Goal: Feedback & Contribution: Submit feedback/report problem

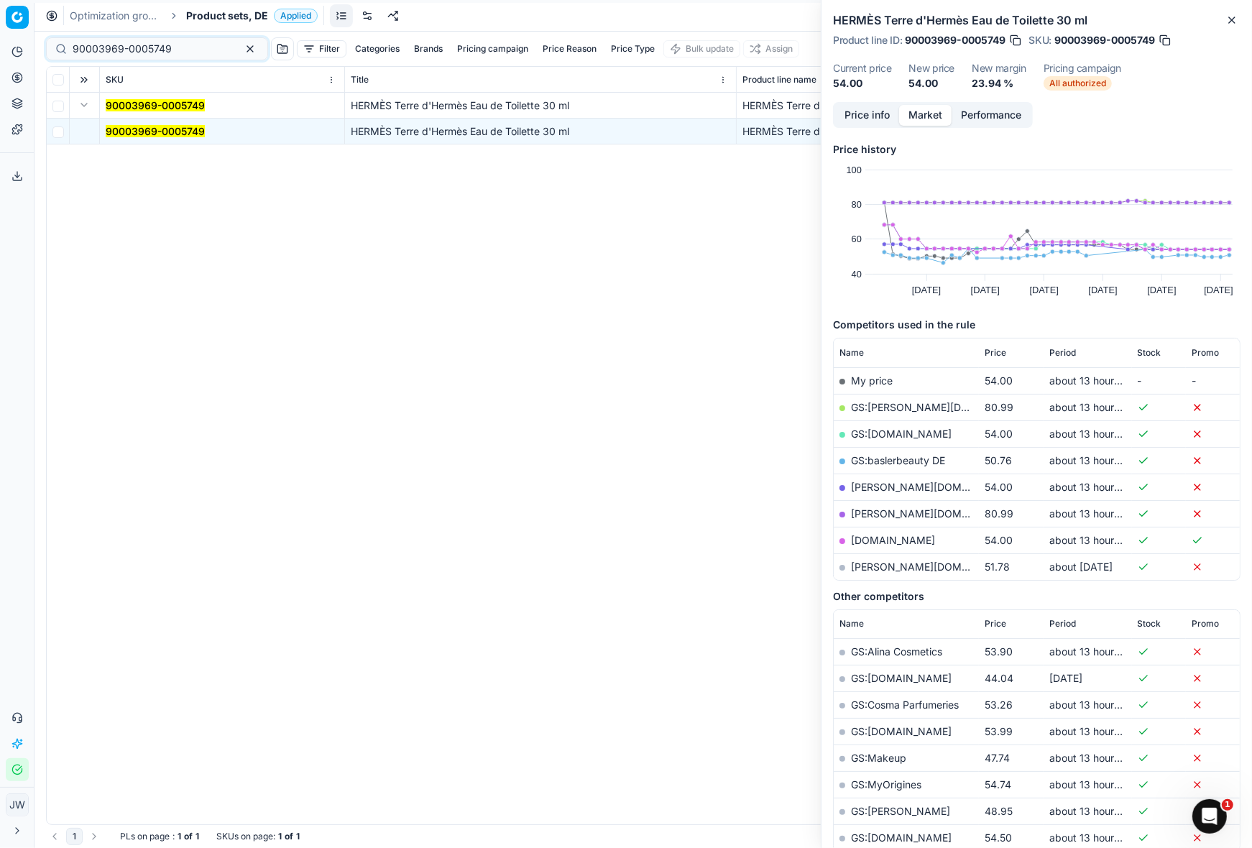
scroll to position [0, 674]
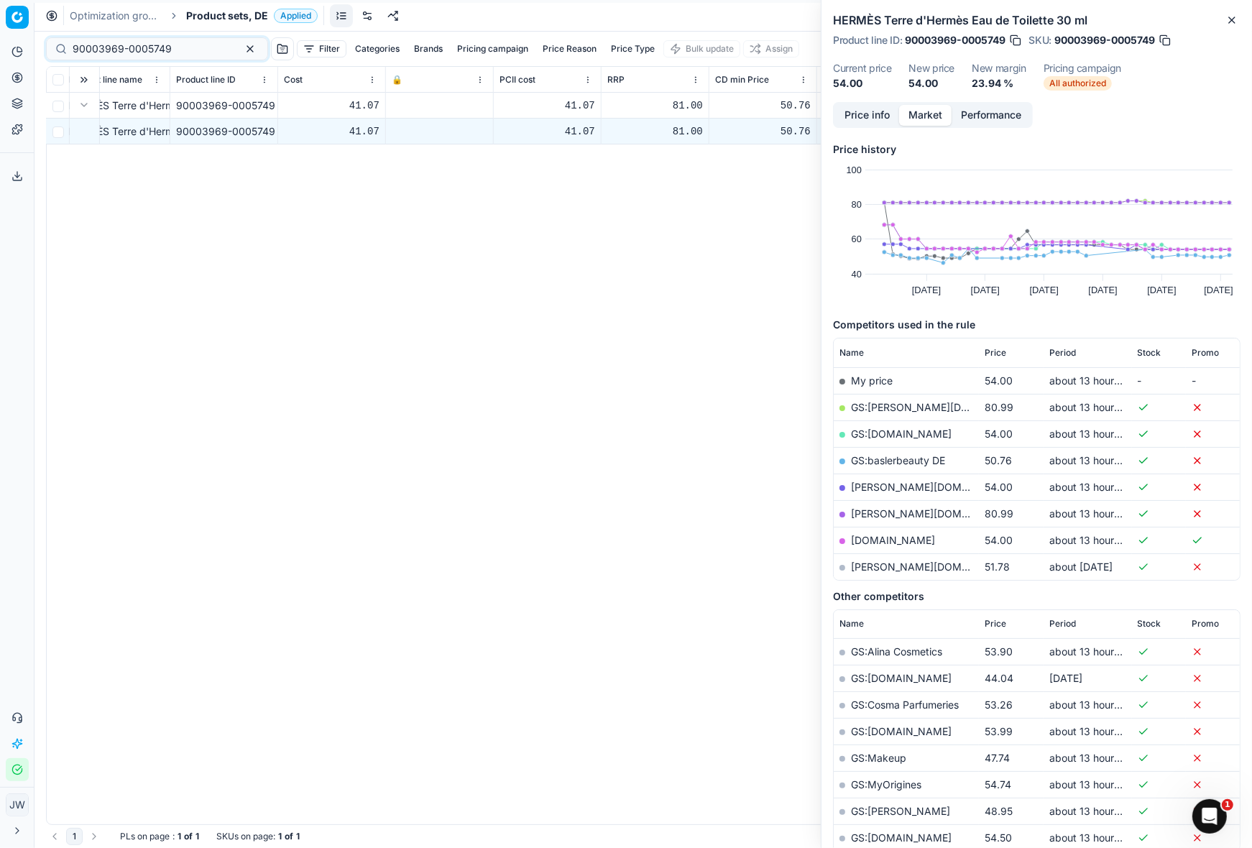
click at [19, 80] on icon at bounding box center [16, 77] width 11 height 11
click at [59, 105] on link "Optimization groups" at bounding box center [138, 104] width 167 height 20
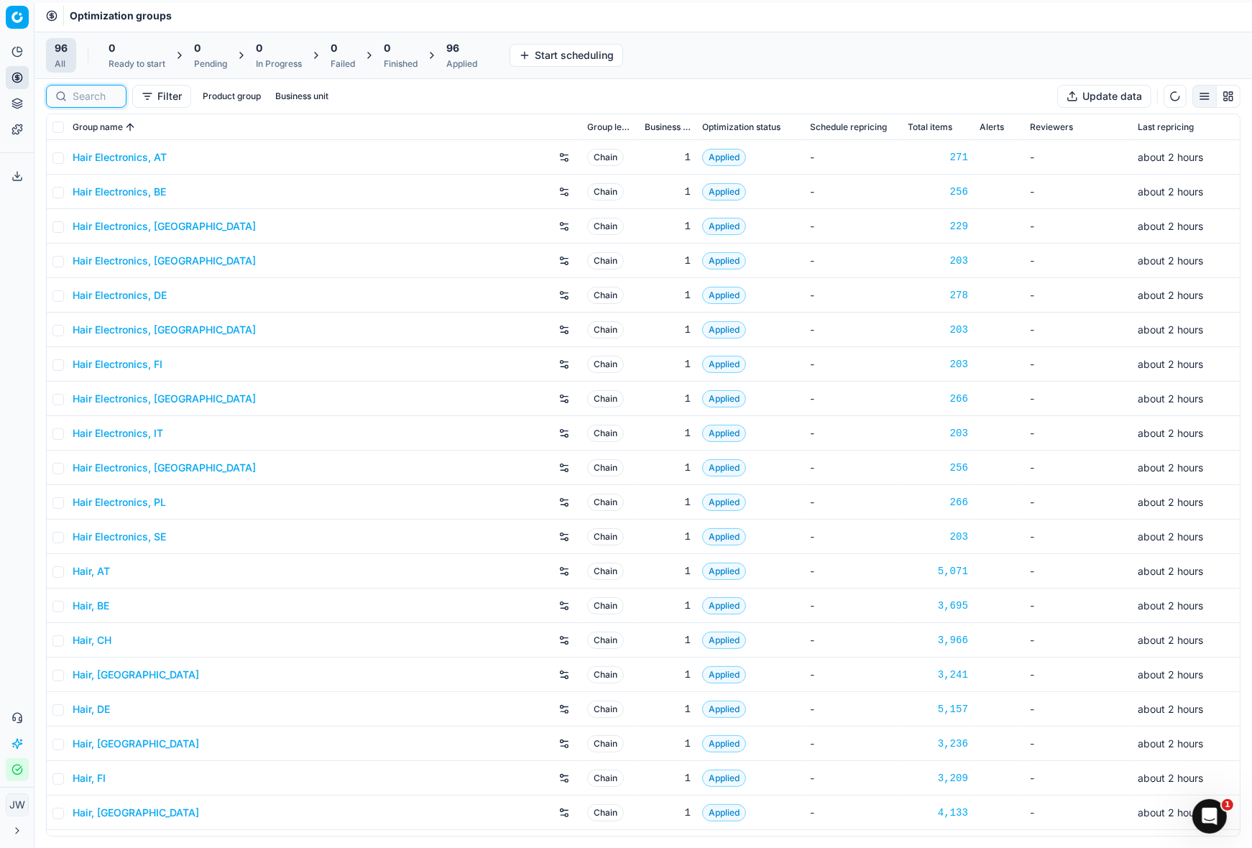
click at [96, 100] on input at bounding box center [95, 96] width 45 height 14
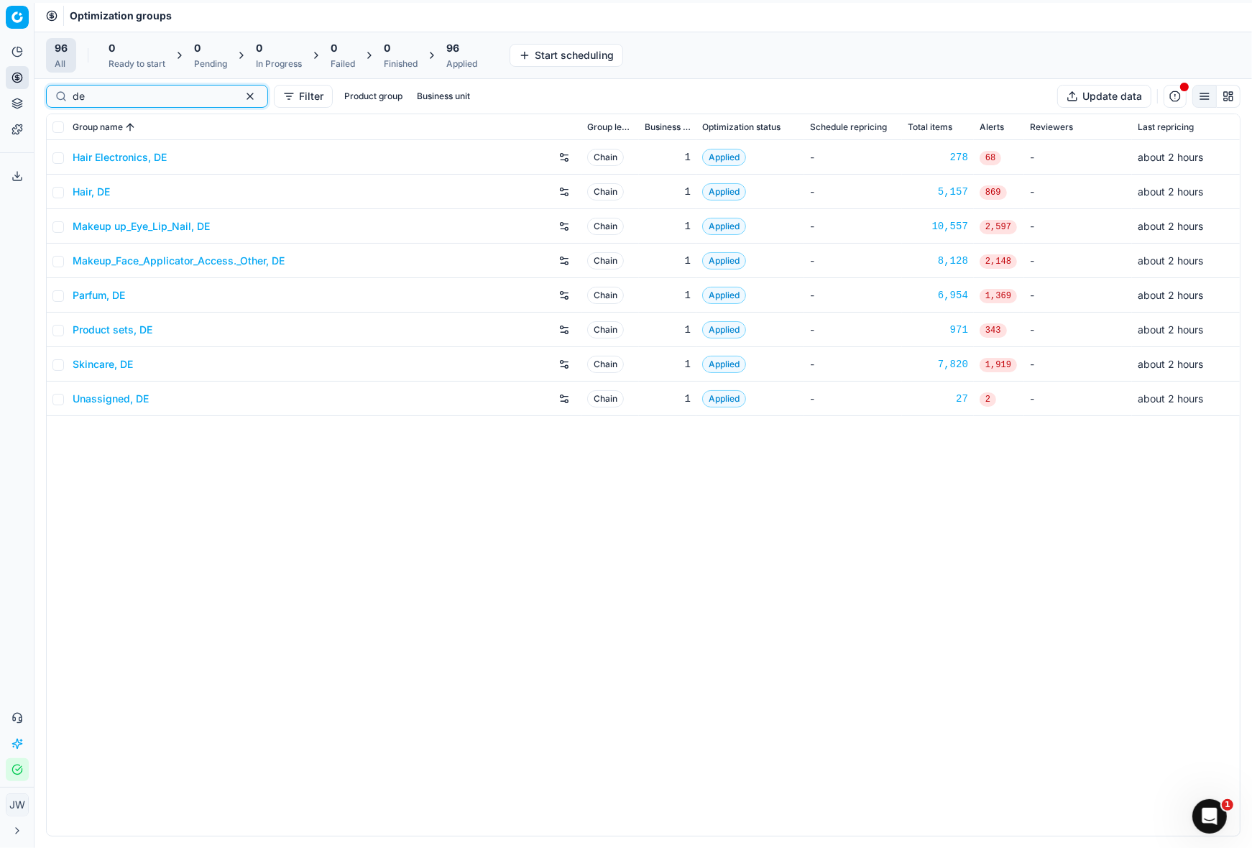
type input "de"
click at [88, 300] on link "Parfum, DE" at bounding box center [99, 295] width 52 height 14
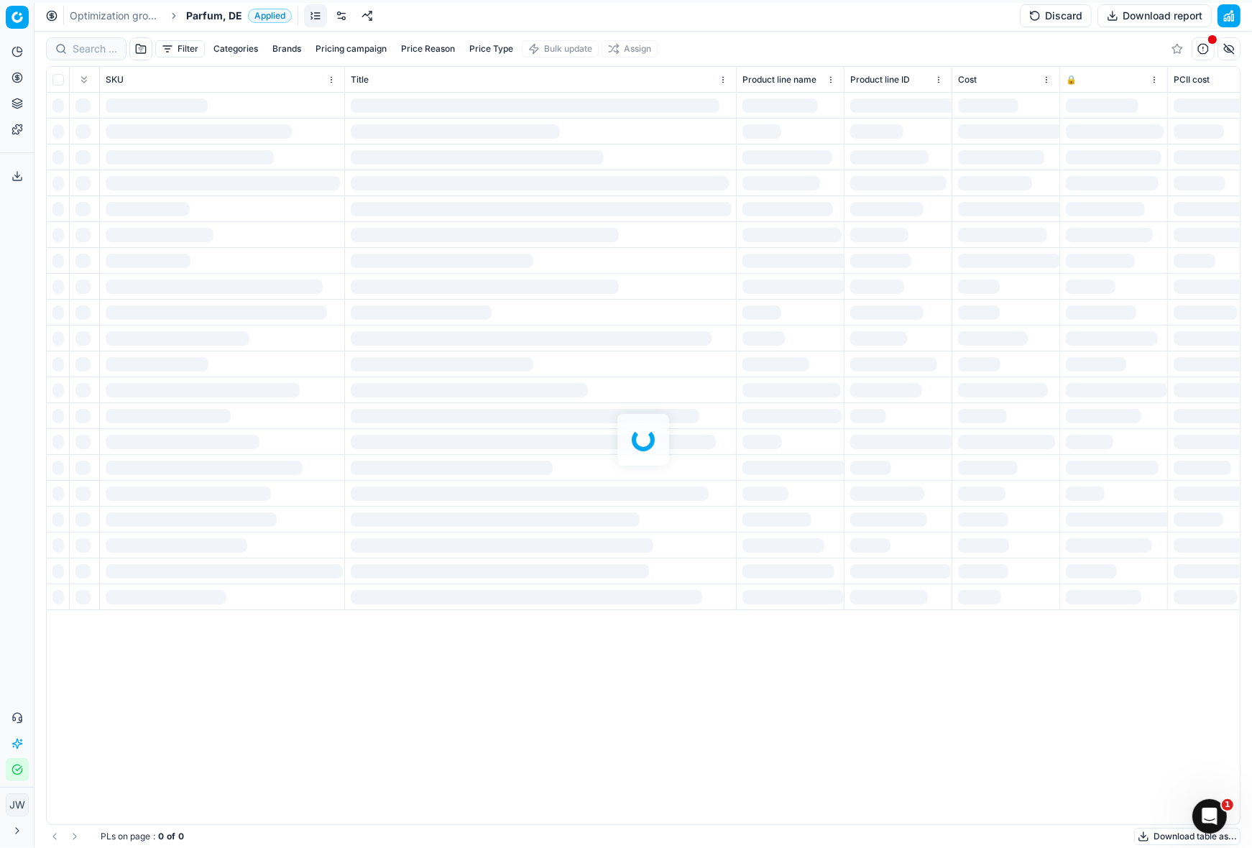
click at [94, 51] on div "Filter Categories Brands Pricing campaign Price Reason Price Type Bulk update A…" at bounding box center [642, 440] width 1217 height 816
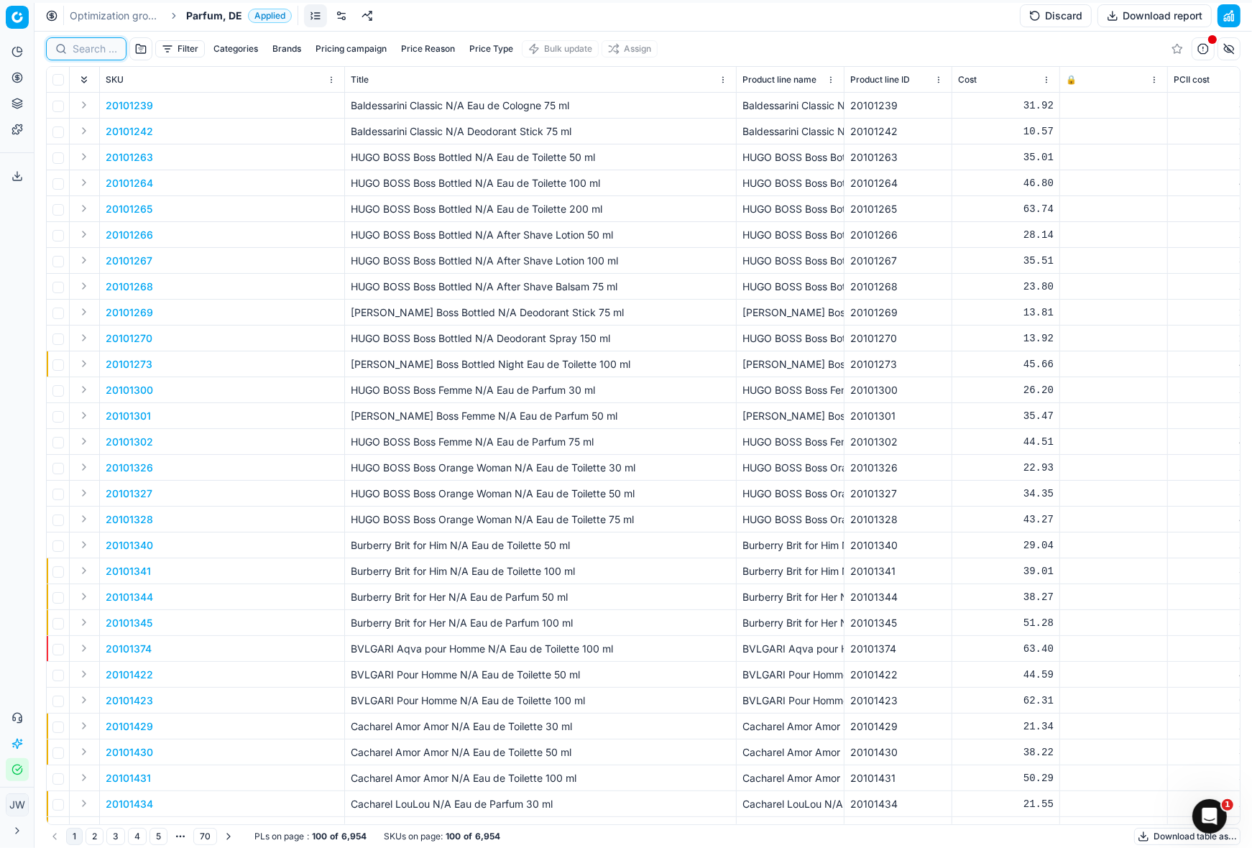
click at [94, 51] on input at bounding box center [95, 49] width 45 height 14
paste input "80070182-90"
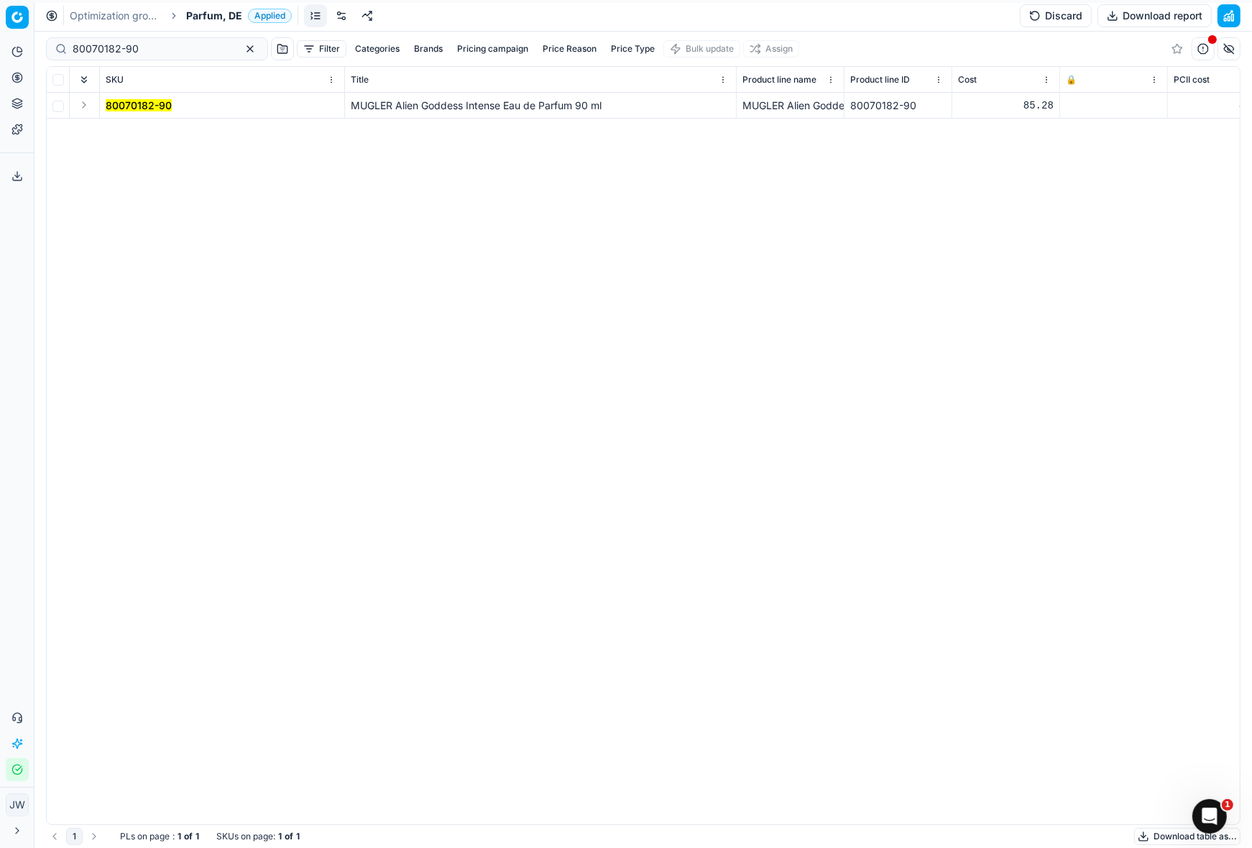
click at [83, 102] on button "Expand" at bounding box center [83, 104] width 17 height 17
click at [148, 135] on mark "80070182-90" at bounding box center [139, 131] width 66 height 12
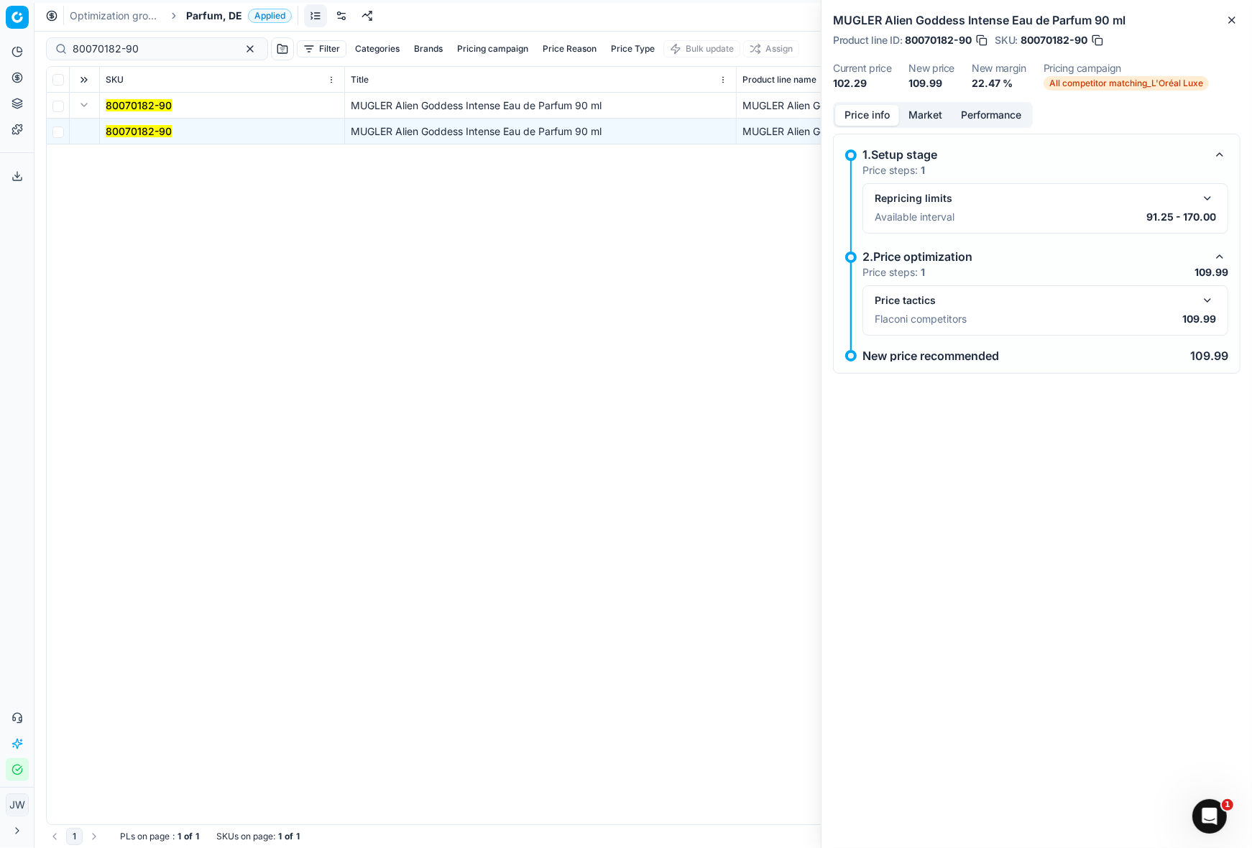
click at [1202, 307] on button "button" at bounding box center [1206, 300] width 17 height 17
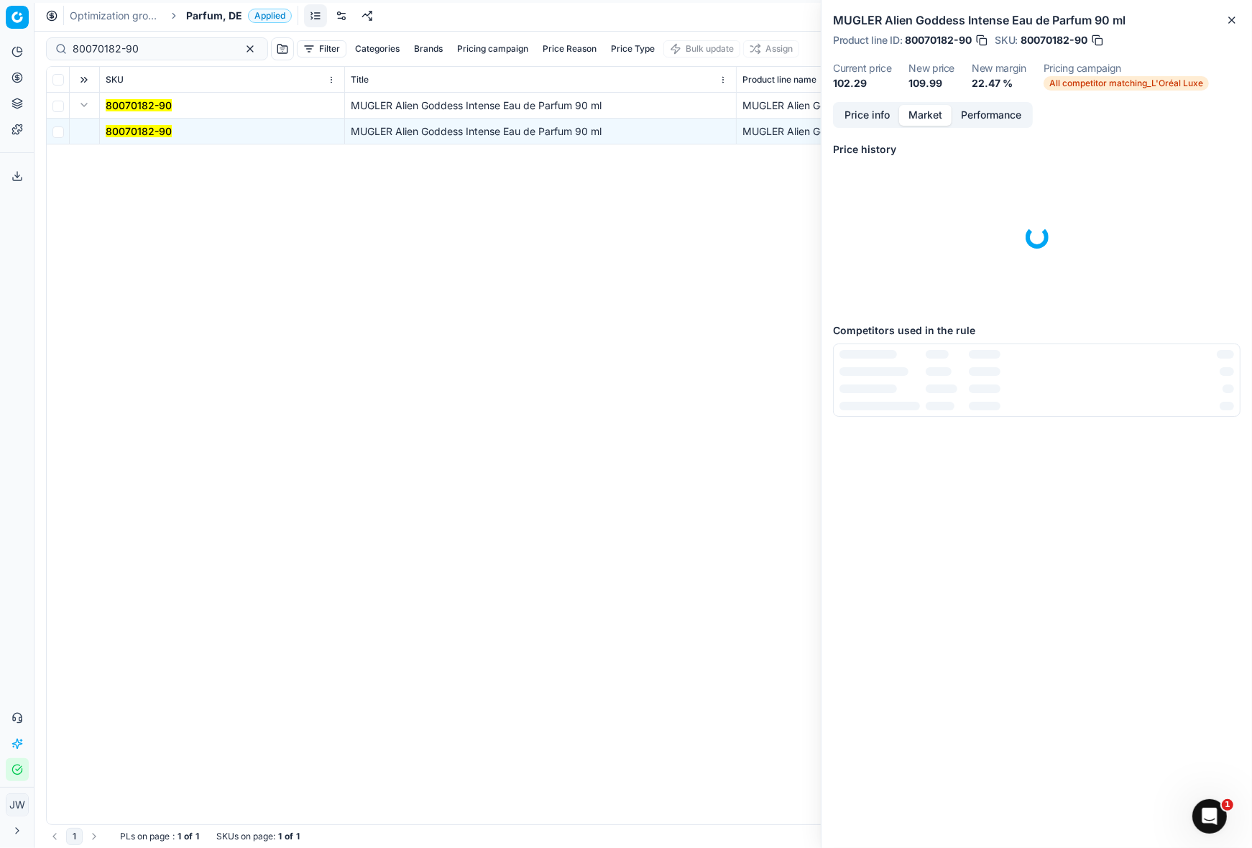
click at [935, 114] on button "Market" at bounding box center [925, 115] width 52 height 21
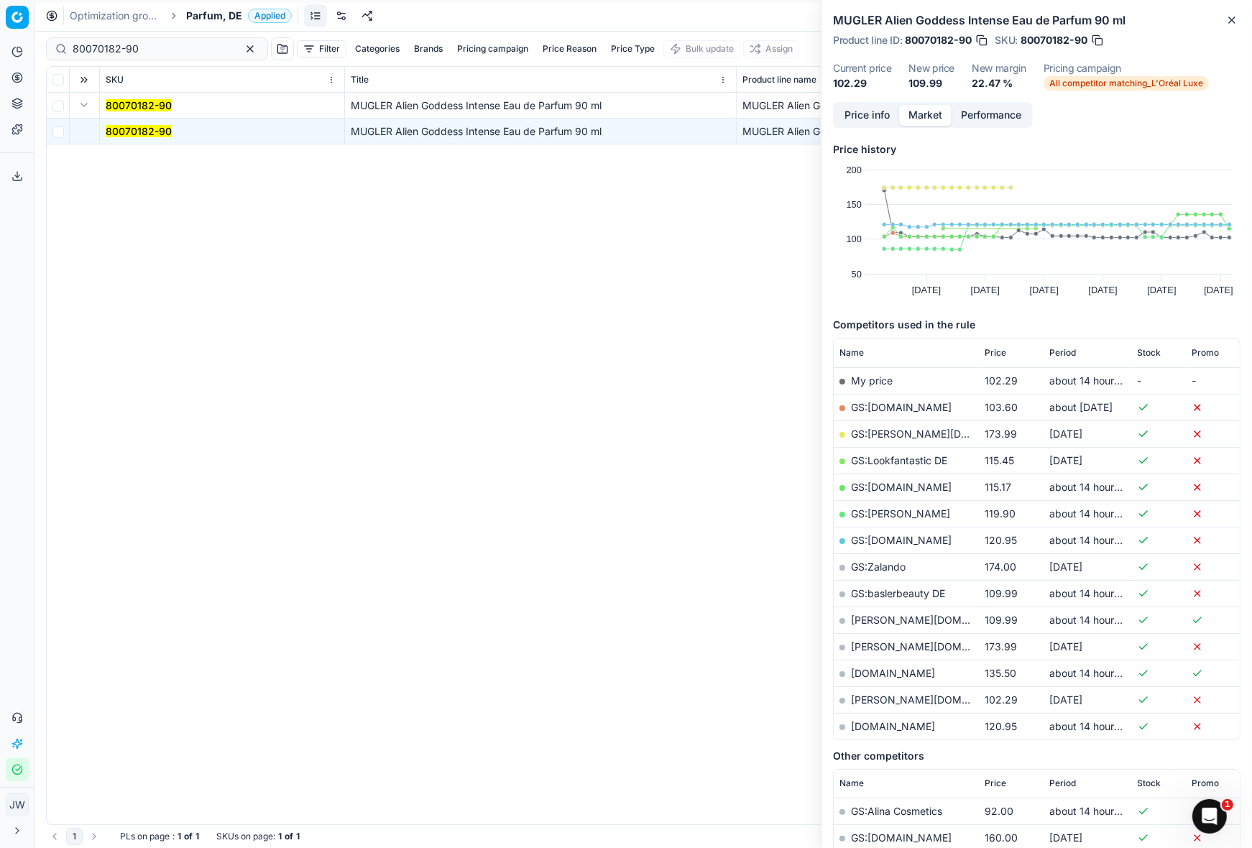
click at [1009, 325] on h5 "Competitors used in the rule" at bounding box center [1036, 325] width 407 height 14
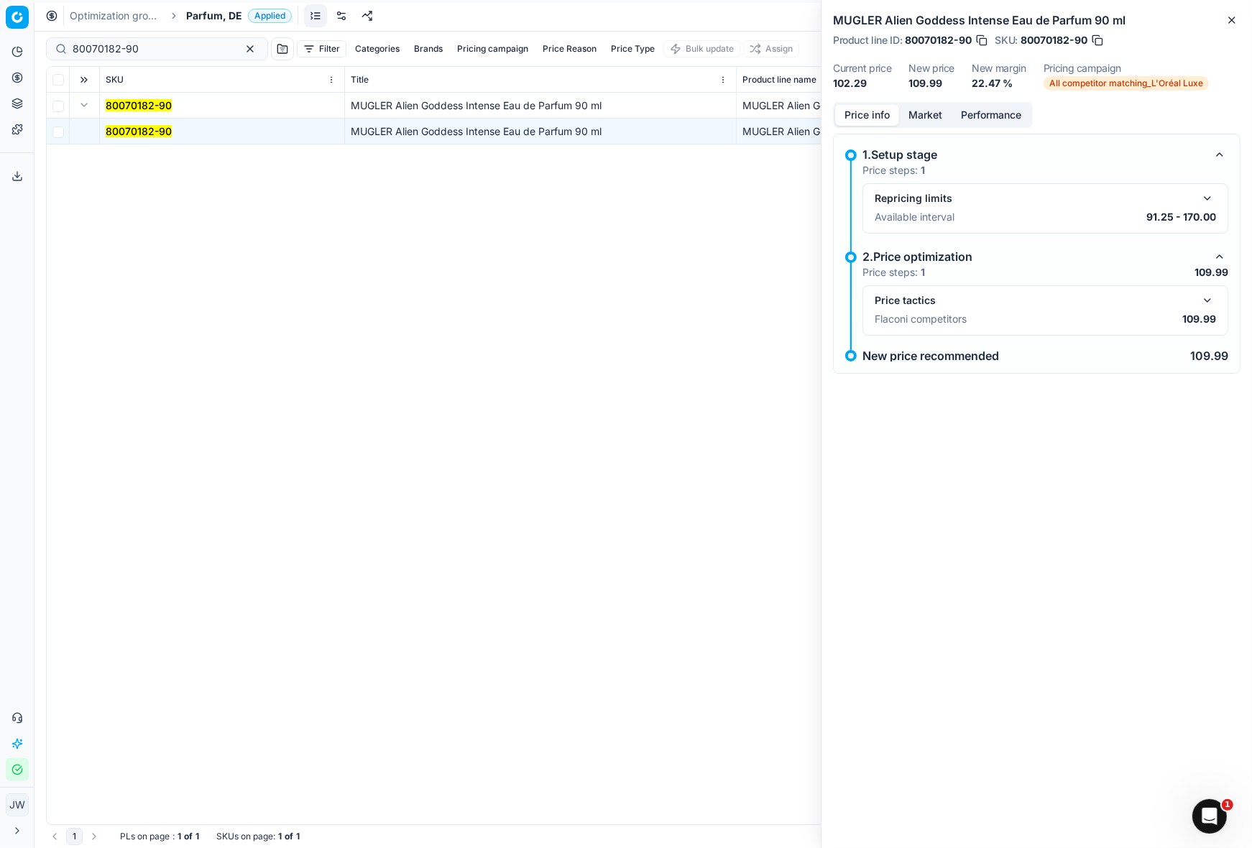
click at [882, 108] on button "Price info" at bounding box center [867, 115] width 64 height 21
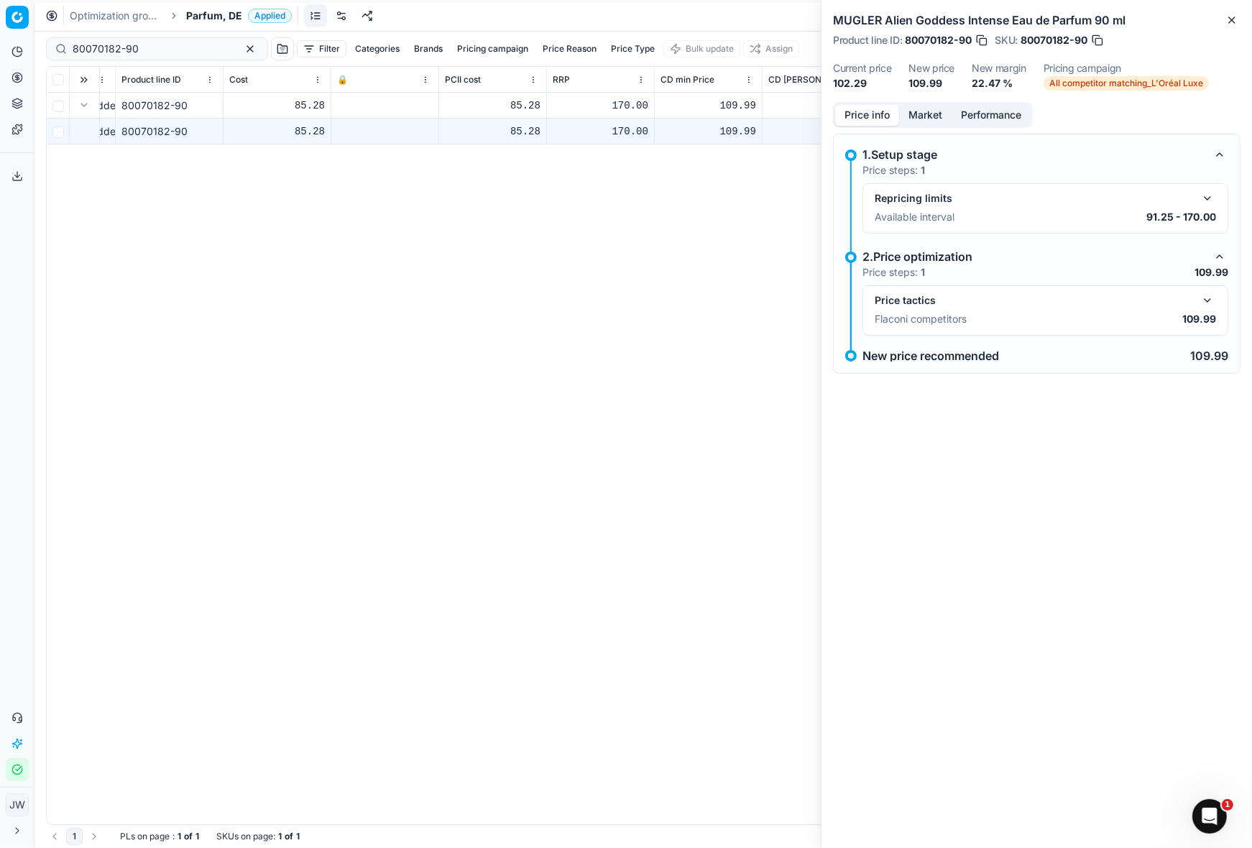
scroll to position [0, 841]
click at [1206, 292] on button "button" at bounding box center [1206, 300] width 17 height 17
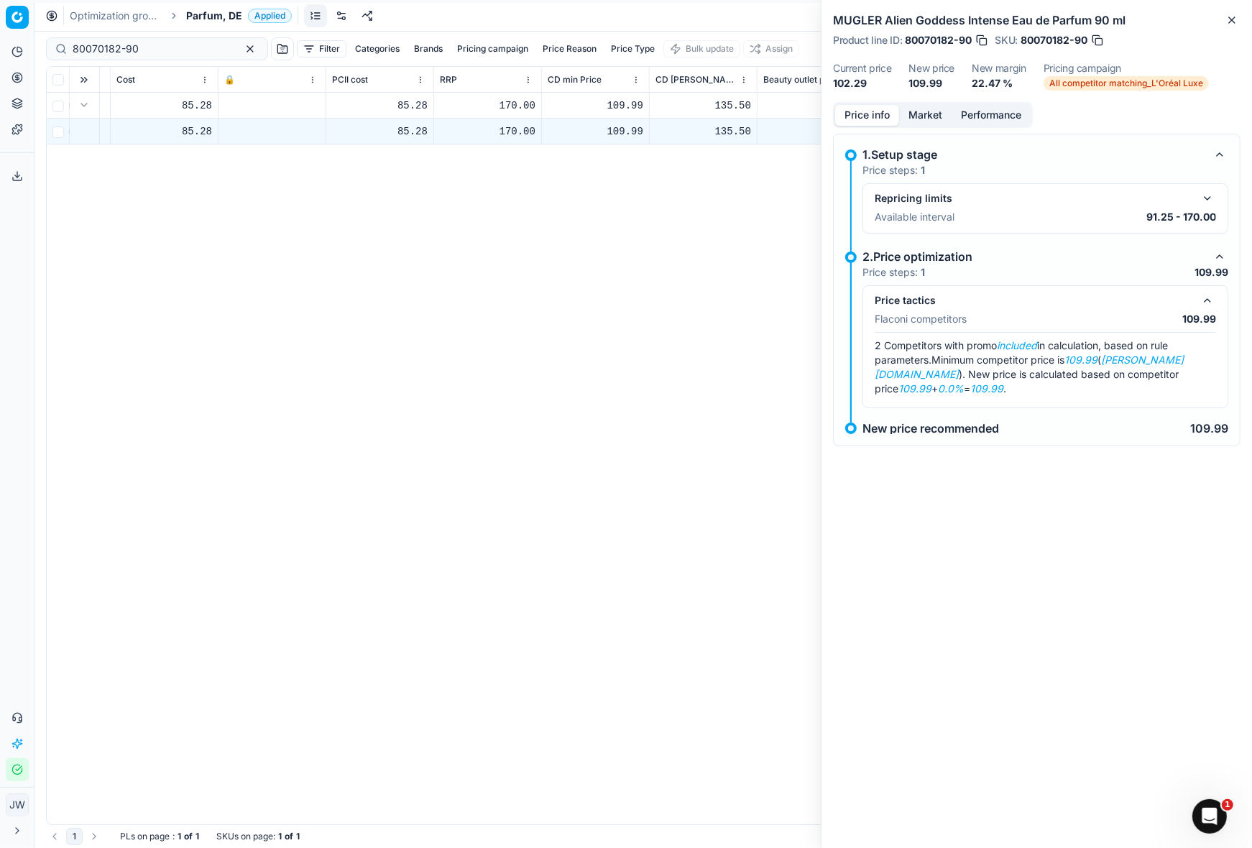
click at [922, 126] on div "Price info Market Performance" at bounding box center [933, 115] width 200 height 26
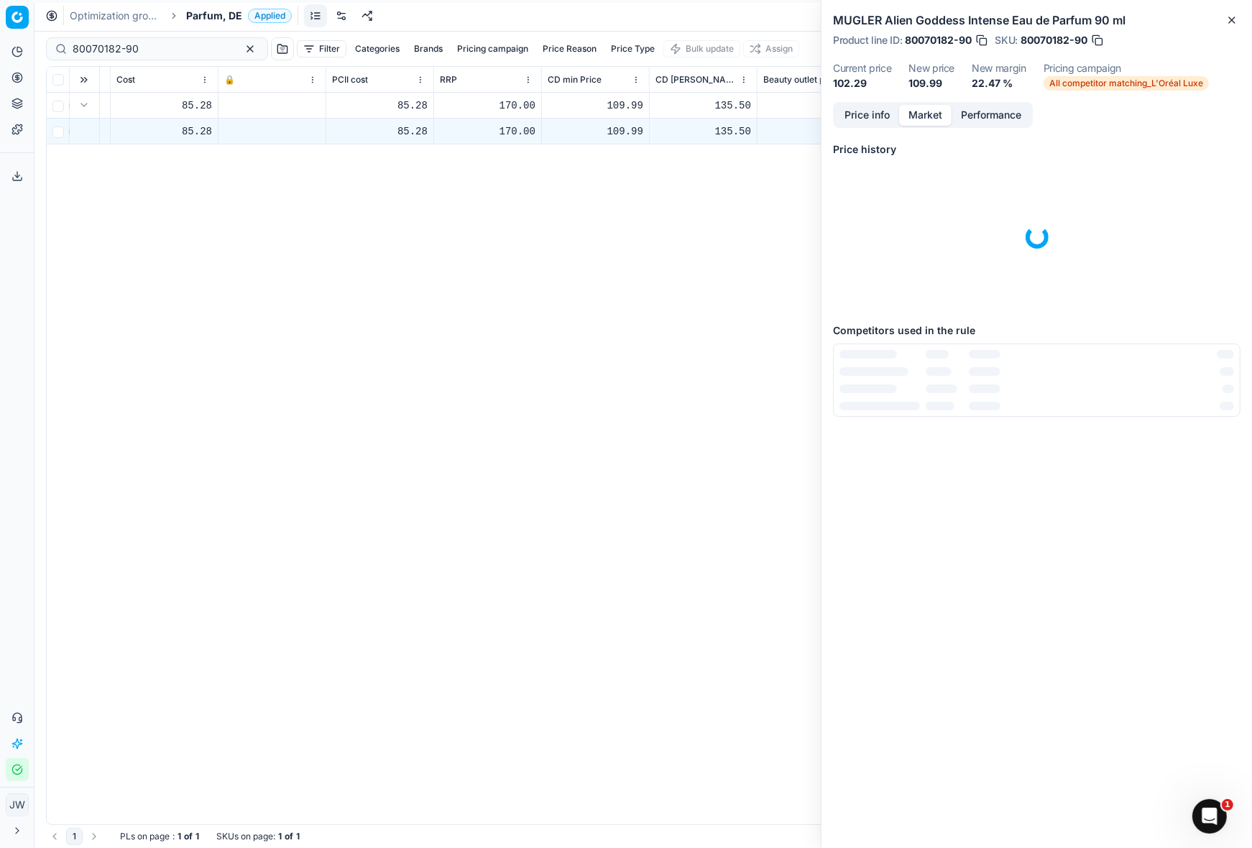
click at [922, 108] on button "Market" at bounding box center [925, 115] width 52 height 21
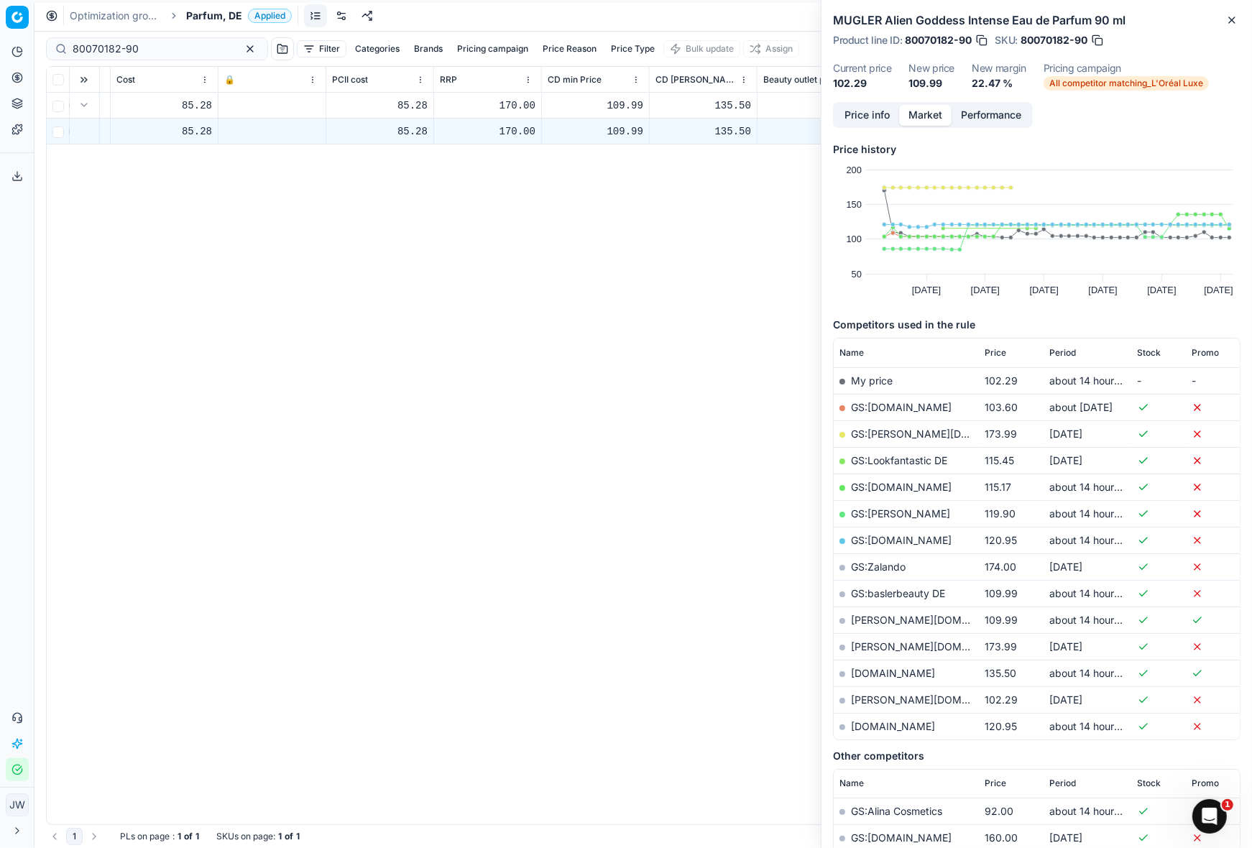
scroll to position [19, 0]
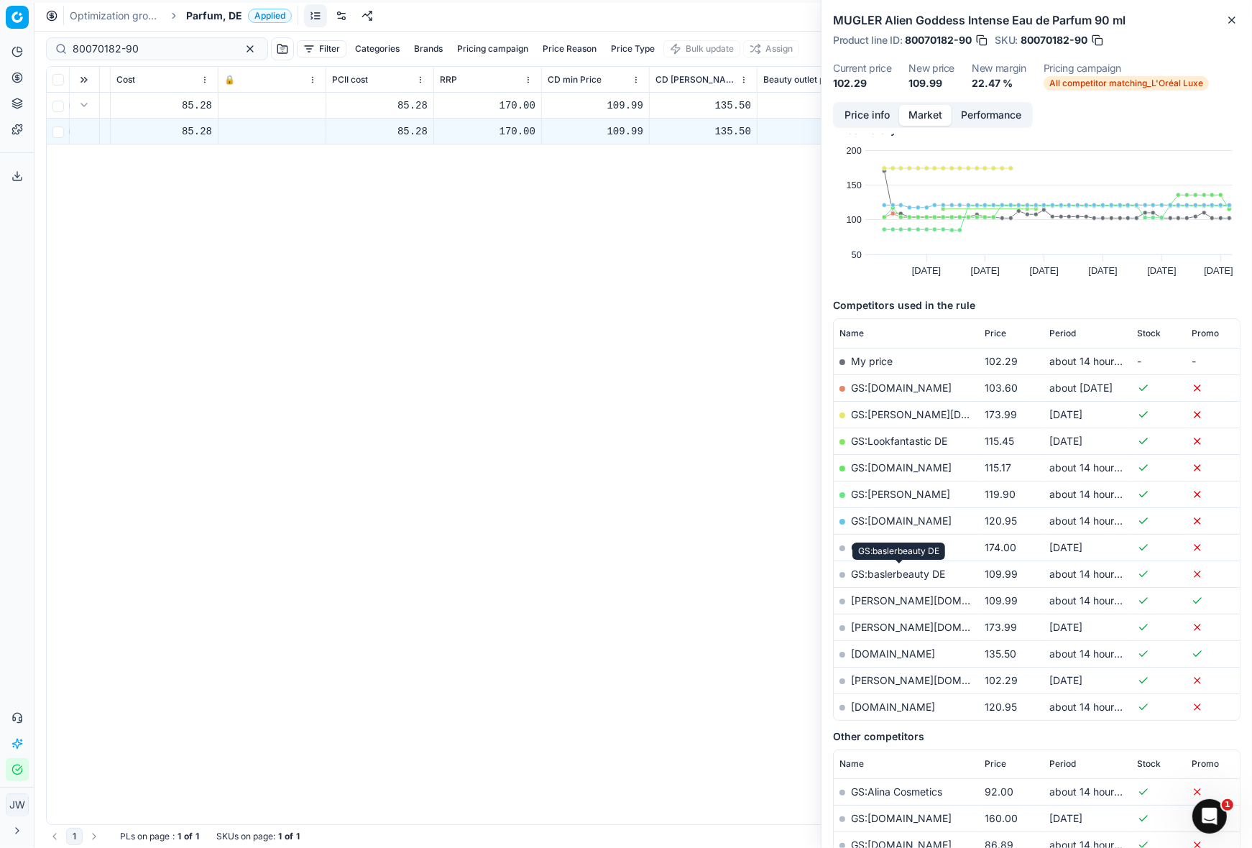
click at [900, 570] on link "GS:baslerbeauty DE" at bounding box center [898, 574] width 94 height 12
drag, startPoint x: 180, startPoint y: 48, endPoint x: 40, endPoint y: 17, distance: 143.6
click at [40, 17] on div "Optimization groups Parfum, DE Applied Discard Download report 80070182-90 Filt…" at bounding box center [642, 424] width 1217 height 848
paste input "6"
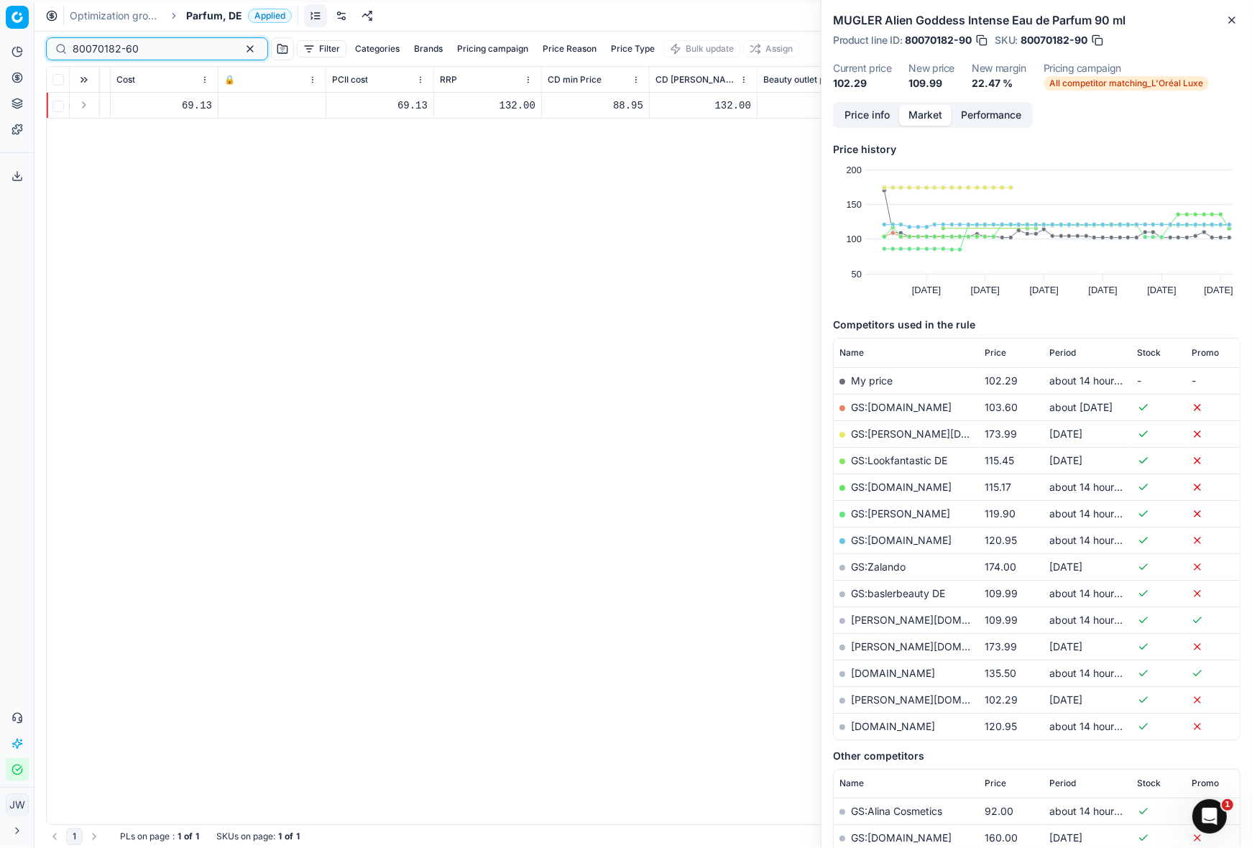
type input "80070182-60"
click at [78, 106] on button "Expand" at bounding box center [83, 104] width 17 height 17
click at [137, 135] on div "69.13" at bounding box center [164, 131] width 96 height 14
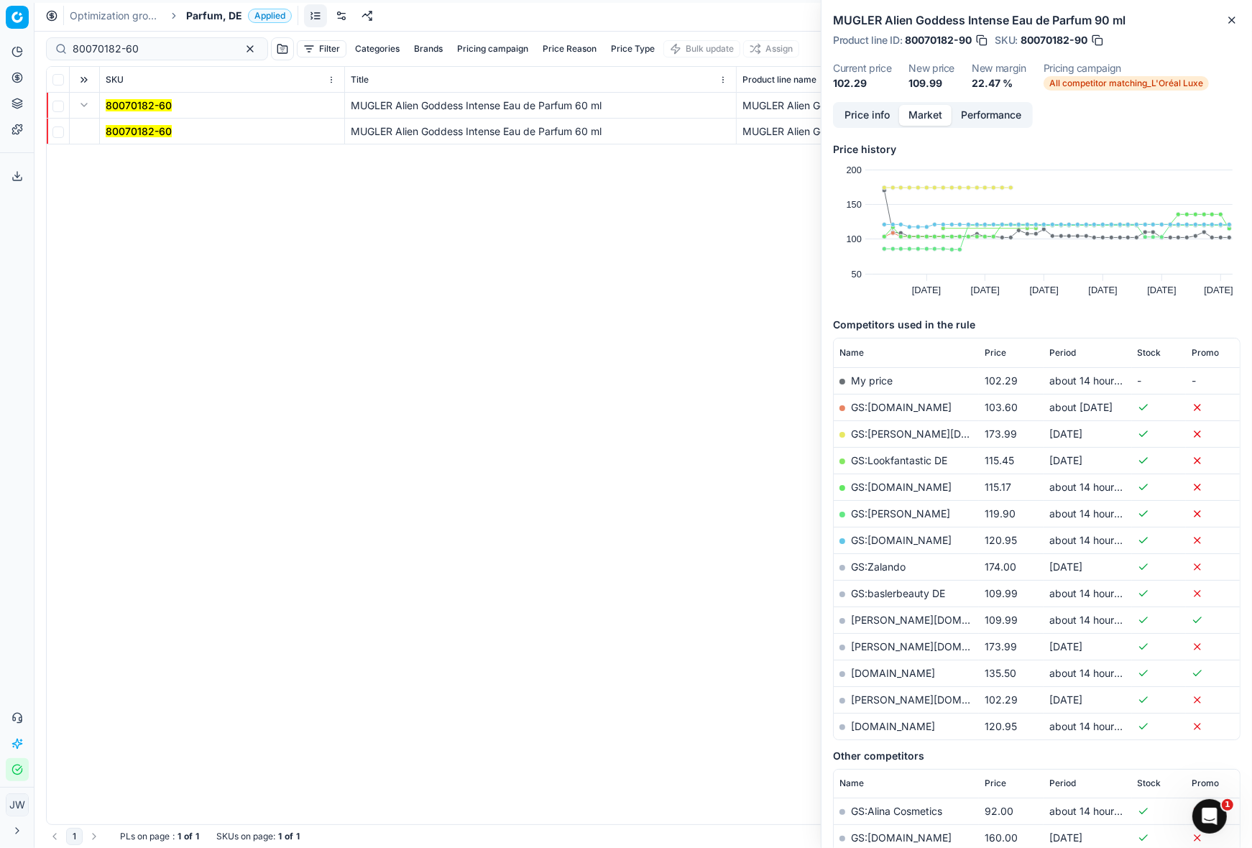
click at [137, 135] on mark "80070182-60" at bounding box center [139, 131] width 66 height 12
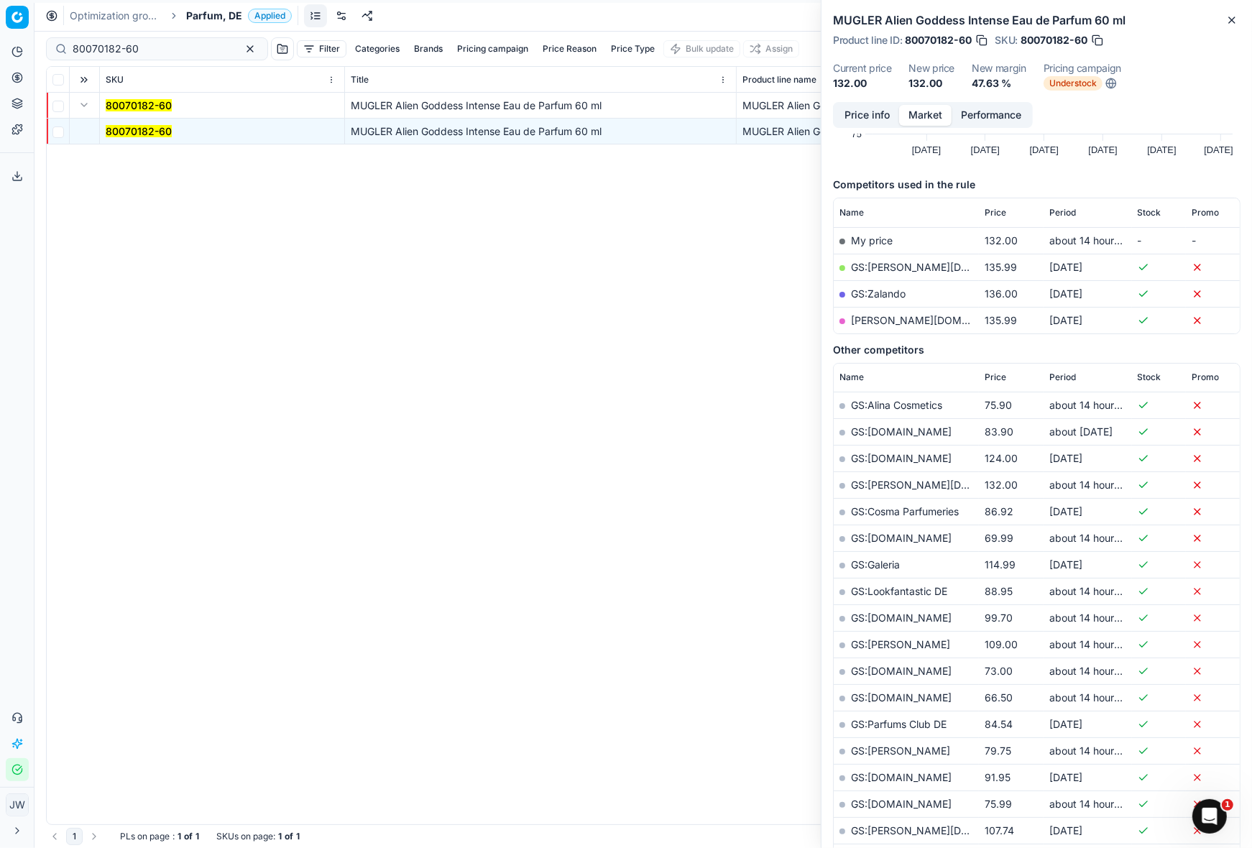
scroll to position [137, 0]
click at [894, 265] on link "GS:[PERSON_NAME][DOMAIN_NAME]" at bounding box center [942, 270] width 183 height 12
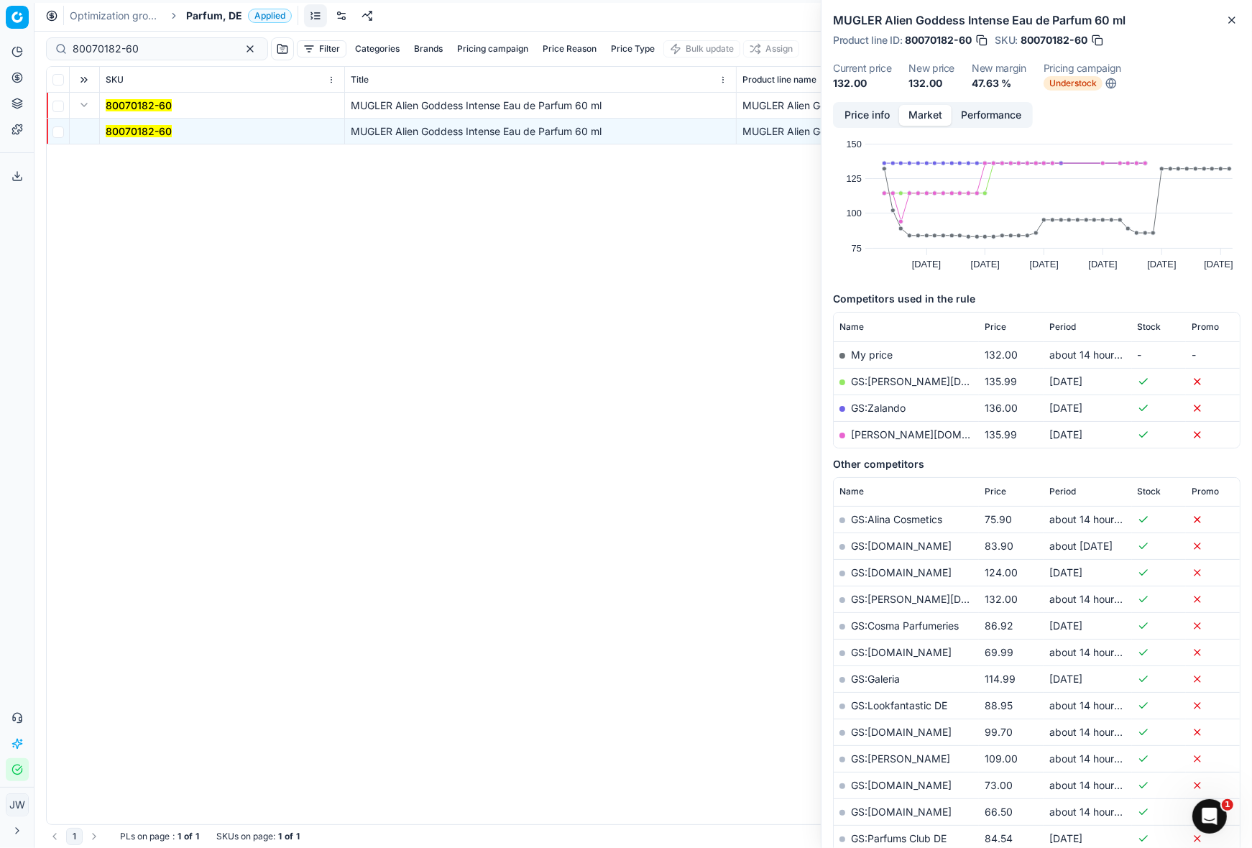
scroll to position [24, 0]
click at [925, 707] on link "GS:Lookfantastic DE" at bounding box center [899, 707] width 96 height 12
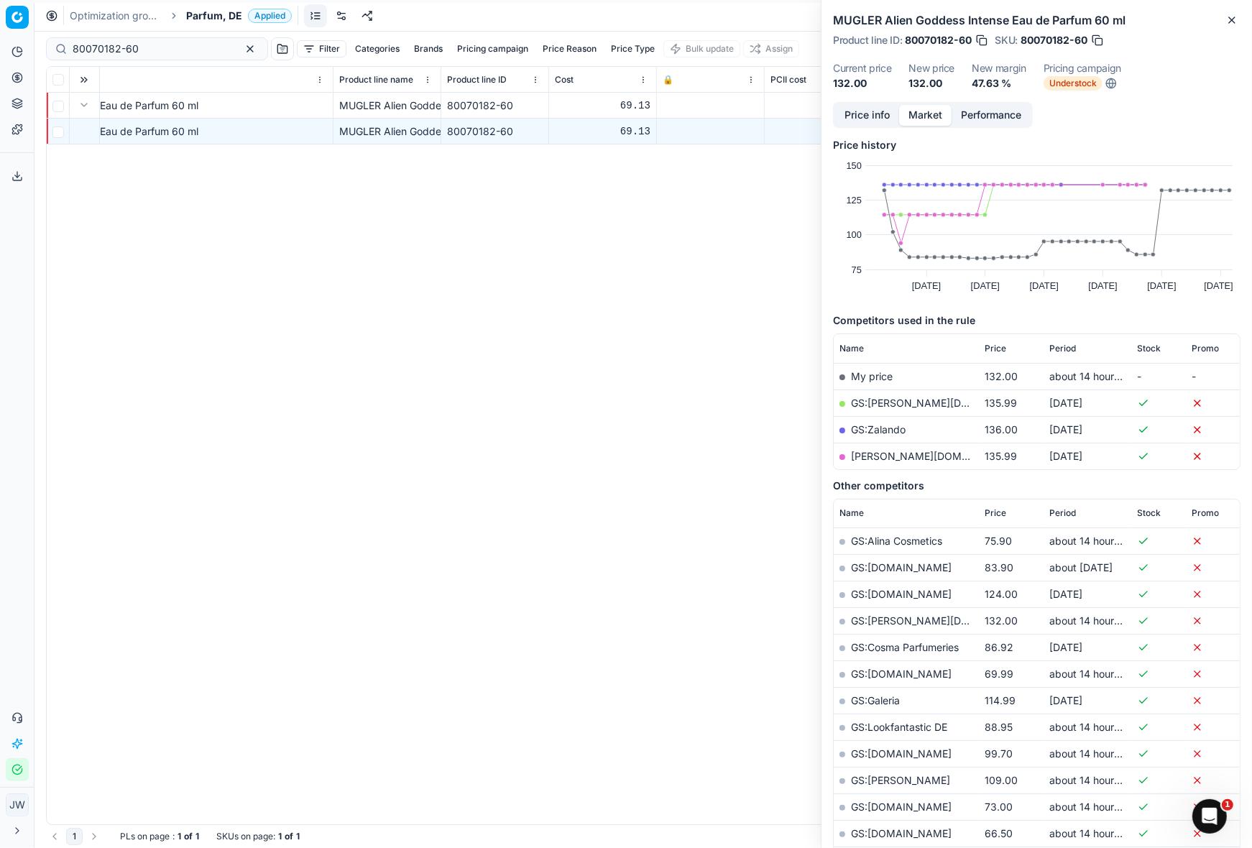
scroll to position [0, 0]
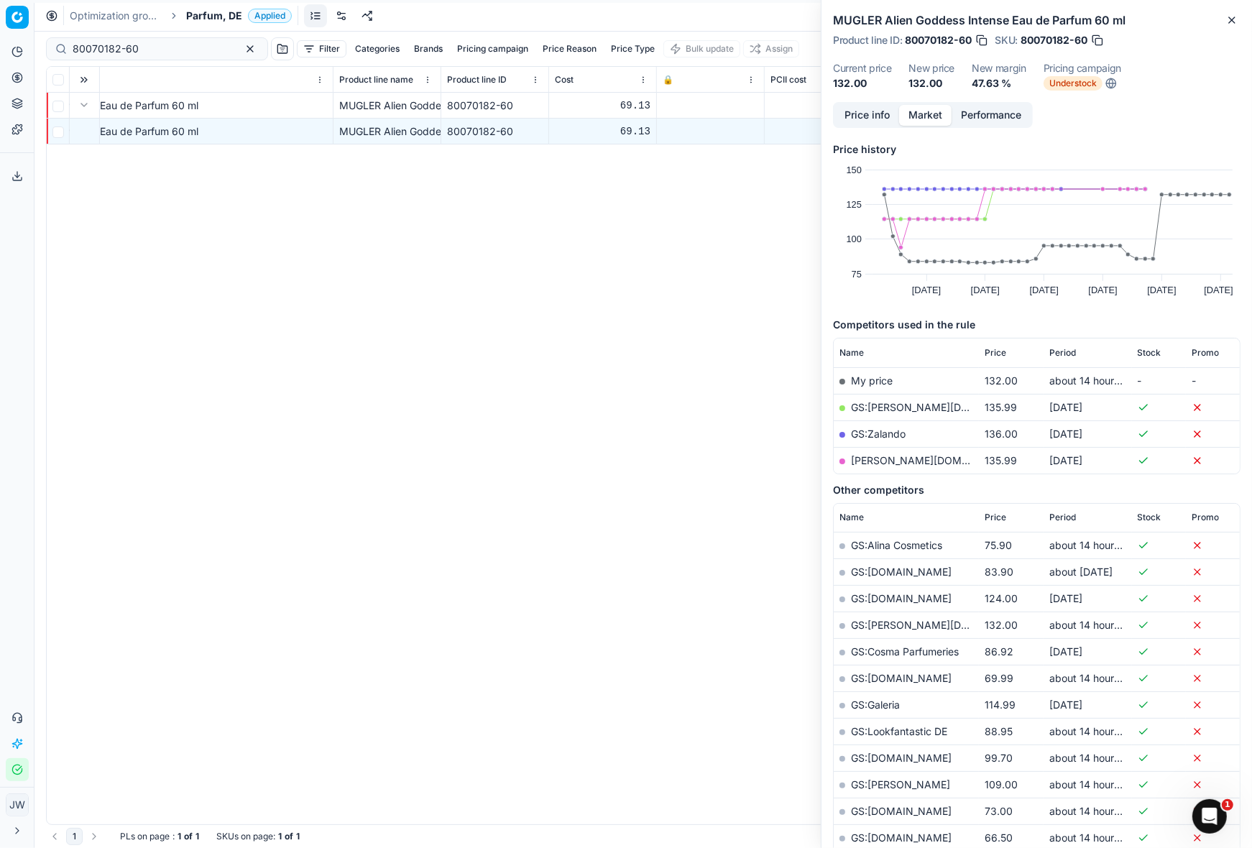
click at [26, 82] on button "Pricing" at bounding box center [17, 77] width 23 height 23
click at [14, 75] on icon at bounding box center [16, 77] width 11 height 11
click at [28, 71] on button "Toggle Sidebar" at bounding box center [33, 424] width 11 height 848
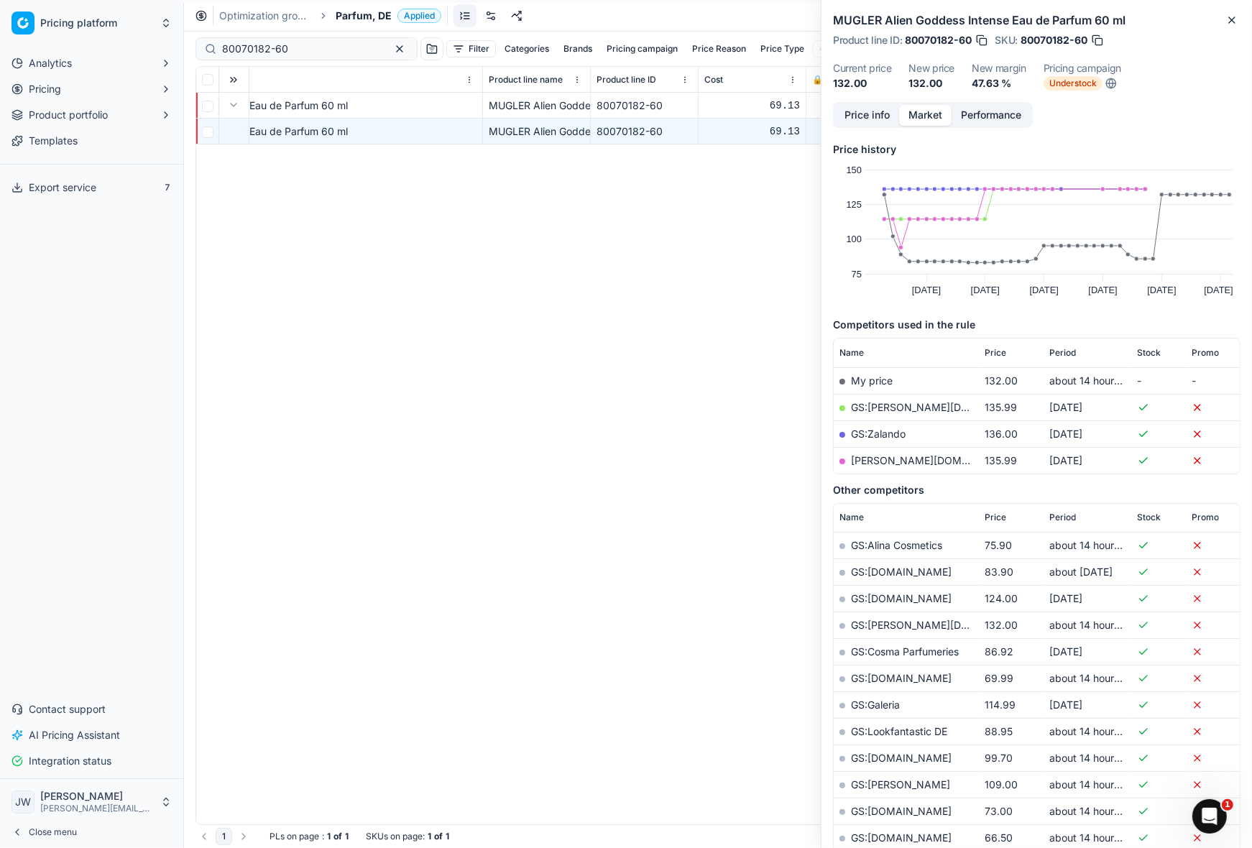
click at [17, 75] on ul "Analytics Pricing Product portfolio Templates" at bounding box center [92, 102] width 172 height 101
click at [346, 215] on div "80070182-60 MUGLER Alien Goddess Intense Eau de Parfum 60 ml MUGLER Alien Godde…" at bounding box center [314, 458] width 1043 height 731
click at [49, 93] on span "Pricing" at bounding box center [45, 89] width 32 height 14
click at [72, 111] on link "Optimization groups" at bounding box center [92, 112] width 137 height 20
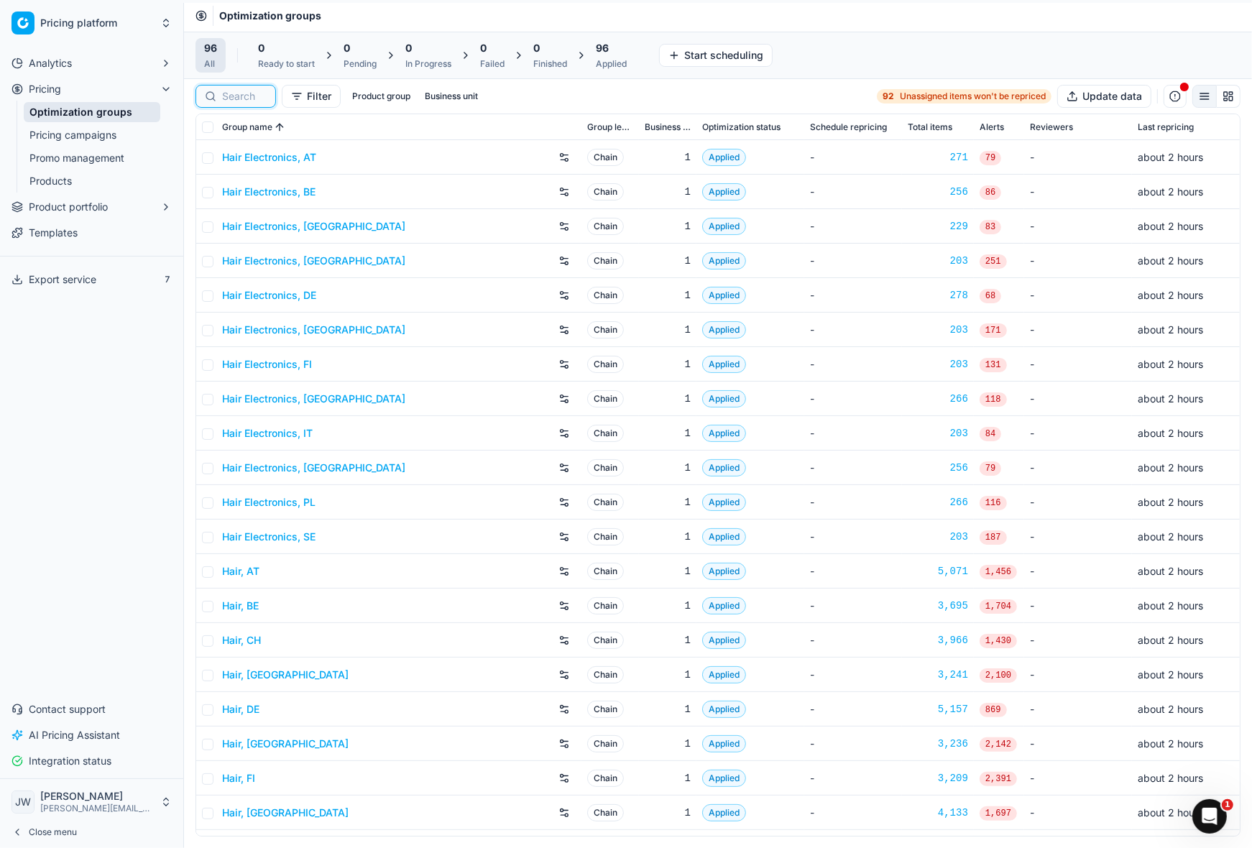
click at [228, 92] on input at bounding box center [244, 96] width 45 height 14
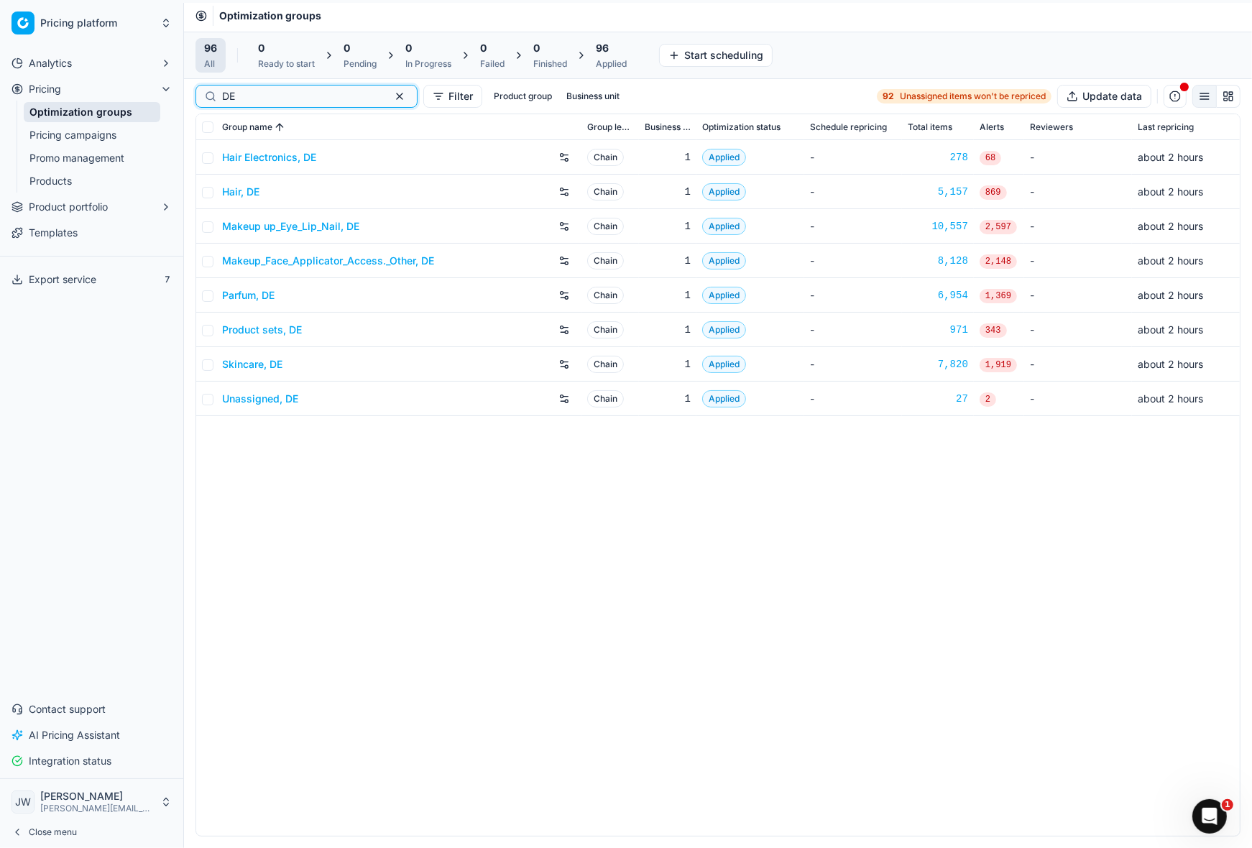
type input "DE"
click at [254, 298] on link "Parfum, DE" at bounding box center [248, 295] width 52 height 14
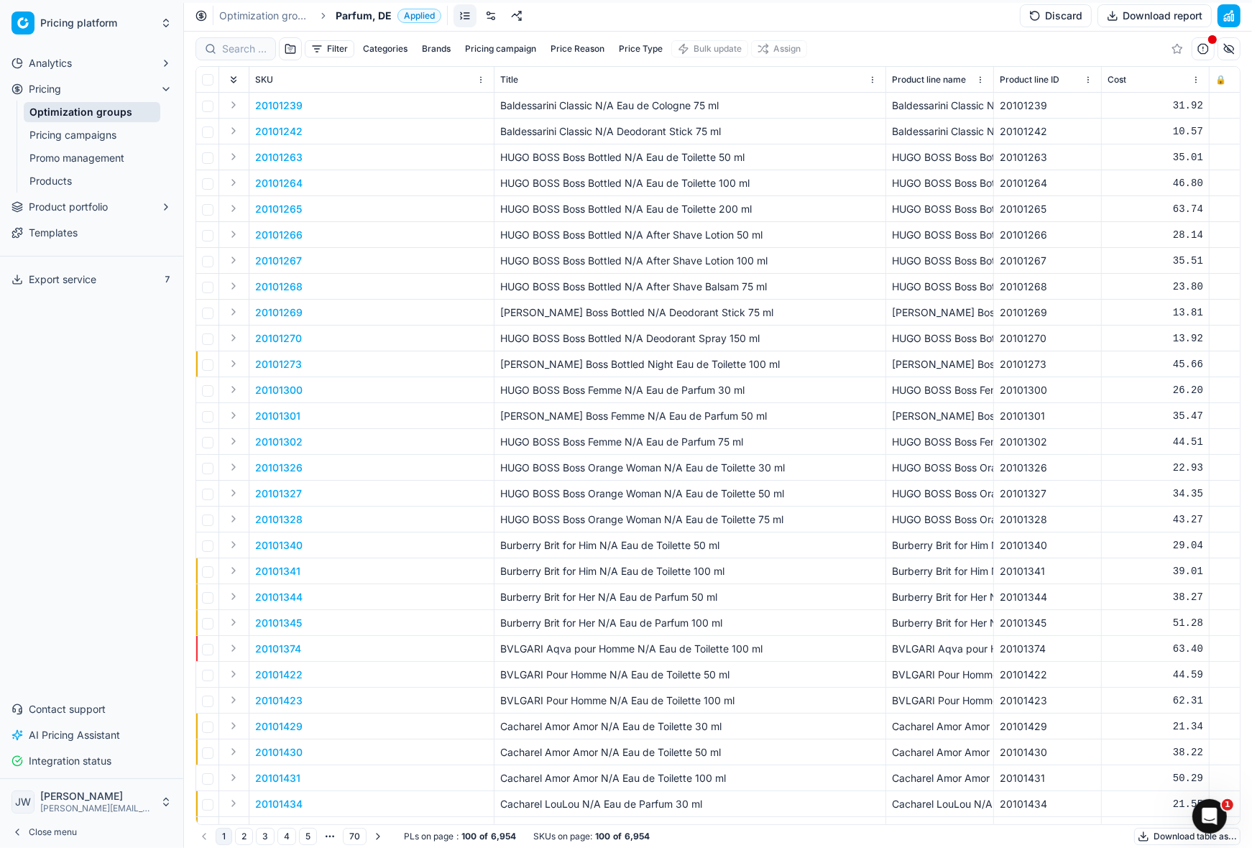
click at [489, 24] on link at bounding box center [490, 15] width 23 height 23
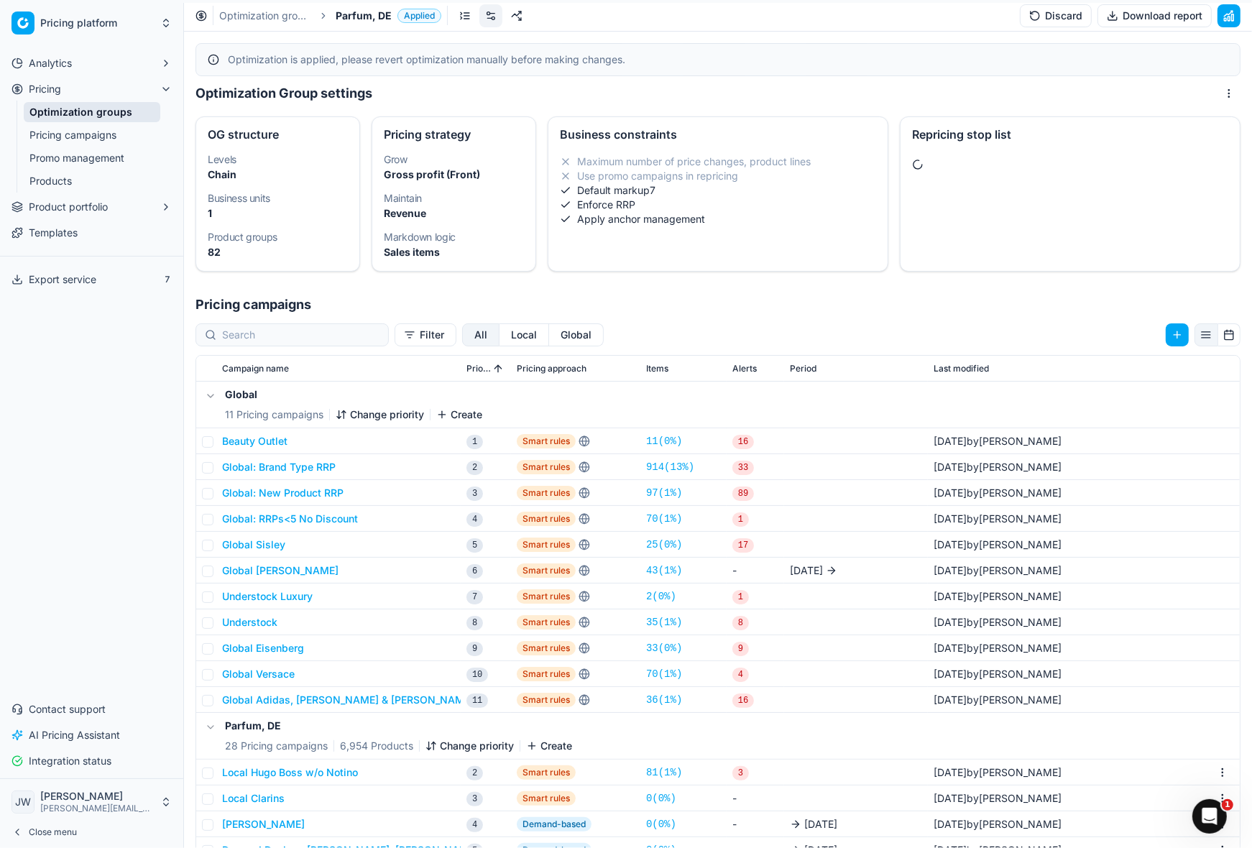
click at [499, 333] on button "Local" at bounding box center [524, 334] width 50 height 23
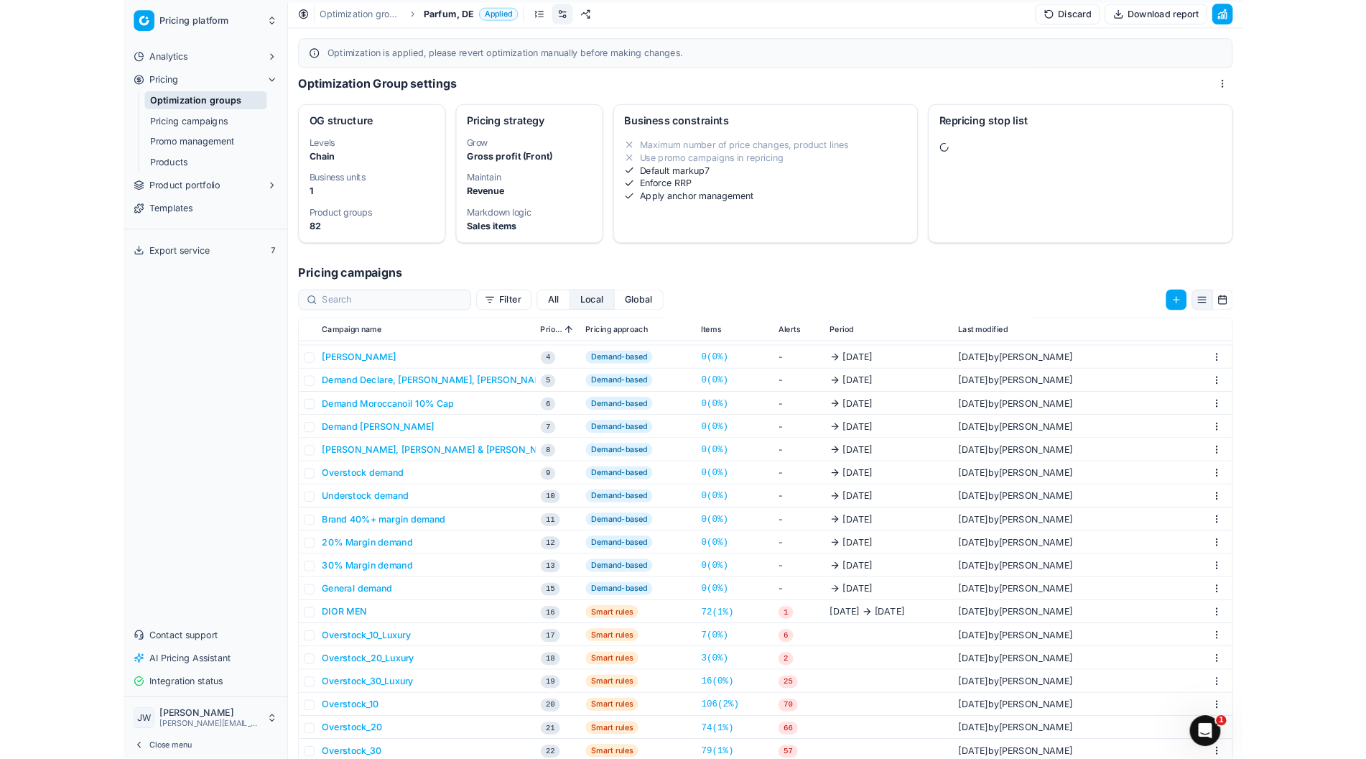
scroll to position [260, 0]
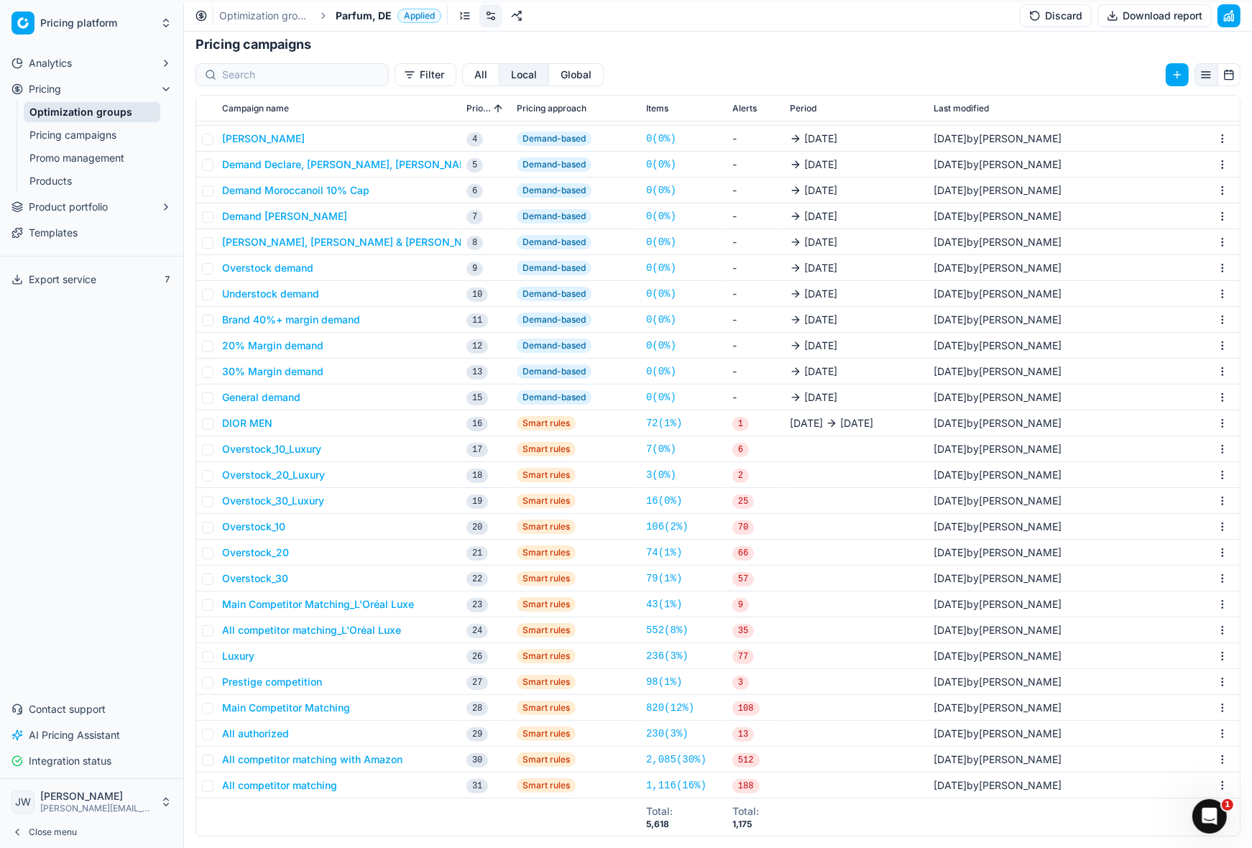
click at [286, 790] on button "All competitor matching" at bounding box center [279, 785] width 115 height 14
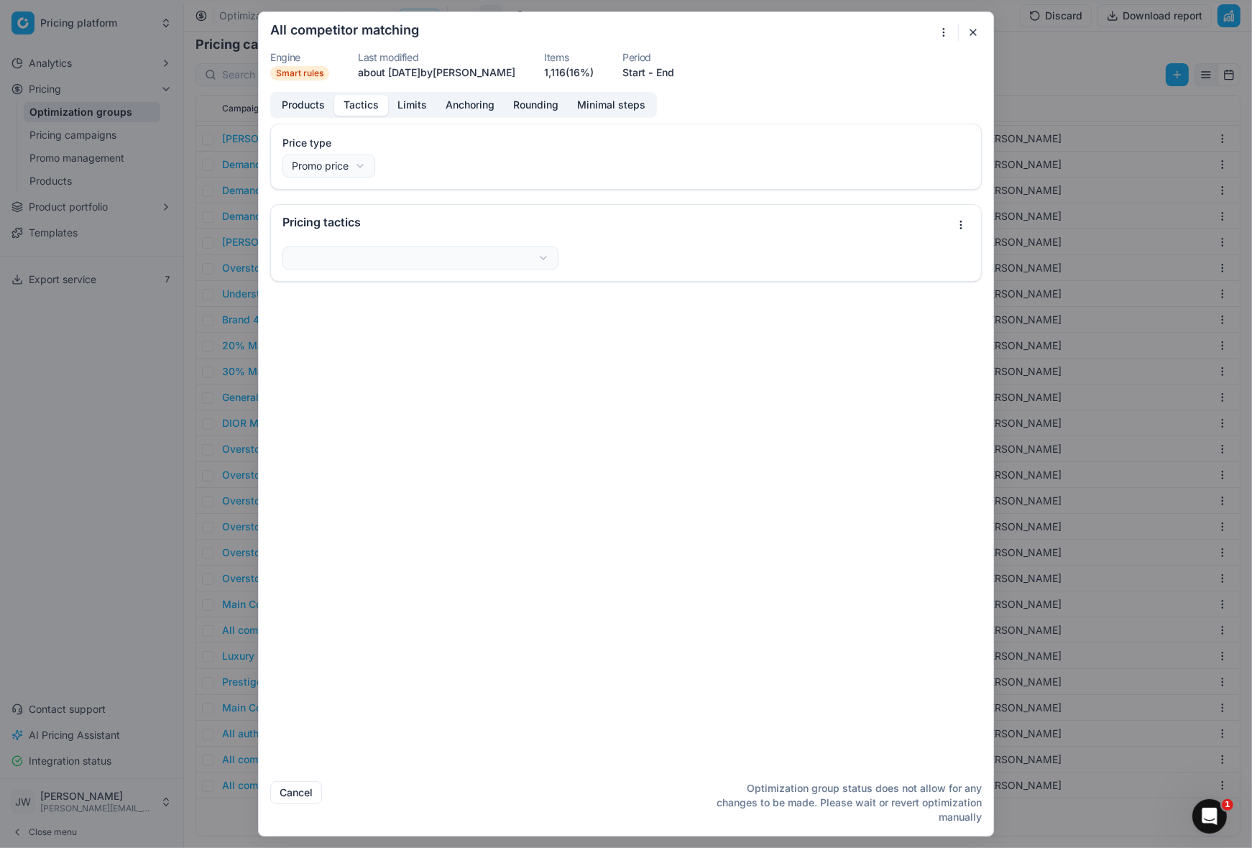
click at [362, 109] on button "Tactics" at bounding box center [361, 105] width 54 height 21
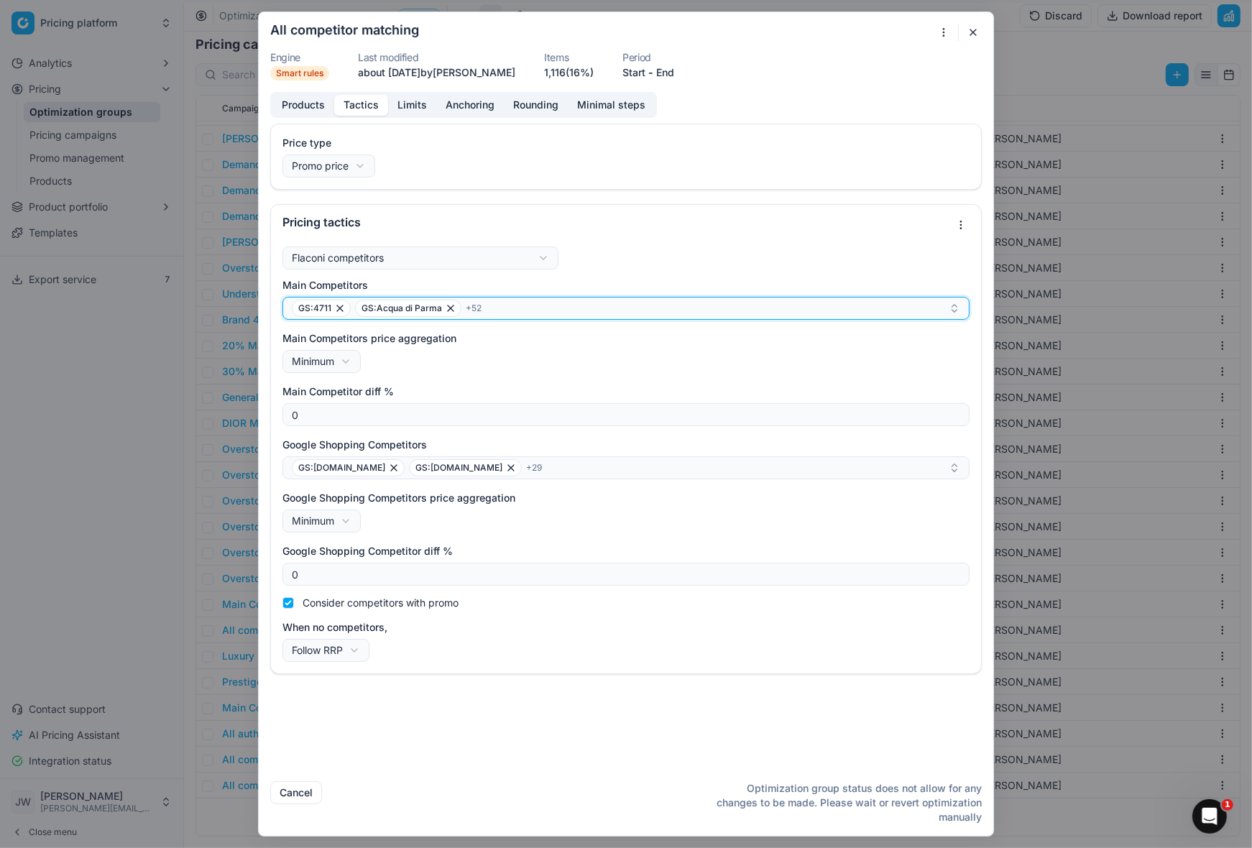
click at [515, 311] on div "GS:4711 GS:Acqua di Parma + 52" at bounding box center [620, 308] width 657 height 17
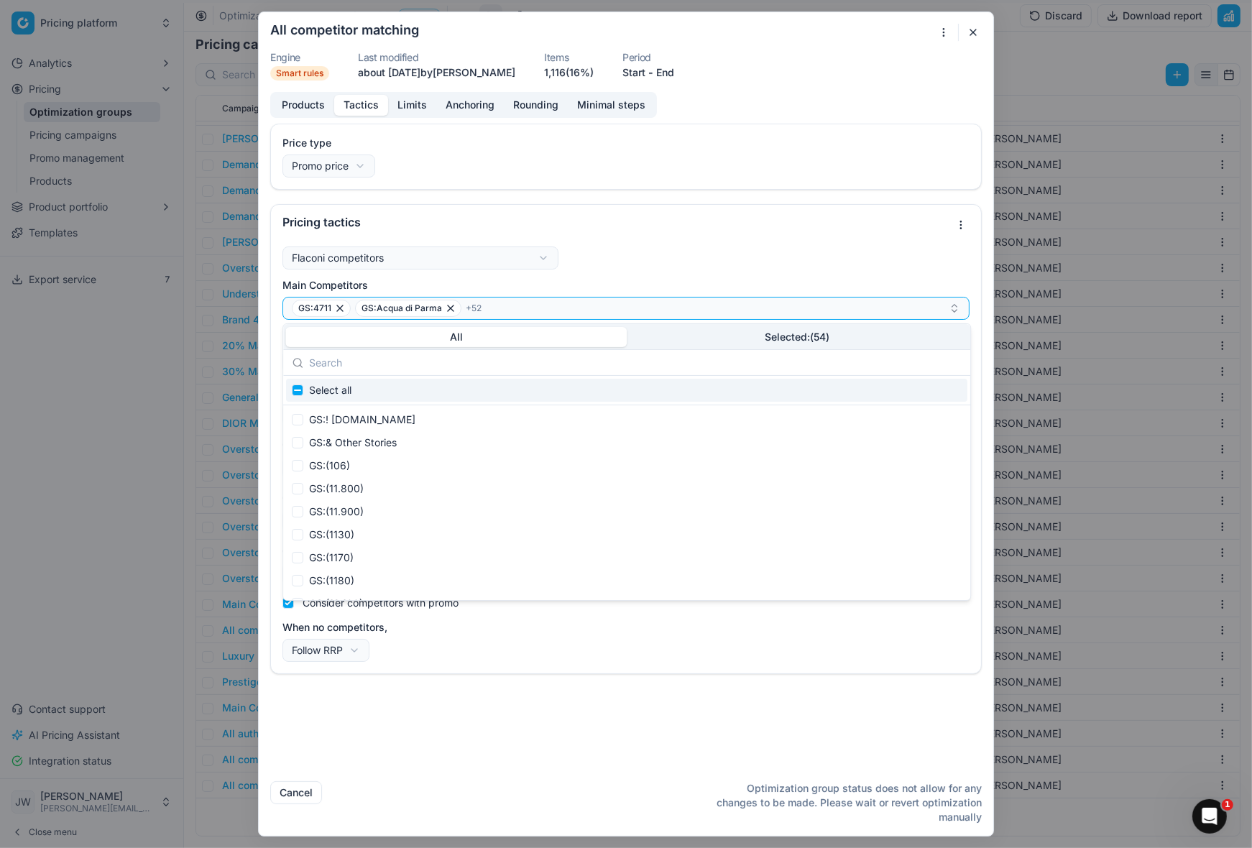
click at [427, 359] on input "text" at bounding box center [635, 362] width 652 height 29
type input "LOOK"
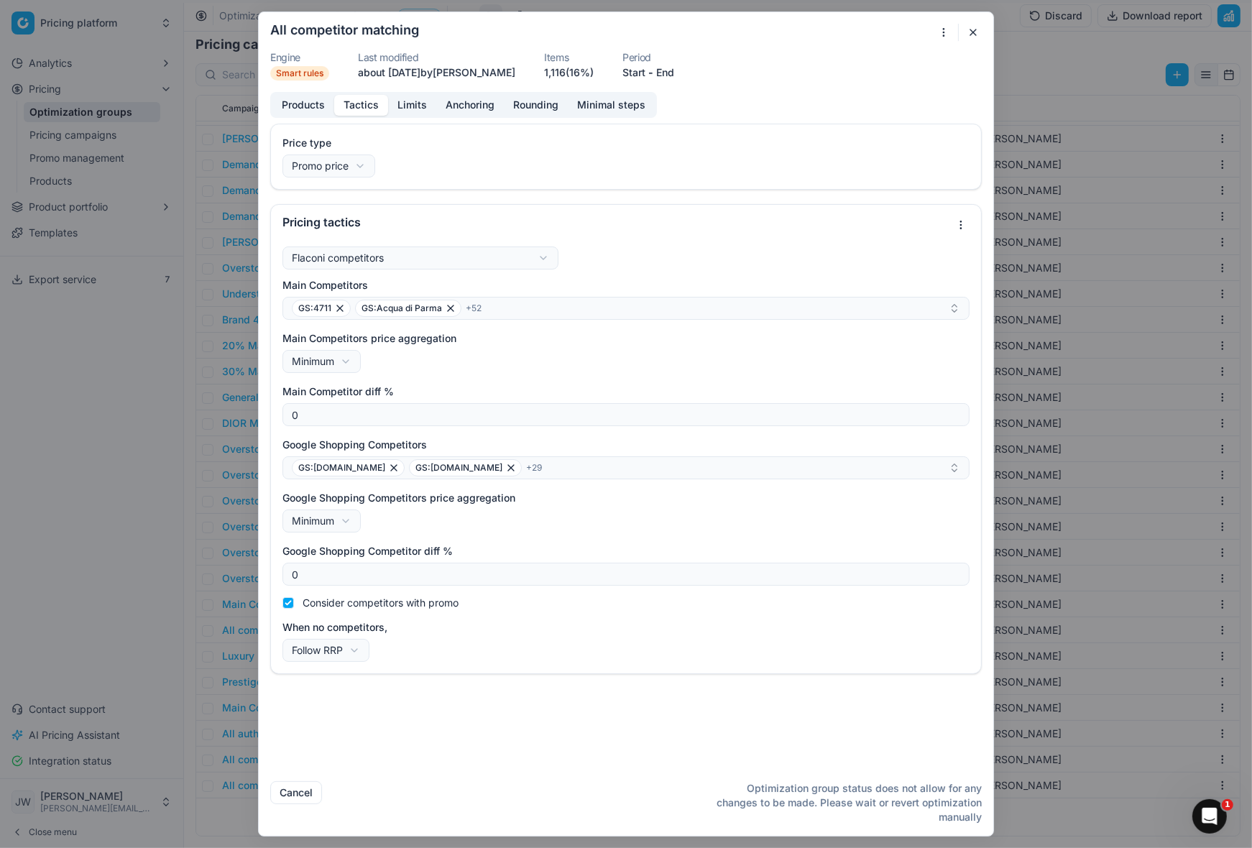
click at [971, 32] on button "button" at bounding box center [972, 32] width 17 height 17
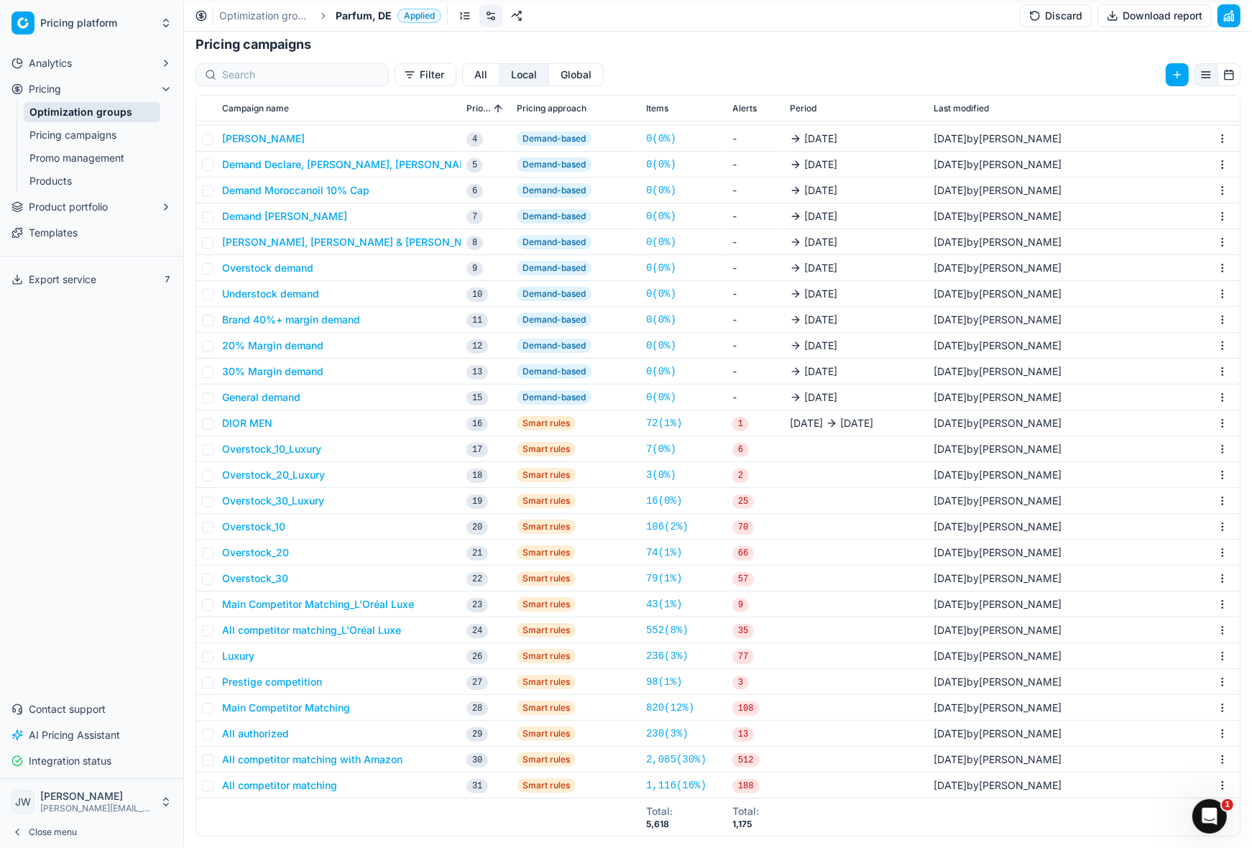
click at [287, 762] on button "All competitor matching with Amazon" at bounding box center [312, 759] width 180 height 14
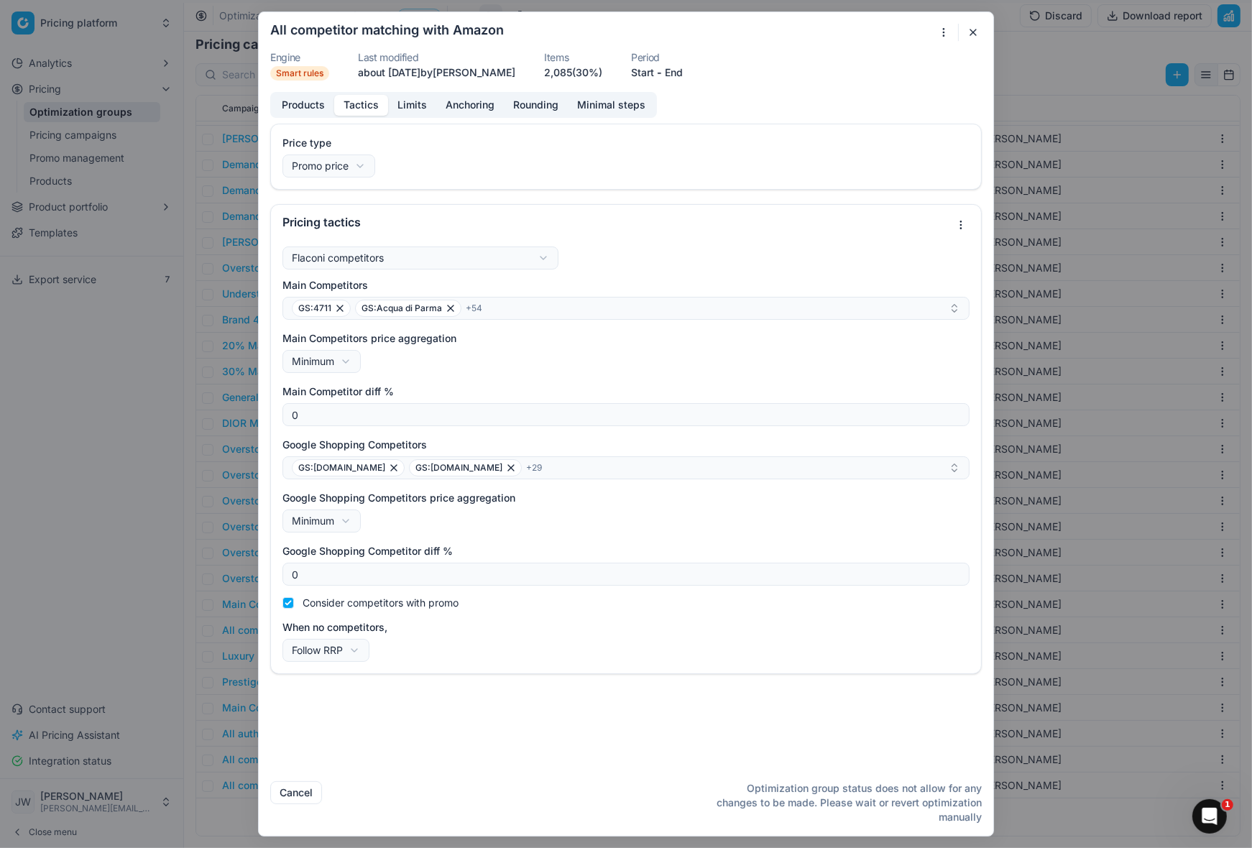
click at [363, 99] on button "Tactics" at bounding box center [361, 105] width 54 height 21
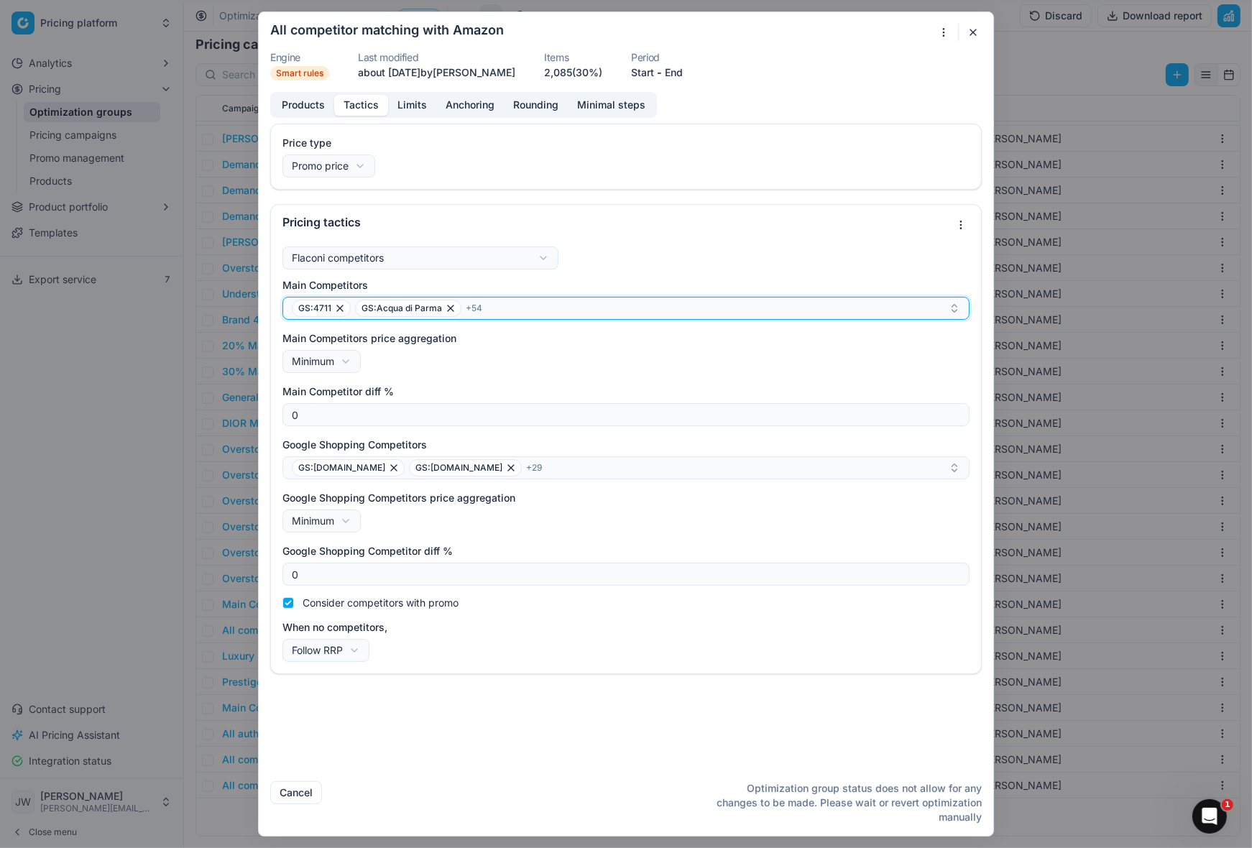
click at [545, 310] on div "GS:4711 GS:Acqua di Parma + 54" at bounding box center [620, 308] width 657 height 17
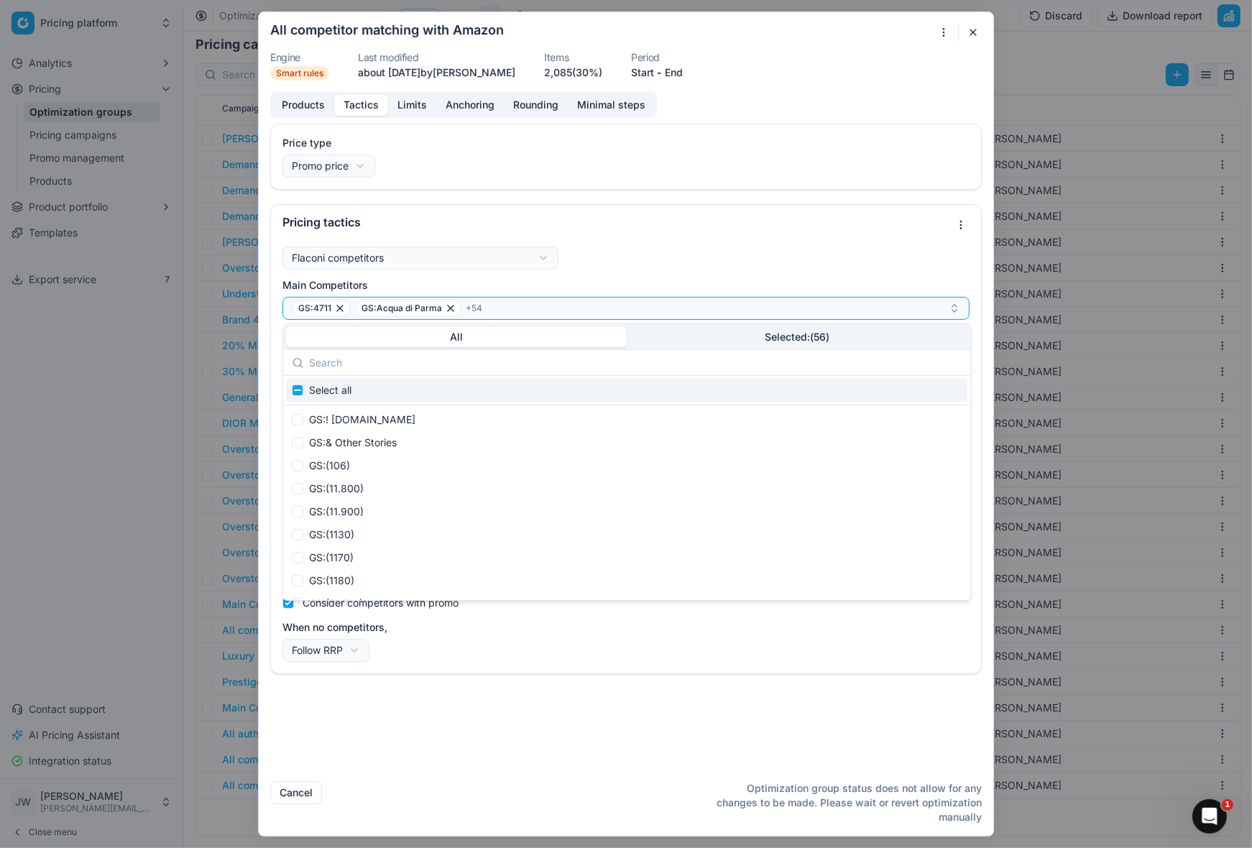
click at [426, 369] on input "text" at bounding box center [635, 362] width 652 height 29
type input "LOOK"
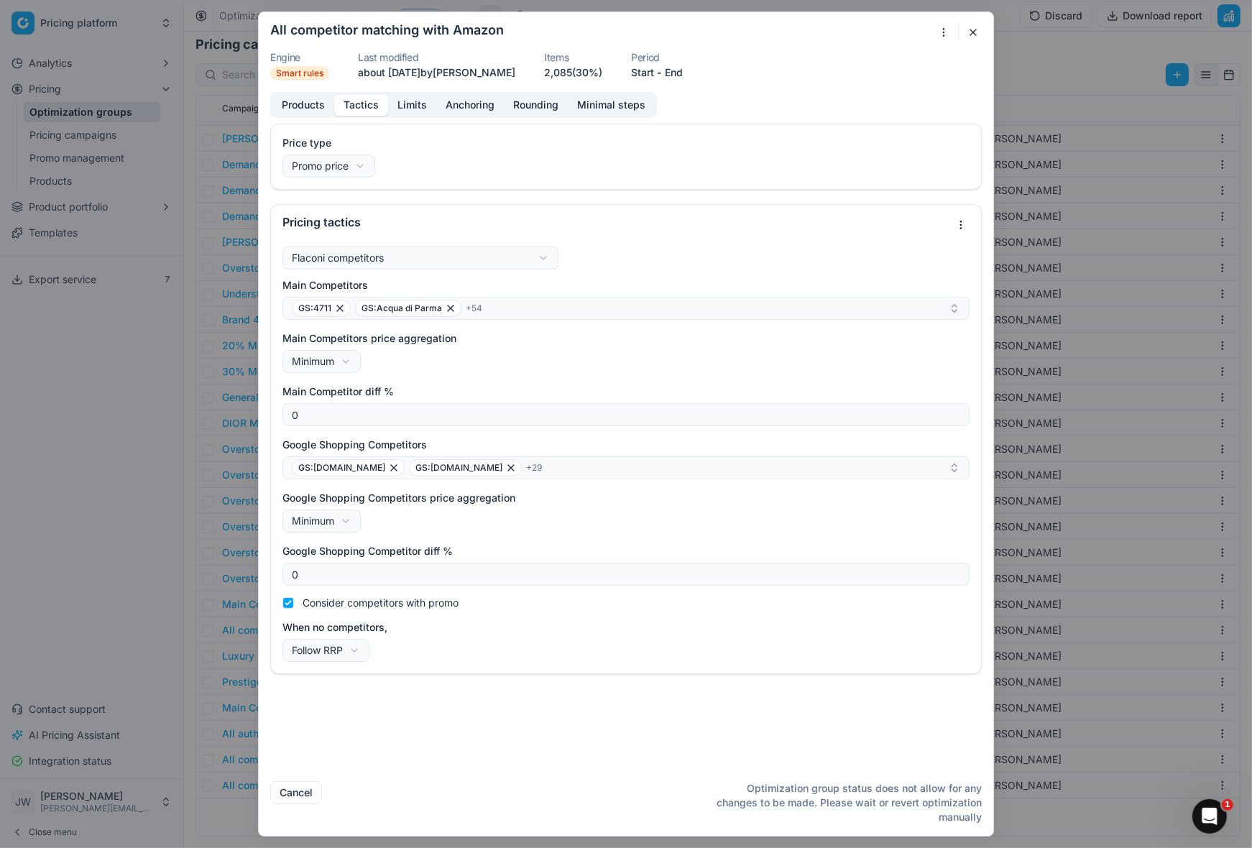
click at [974, 29] on button "button" at bounding box center [972, 32] width 17 height 17
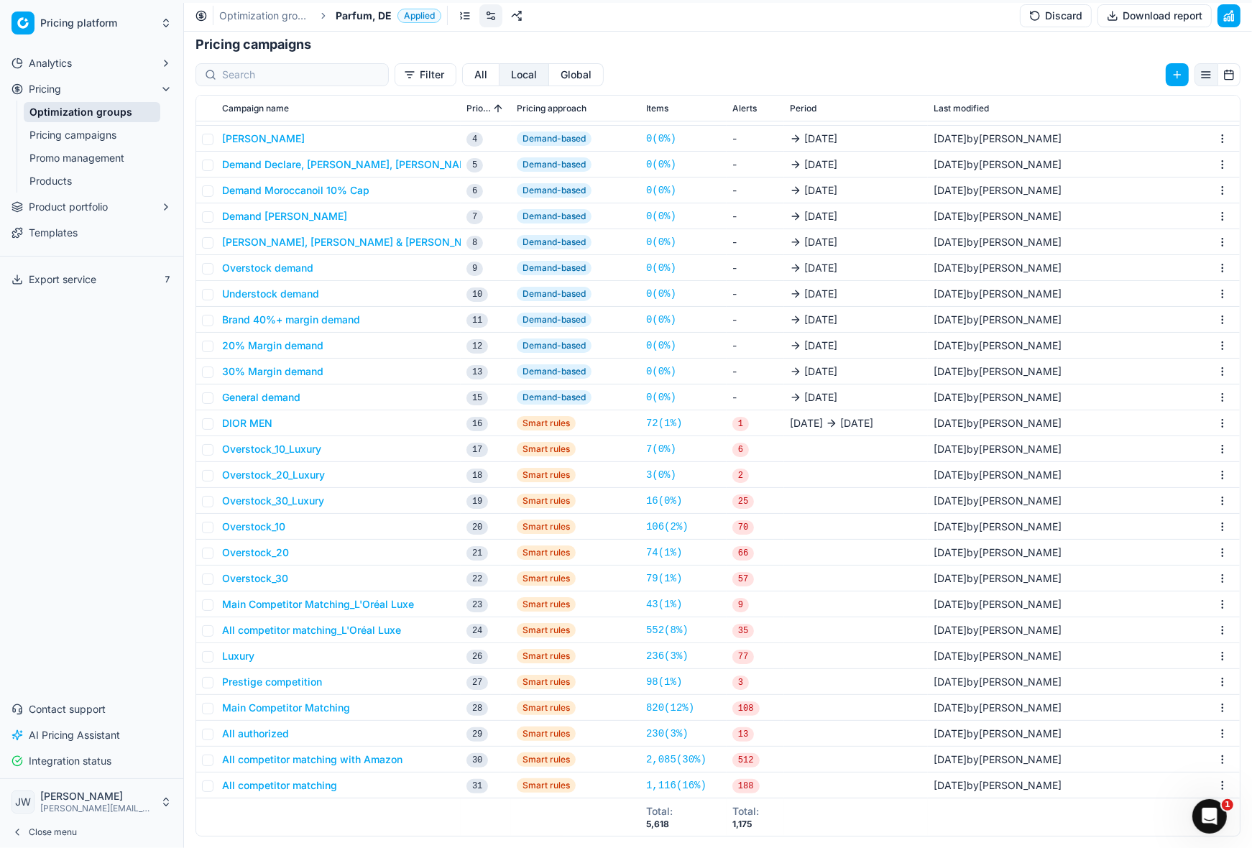
click at [118, 113] on link "Optimization groups" at bounding box center [92, 112] width 137 height 20
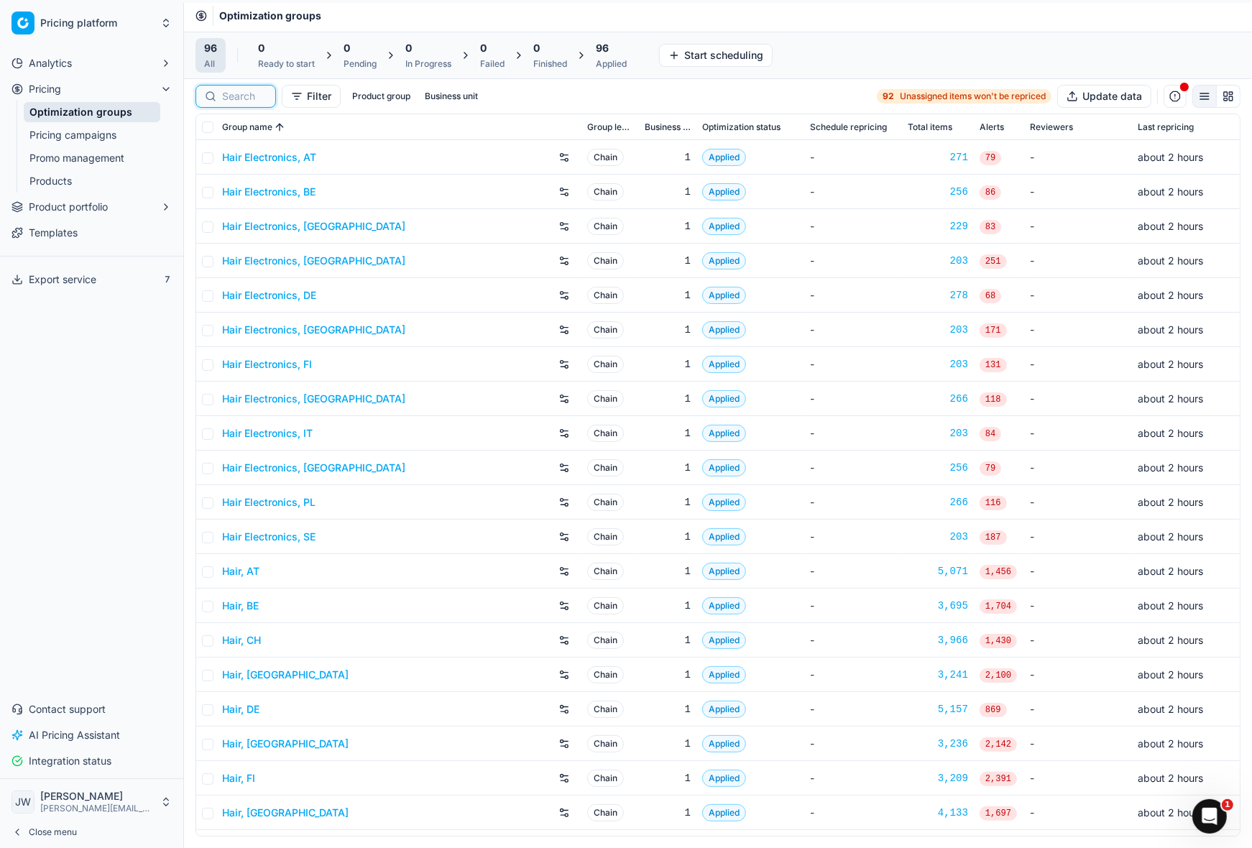
click at [223, 99] on input at bounding box center [244, 96] width 45 height 14
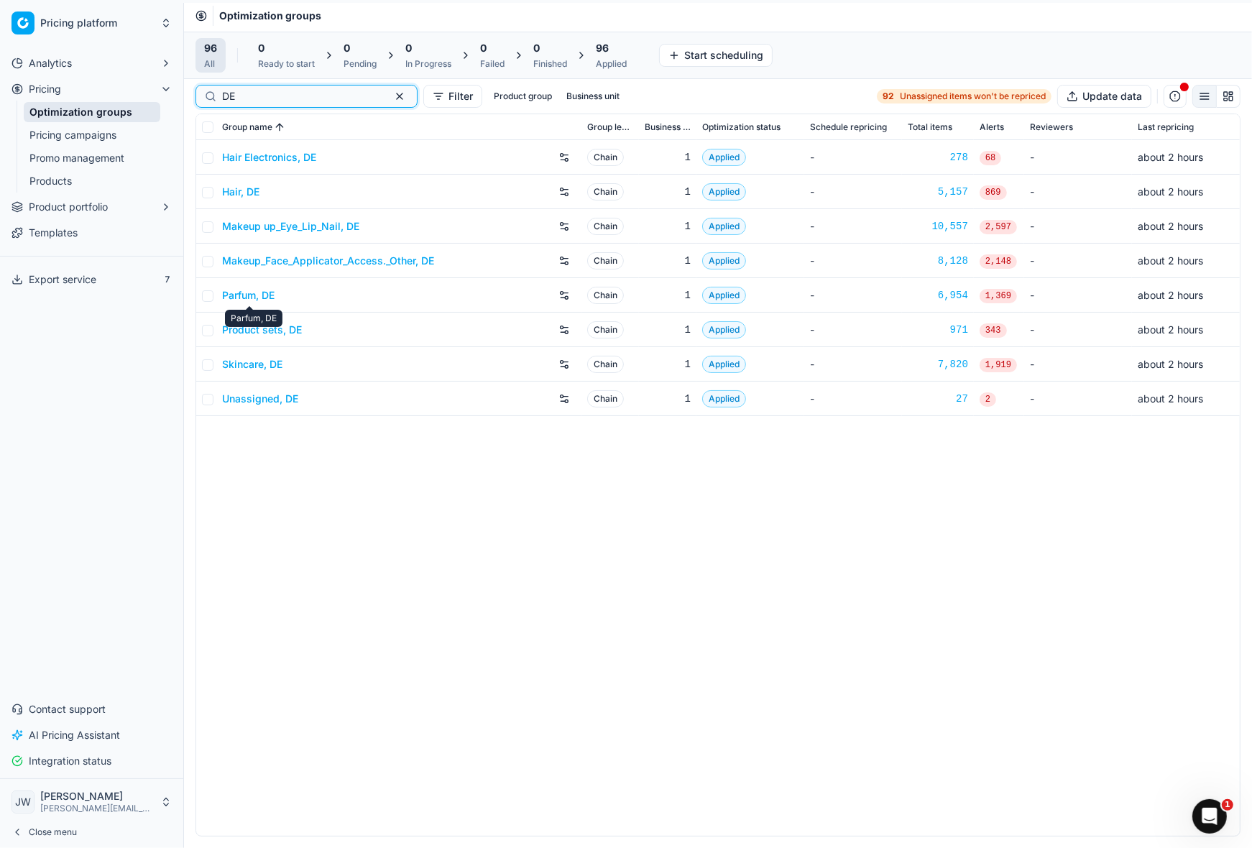
type input "DE"
click at [256, 299] on link "Parfum, DE" at bounding box center [248, 295] width 52 height 14
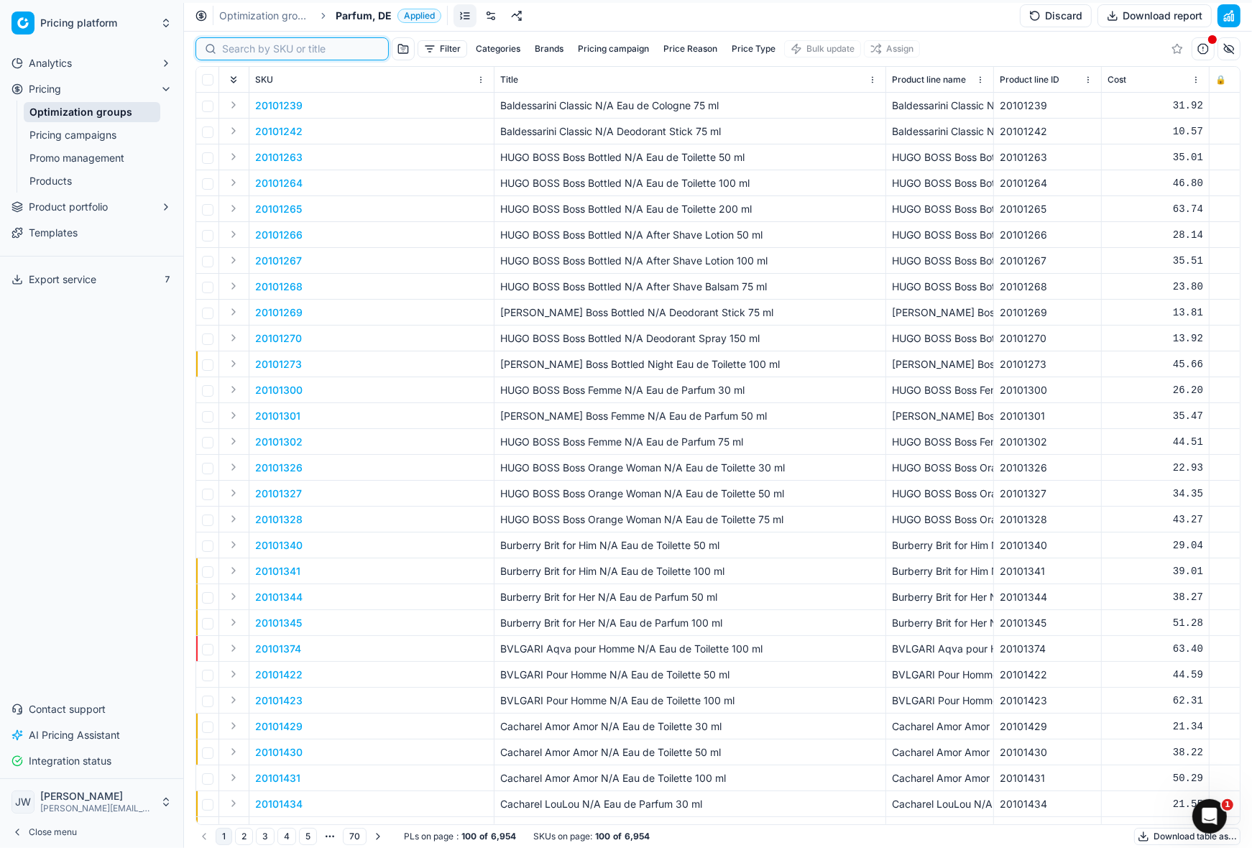
click at [244, 50] on input at bounding box center [300, 49] width 157 height 14
paste input "80070182-60"
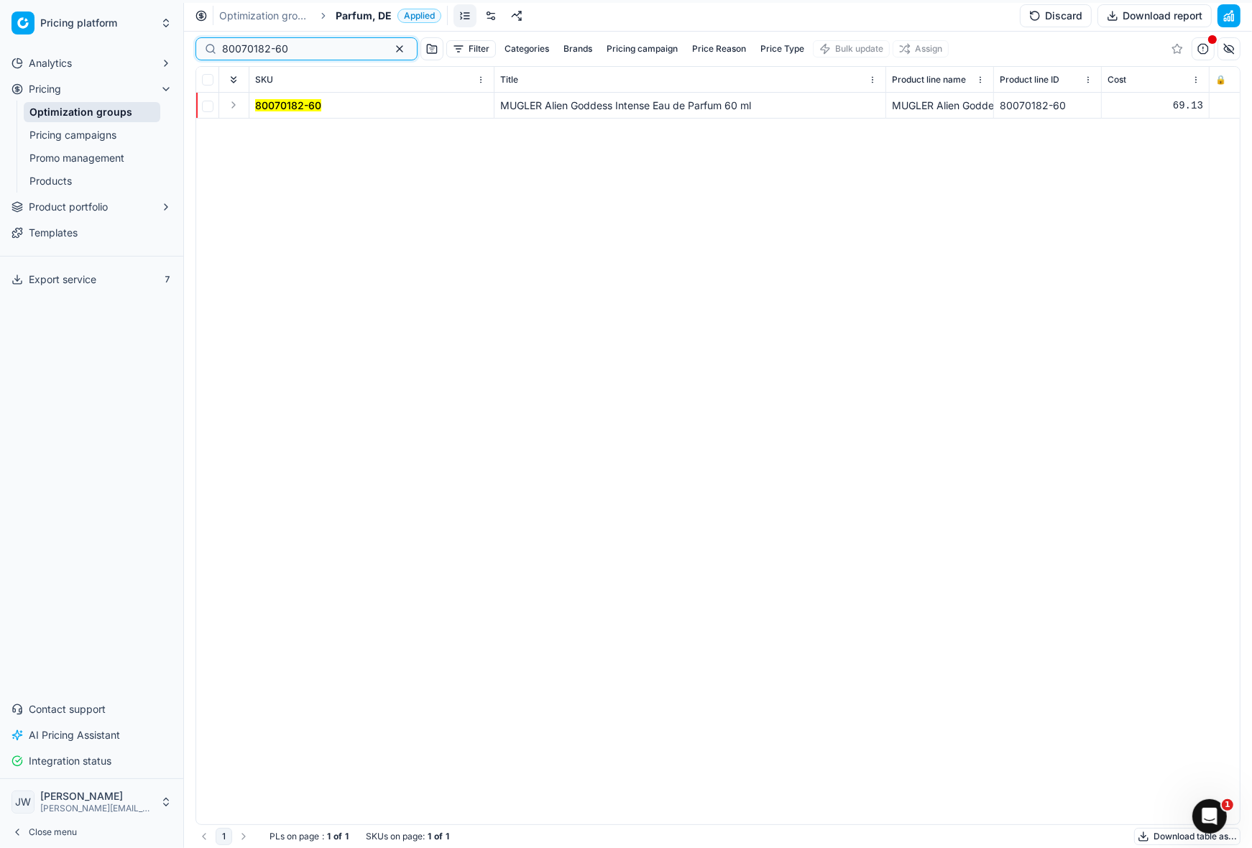
type input "80070182-60"
click at [235, 106] on button "Expand" at bounding box center [233, 104] width 17 height 17
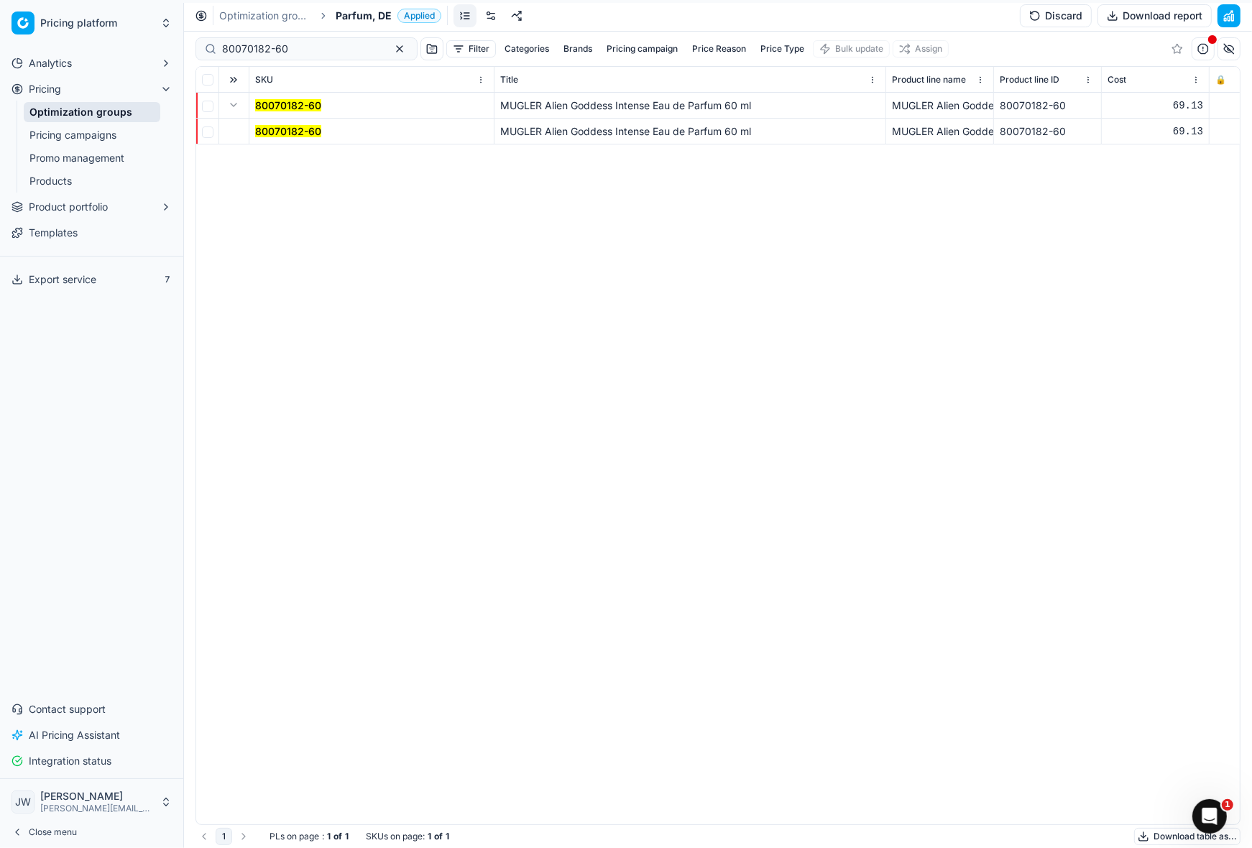
click at [279, 134] on mark "80070182-60" at bounding box center [288, 131] width 66 height 12
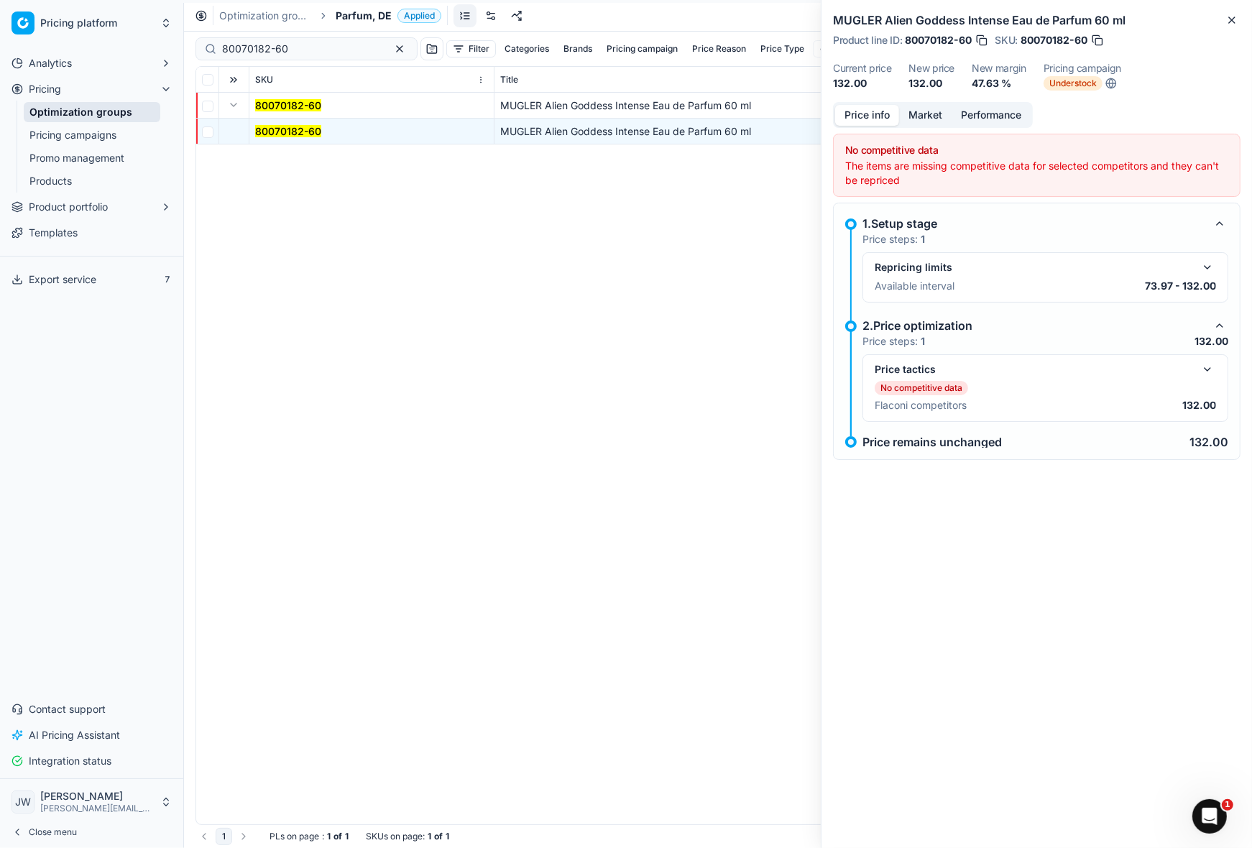
click at [1203, 377] on button "button" at bounding box center [1206, 369] width 17 height 17
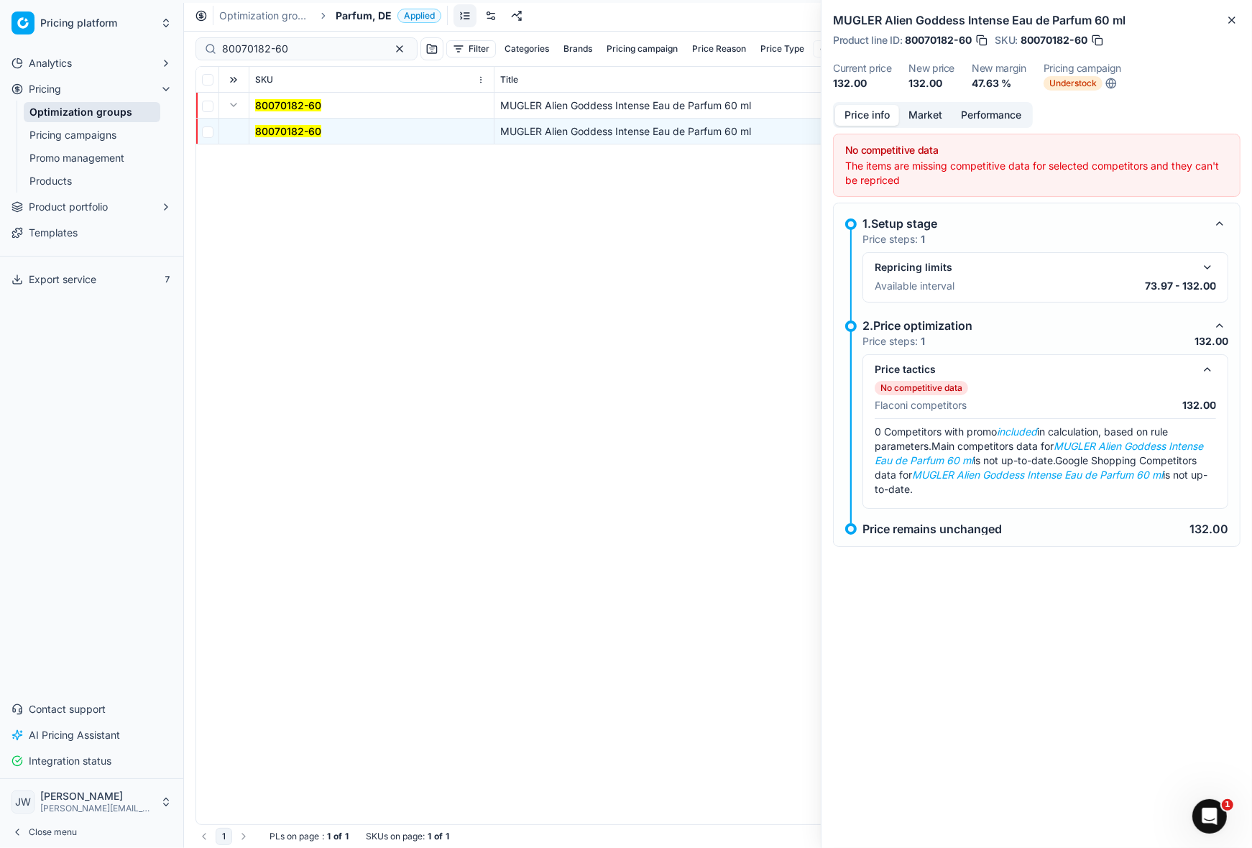
drag, startPoint x: 932, startPoint y: 101, endPoint x: 932, endPoint y: 111, distance: 10.1
click at [932, 101] on div "MUGLER Alien Goddess Intense Eau de Parfum 60 ml Product line ID : 80070182-60 …" at bounding box center [1035, 424] width 431 height 848
click at [931, 117] on button "Market" at bounding box center [925, 115] width 52 height 21
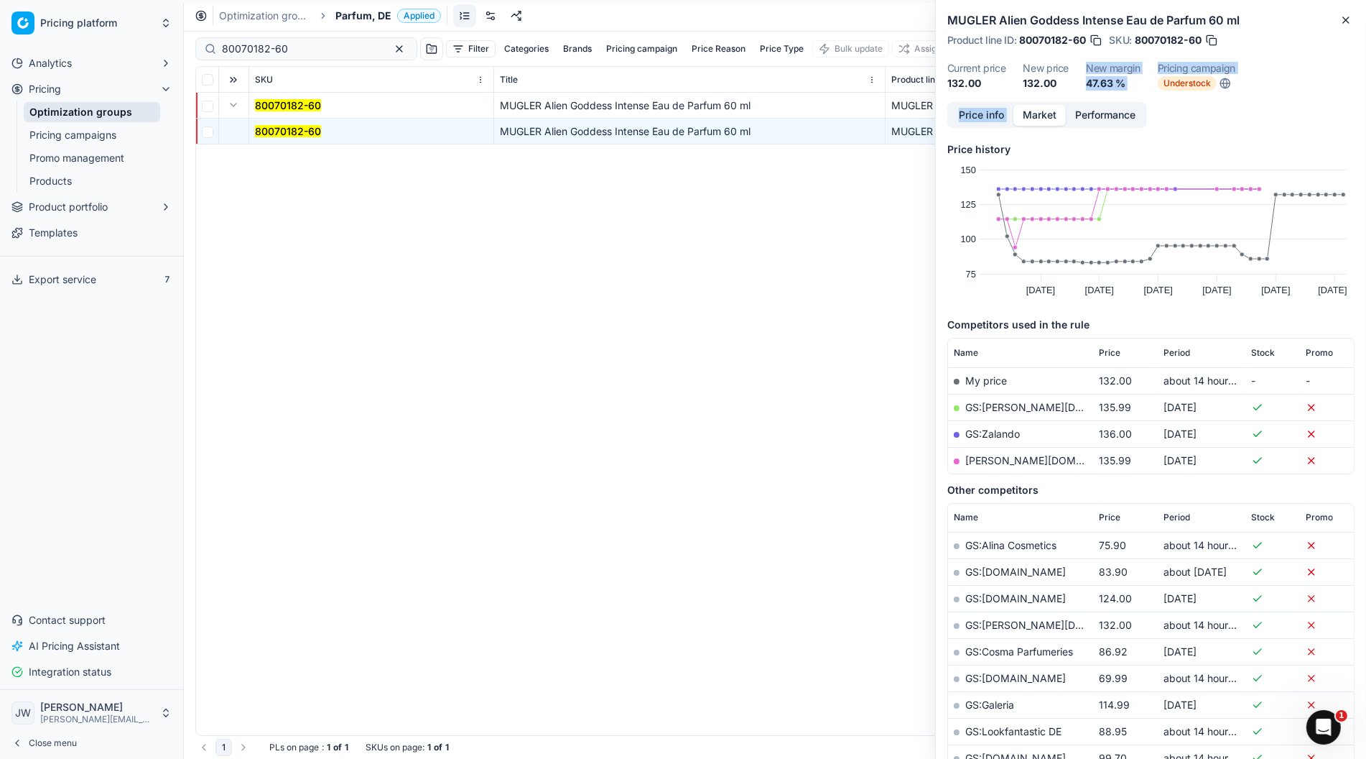
click at [73, 616] on span "Contact support" at bounding box center [67, 620] width 77 height 14
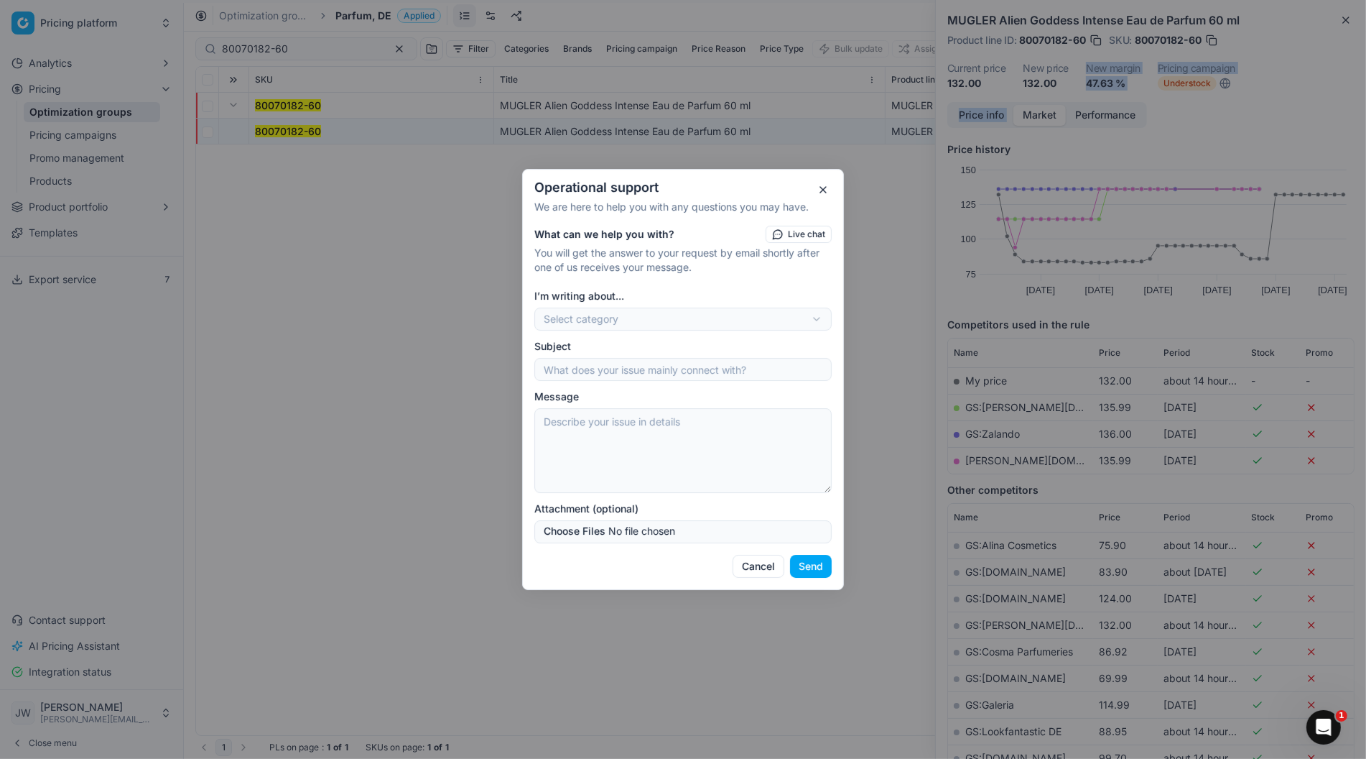
click at [623, 323] on div "Operational support We are here to help you with any questions you may have. Wh…" at bounding box center [683, 379] width 1366 height 759
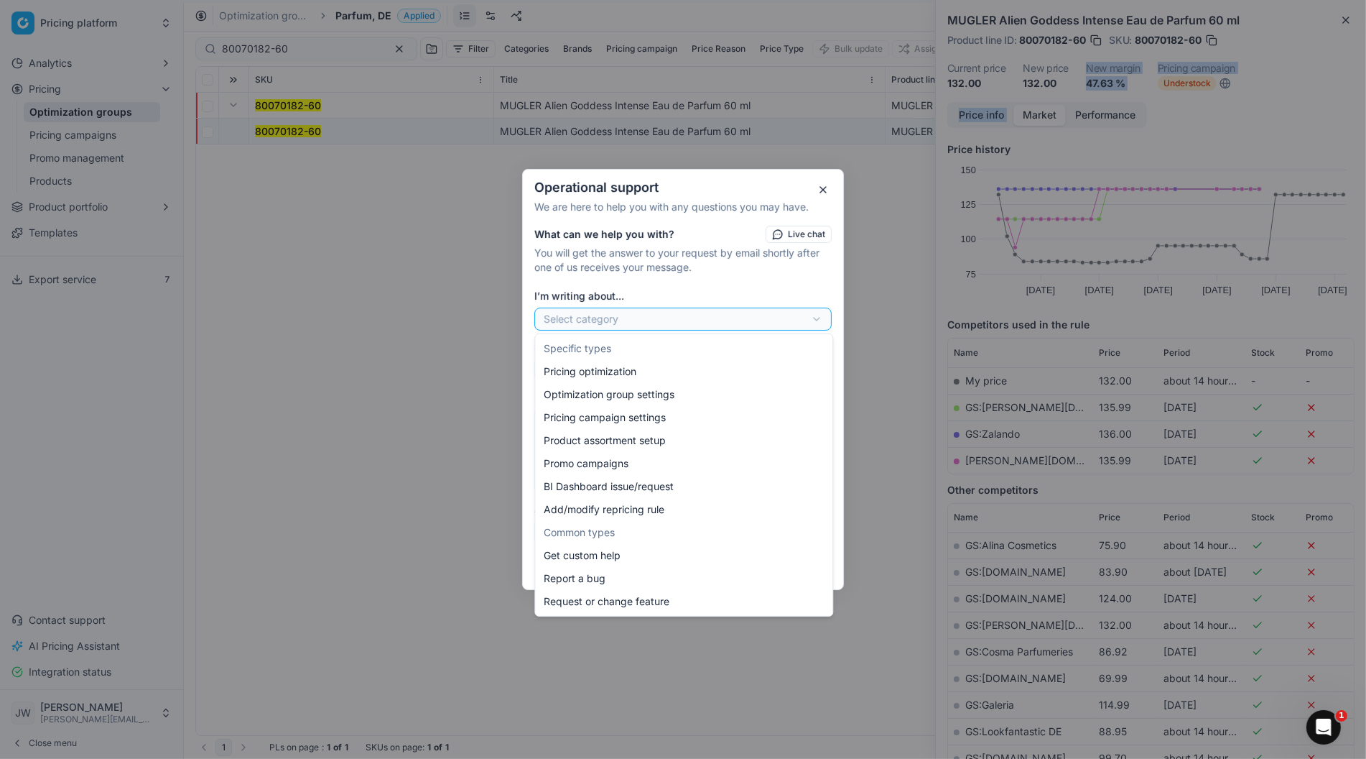
select select "241"
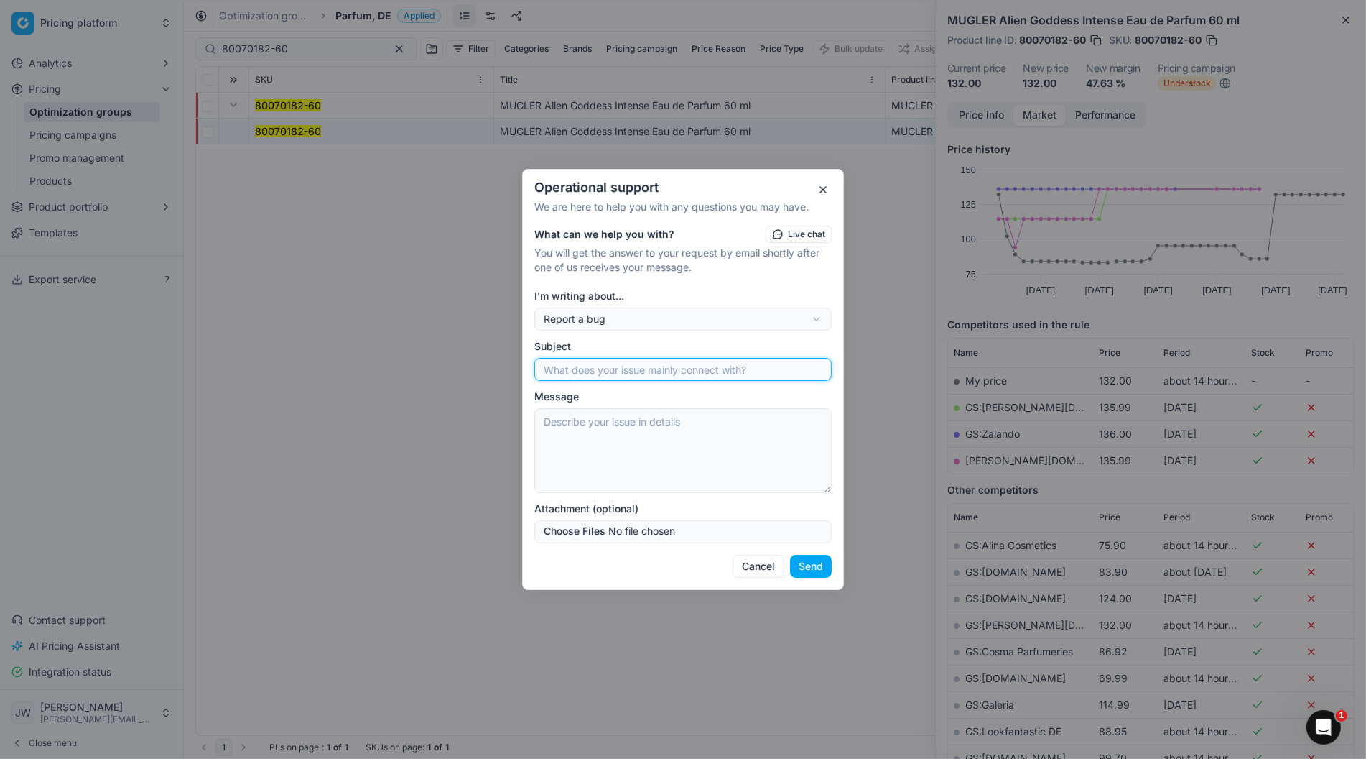
click at [609, 362] on input "Subject" at bounding box center [683, 370] width 285 height 22
type input "add onsite matching for"
click at [581, 428] on textarea "Message" at bounding box center [683, 450] width 297 height 85
paste textarea "[URL][DOMAIN_NAME][PERSON_NAME][PERSON_NAME]"
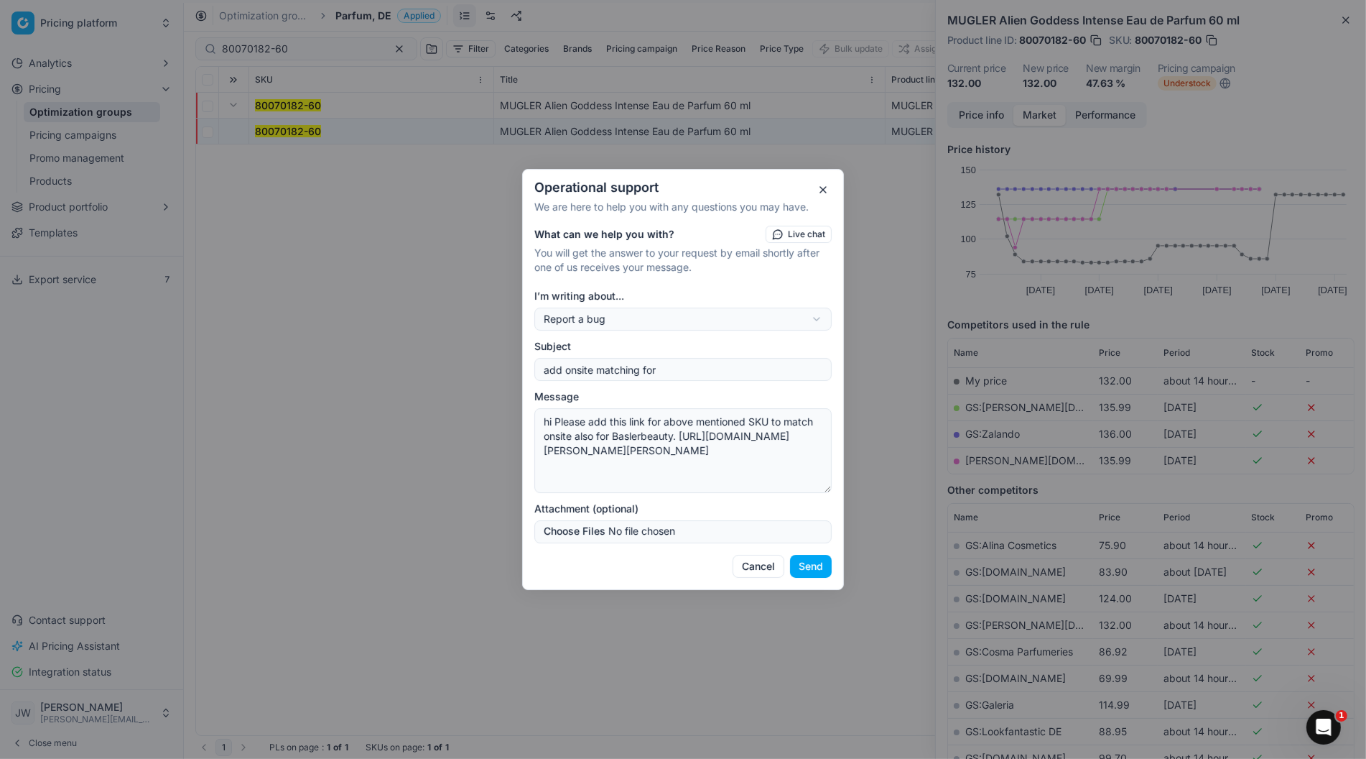
type textarea "hi Please add this link for above mentioned SKU to match onsite also for Basler…"
click at [677, 369] on input "add onsite matching for" at bounding box center [683, 370] width 285 height 22
paste input "80070182-90"
type input "add onsite matching for 80070182-60 (60ml version)"
click at [630, 422] on textarea "hi Please add this link for above mentioned SKU to match onsite also for Basler…" at bounding box center [683, 450] width 297 height 85
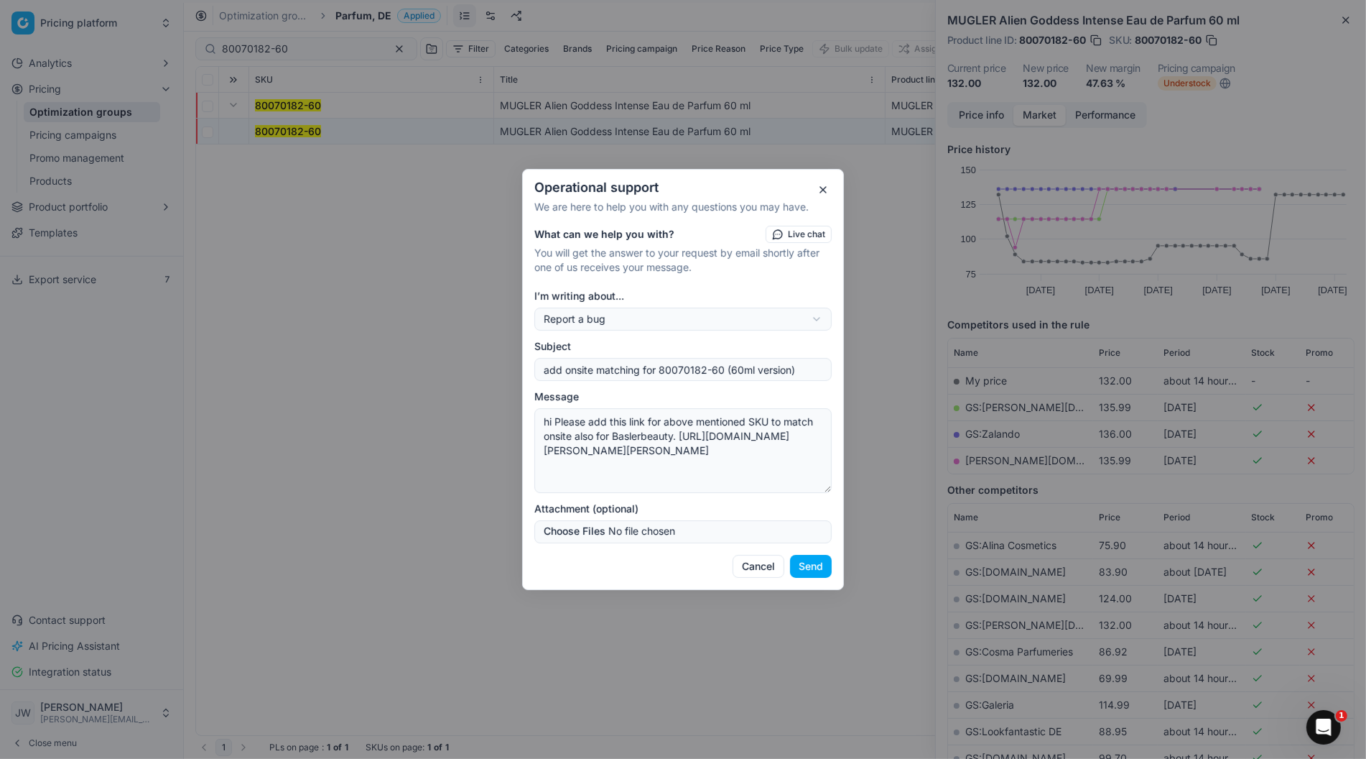
click at [688, 469] on textarea "hi Please add this link for above mentioned SKU to match onsite also for Basler…" at bounding box center [683, 450] width 297 height 85
click at [818, 569] on button "Send" at bounding box center [811, 566] width 42 height 23
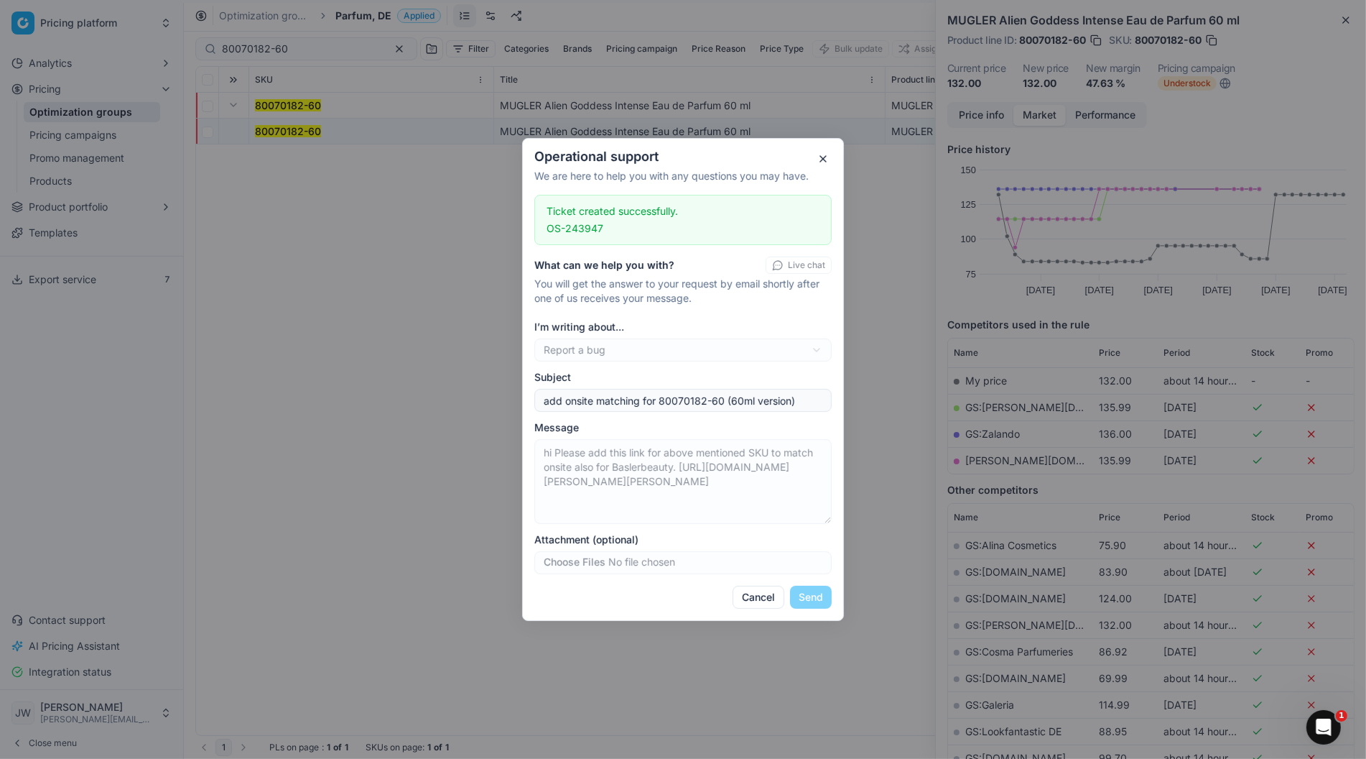
click at [821, 160] on button "button" at bounding box center [823, 158] width 17 height 17
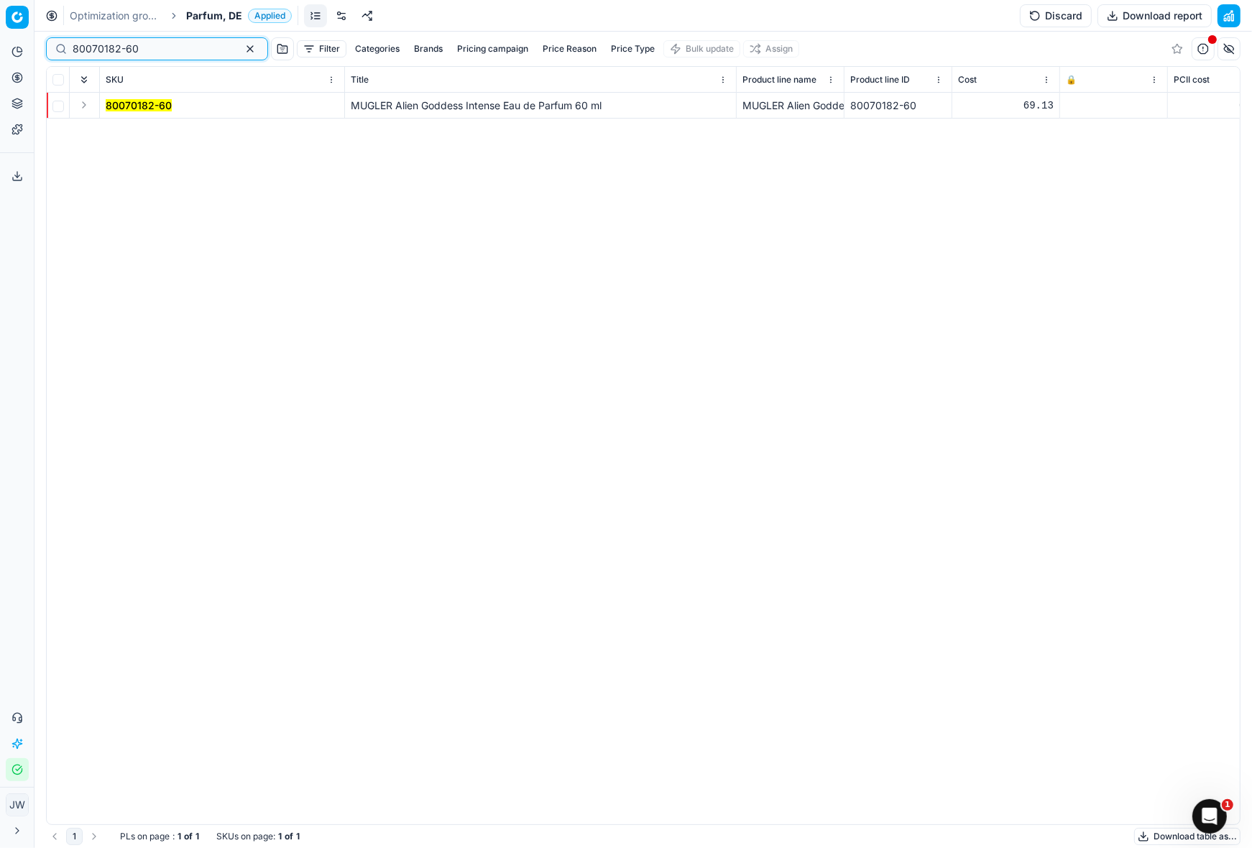
click at [157, 51] on input "80070182-60" at bounding box center [151, 49] width 157 height 14
type input "80070182-90"
click at [83, 105] on button "Expand" at bounding box center [83, 104] width 17 height 17
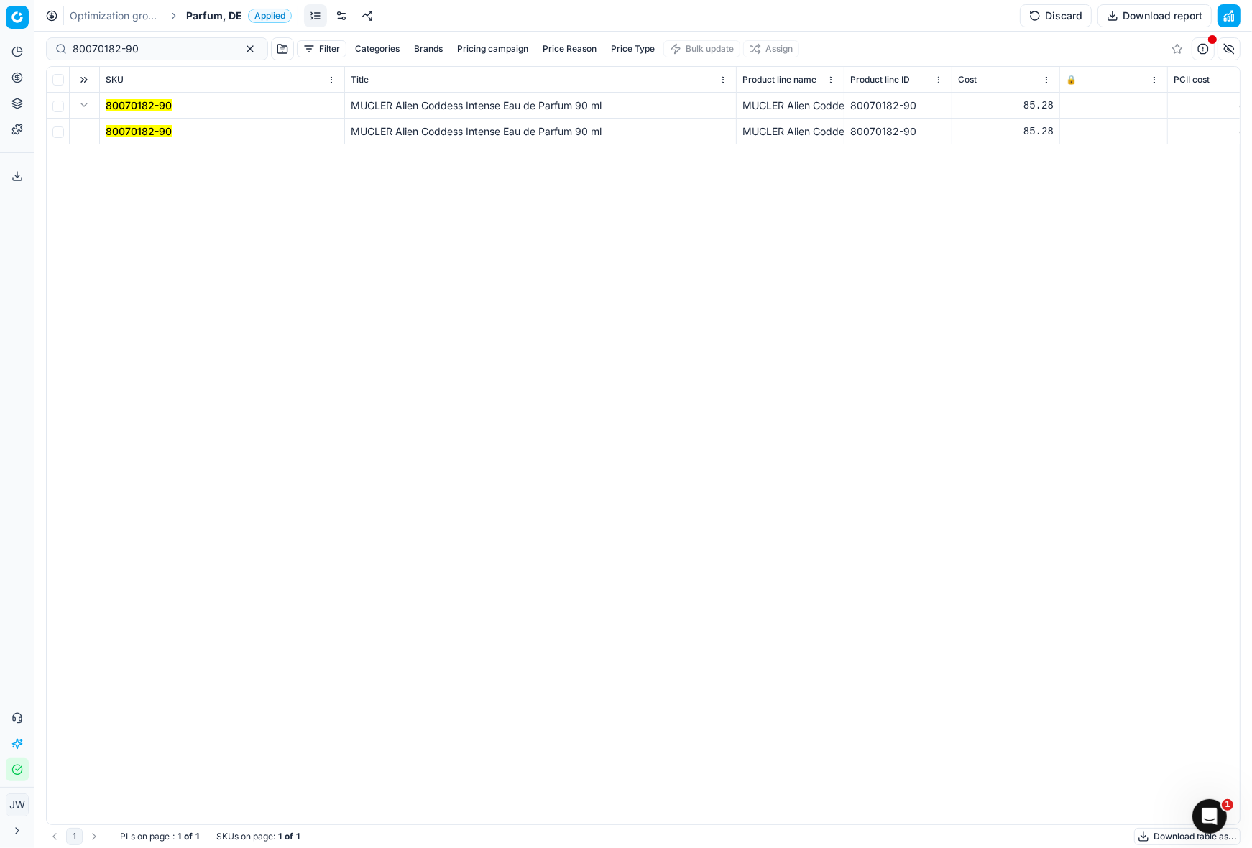
click at [114, 125] on mark "80070182-90" at bounding box center [139, 131] width 66 height 12
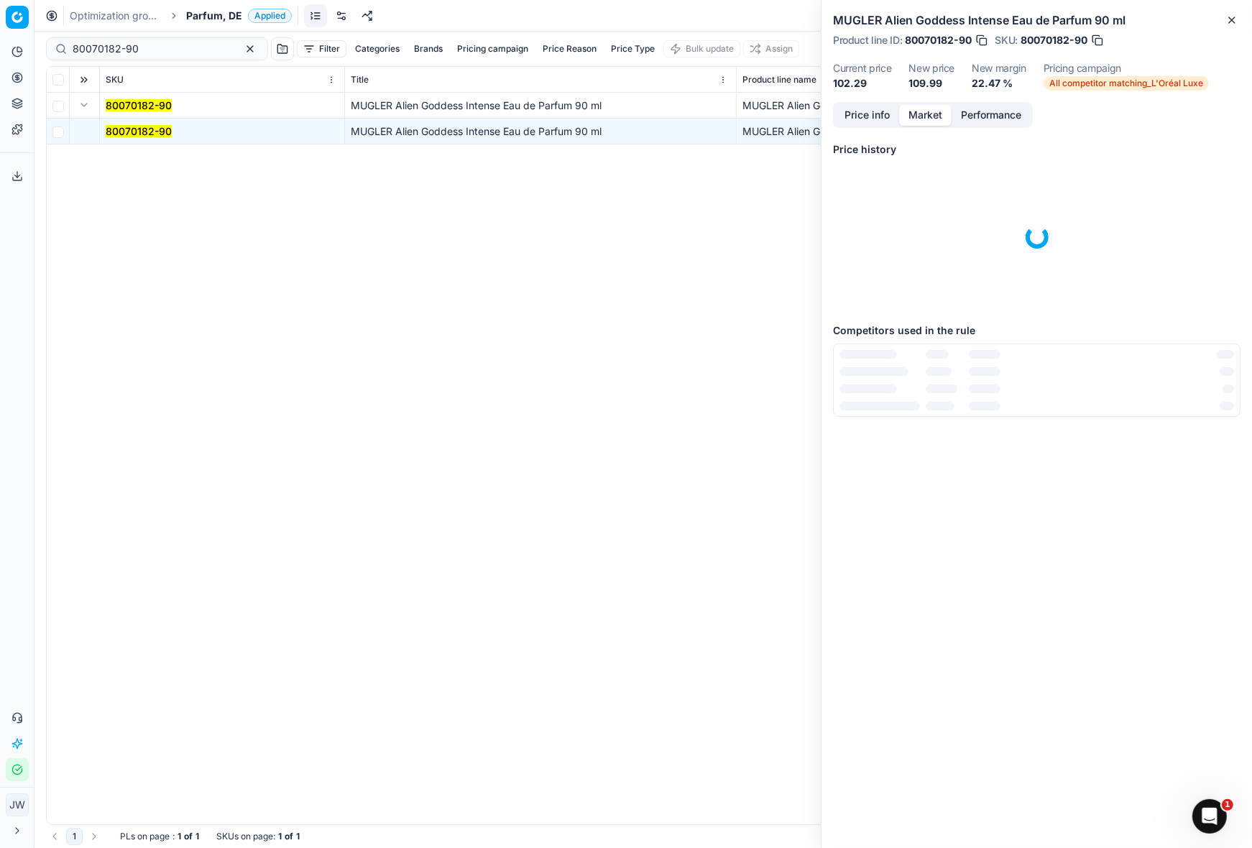
click at [931, 118] on button "Market" at bounding box center [925, 115] width 52 height 21
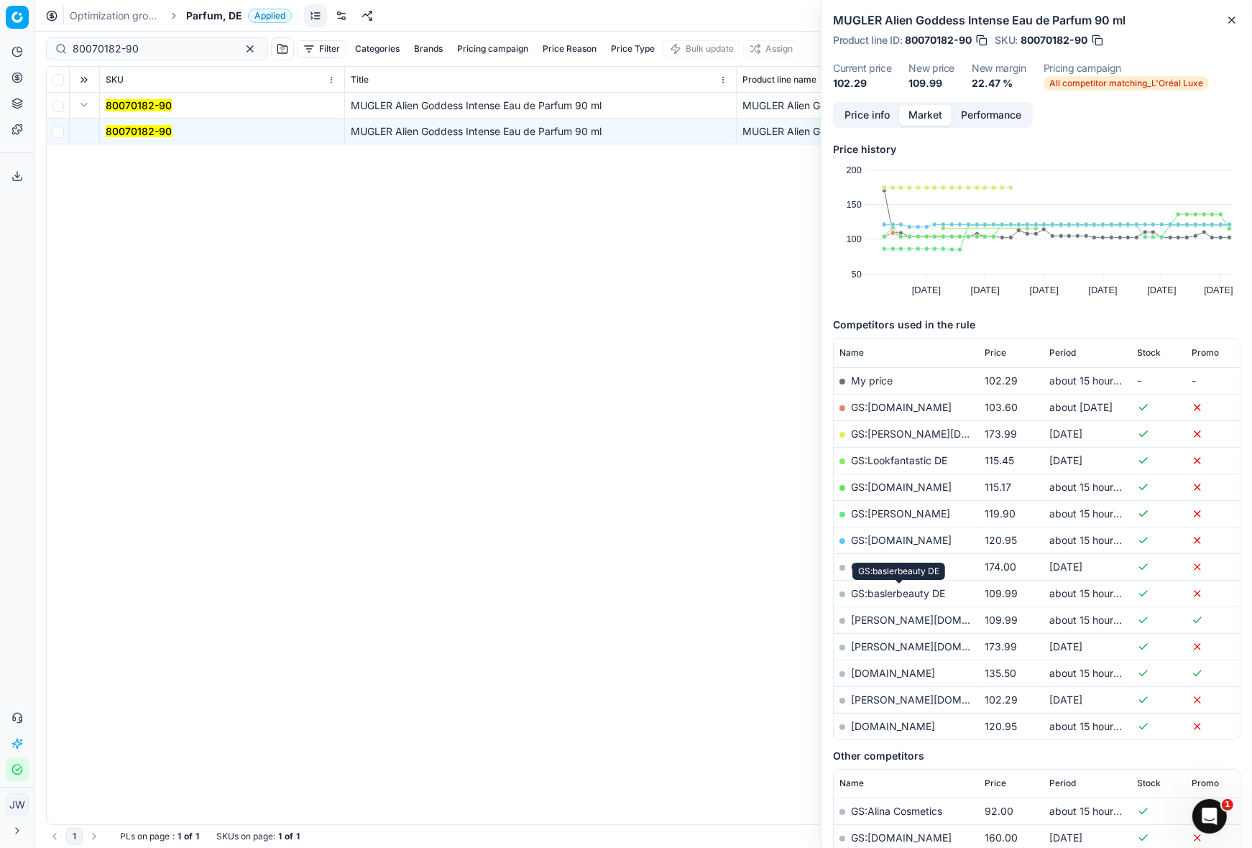
click at [920, 590] on link "GS:baslerbeauty DE" at bounding box center [898, 593] width 94 height 12
drag, startPoint x: 163, startPoint y: 52, endPoint x: 48, endPoint y: 42, distance: 115.4
click at [48, 42] on div "80070182-90" at bounding box center [157, 48] width 222 height 23
click at [17, 78] on icon at bounding box center [17, 78] width 0 height 6
click at [73, 108] on link "Optimization groups" at bounding box center [138, 104] width 167 height 20
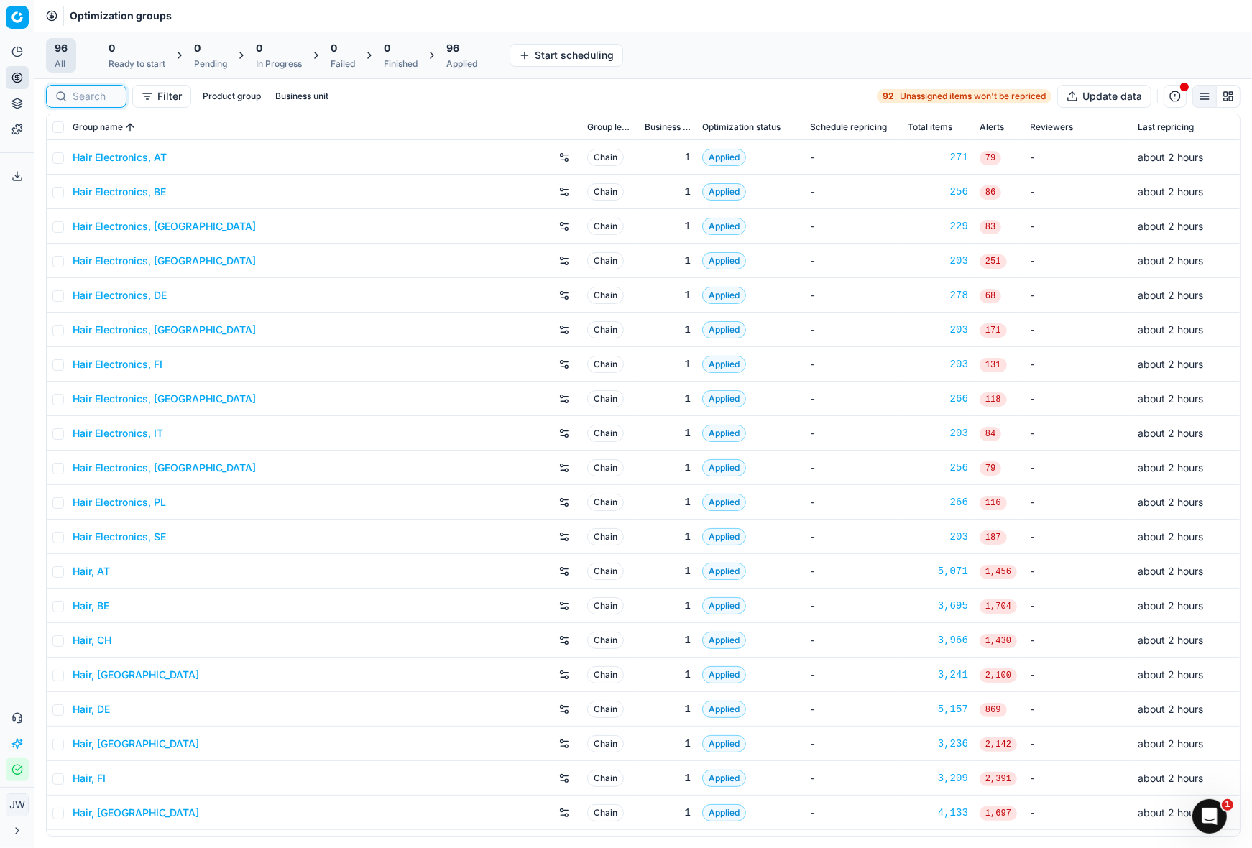
click at [95, 98] on input at bounding box center [95, 96] width 45 height 14
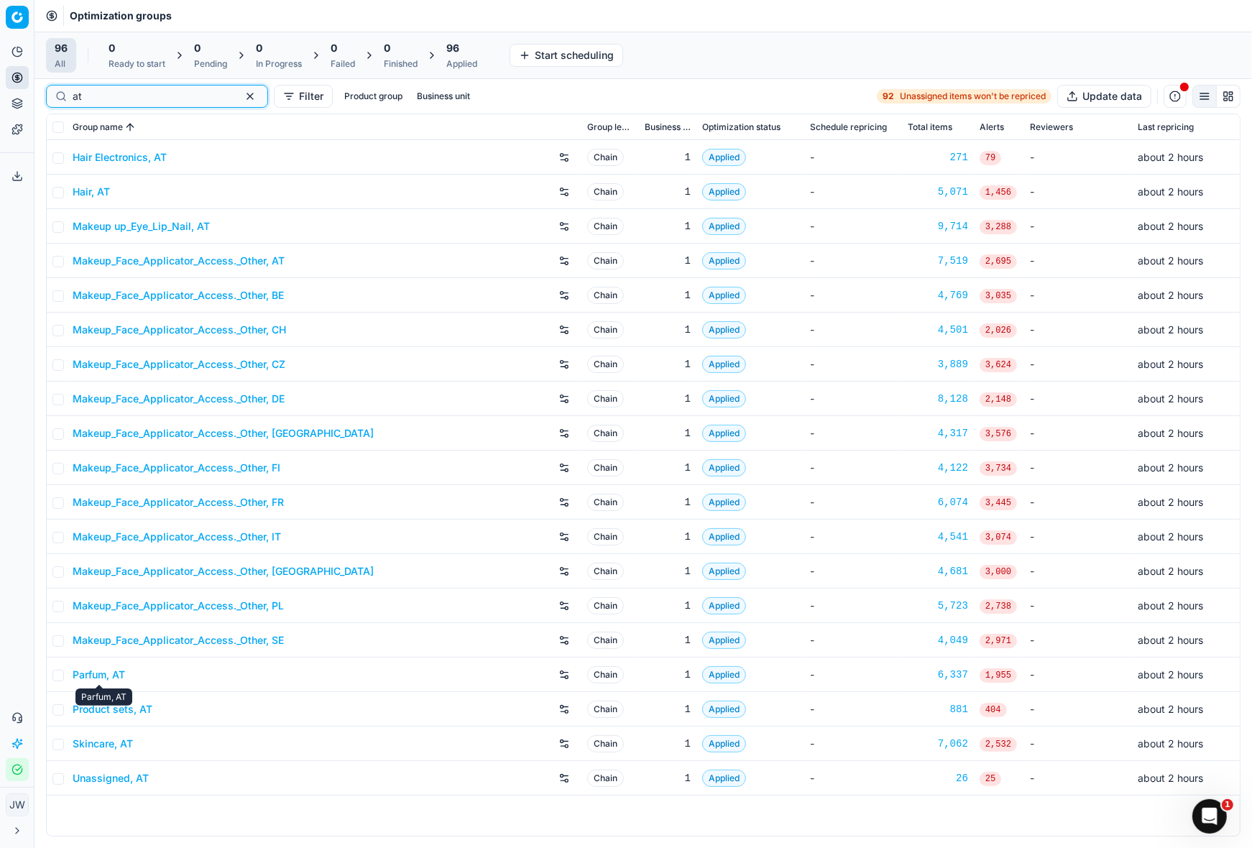
type input "at"
click at [105, 679] on link "Parfum, AT" at bounding box center [99, 674] width 52 height 14
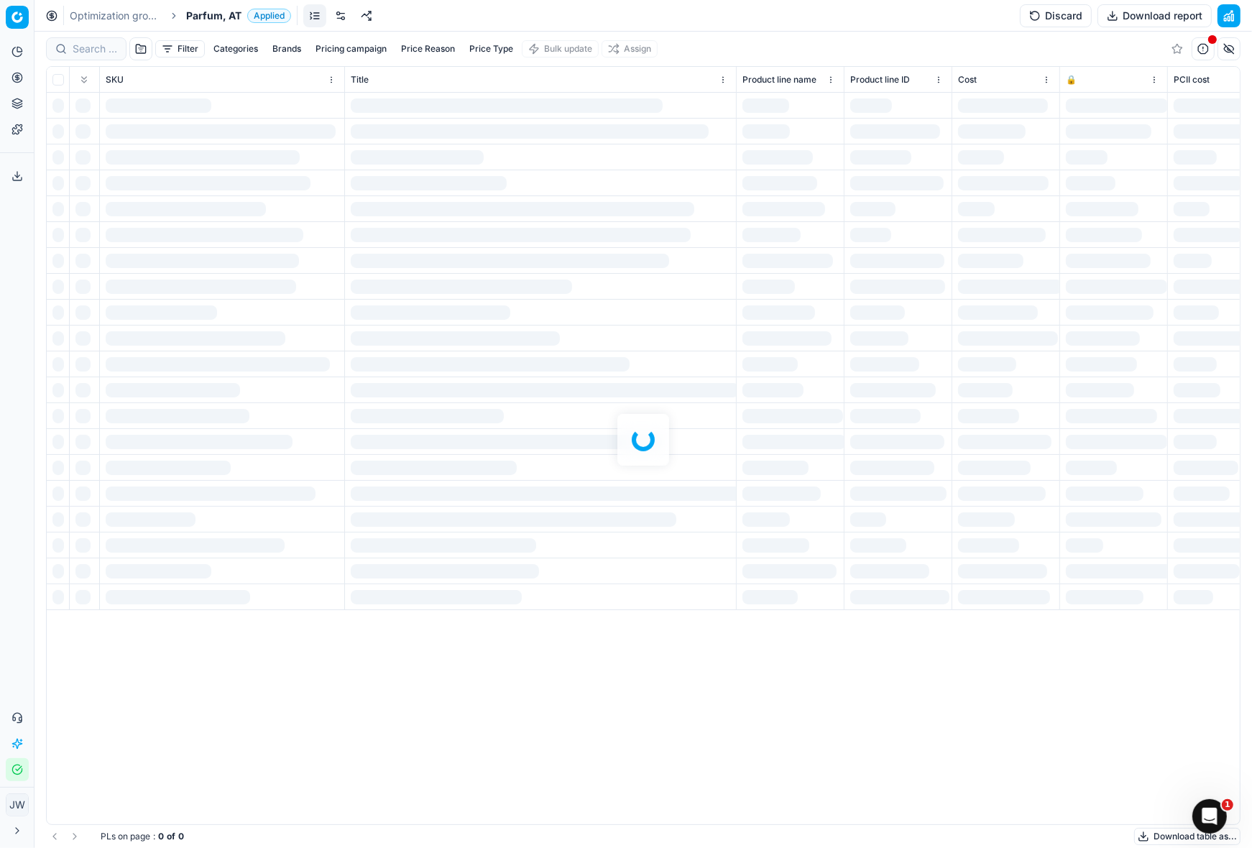
click at [90, 50] on div at bounding box center [642, 440] width 1217 height 816
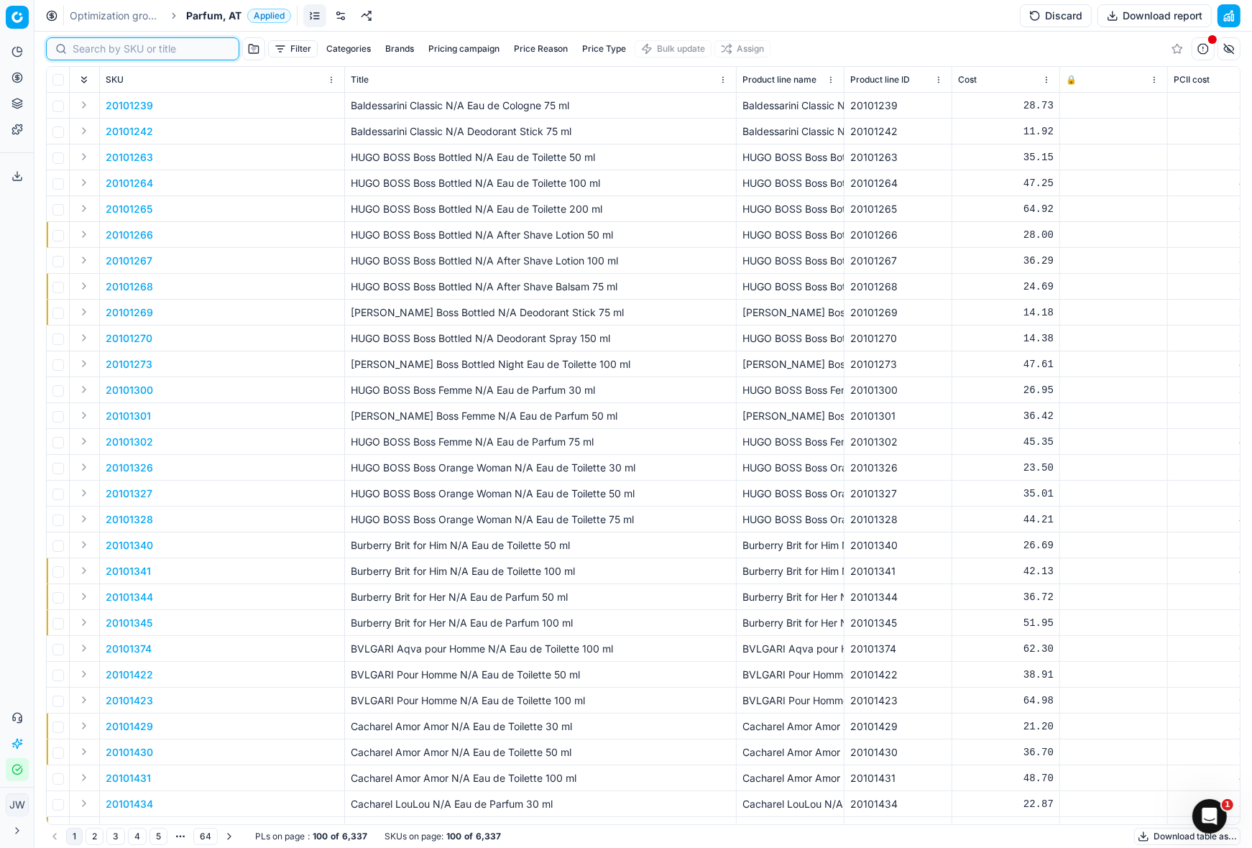
click at [90, 50] on input at bounding box center [151, 49] width 157 height 14
paste input "90001984-0002753"
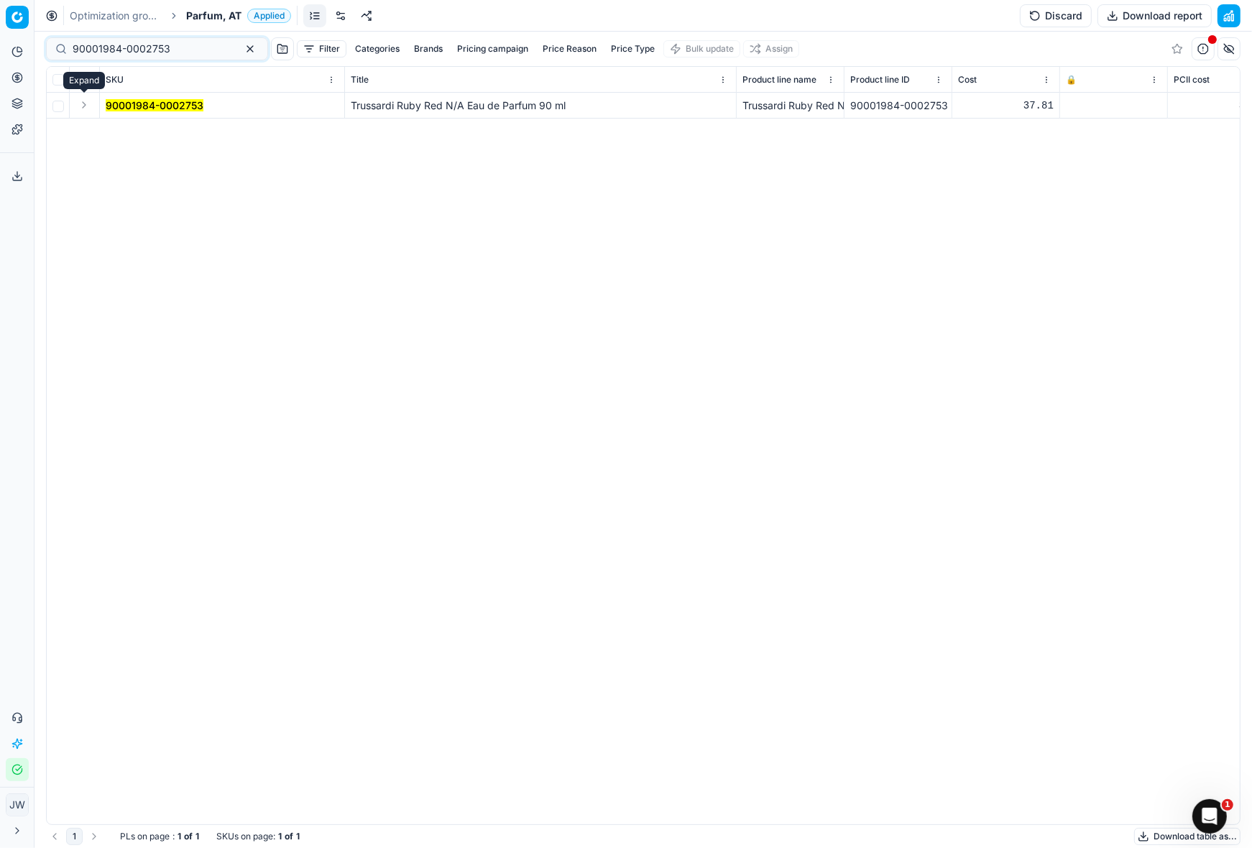
click at [86, 104] on button "Expand" at bounding box center [83, 104] width 17 height 17
click at [142, 147] on div "90001984-0002753 Trussardi Ruby Red N/A Eau de Parfum 90 ml Trussardi Ruby Red …" at bounding box center [643, 458] width 1193 height 731
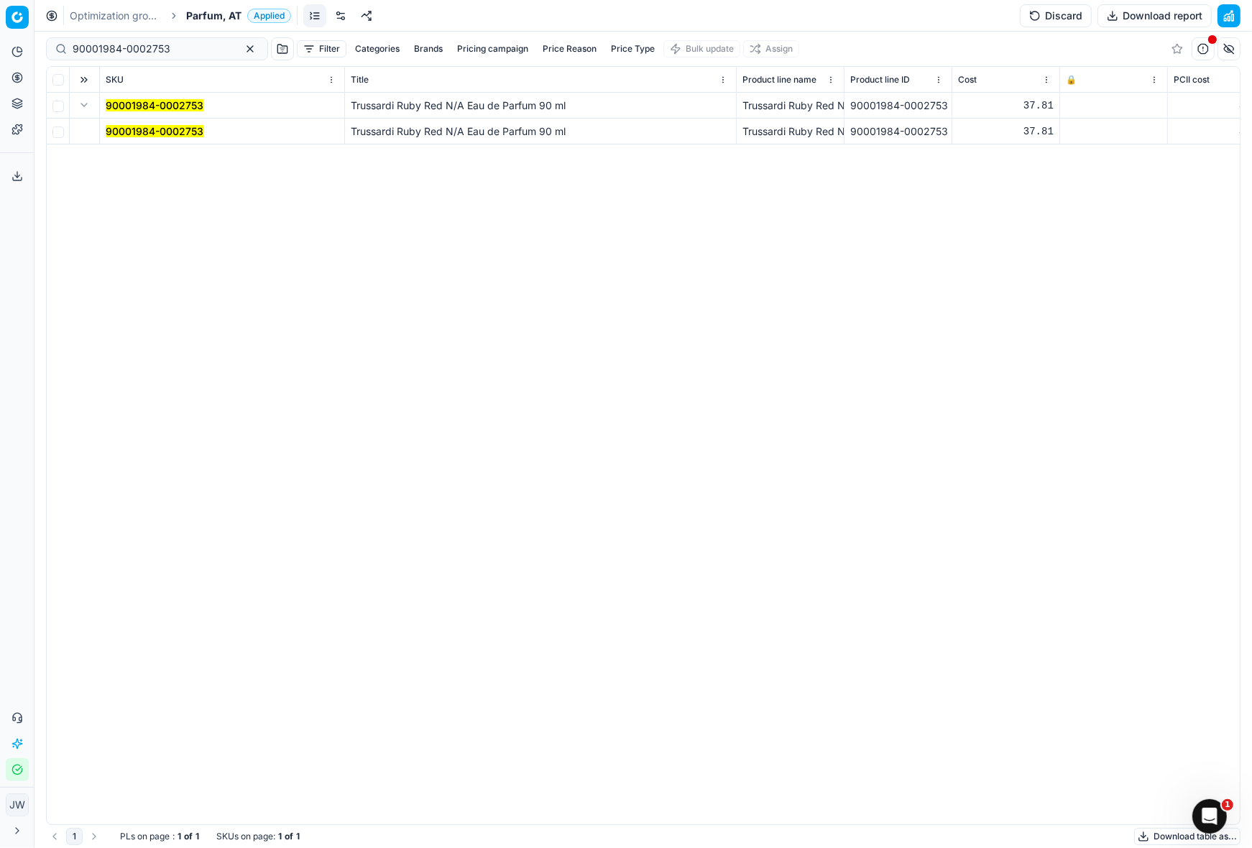
click at [142, 126] on mark "90001984-0002753" at bounding box center [155, 131] width 98 height 12
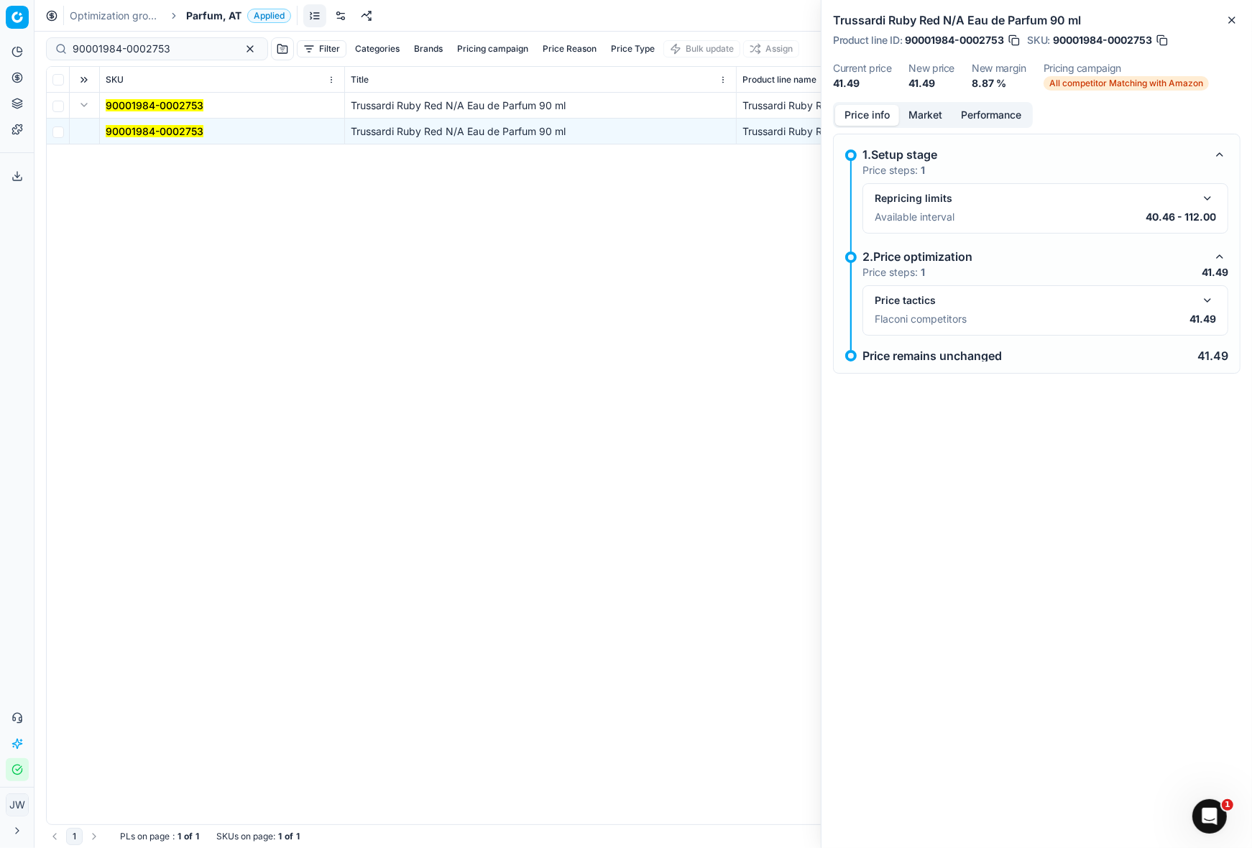
click at [1209, 303] on button "button" at bounding box center [1206, 300] width 17 height 17
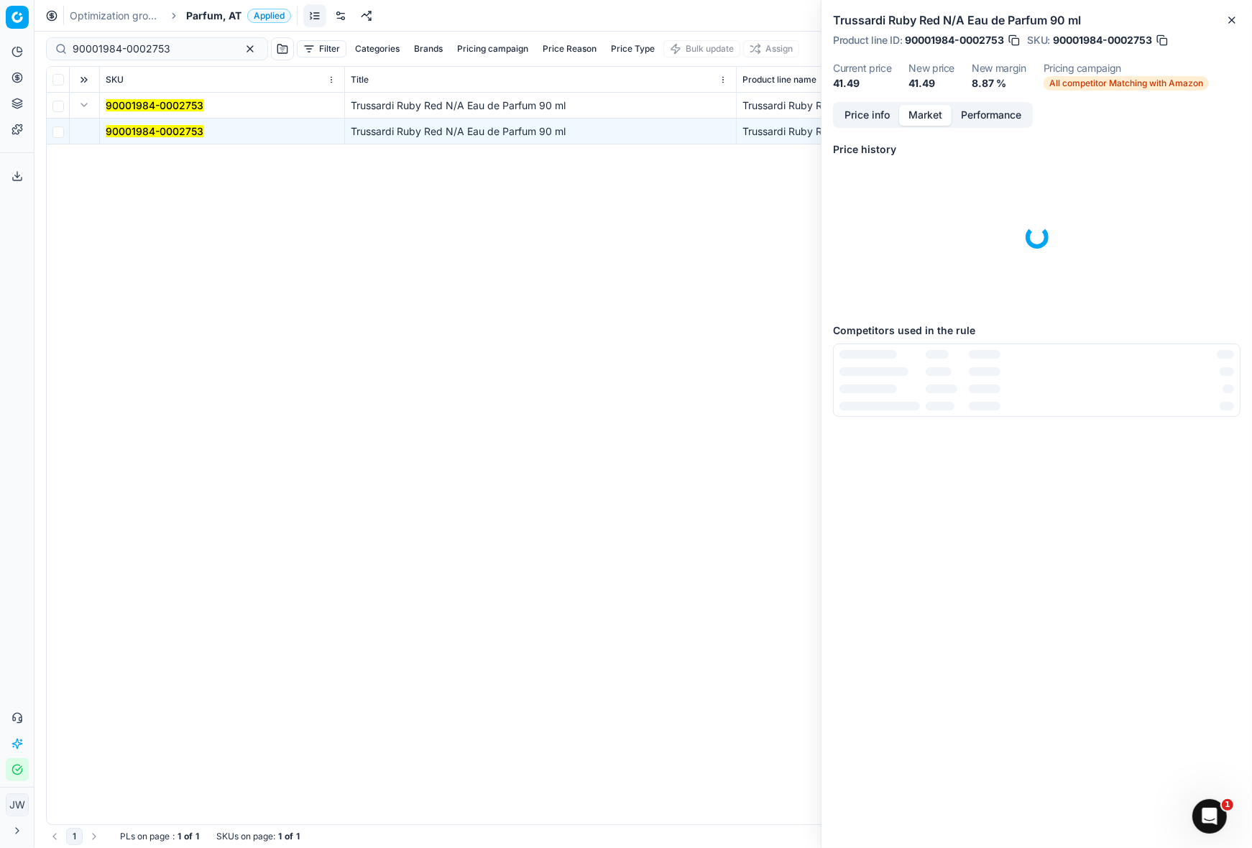
click at [923, 113] on button "Market" at bounding box center [925, 115] width 52 height 21
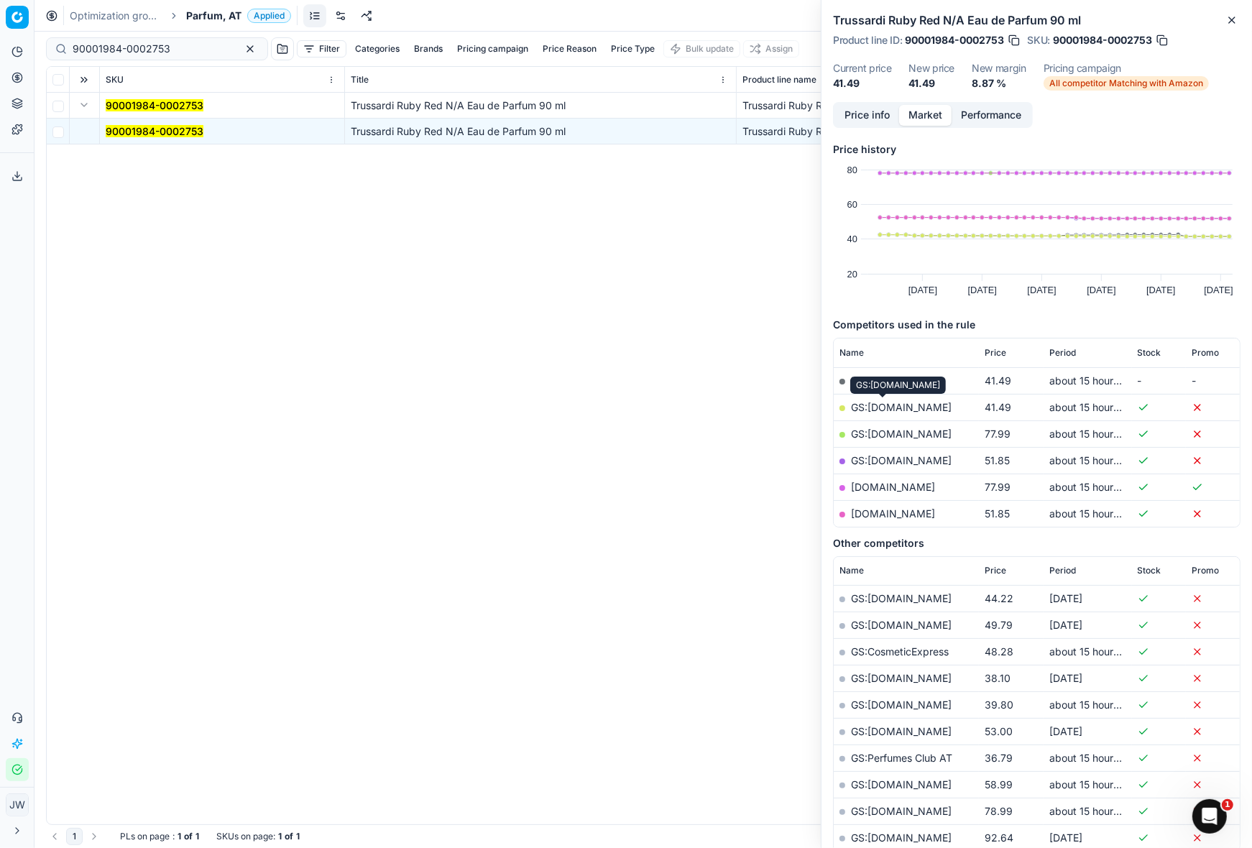
click at [882, 405] on link "GS:[DOMAIN_NAME]" at bounding box center [901, 407] width 101 height 12
drag, startPoint x: 171, startPoint y: 43, endPoint x: -22, endPoint y: 25, distance: 193.4
click at [0, 25] on html "Pricing platform Analytics Pricing Product portfolio Templates Export service 7…" at bounding box center [626, 424] width 1252 height 848
paste input "80058783-200"
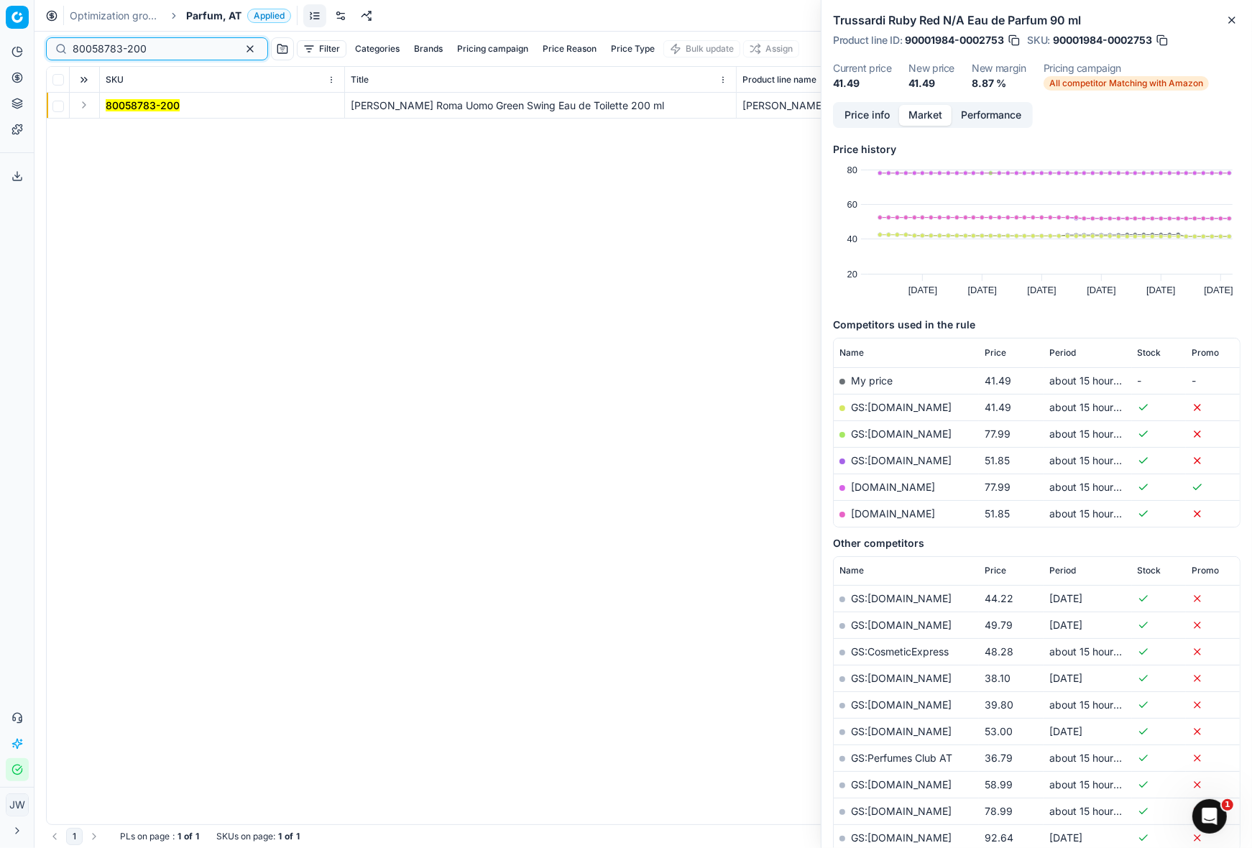
type input "80058783-200"
click at [87, 105] on button "Expand" at bounding box center [83, 104] width 17 height 17
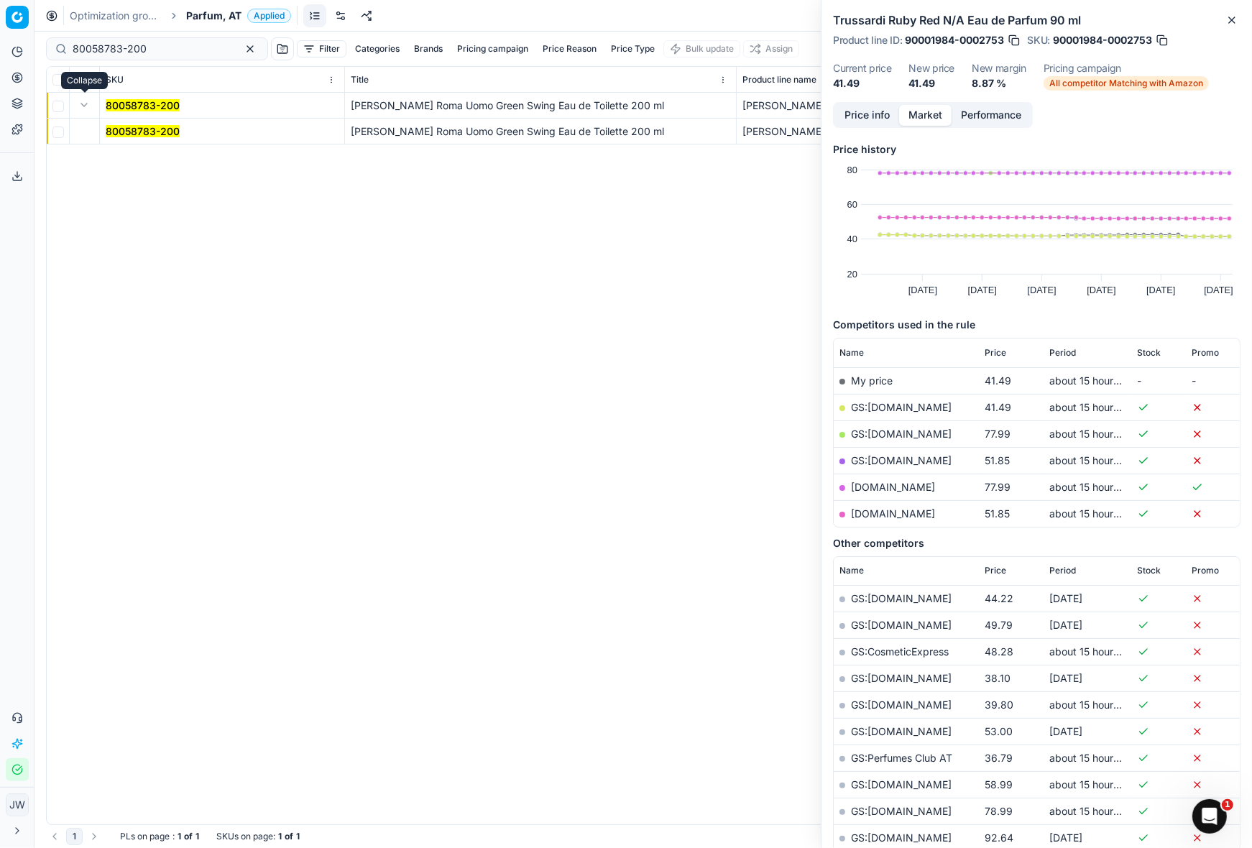
click at [108, 119] on td "80058783-200" at bounding box center [222, 132] width 245 height 26
click at [118, 128] on mark "80058783-200" at bounding box center [143, 131] width 74 height 12
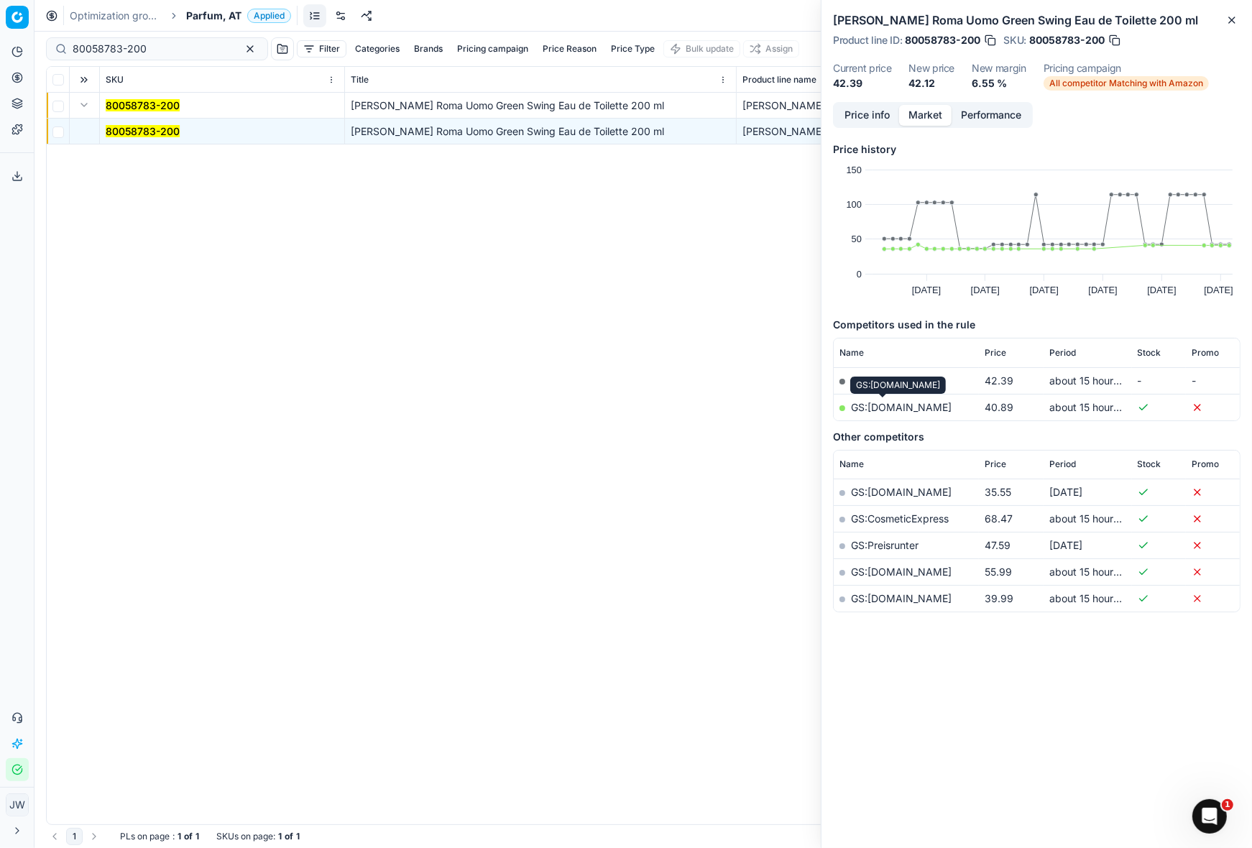
click at [871, 402] on link "GS:[DOMAIN_NAME]" at bounding box center [901, 407] width 101 height 12
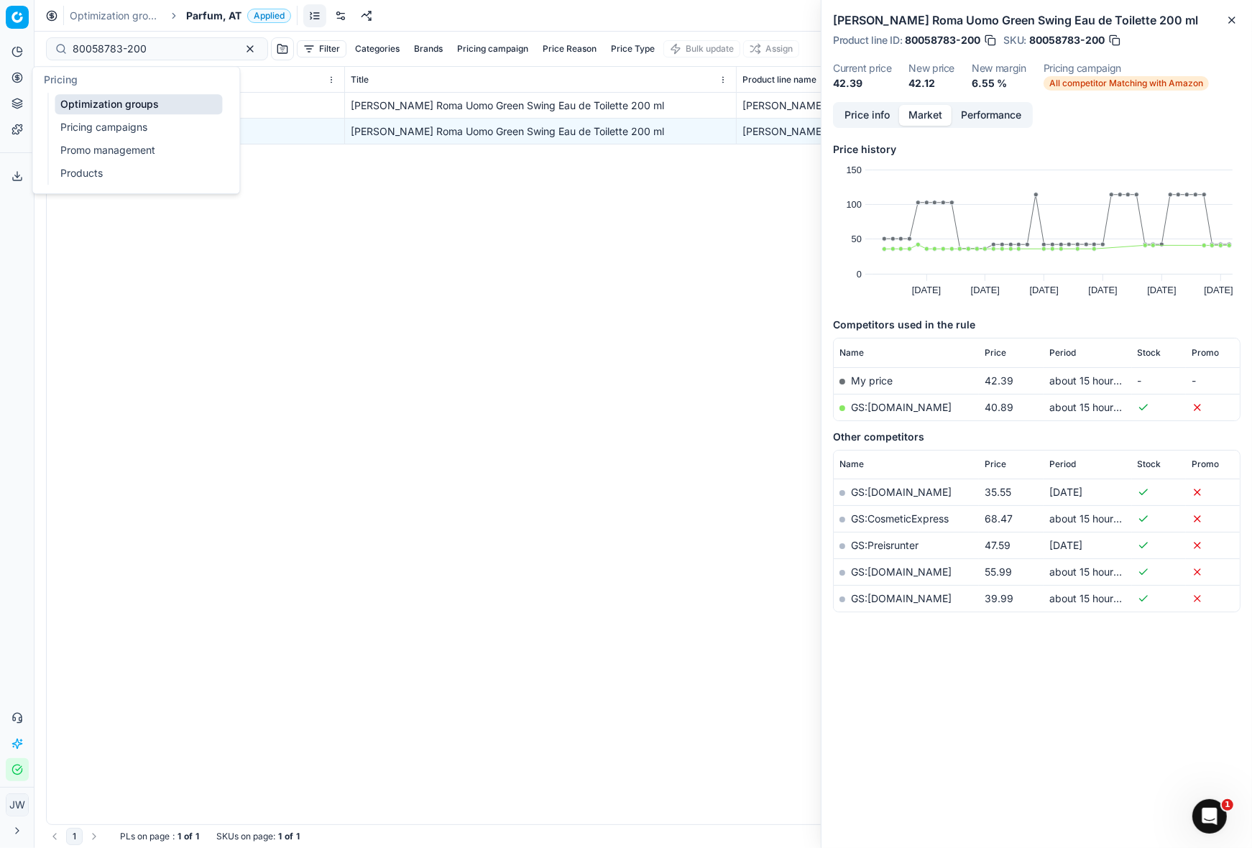
click at [23, 82] on button "Pricing" at bounding box center [17, 77] width 23 height 23
click at [75, 107] on link "Optimization groups" at bounding box center [138, 104] width 167 height 20
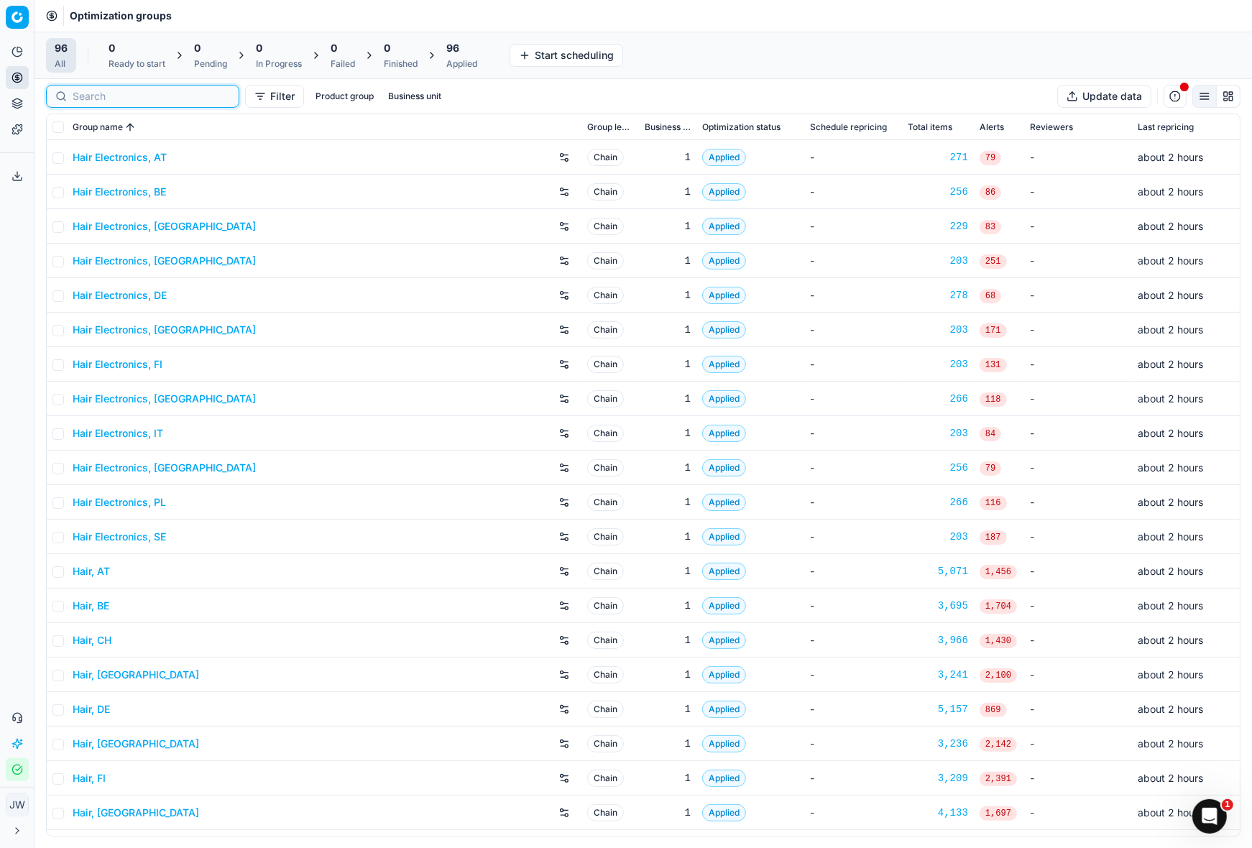
click at [97, 93] on input at bounding box center [151, 96] width 157 height 14
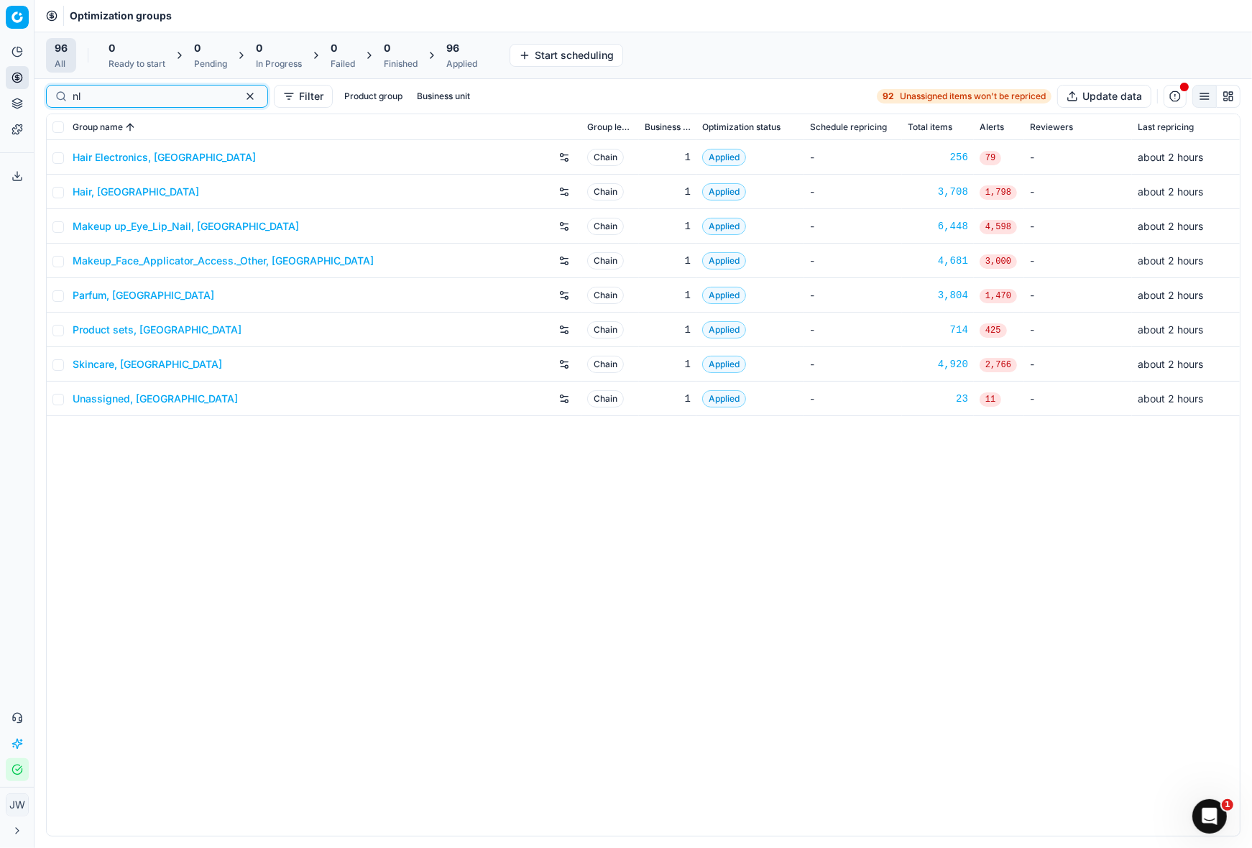
type input "nl"
click at [91, 294] on link "Parfum, NL" at bounding box center [144, 295] width 142 height 14
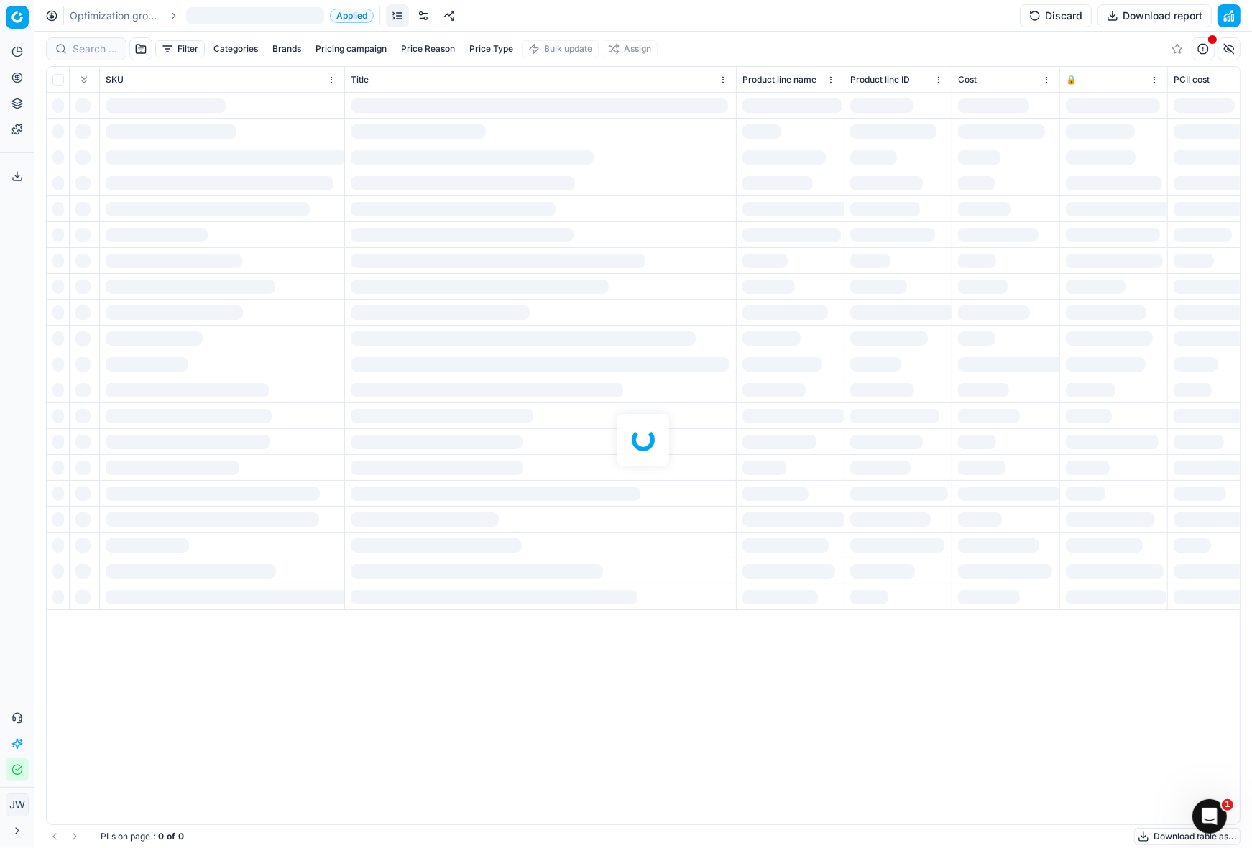
click at [88, 57] on div at bounding box center [642, 440] width 1217 height 816
click at [94, 50] on div at bounding box center [642, 440] width 1217 height 816
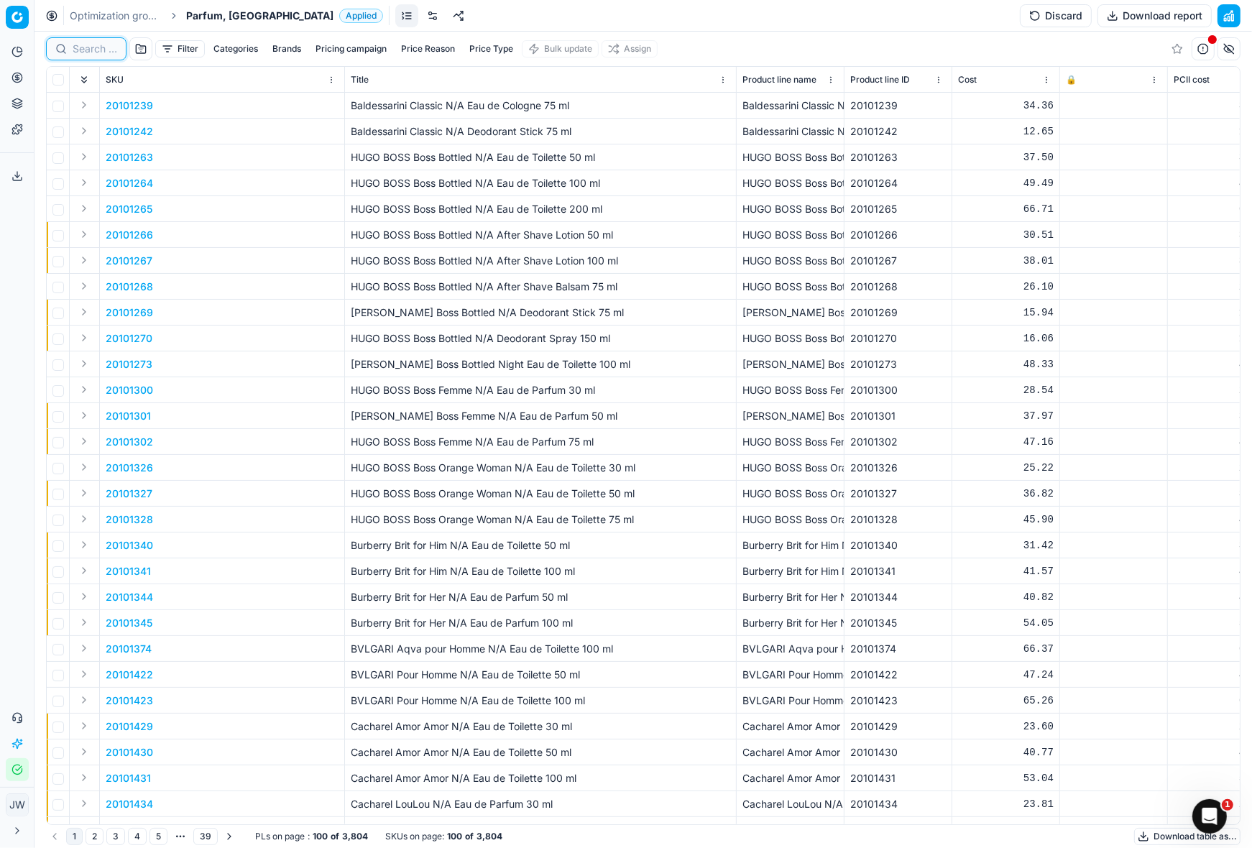
click at [91, 50] on input at bounding box center [95, 49] width 45 height 14
paste input "80058783-200"
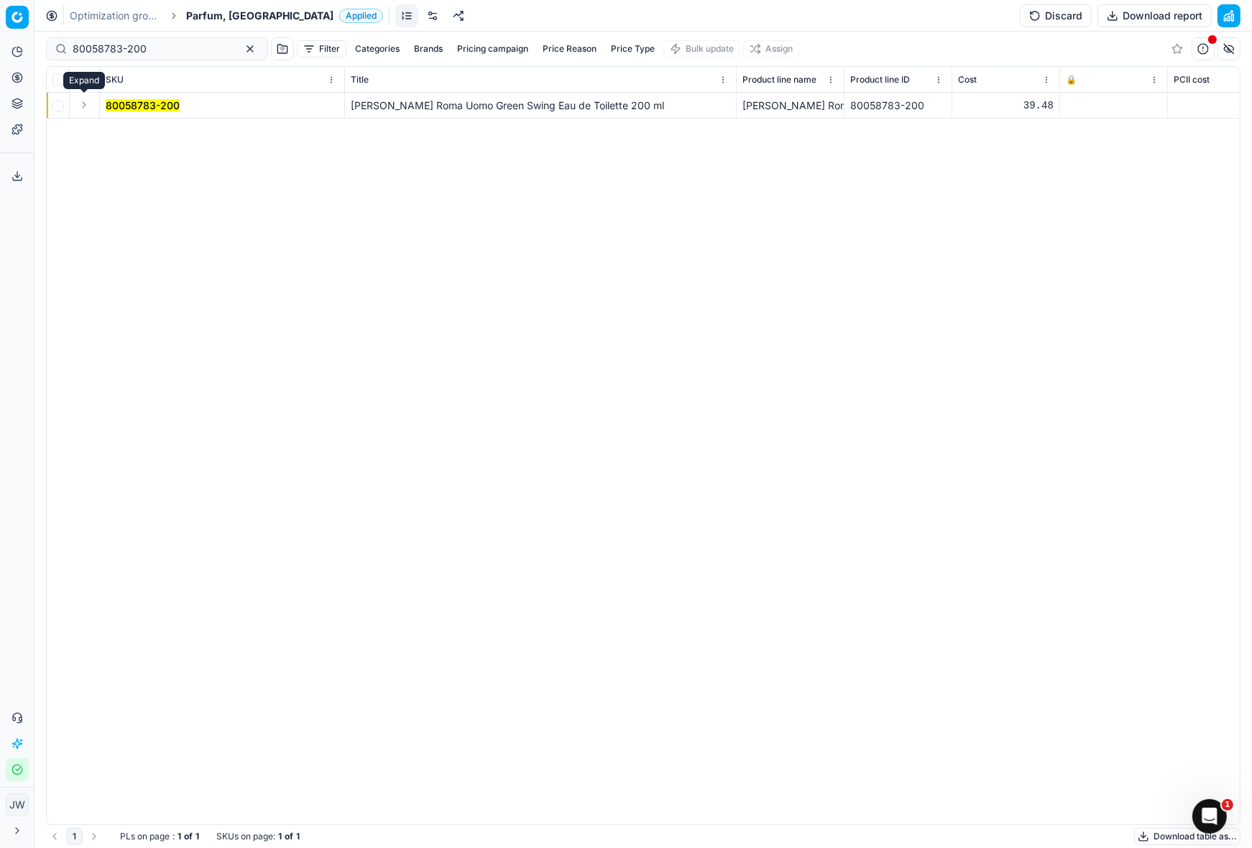
click at [88, 104] on button "Expand" at bounding box center [83, 104] width 17 height 17
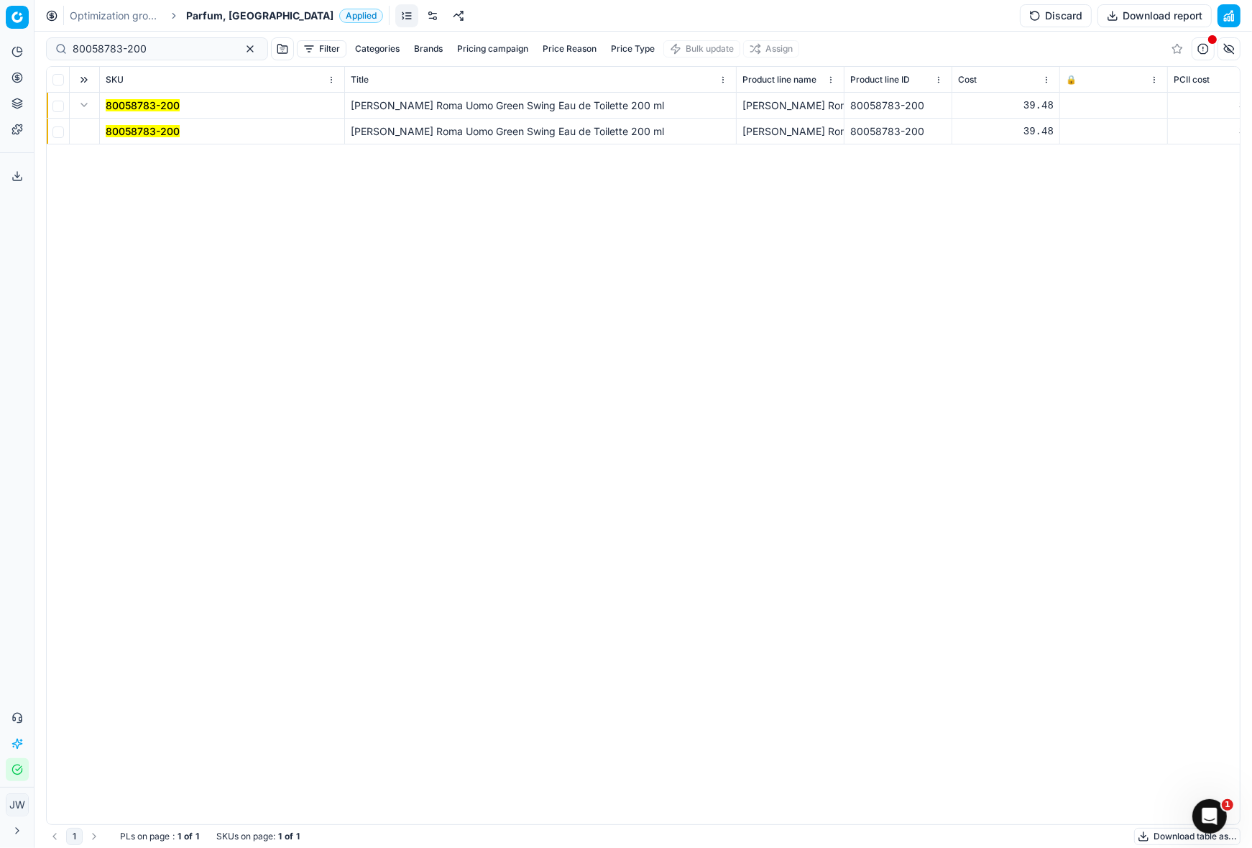
click at [137, 137] on span "80058783-200" at bounding box center [143, 131] width 74 height 14
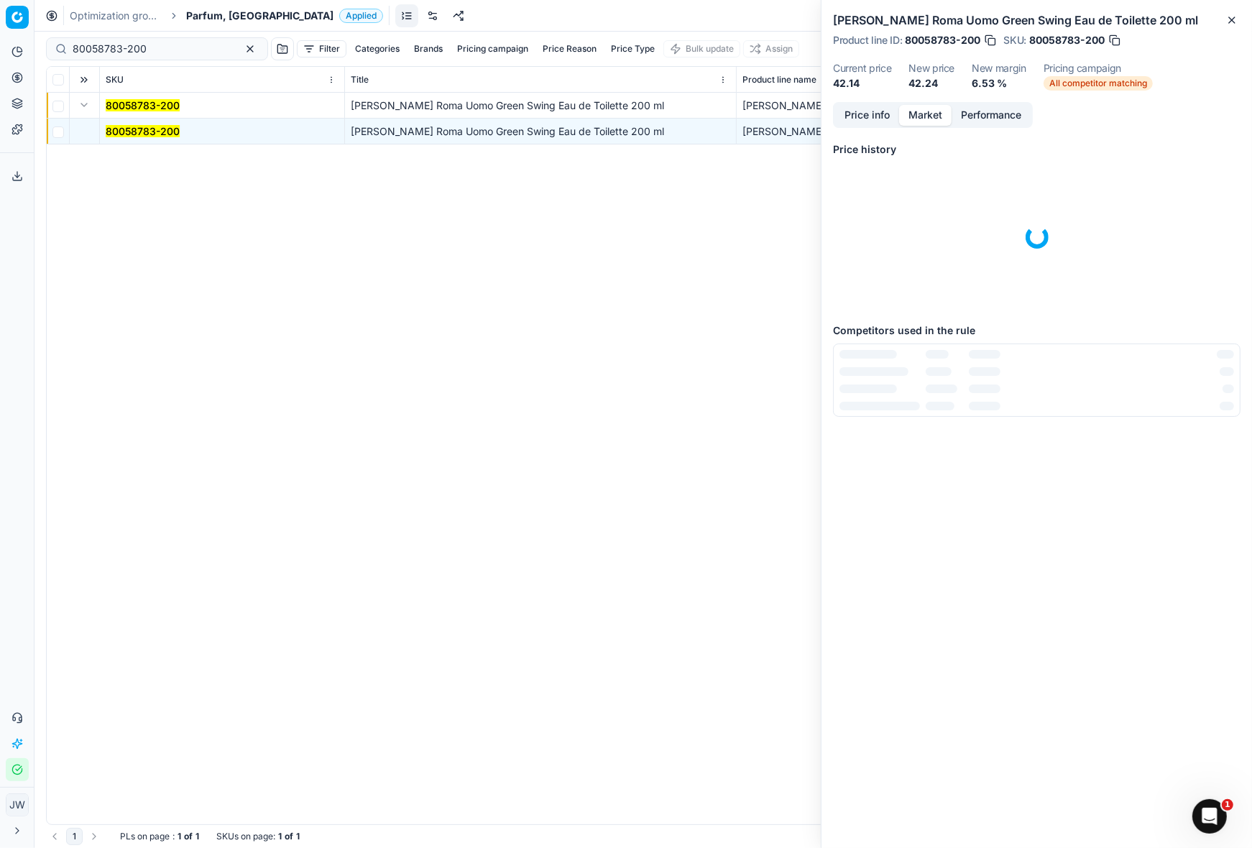
click at [932, 115] on button "Market" at bounding box center [925, 115] width 52 height 21
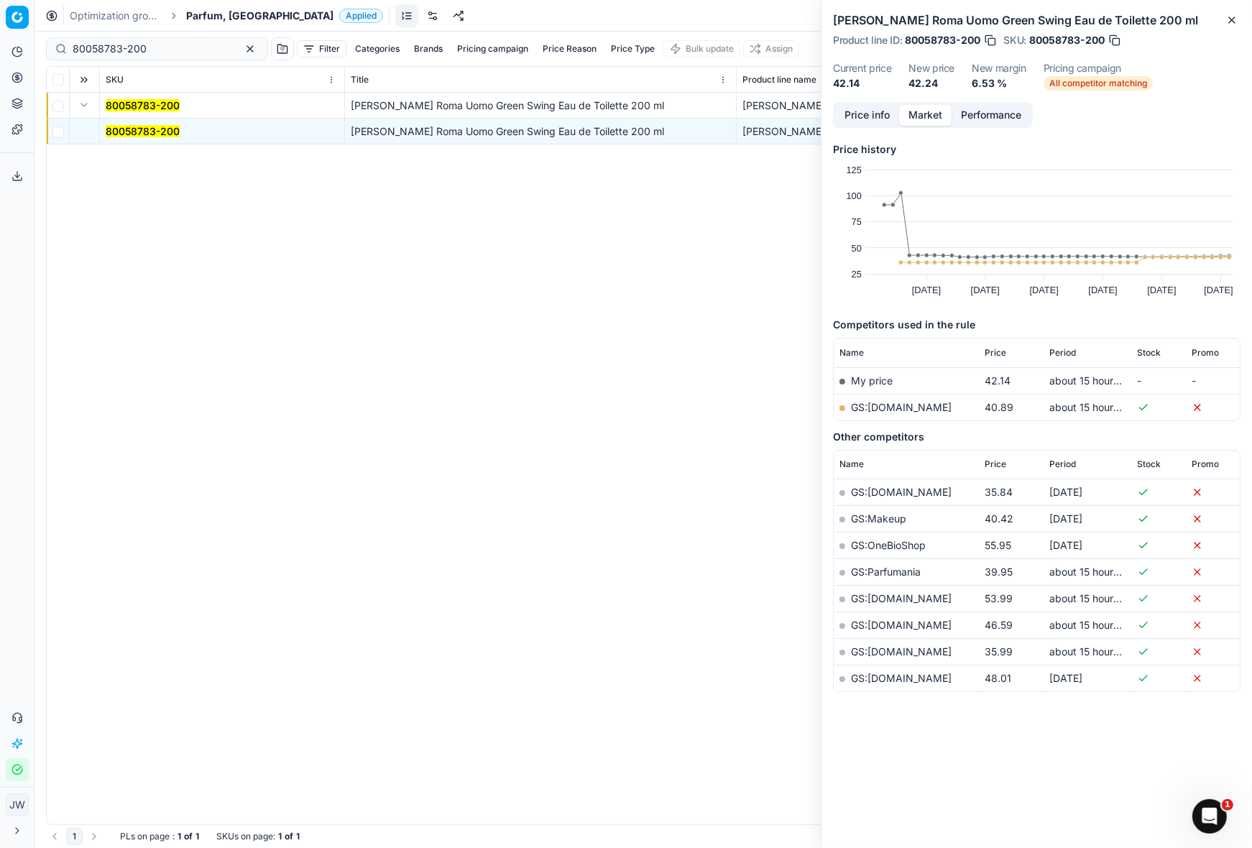
click at [866, 100] on div "Laura Biagiotti Roma Uomo Green Swing Eau de Toilette 200 ml Product line ID : …" at bounding box center [1036, 51] width 430 height 102
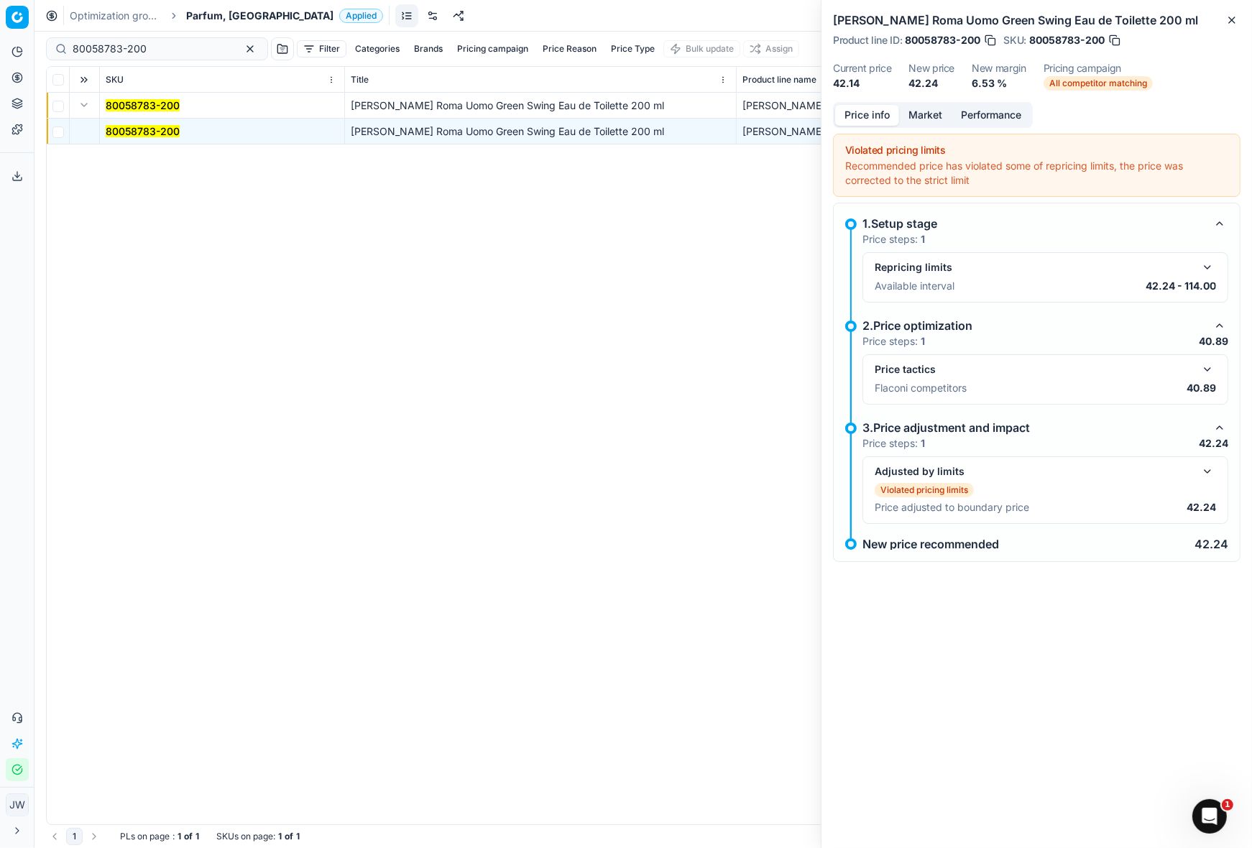
drag, startPoint x: 866, startPoint y: 110, endPoint x: 1193, endPoint y: 353, distance: 407.1
click at [867, 110] on button "Price info" at bounding box center [867, 115] width 64 height 21
click at [1211, 374] on button "button" at bounding box center [1206, 369] width 17 height 17
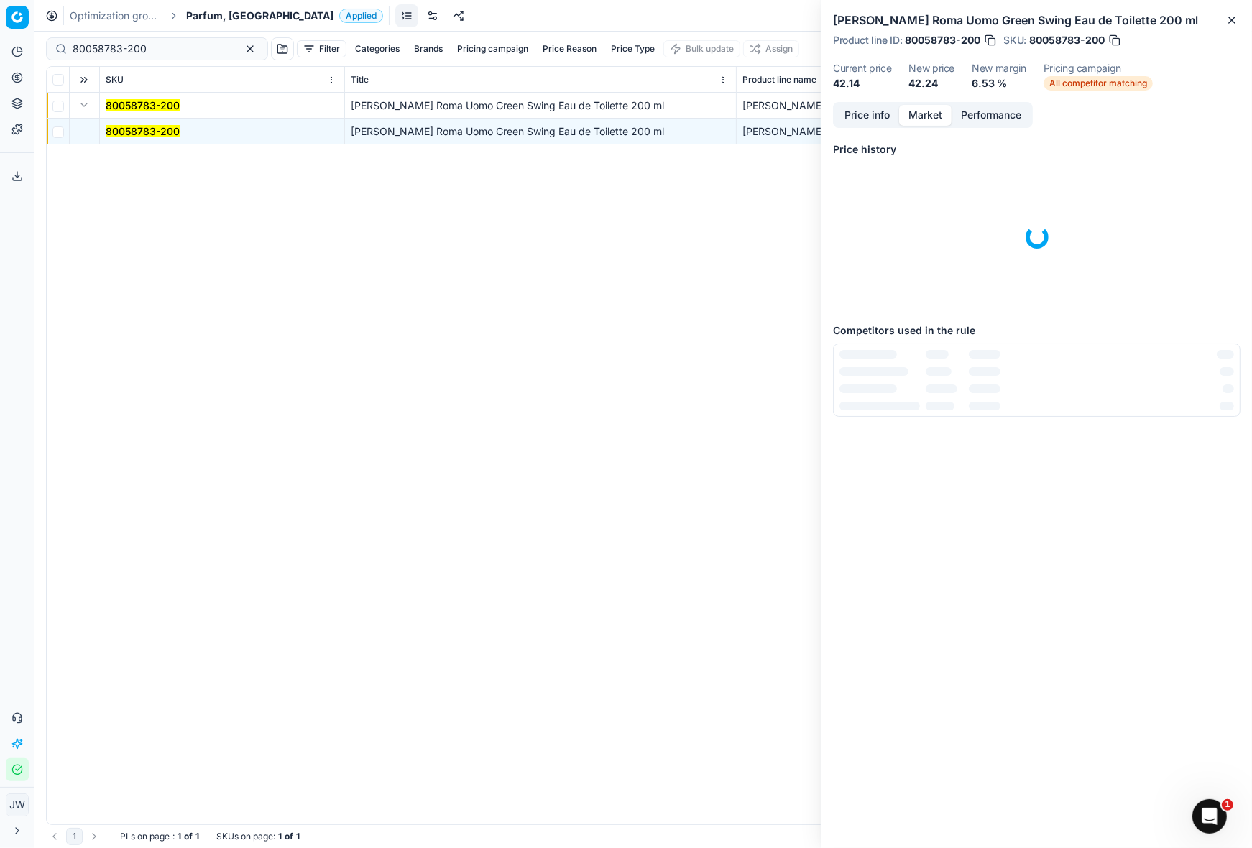
click at [926, 115] on button "Market" at bounding box center [925, 115] width 52 height 21
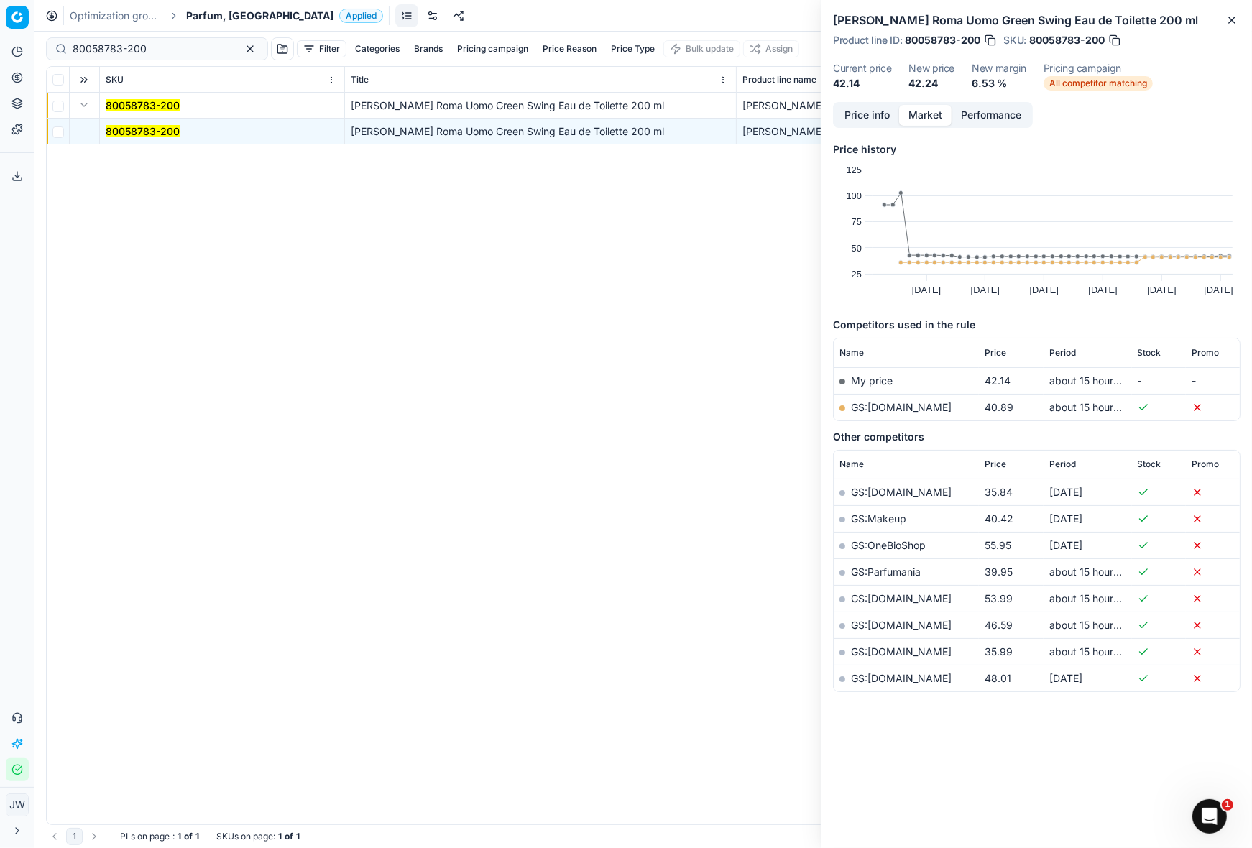
click at [912, 399] on td "GS:Deloox.nl" at bounding box center [905, 407] width 145 height 27
click at [878, 403] on link "GS:Deloox.nl" at bounding box center [901, 407] width 101 height 12
drag, startPoint x: 159, startPoint y: 43, endPoint x: 80, endPoint y: 16, distance: 83.6
click at [80, 16] on div "Optimization groups Parfum, NL Applied Discard Download report 80058783-200 Fil…" at bounding box center [642, 424] width 1217 height 848
paste input "20101969"
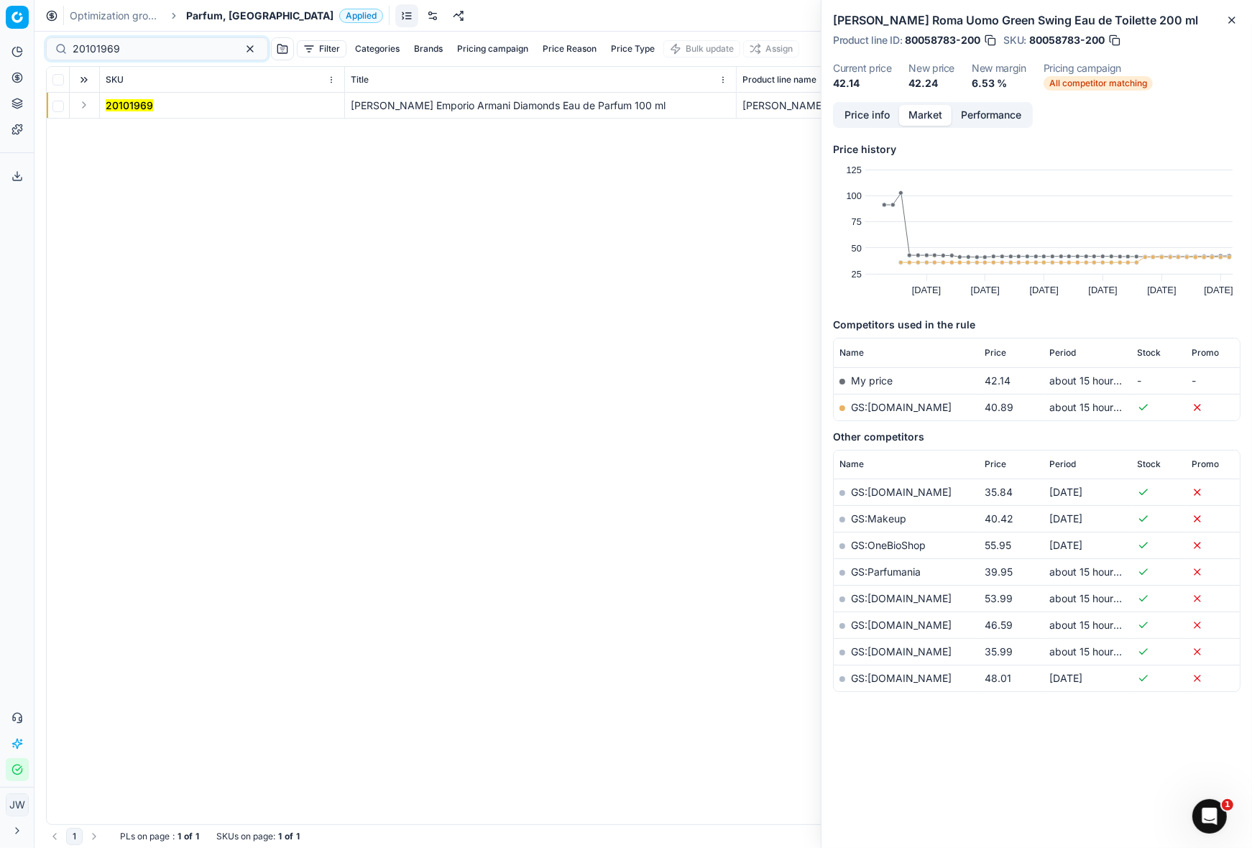
click at [85, 106] on button "Expand" at bounding box center [83, 104] width 17 height 17
click at [142, 131] on mark "20101969" at bounding box center [129, 131] width 47 height 12
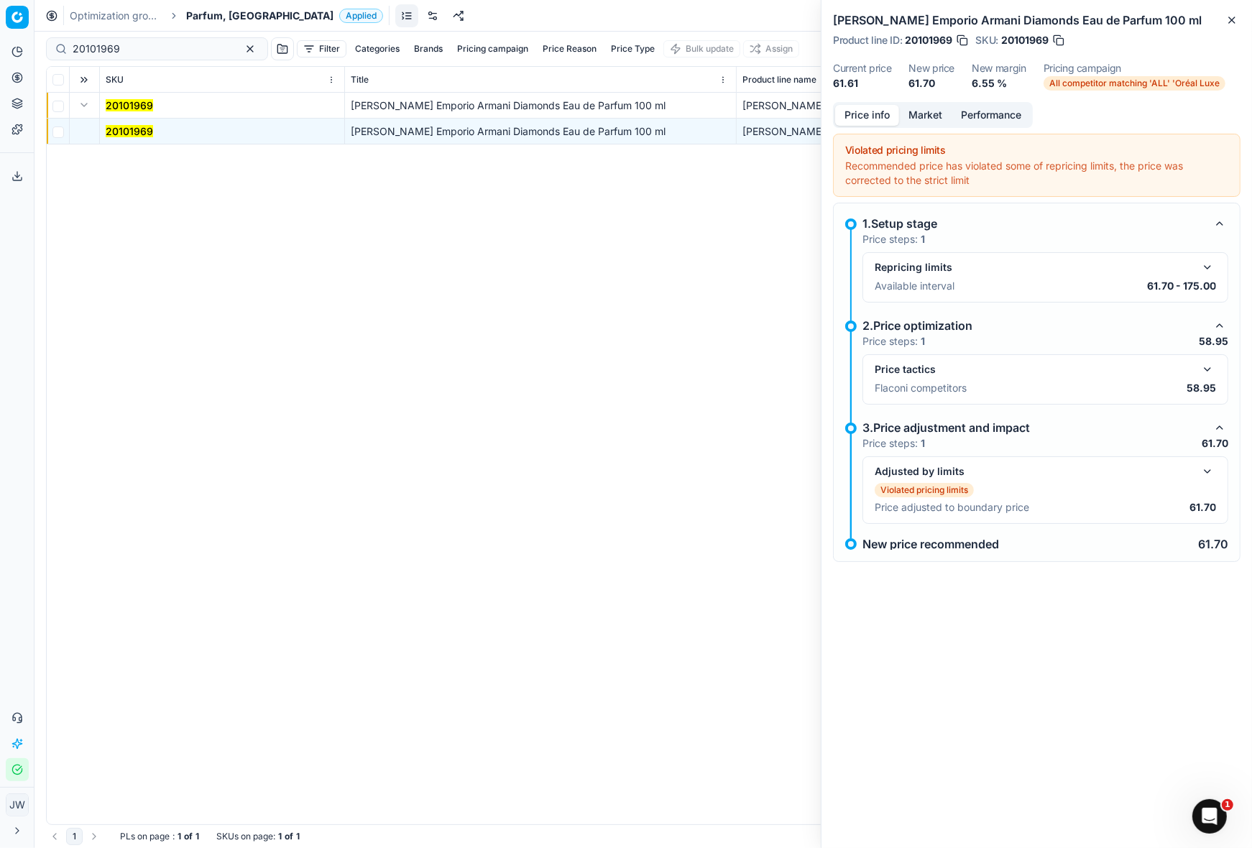
click at [876, 116] on button "Price info" at bounding box center [867, 115] width 64 height 21
click at [1206, 365] on button "button" at bounding box center [1206, 369] width 17 height 17
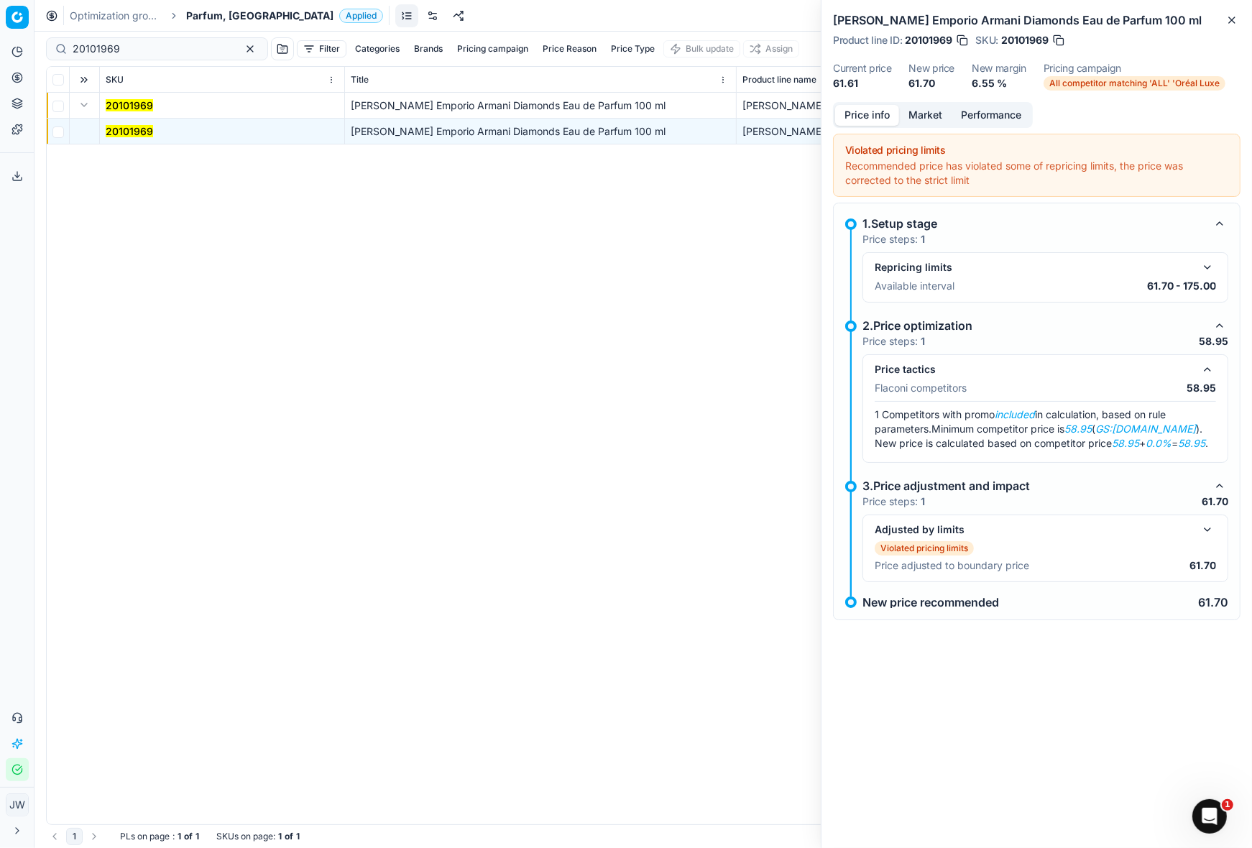
click at [930, 111] on button "Market" at bounding box center [925, 115] width 52 height 21
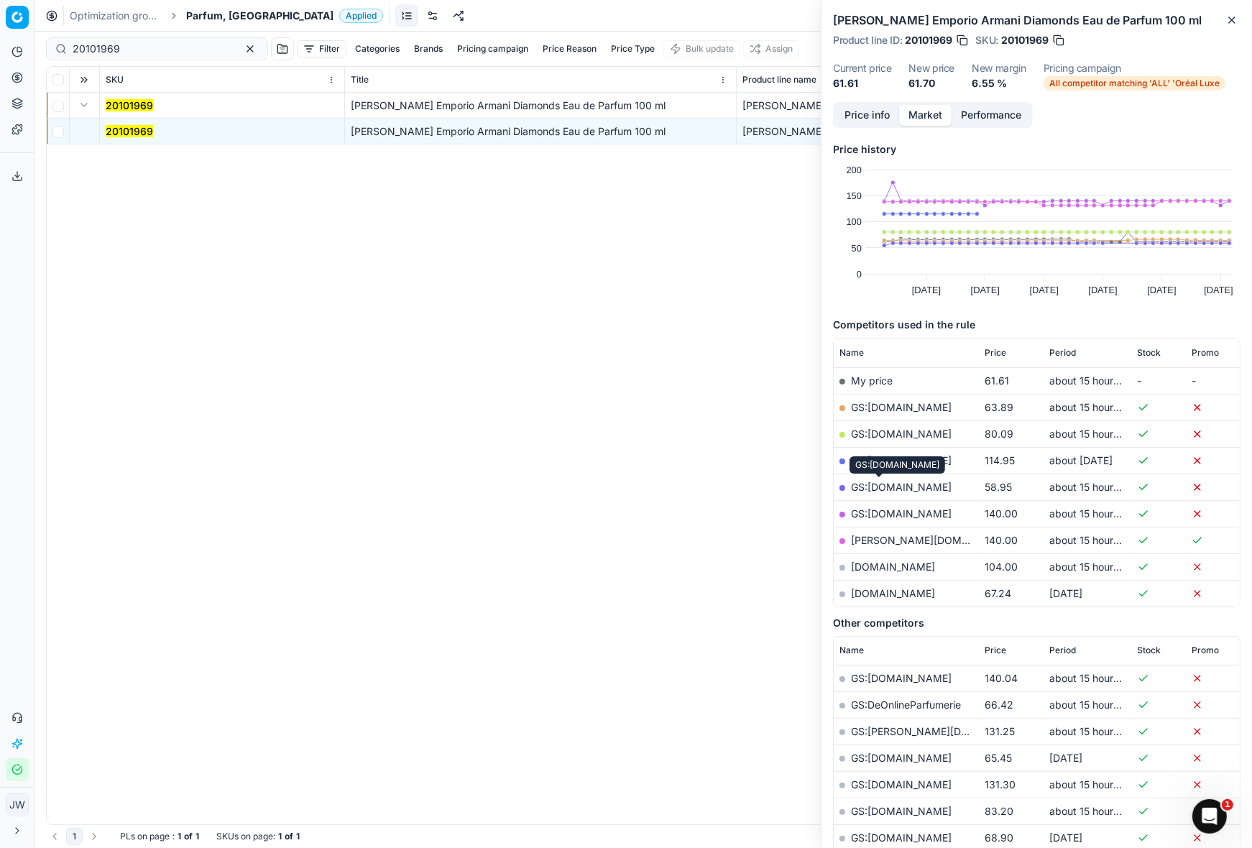
click at [891, 484] on link "GS:bol.com" at bounding box center [901, 487] width 101 height 12
drag, startPoint x: 143, startPoint y: 48, endPoint x: -18, endPoint y: 36, distance: 161.4
click at [0, 36] on html "Pricing platform Analytics Pricing Product portfolio Templates Export service 7…" at bounding box center [626, 424] width 1252 height 848
paste input "90001984-0002753"
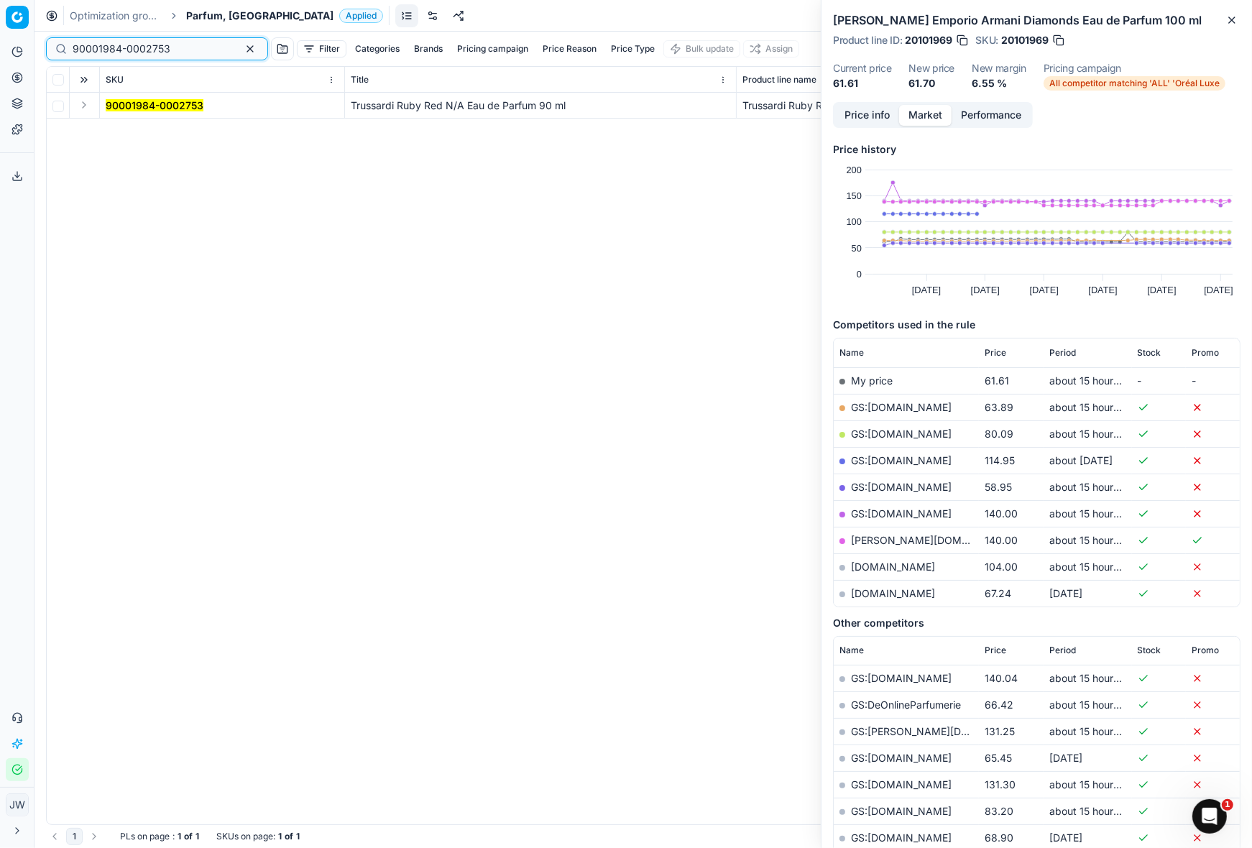
type input "90001984-0002753"
click at [86, 106] on button "Expand" at bounding box center [83, 104] width 17 height 17
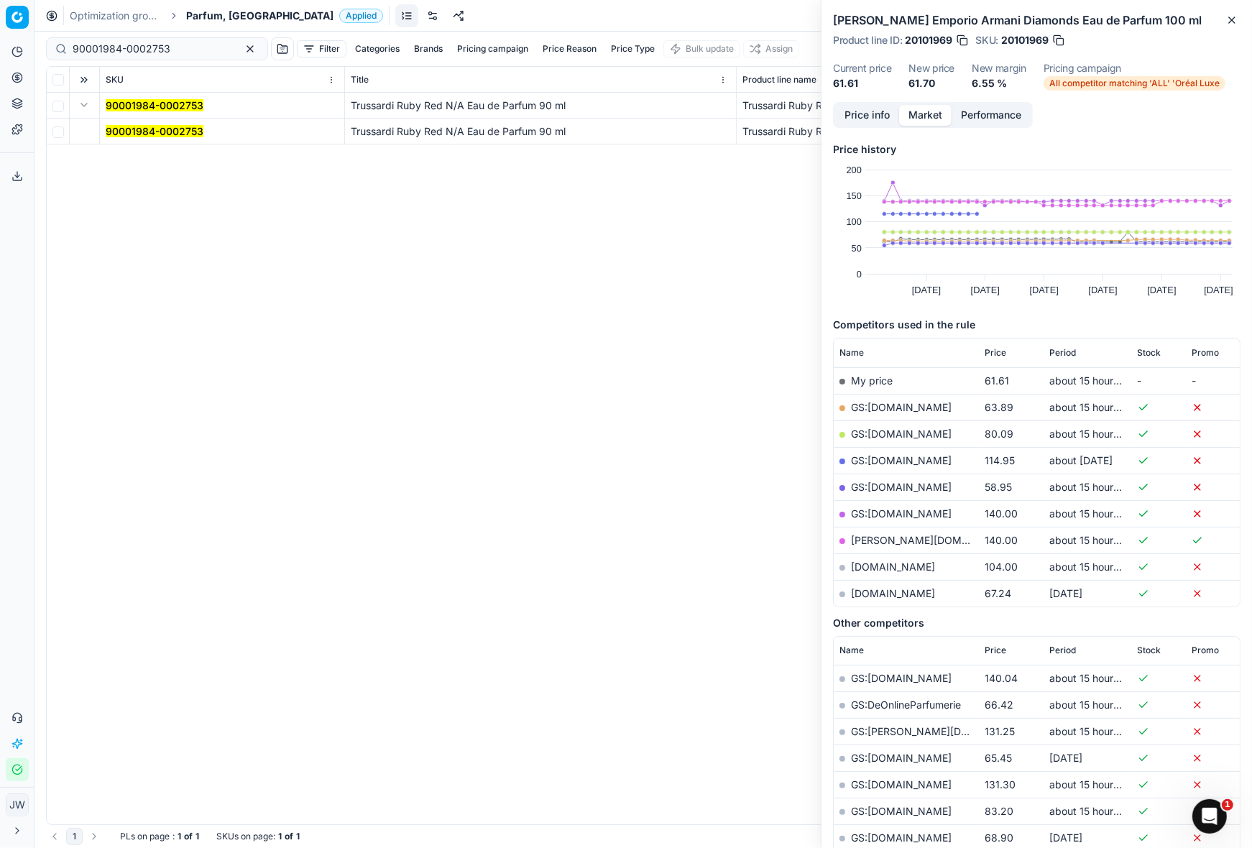
click at [127, 121] on td "90001984-0002753" at bounding box center [222, 132] width 245 height 26
click at [131, 125] on mark "90001984-0002753" at bounding box center [155, 131] width 98 height 12
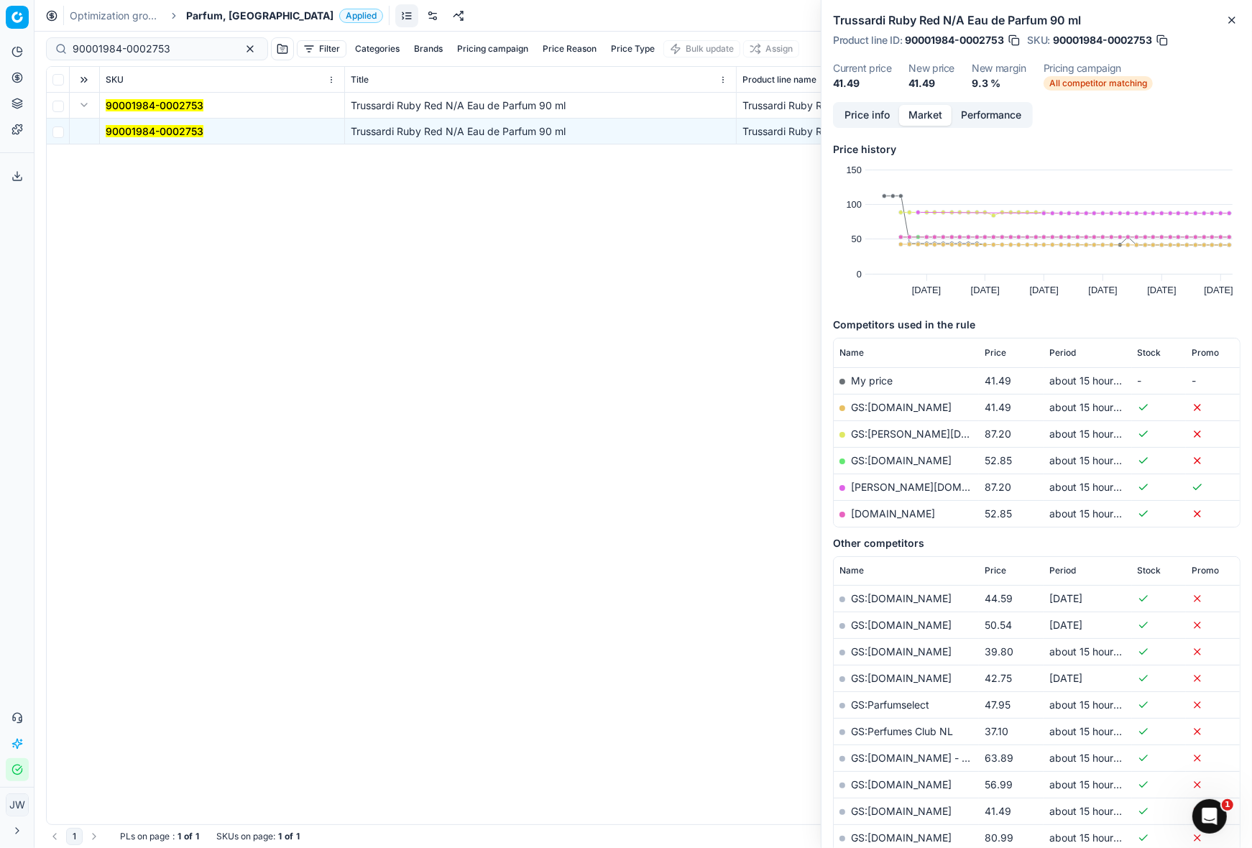
click at [888, 407] on link "GS:Deloox.nl" at bounding box center [901, 407] width 101 height 12
click at [12, 75] on icon at bounding box center [16, 77] width 11 height 11
click at [85, 101] on link "Optimization groups" at bounding box center [138, 104] width 167 height 20
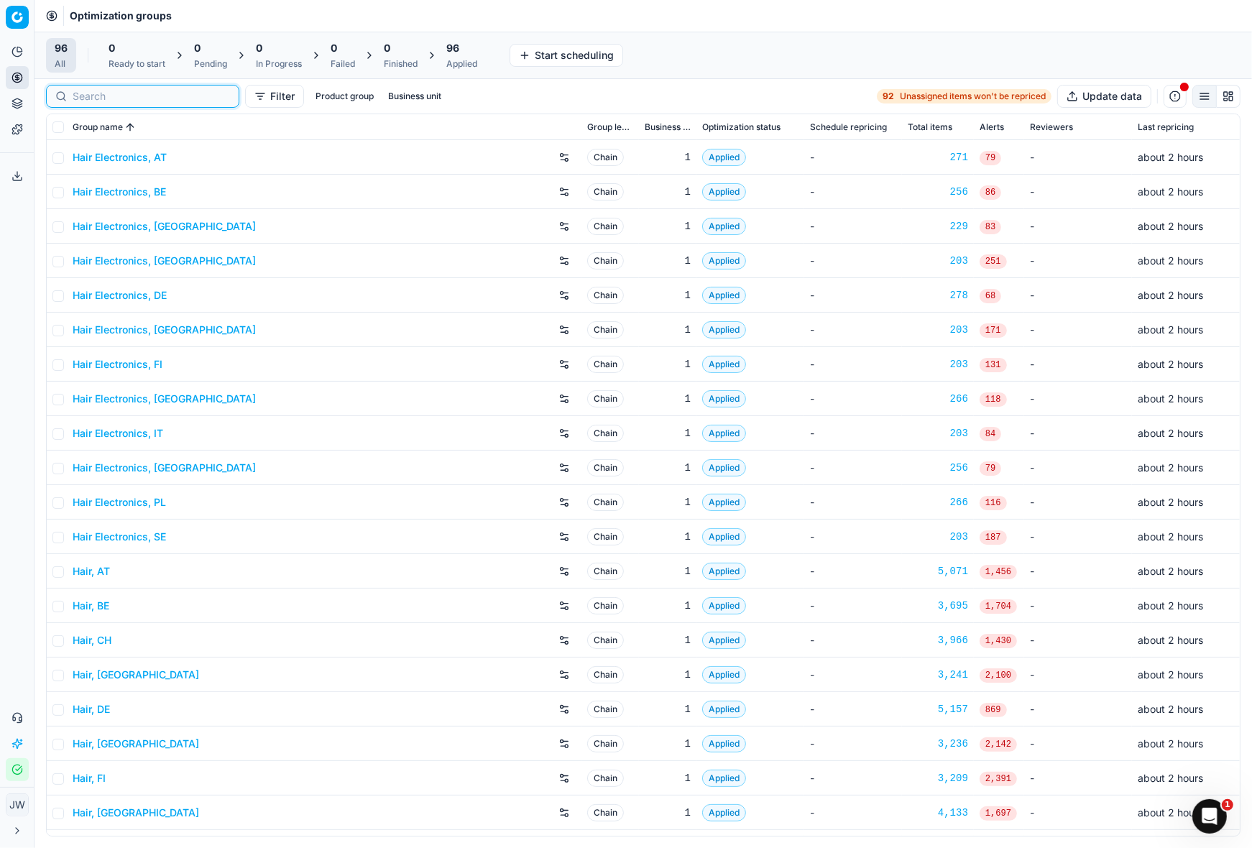
click at [86, 98] on input at bounding box center [151, 96] width 157 height 14
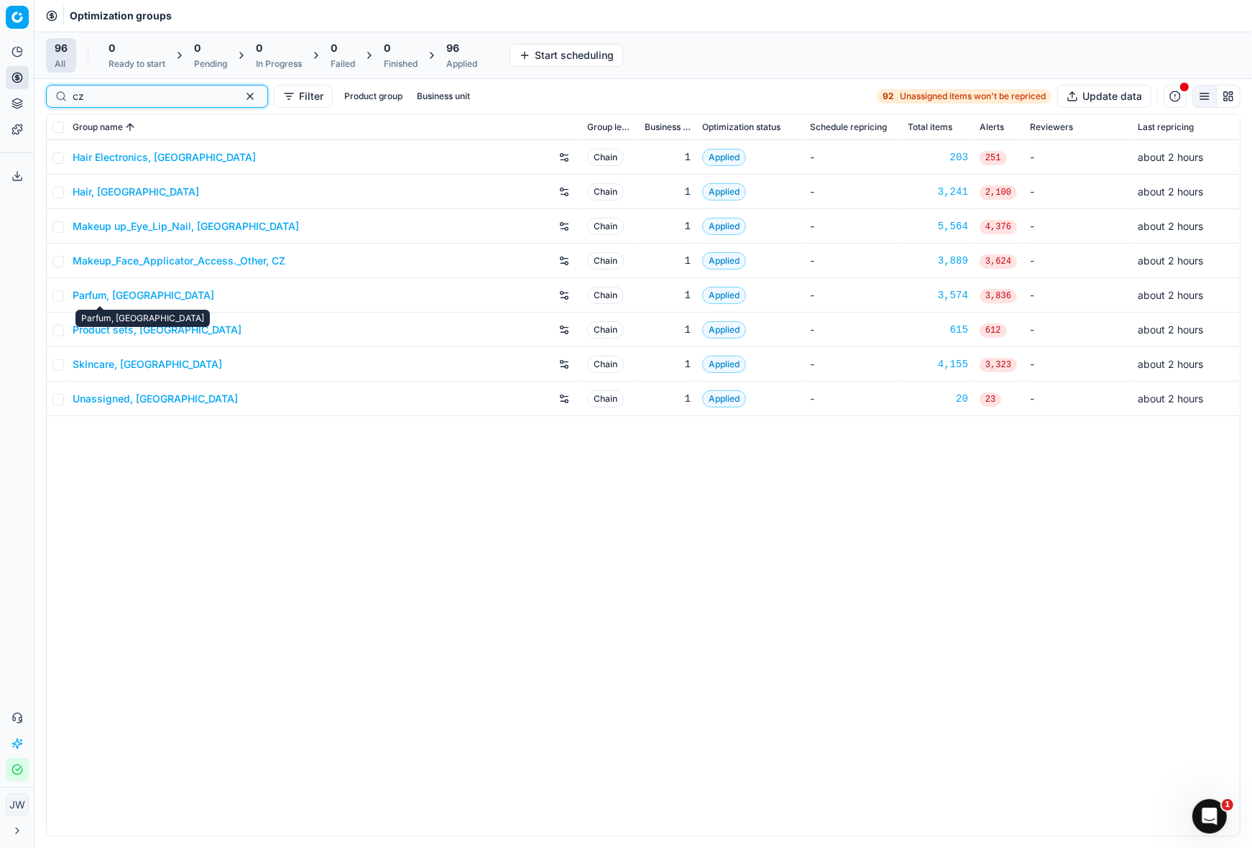
type input "cz"
click at [118, 297] on link "Parfum, CZ" at bounding box center [144, 295] width 142 height 14
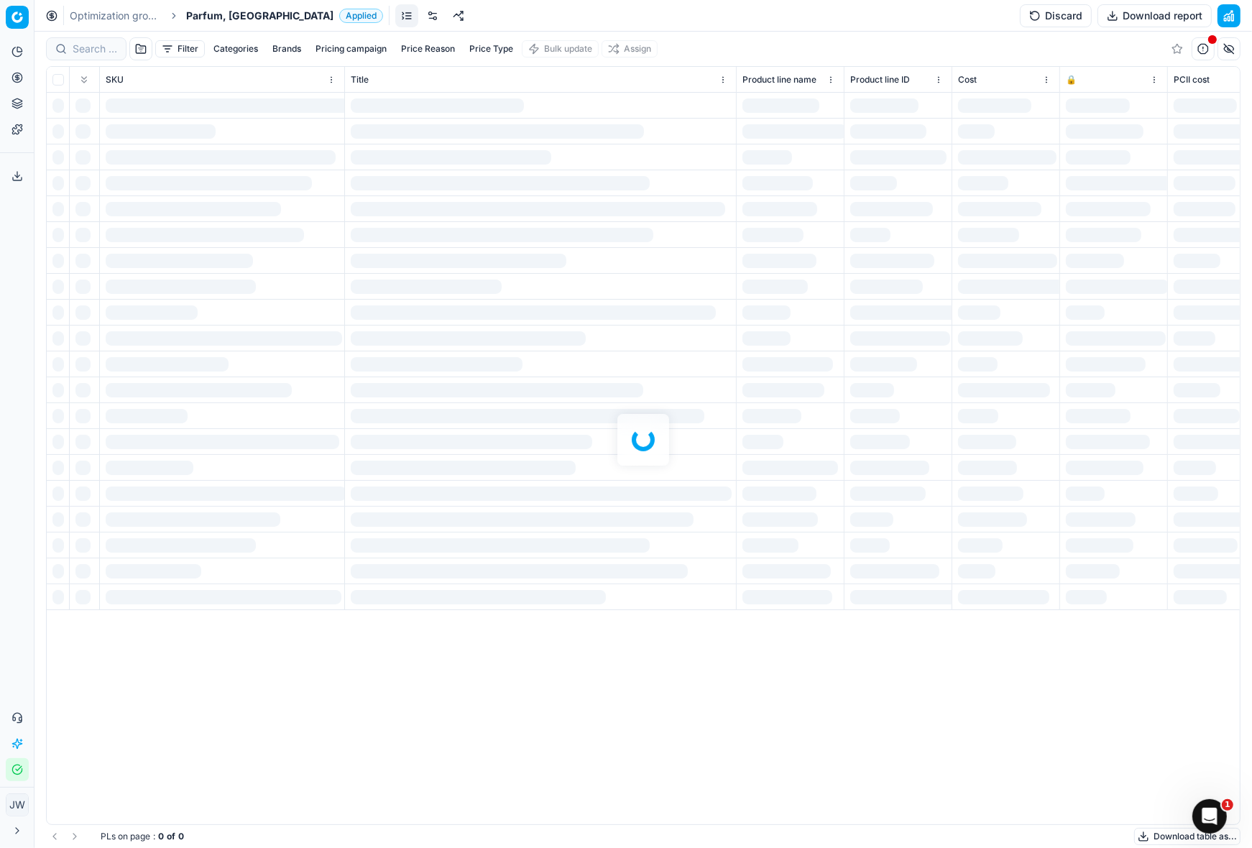
click at [101, 48] on div at bounding box center [642, 440] width 1217 height 816
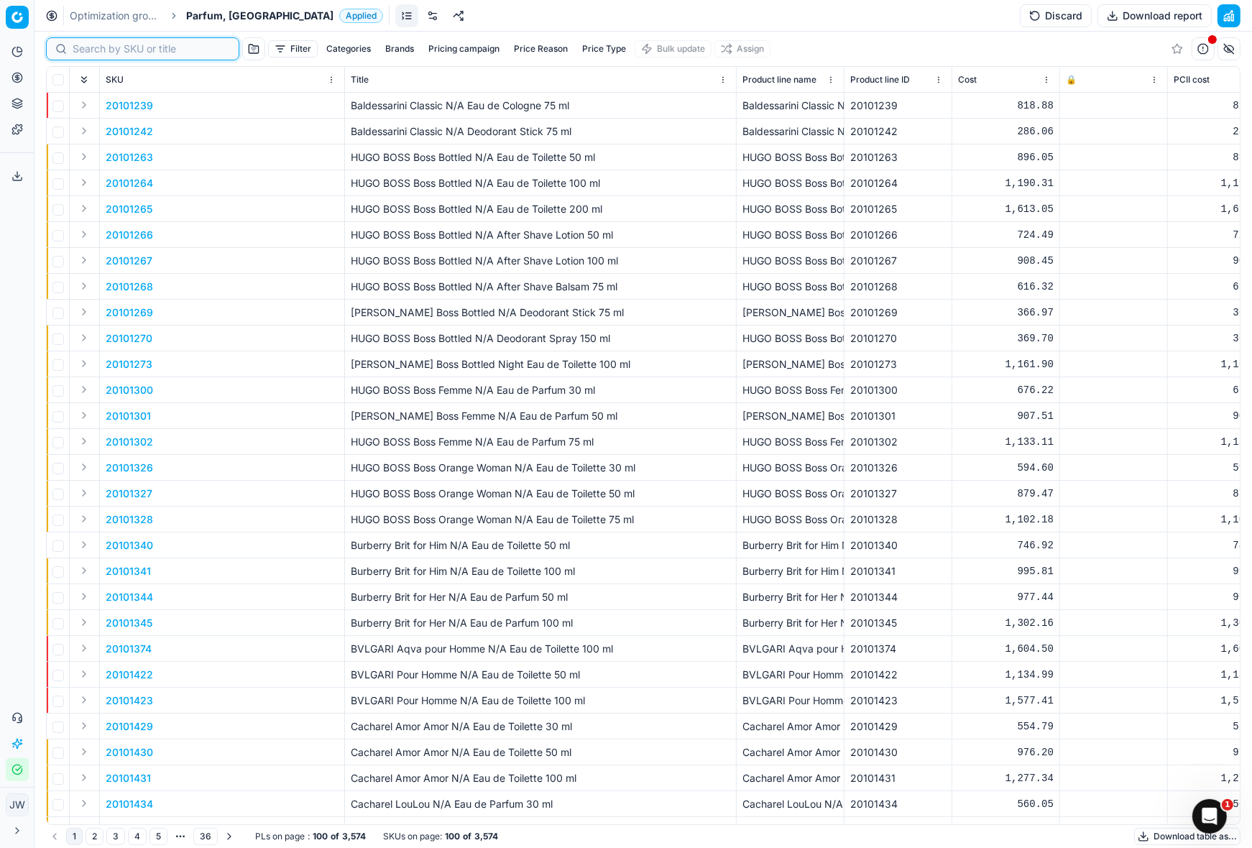
click at [91, 50] on input at bounding box center [151, 49] width 157 height 14
paste input "20102953"
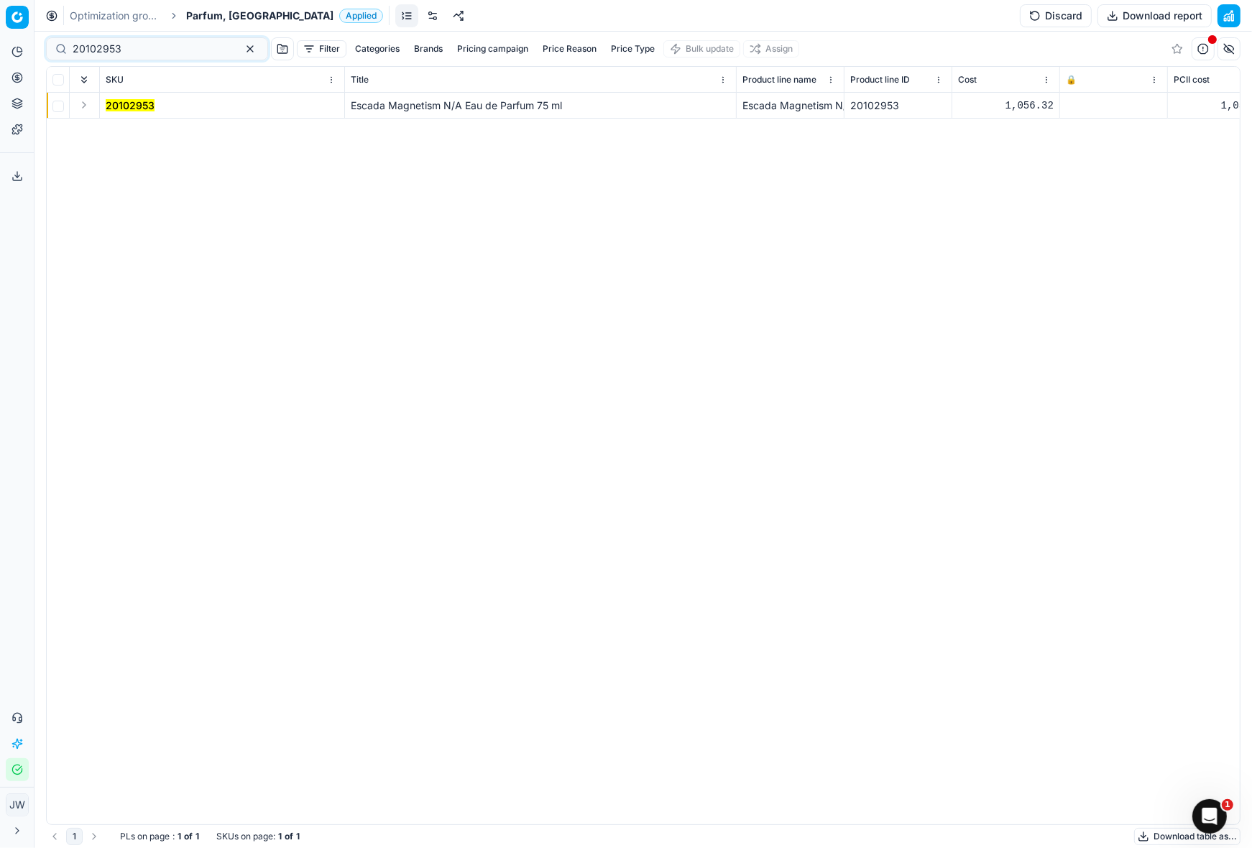
click at [85, 101] on button "Expand" at bounding box center [83, 104] width 17 height 17
click at [141, 135] on mark "20102953" at bounding box center [130, 131] width 49 height 12
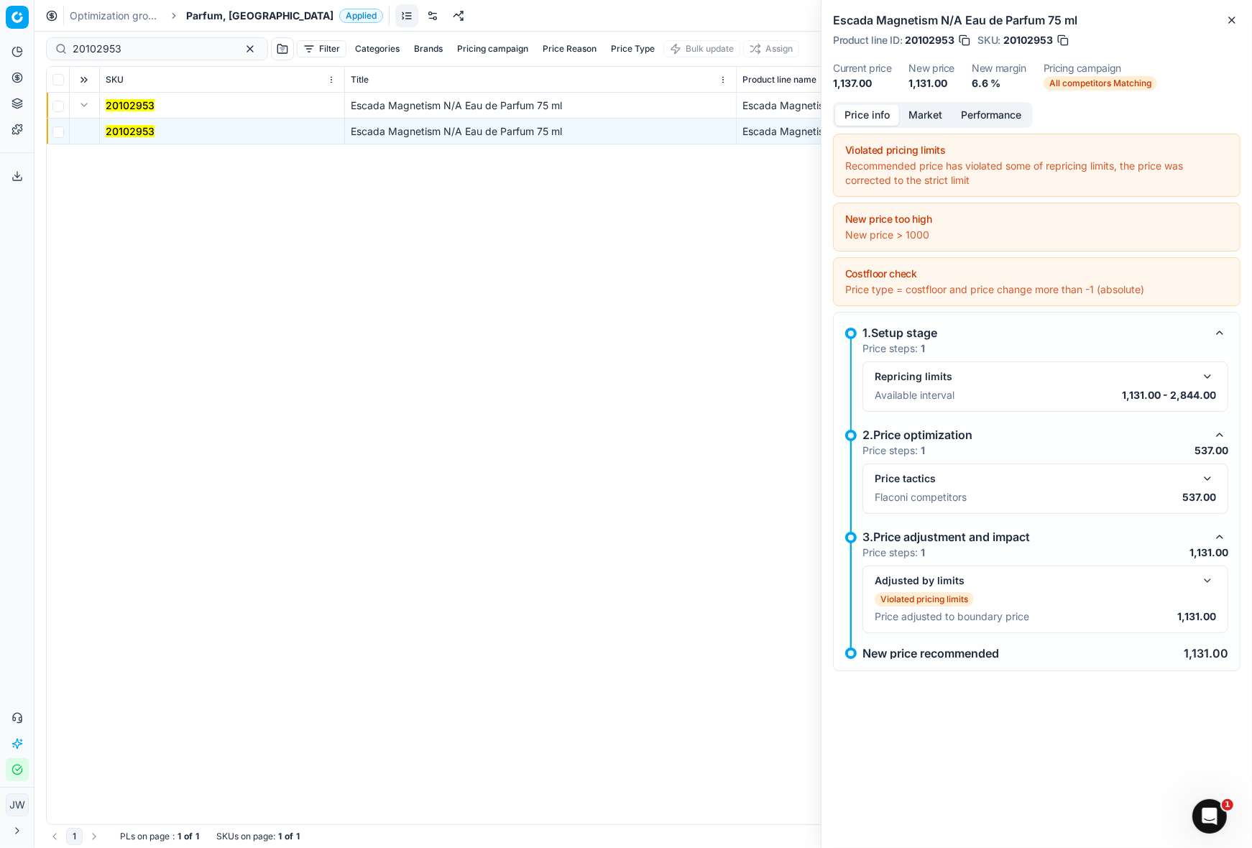
click at [1201, 476] on button "button" at bounding box center [1206, 478] width 17 height 17
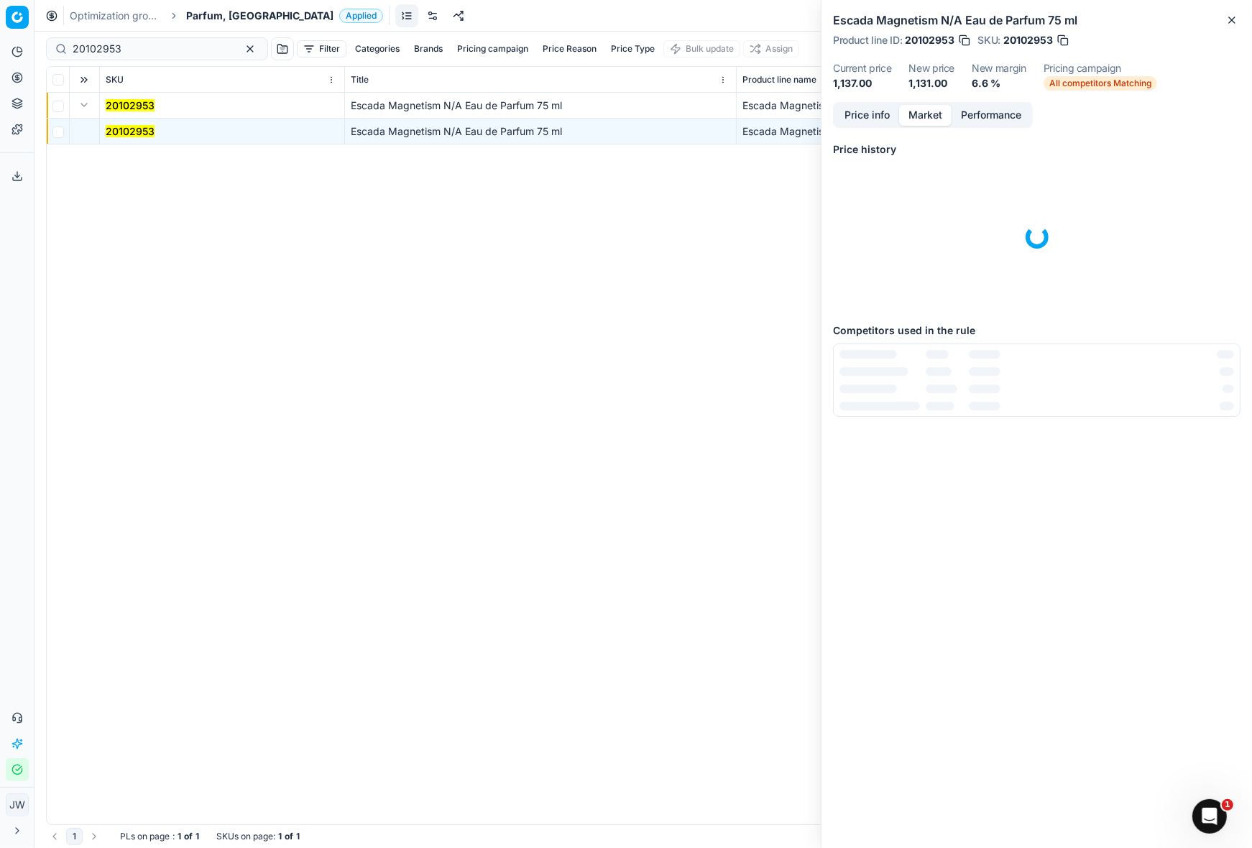
click at [930, 117] on button "Market" at bounding box center [925, 115] width 52 height 21
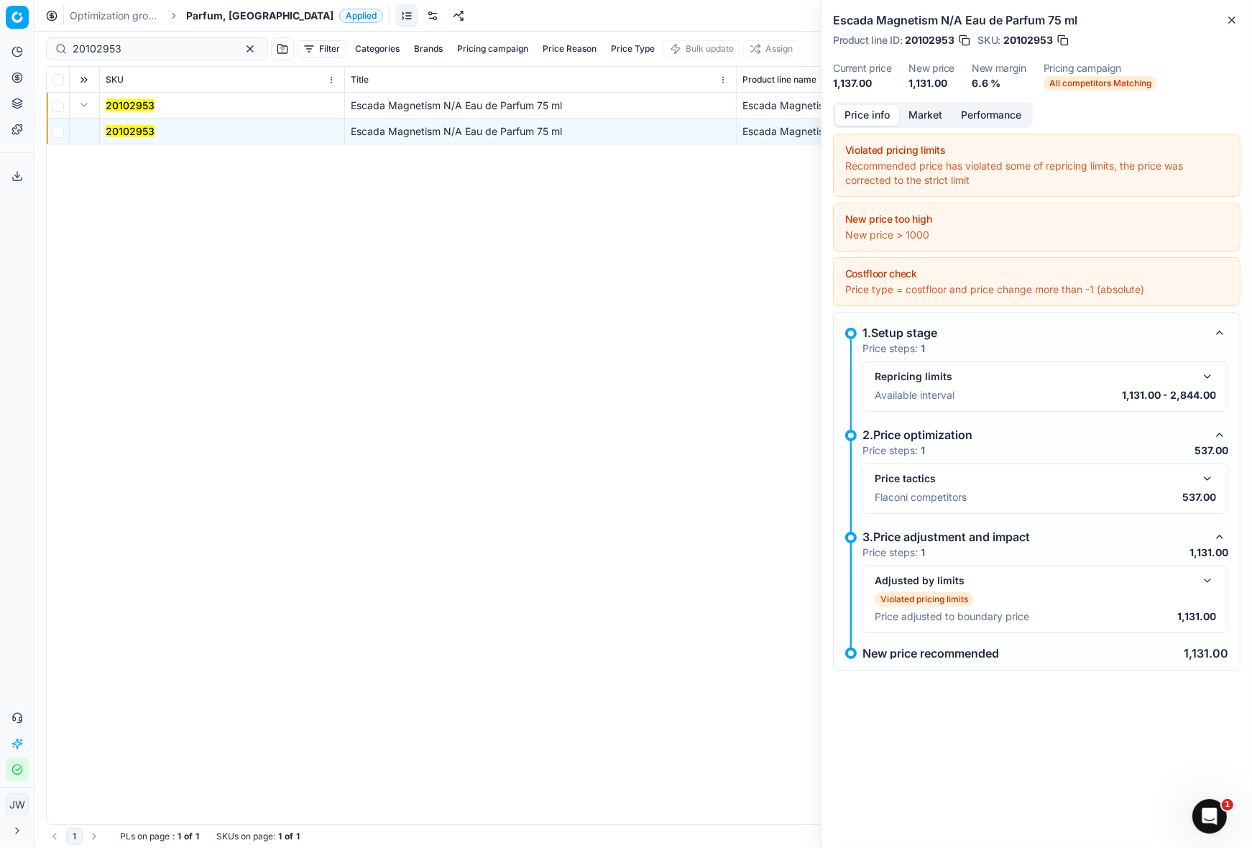
click at [869, 111] on button "Price info" at bounding box center [867, 115] width 64 height 21
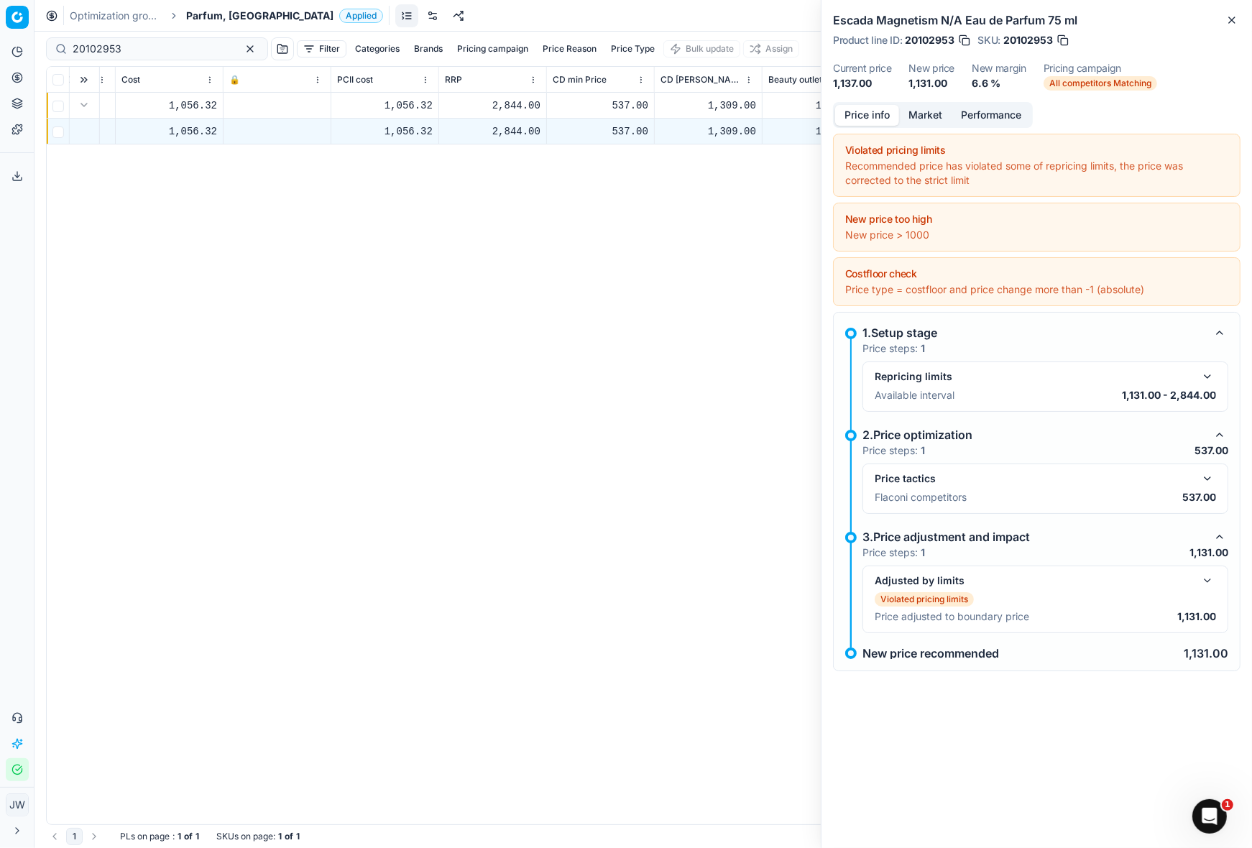
scroll to position [0, 943]
click at [1211, 478] on button "button" at bounding box center [1206, 478] width 17 height 17
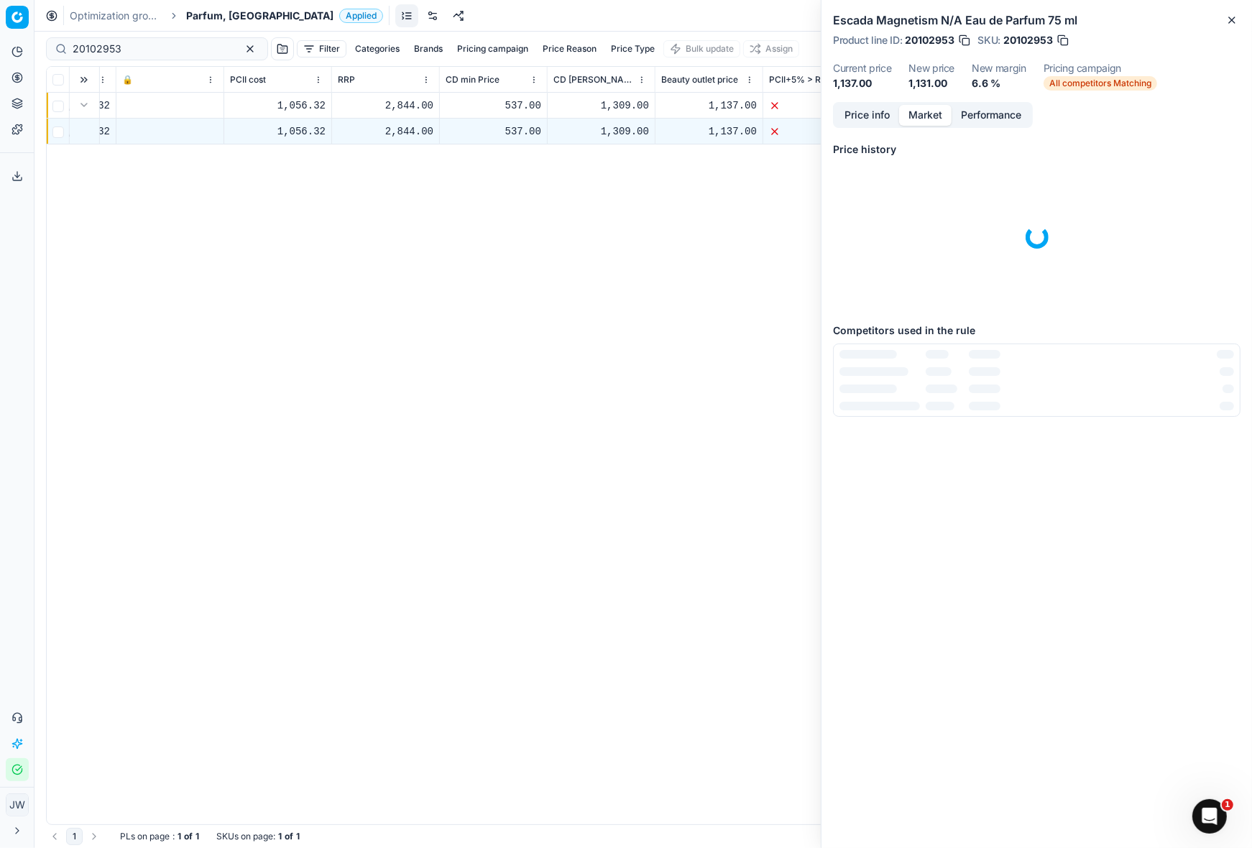
click at [924, 106] on button "Market" at bounding box center [925, 115] width 52 height 21
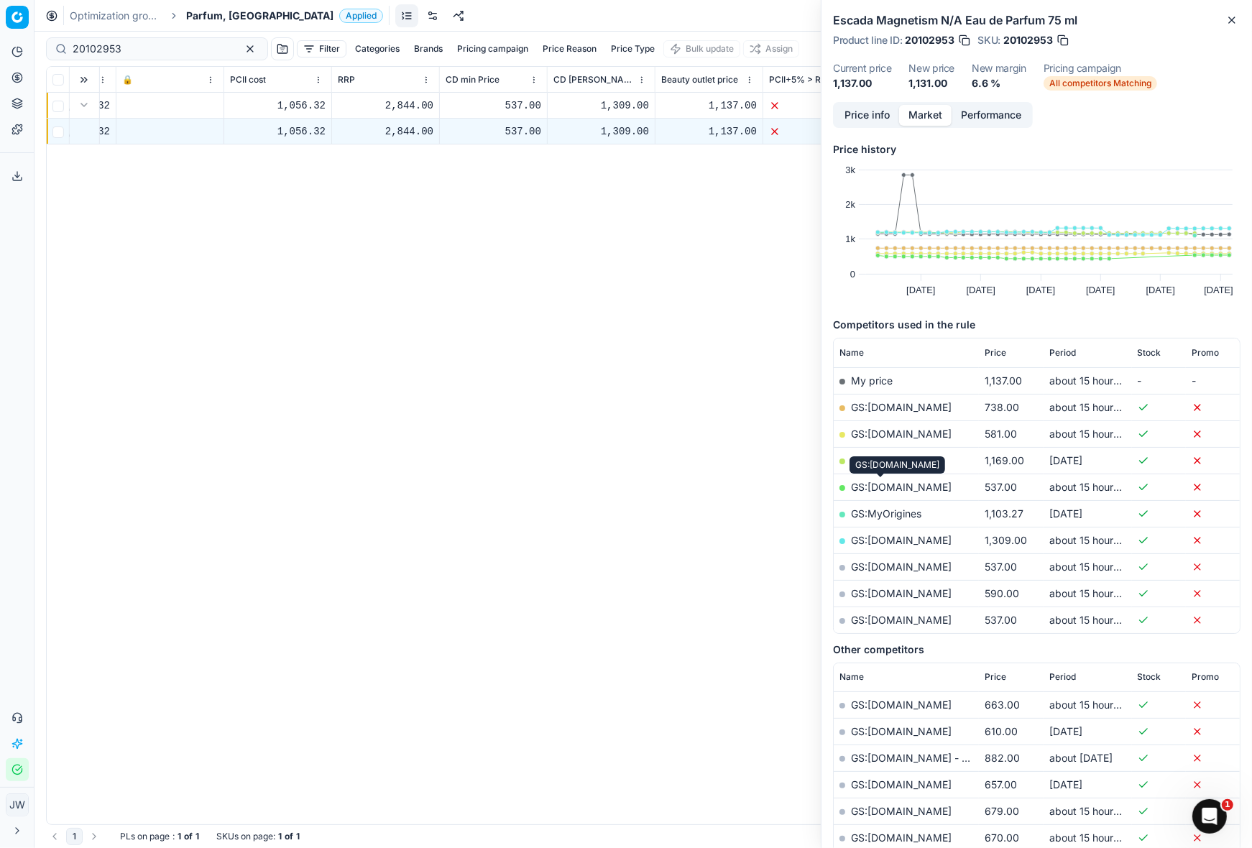
click at [884, 485] on link "GS:Krasa.cz" at bounding box center [901, 487] width 101 height 12
drag, startPoint x: 147, startPoint y: 45, endPoint x: 0, endPoint y: 21, distance: 148.6
click at [0, 21] on div "Pricing platform Analytics Pricing Product portfolio Templates Export service 7…" at bounding box center [626, 424] width 1252 height 848
paste input "80049718-100"
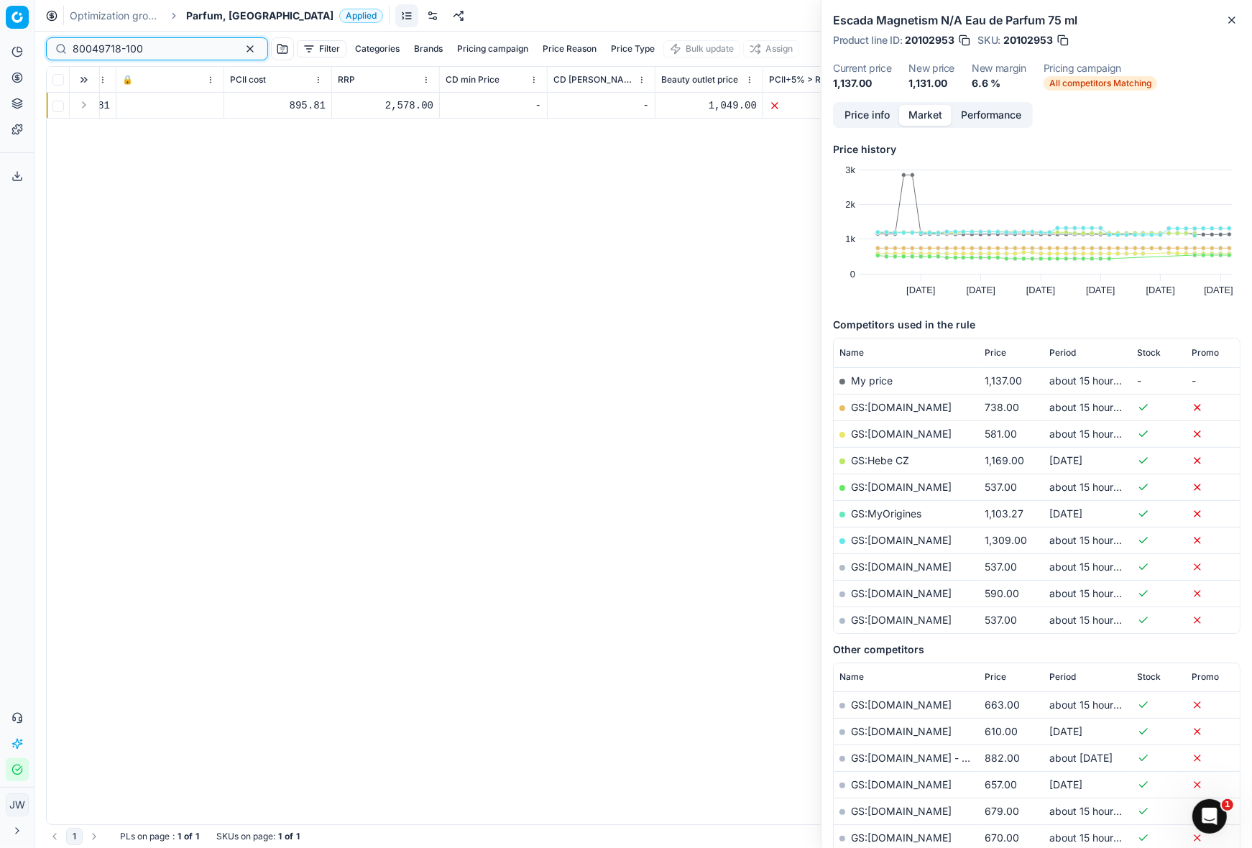
type input "80049718-100"
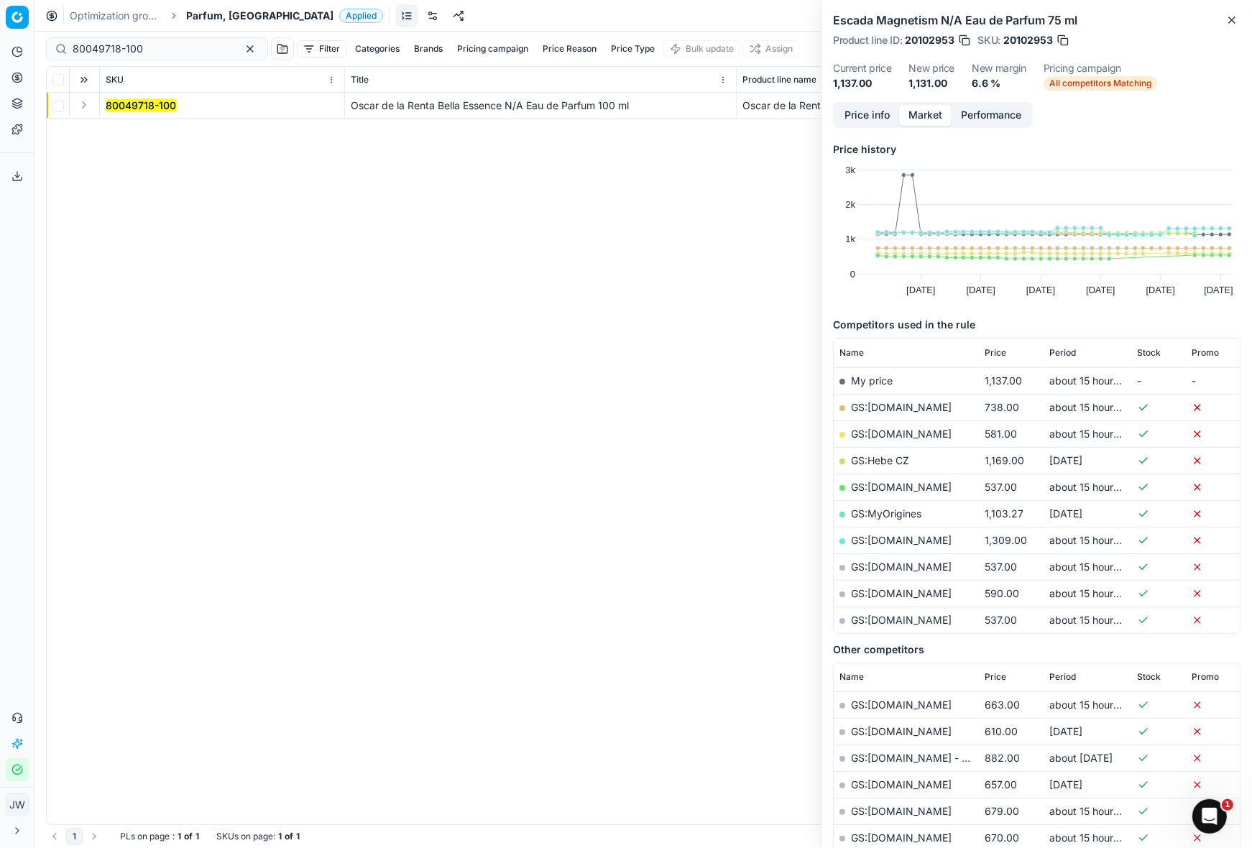
click at [86, 103] on button "Expand" at bounding box center [83, 104] width 17 height 17
click at [128, 126] on mark "80049718-100" at bounding box center [141, 131] width 70 height 12
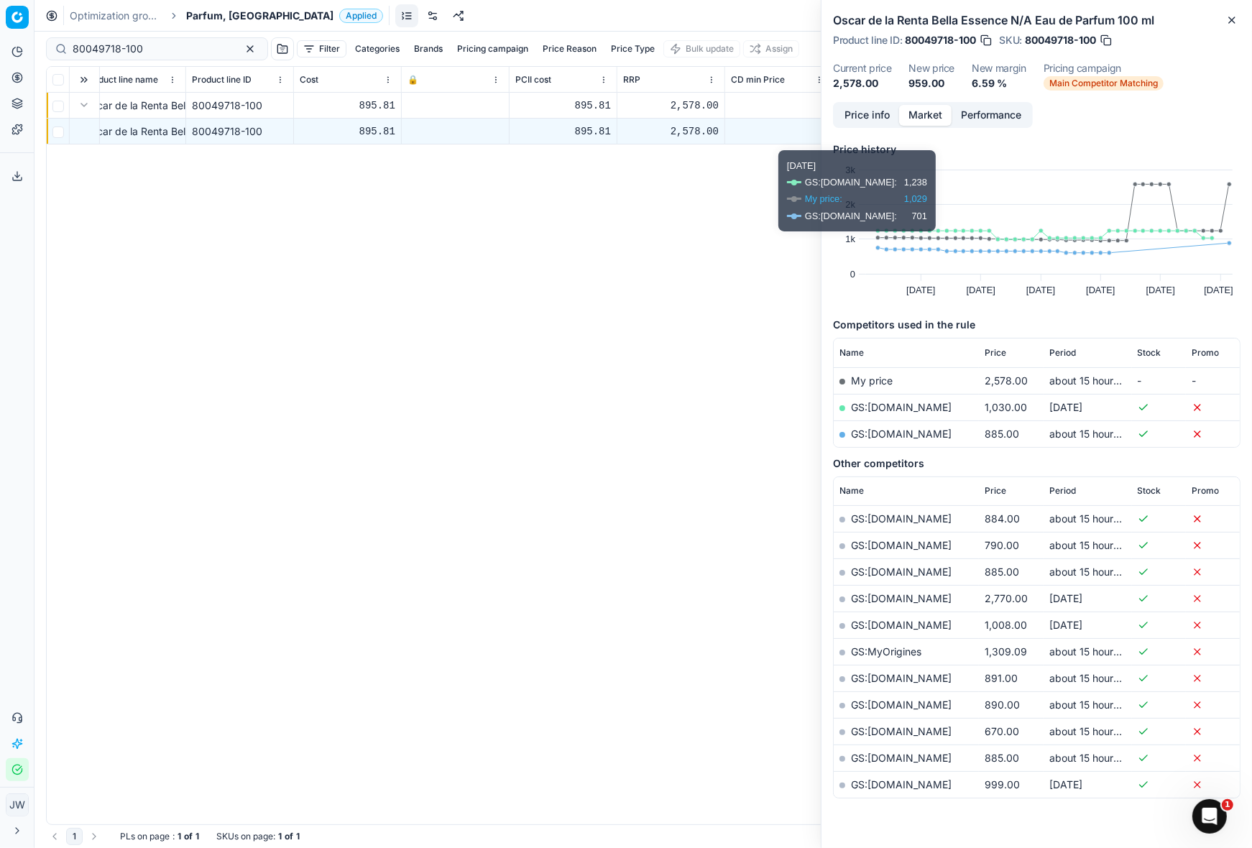
scroll to position [0, 850]
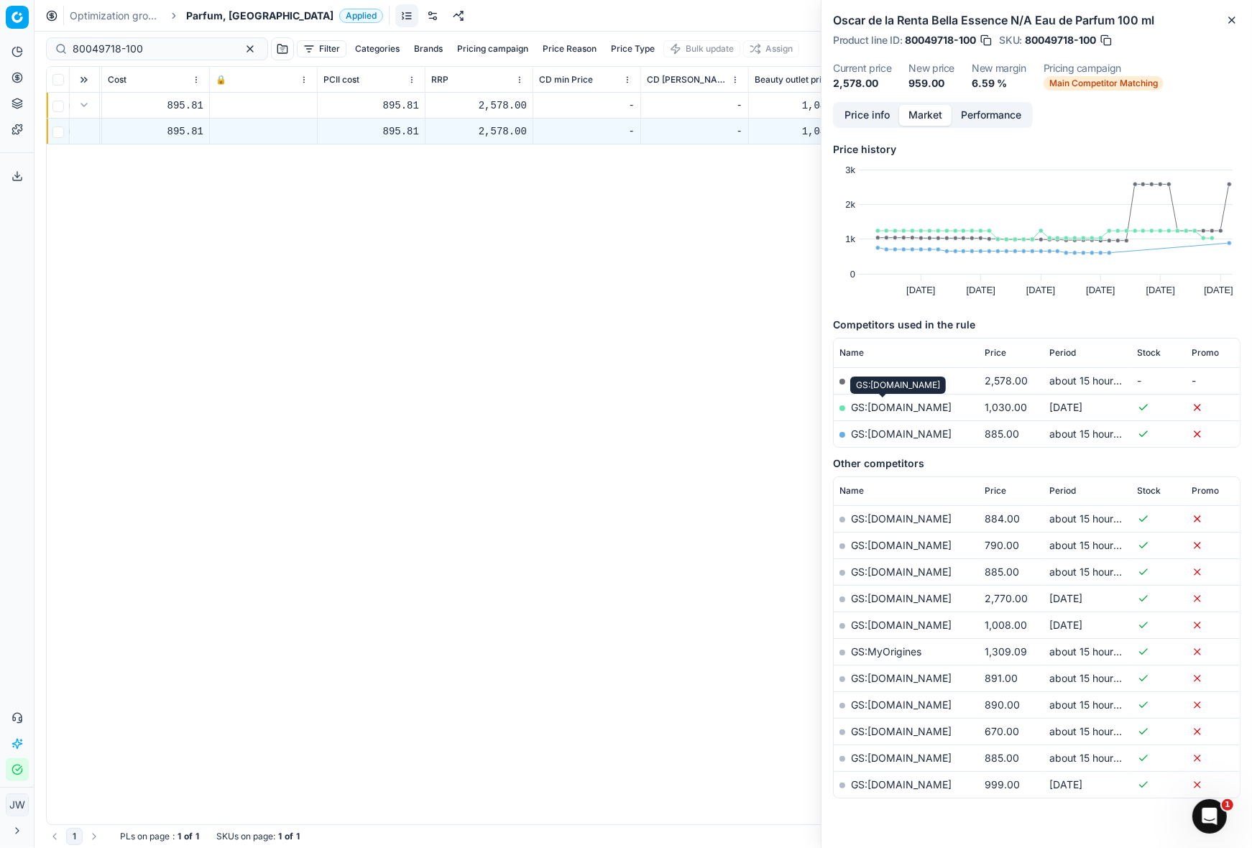
click at [884, 407] on link "GS:Notino.cz" at bounding box center [901, 407] width 101 height 12
click at [912, 435] on link "GS:Parfemy.cz" at bounding box center [901, 433] width 101 height 12
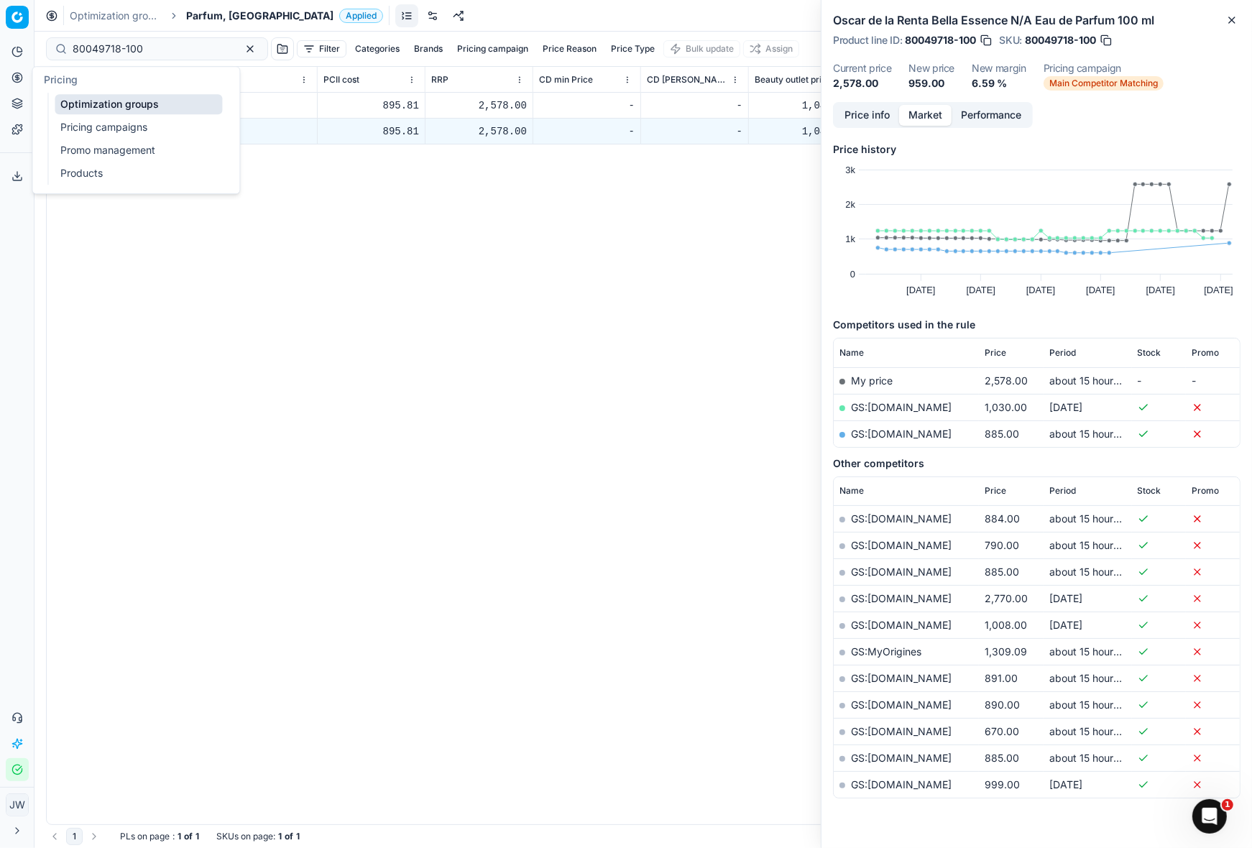
click at [22, 72] on icon at bounding box center [16, 77] width 11 height 11
click at [62, 102] on link "Optimization groups" at bounding box center [138, 104] width 167 height 20
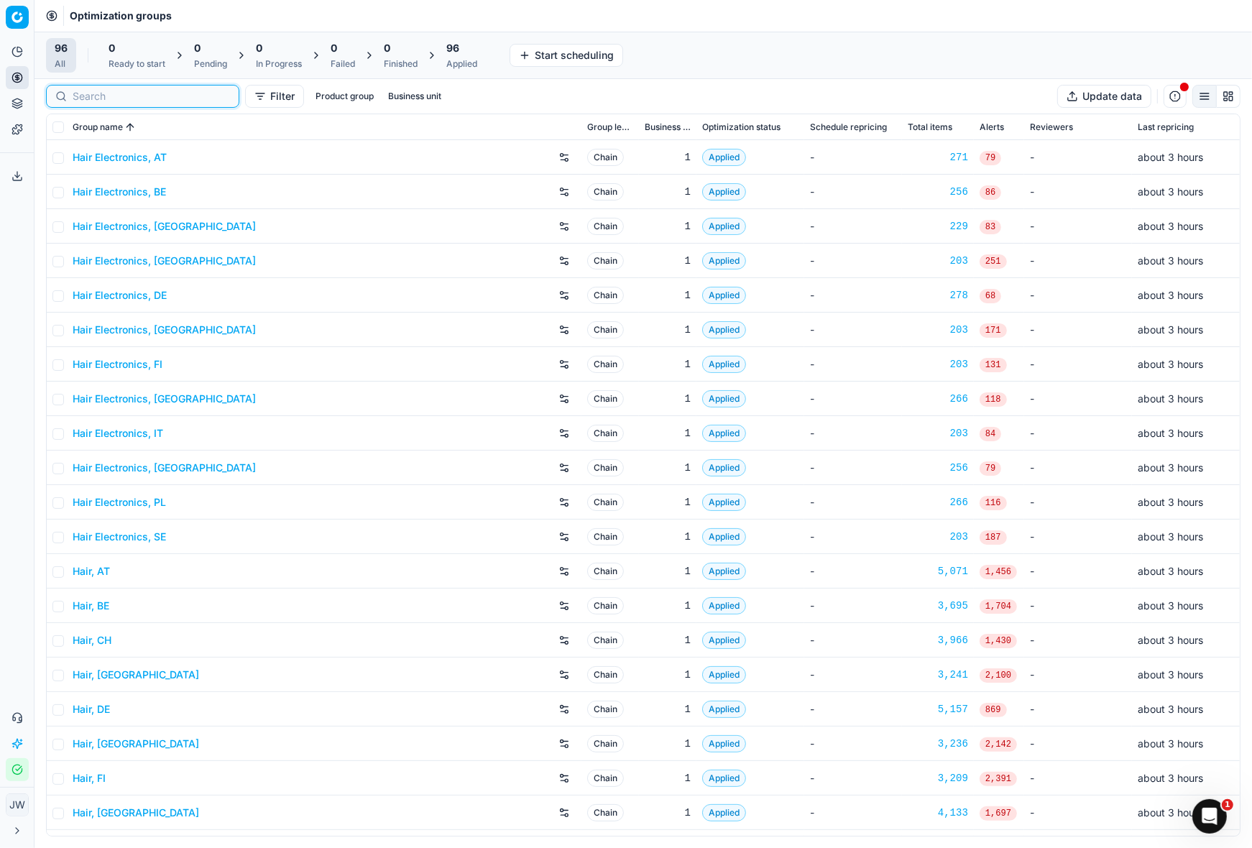
click at [93, 97] on input at bounding box center [151, 96] width 157 height 14
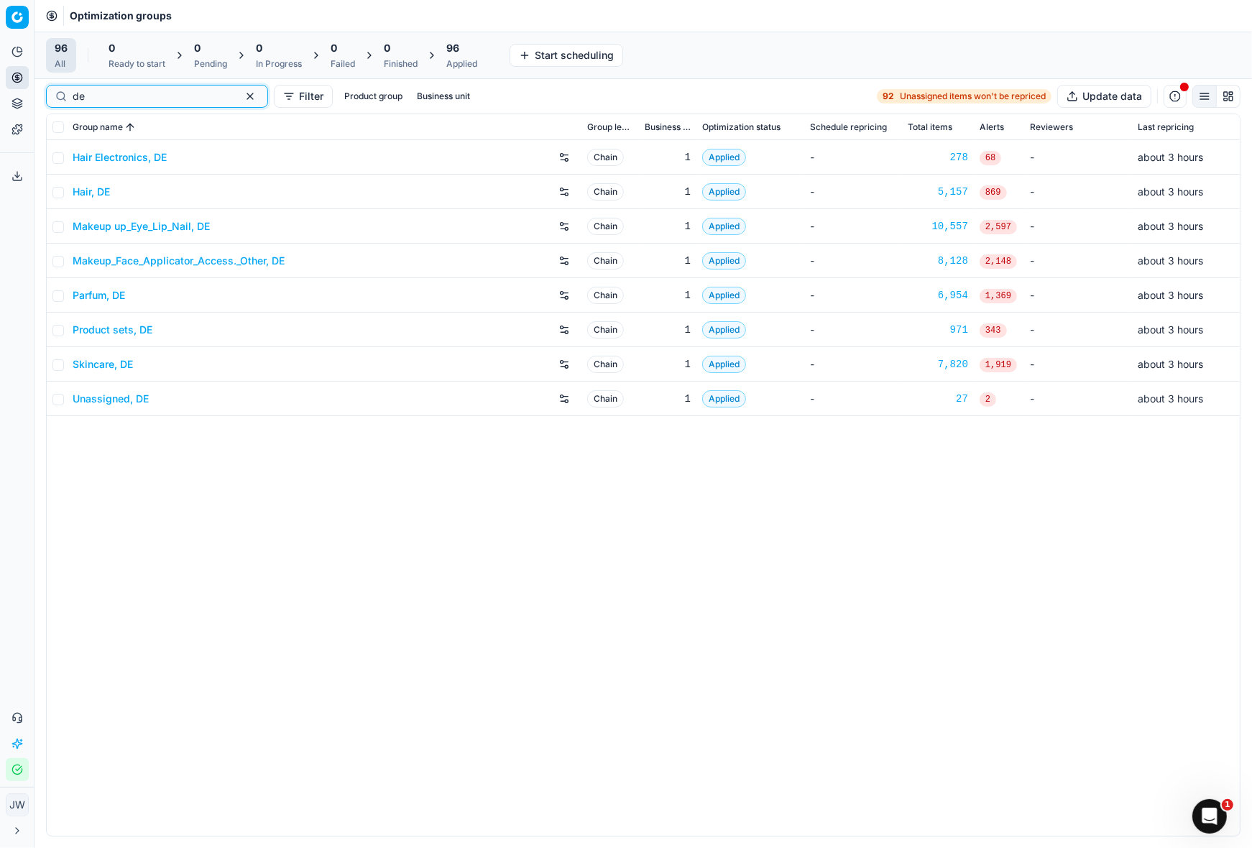
type input "d"
type input "it"
click at [93, 292] on link "Parfum, IT" at bounding box center [97, 295] width 49 height 14
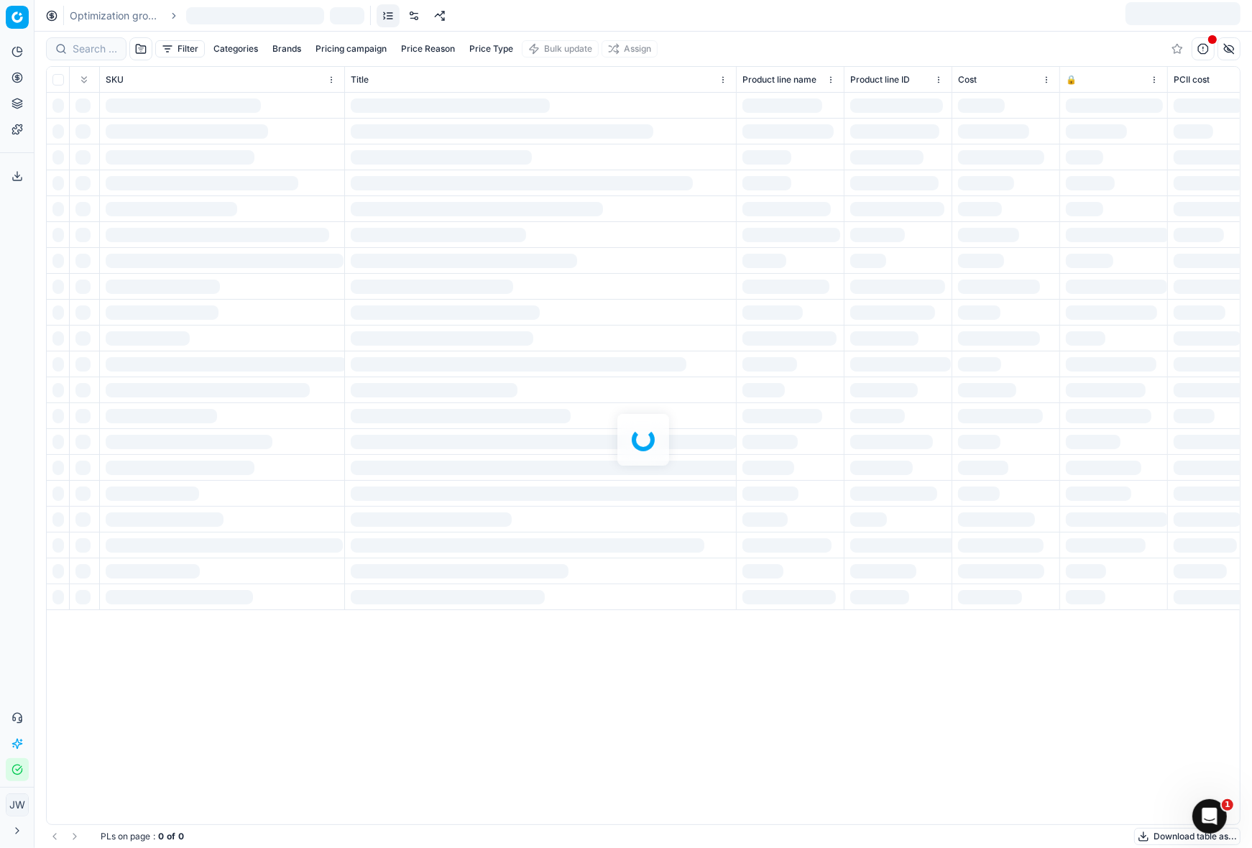
click at [88, 52] on div at bounding box center [642, 440] width 1217 height 816
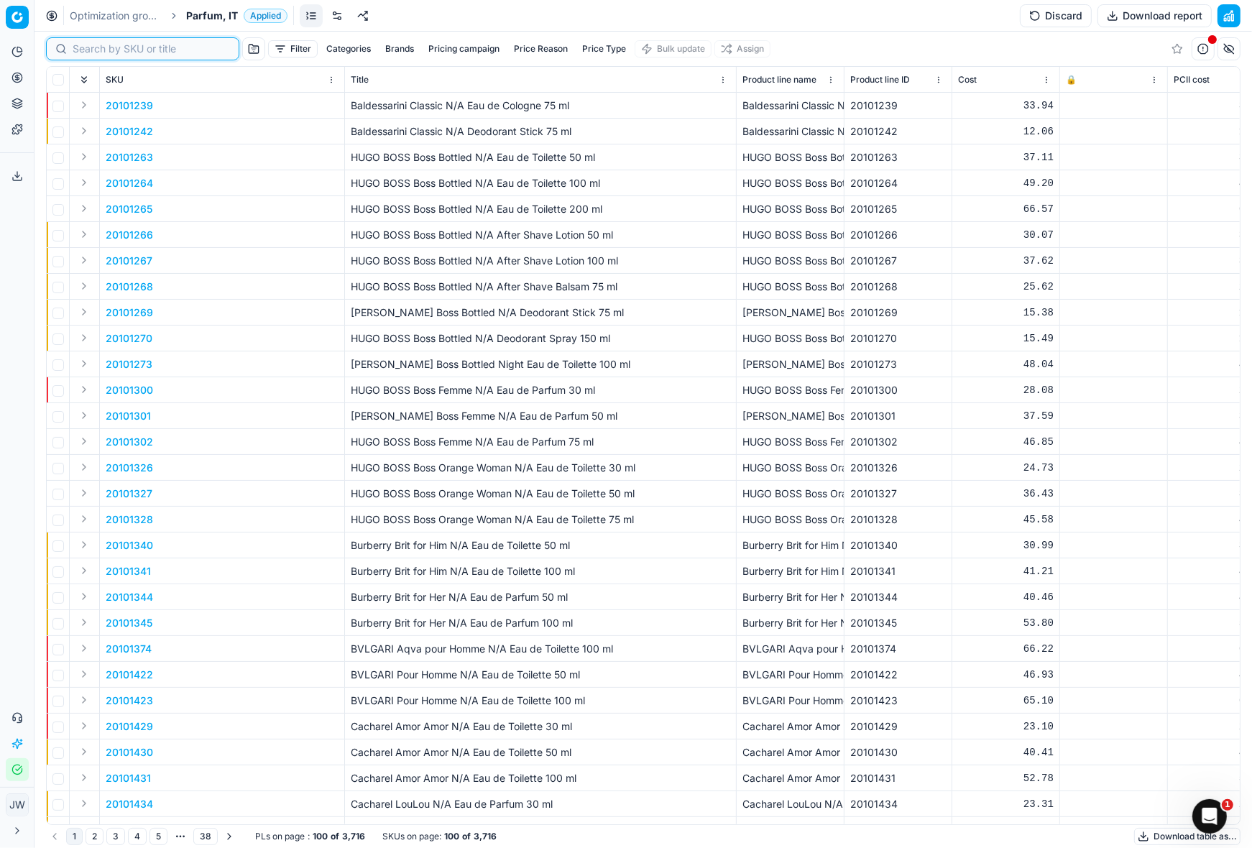
click at [88, 52] on input at bounding box center [151, 49] width 157 height 14
paste input "80060209-60"
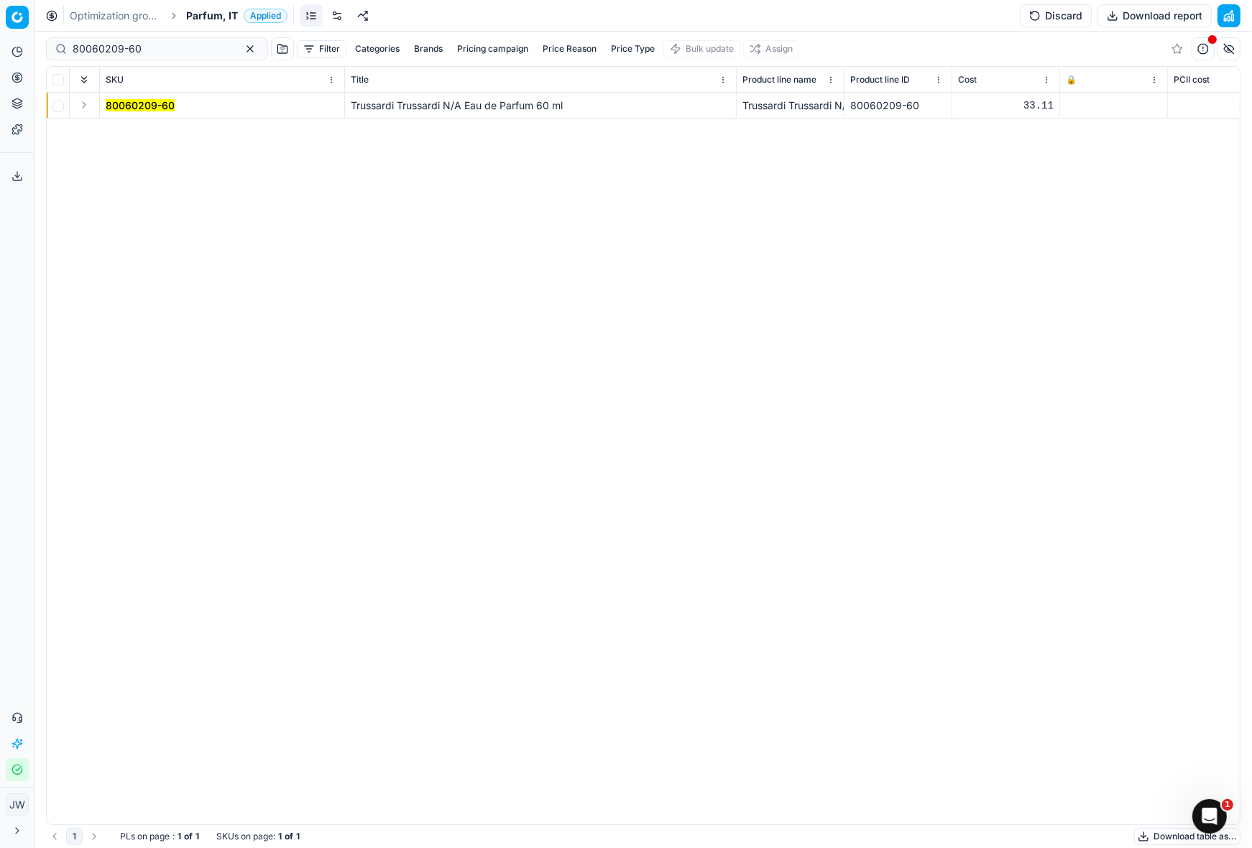
click at [85, 100] on button "Expand" at bounding box center [83, 104] width 17 height 17
click at [123, 130] on mark "80060209-60" at bounding box center [140, 131] width 69 height 12
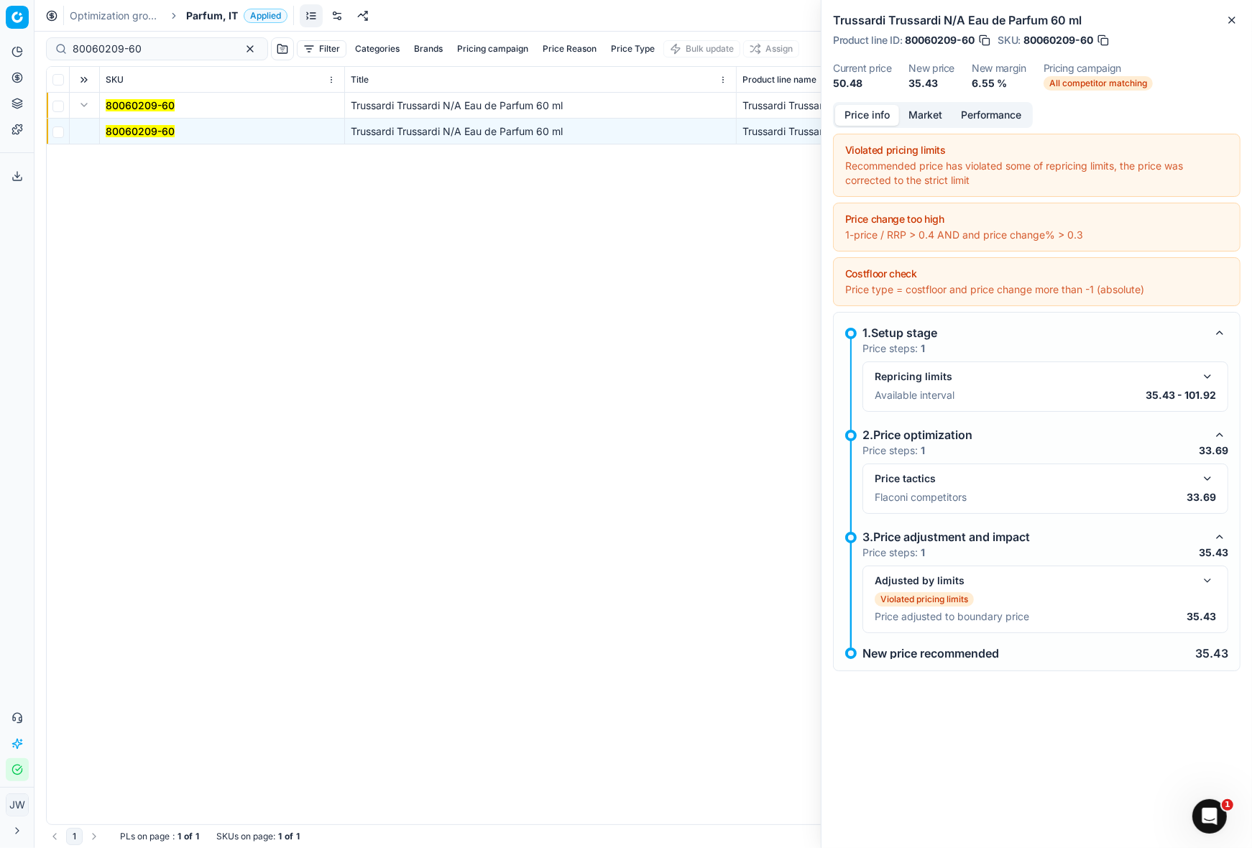
click at [1209, 475] on button "button" at bounding box center [1206, 478] width 17 height 17
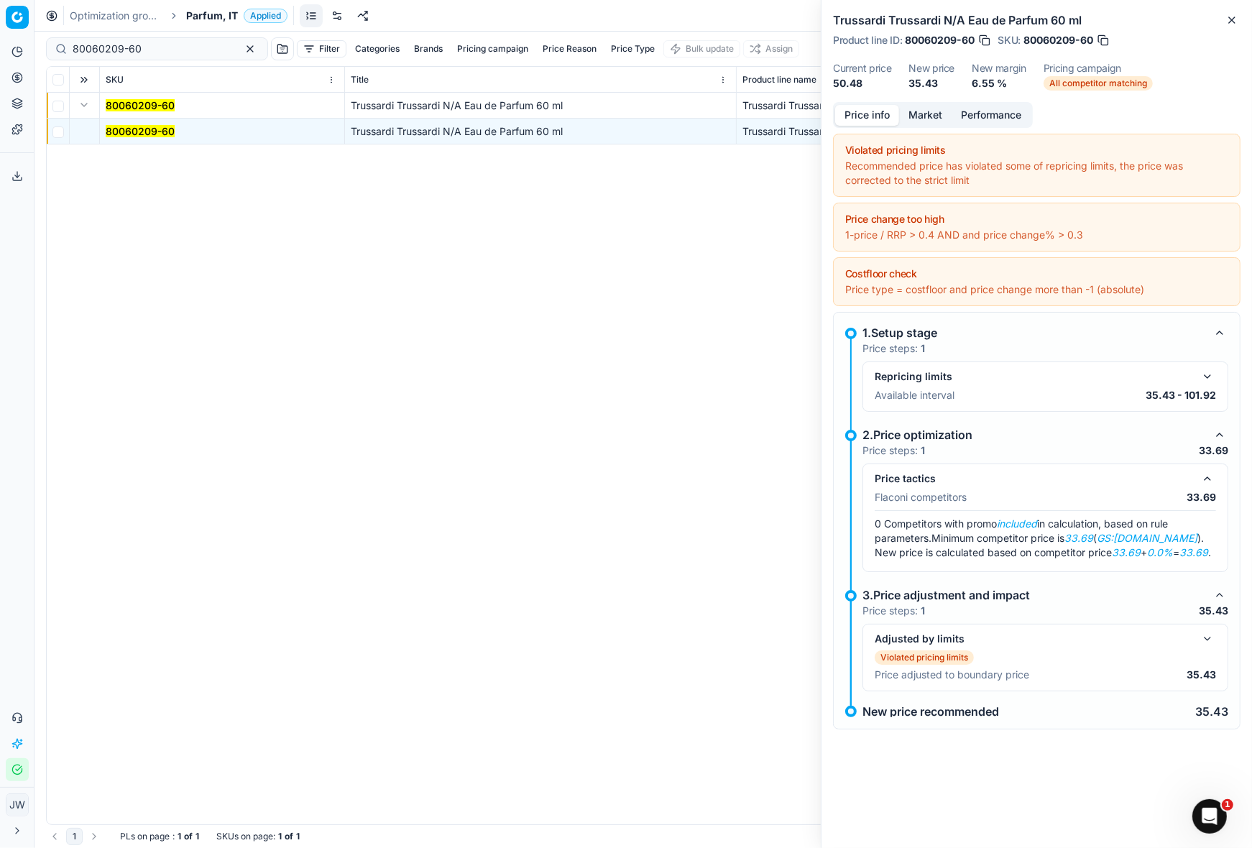
click at [1209, 475] on button "button" at bounding box center [1206, 478] width 17 height 17
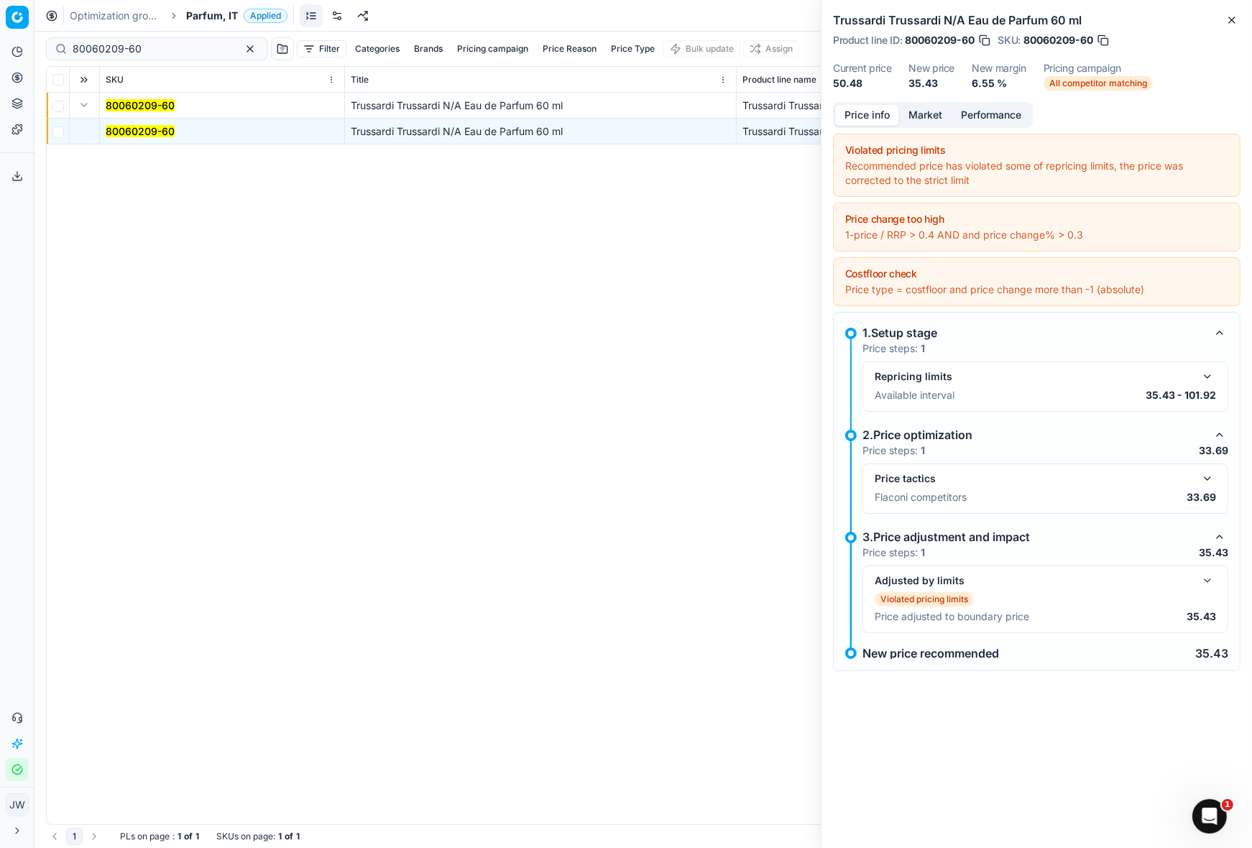
click at [1209, 475] on button "button" at bounding box center [1206, 478] width 17 height 17
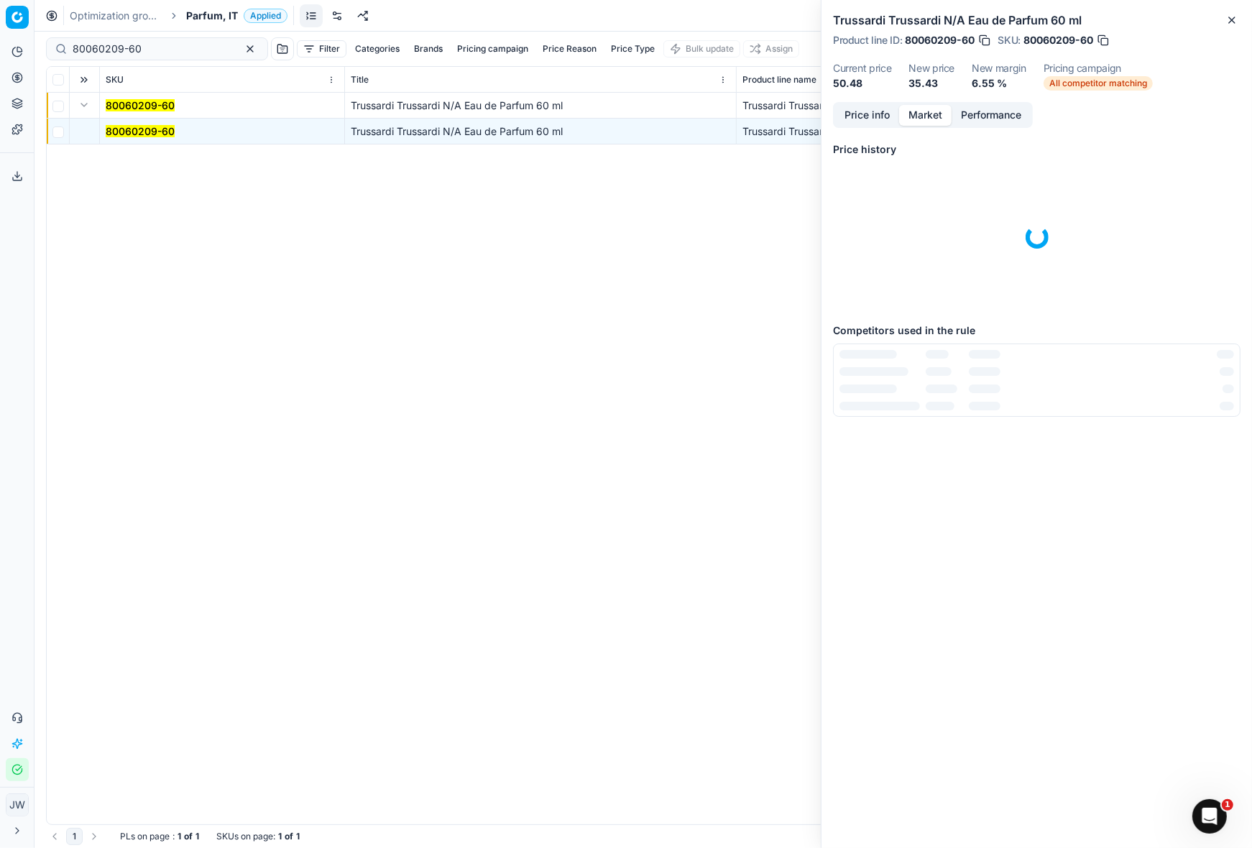
click at [924, 110] on button "Market" at bounding box center [925, 115] width 52 height 21
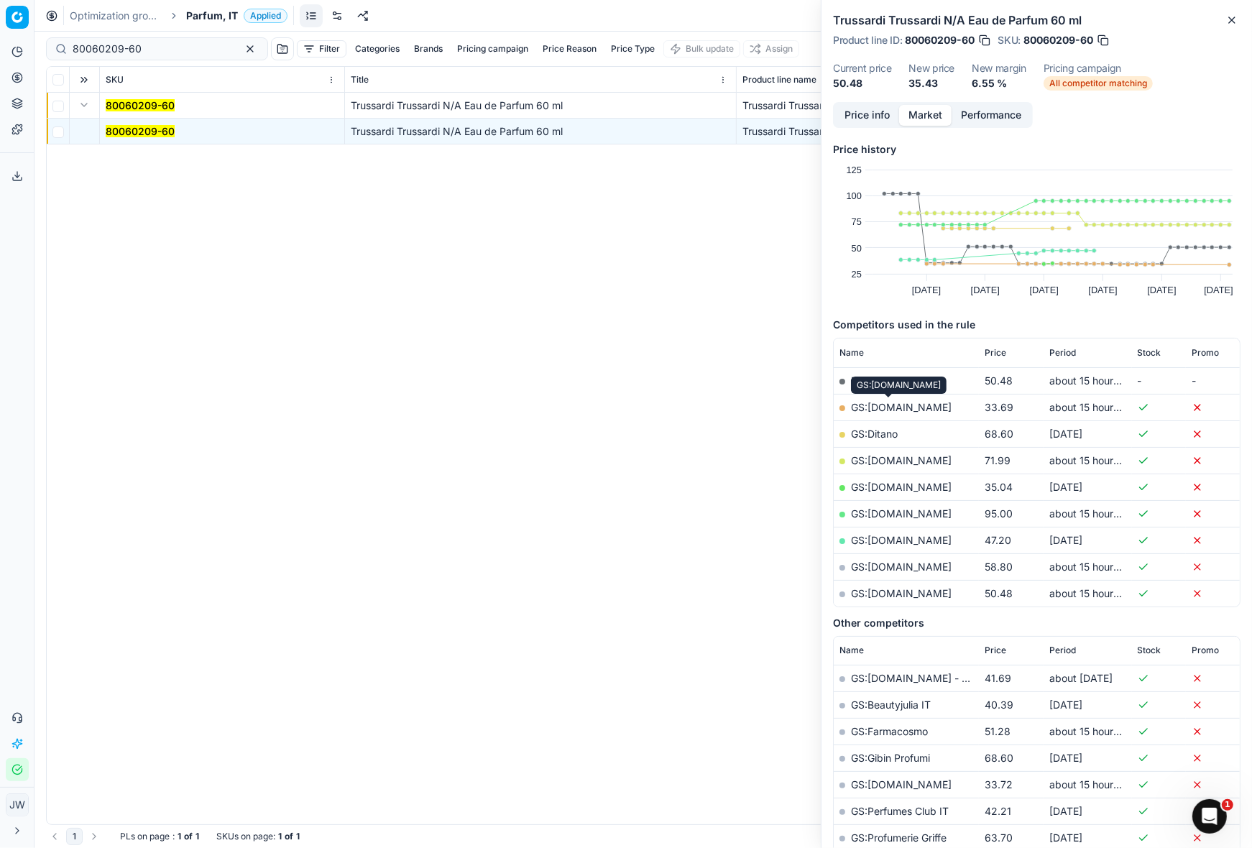
click at [892, 403] on link "GS:Deloox.com" at bounding box center [901, 407] width 101 height 12
drag, startPoint x: 162, startPoint y: 51, endPoint x: 41, endPoint y: 37, distance: 121.6
click at [41, 37] on div "80060209-60 Filter Categories Brands Pricing campaign Price Reason Price Type B…" at bounding box center [642, 440] width 1217 height 816
paste input "76904-10"
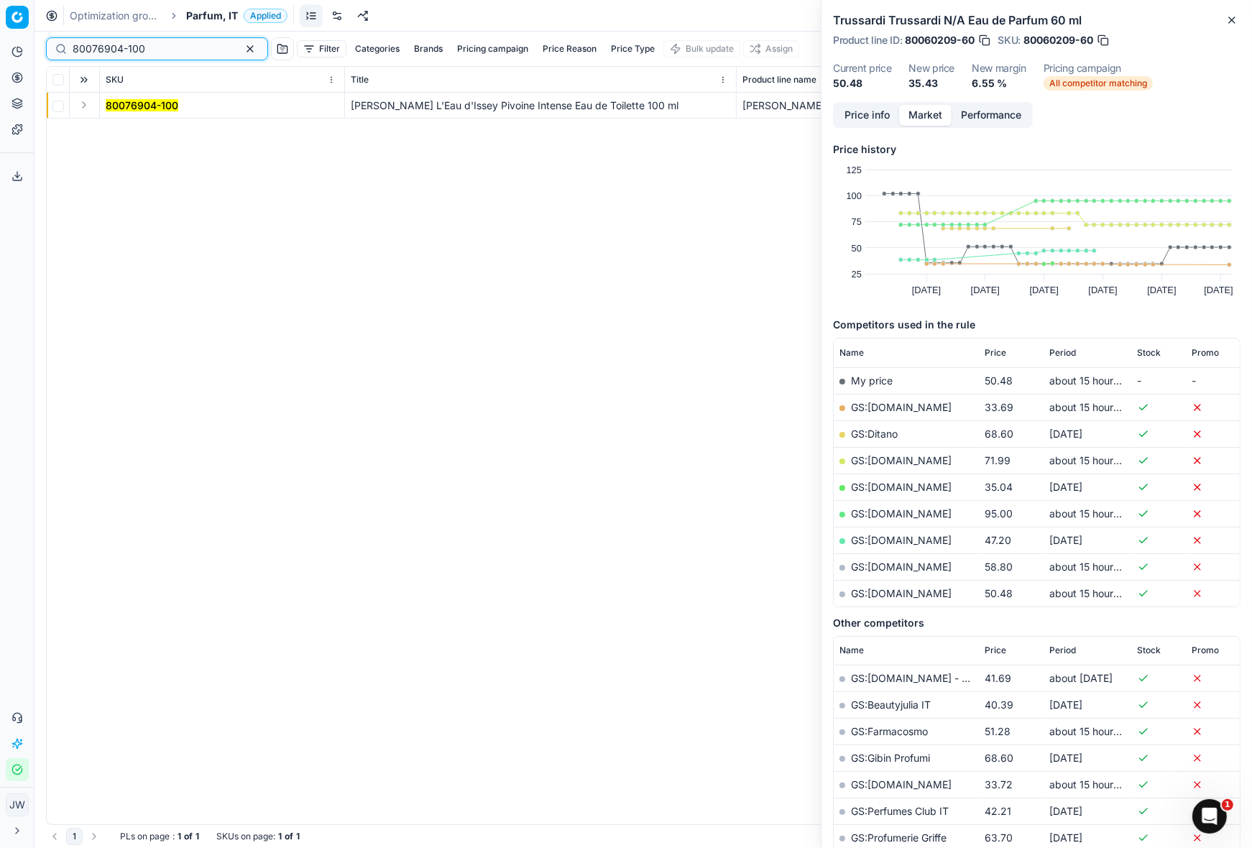
type input "80076904-100"
click at [93, 106] on td at bounding box center [85, 106] width 30 height 26
click at [85, 106] on button "Expand" at bounding box center [83, 104] width 17 height 17
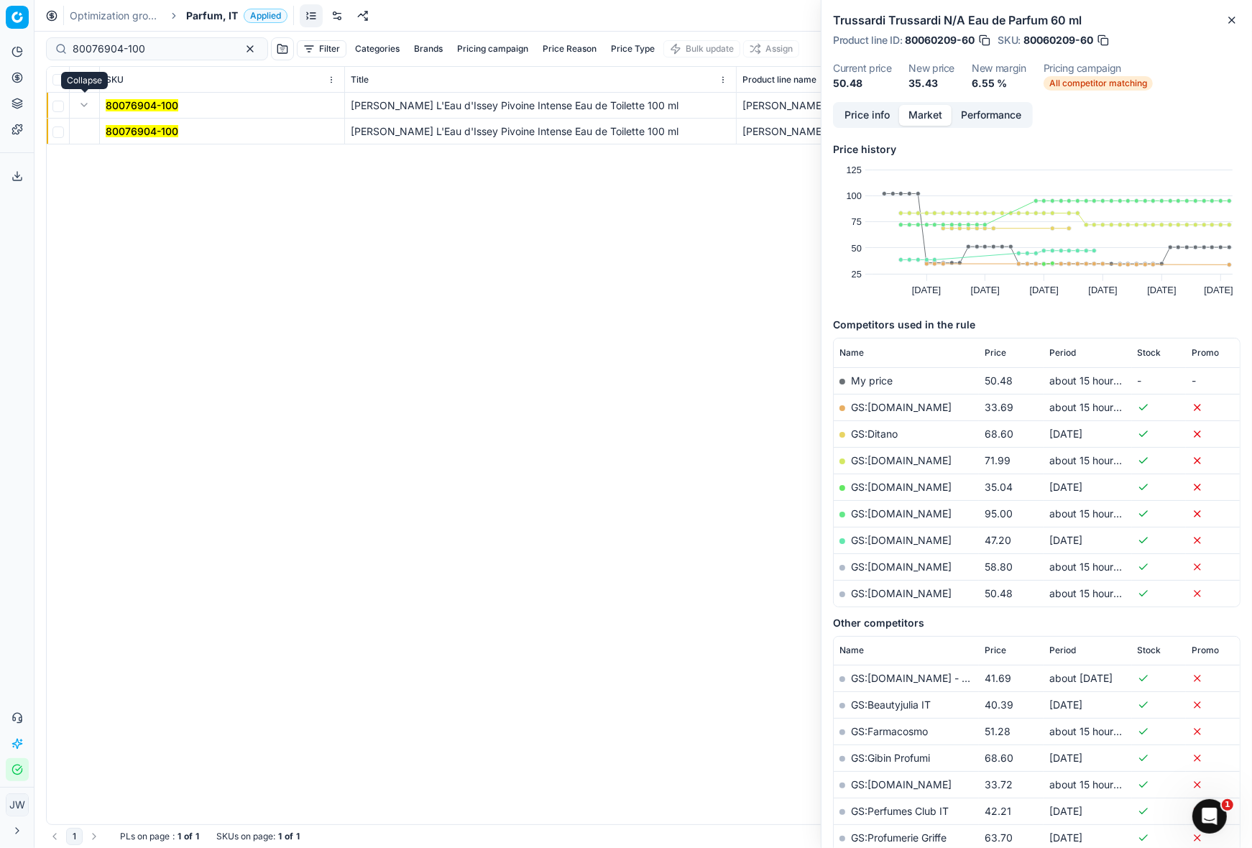
click at [123, 129] on mark "80076904-100" at bounding box center [142, 131] width 73 height 12
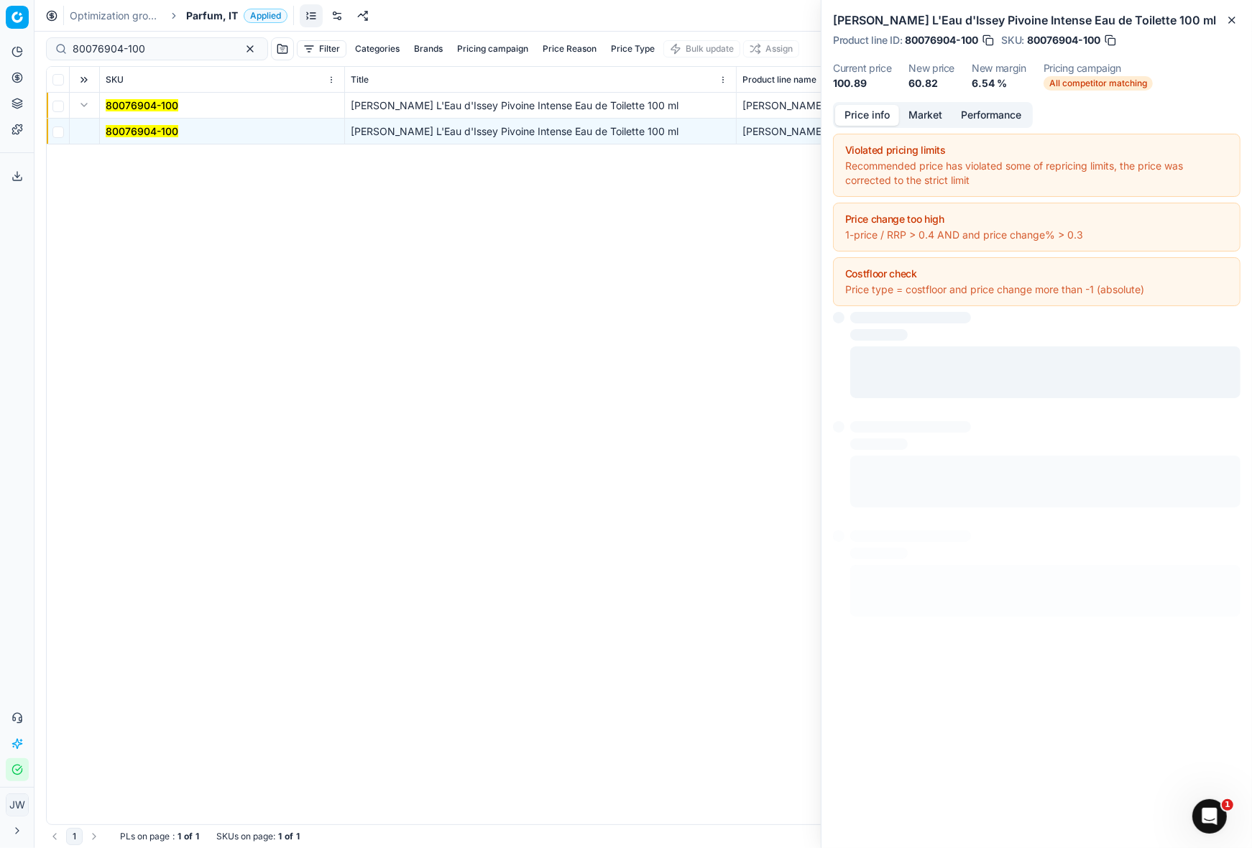
click at [871, 117] on button "Price info" at bounding box center [867, 115] width 64 height 21
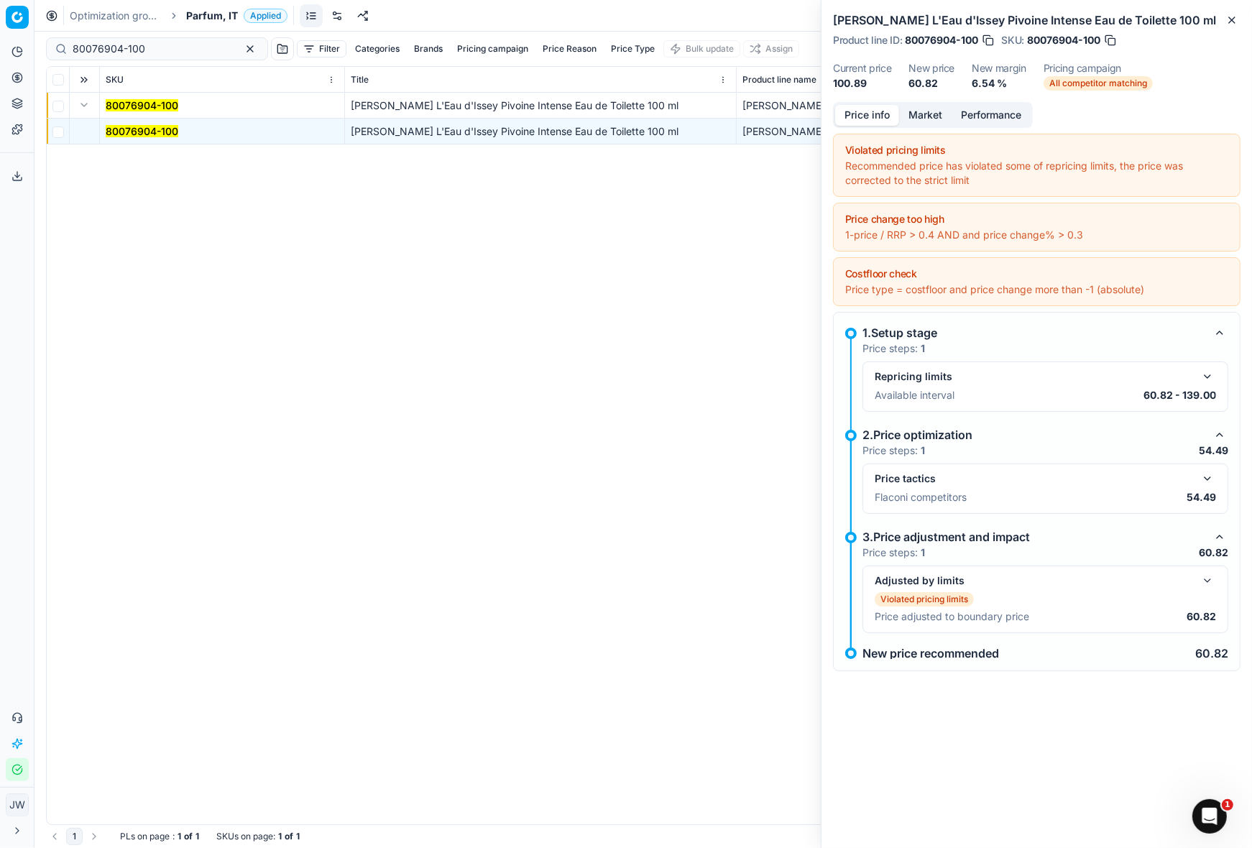
click at [1207, 478] on button "button" at bounding box center [1206, 478] width 17 height 17
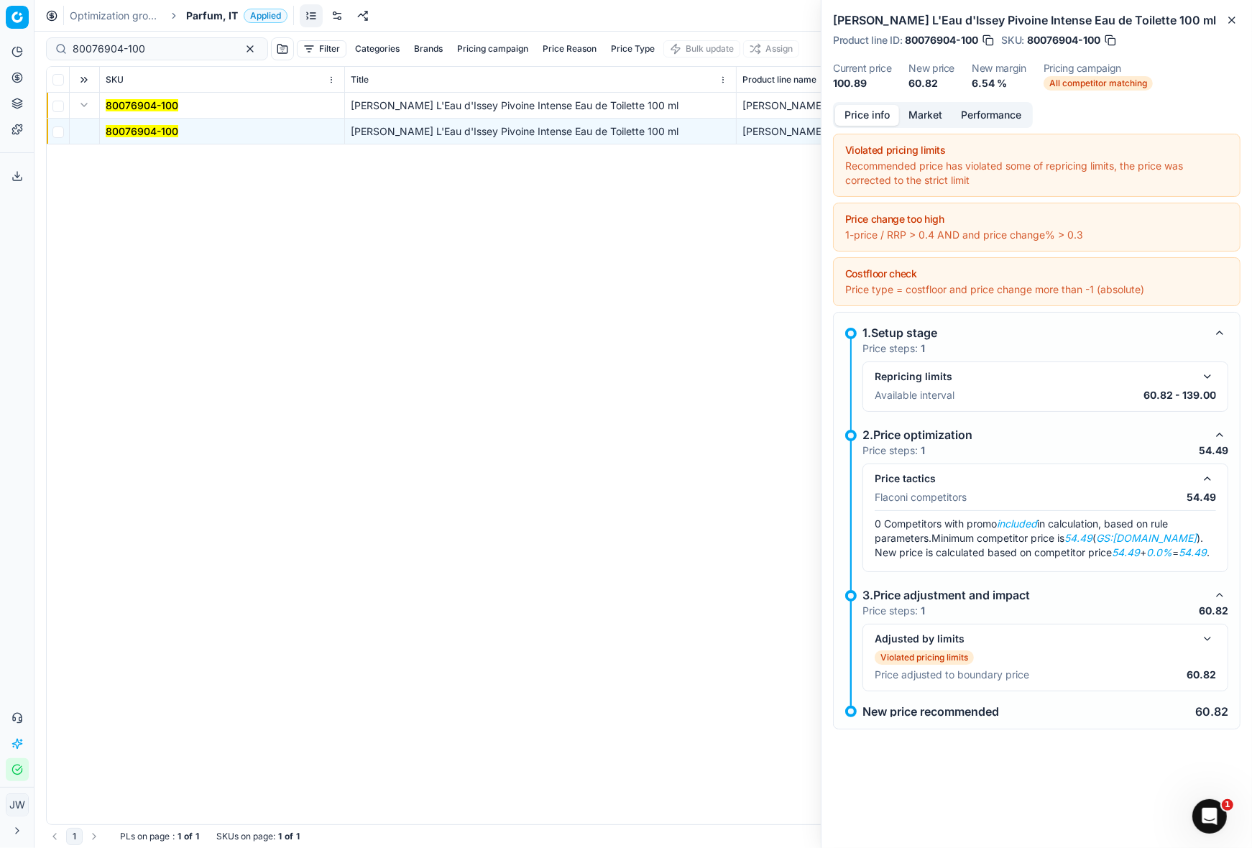
click at [1207, 478] on button "button" at bounding box center [1206, 478] width 17 height 17
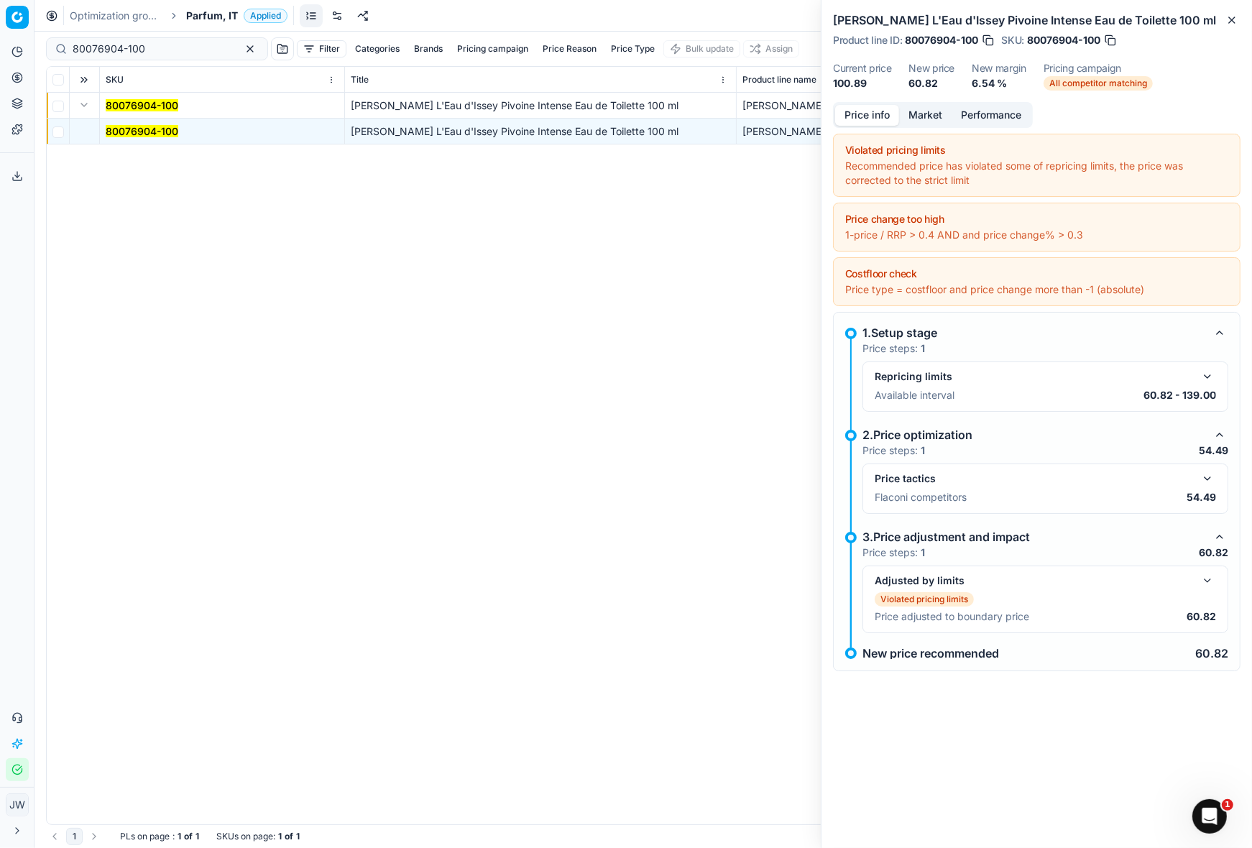
click at [904, 102] on div "Price info Market Performance" at bounding box center [933, 115] width 200 height 26
click at [925, 111] on button "Market" at bounding box center [925, 115] width 52 height 21
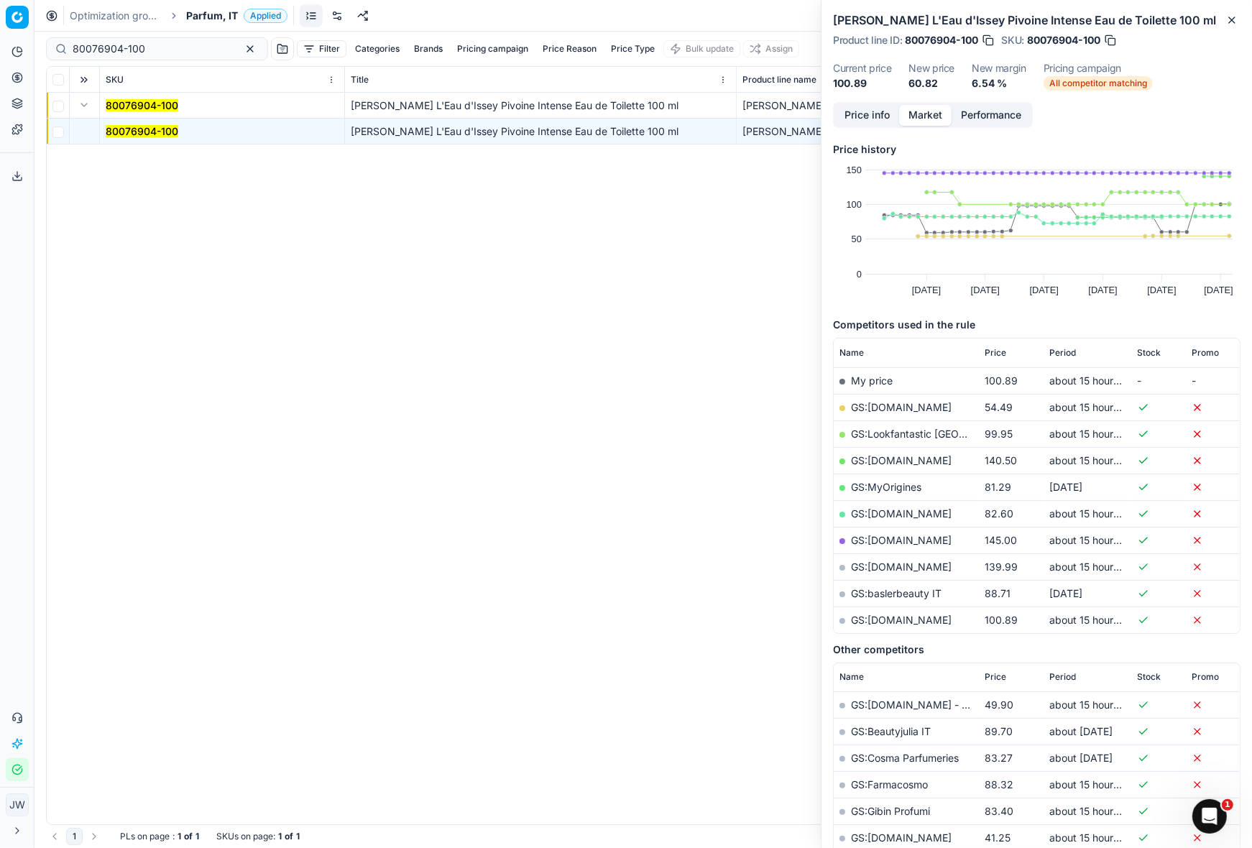
click at [881, 406] on link "GS:Deloox.com" at bounding box center [901, 407] width 101 height 12
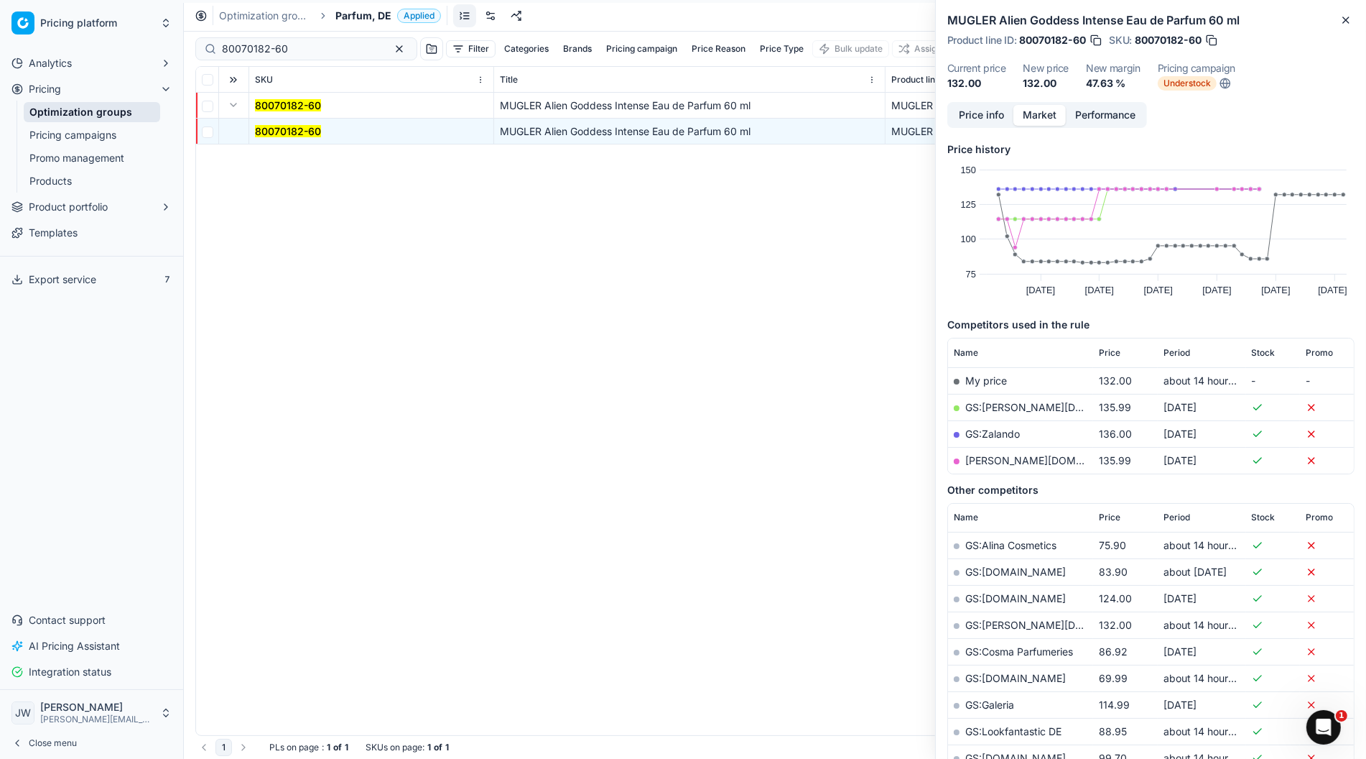
click at [103, 112] on link "Optimization groups" at bounding box center [92, 112] width 137 height 20
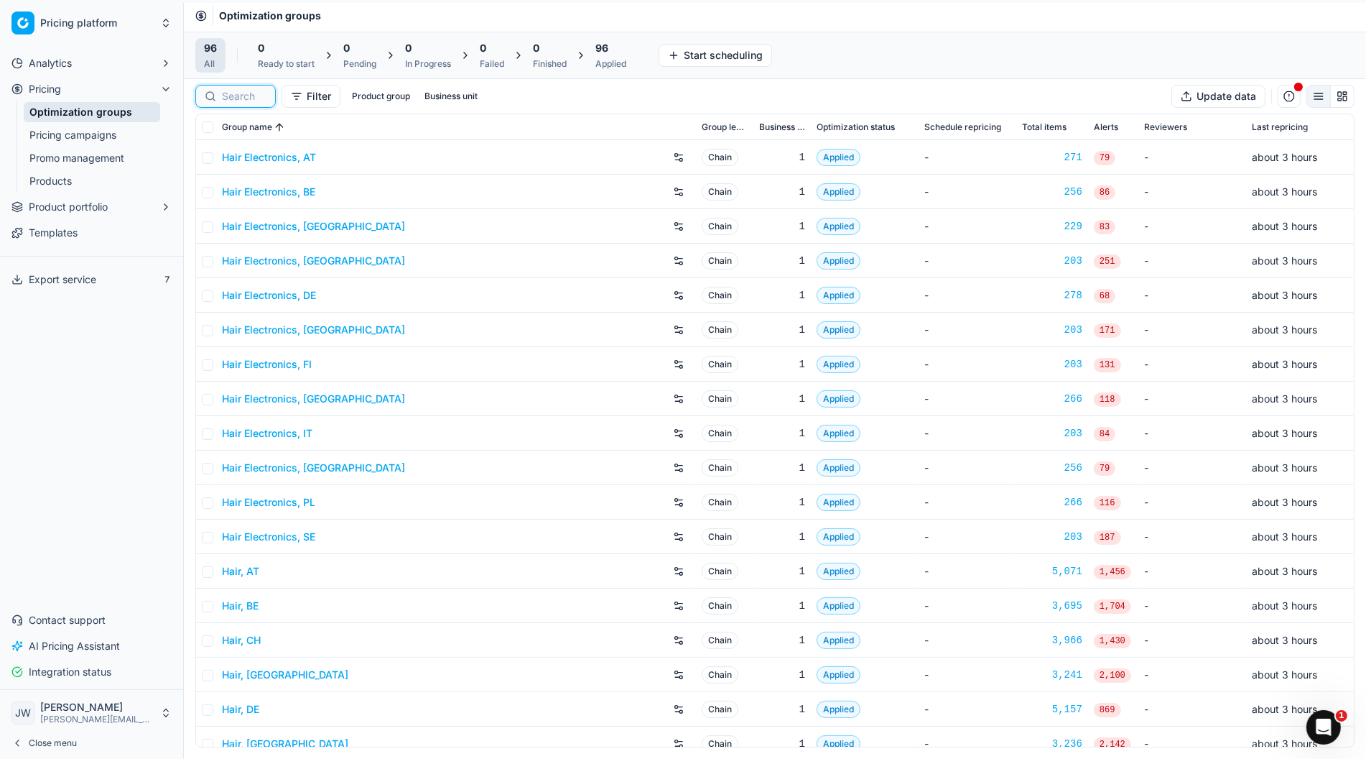
click at [244, 91] on input at bounding box center [244, 96] width 45 height 14
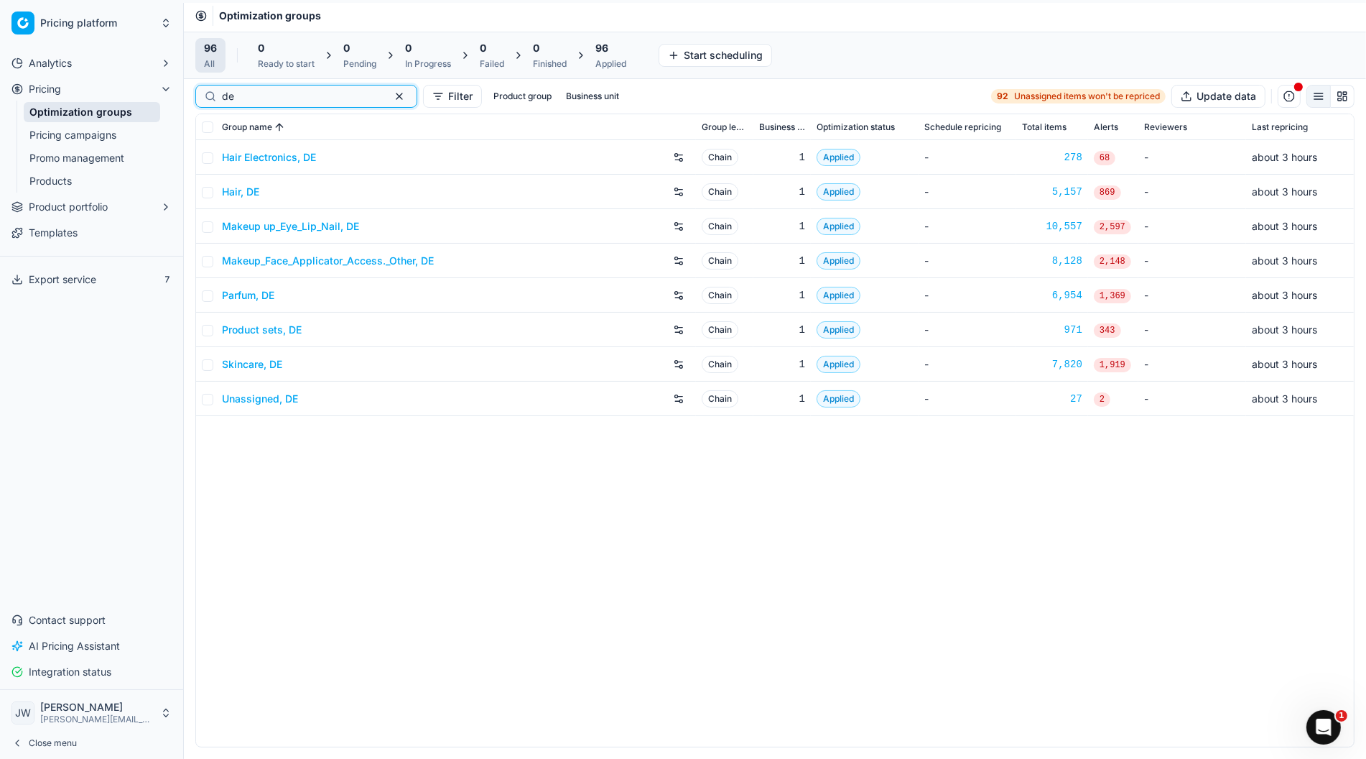
type input "de"
click at [245, 190] on link "Hair, DE" at bounding box center [240, 192] width 37 height 14
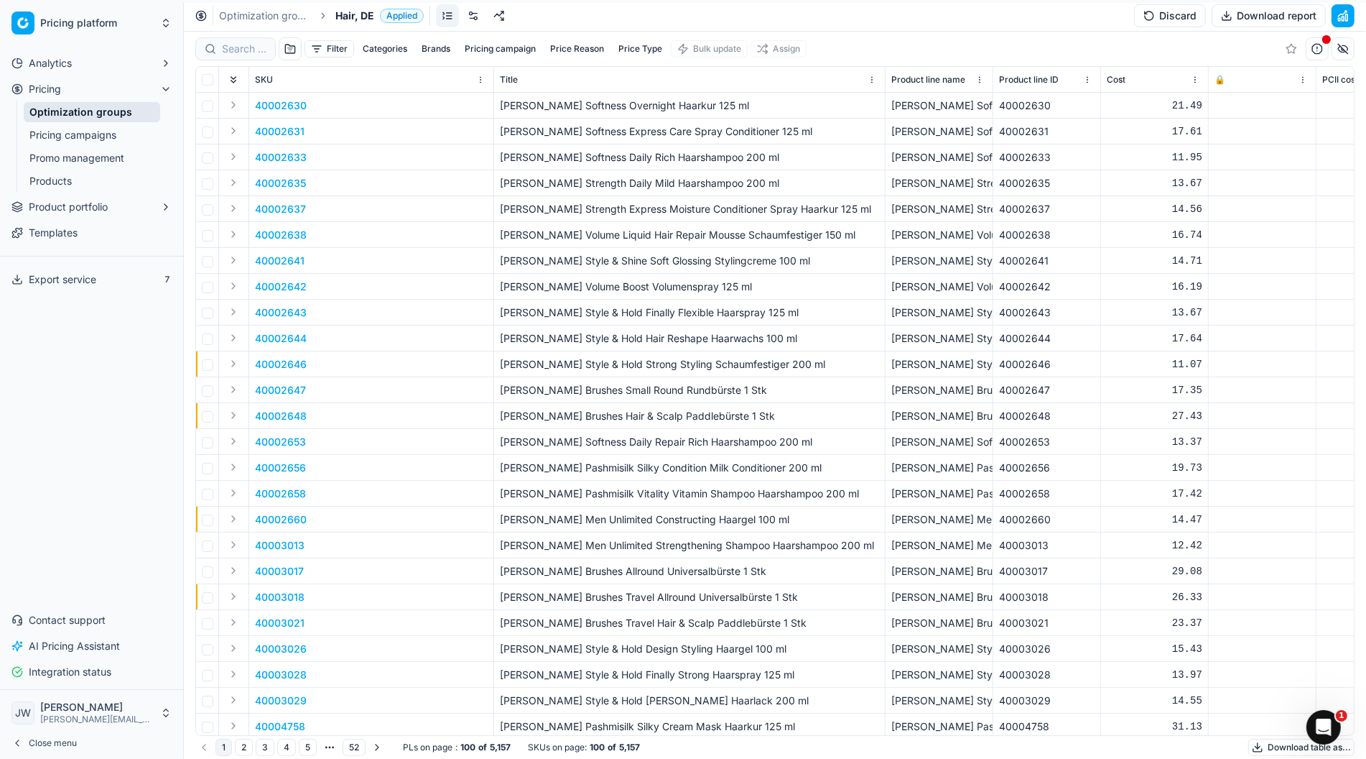
click at [220, 51] on div at bounding box center [235, 48] width 80 height 23
paste input "80059171-60"
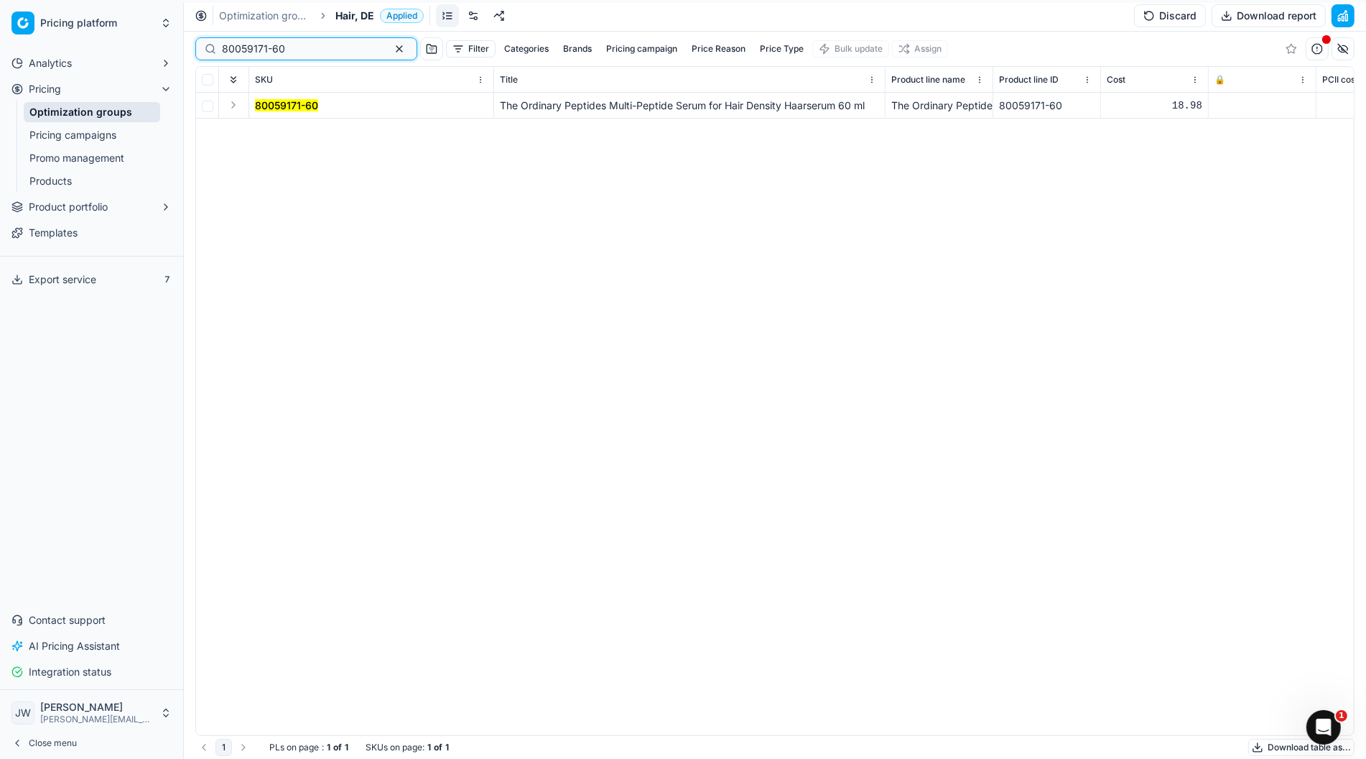
type input "80059171-60"
click at [226, 107] on button "Expand" at bounding box center [233, 104] width 17 height 17
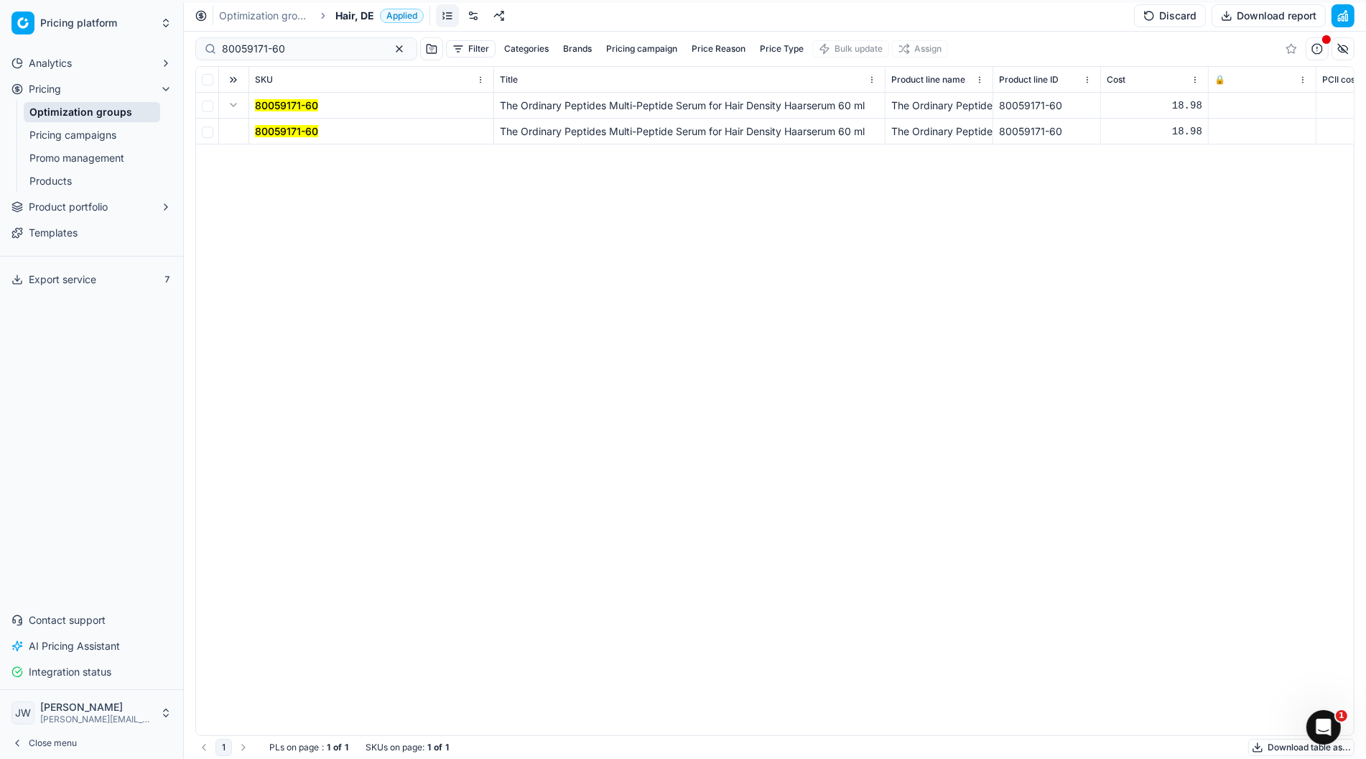
click at [272, 130] on mark "80059171-60" at bounding box center [286, 131] width 63 height 12
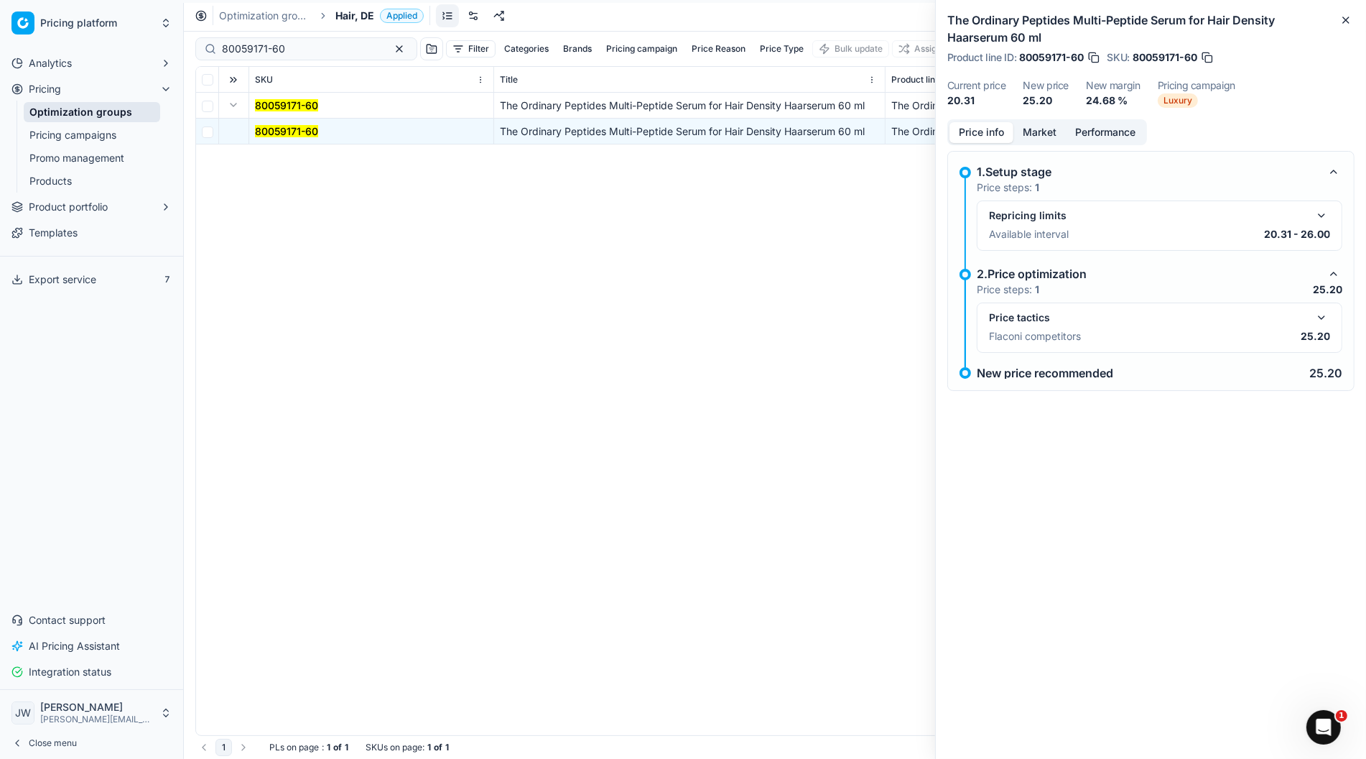
click at [1317, 320] on button "button" at bounding box center [1321, 317] width 17 height 17
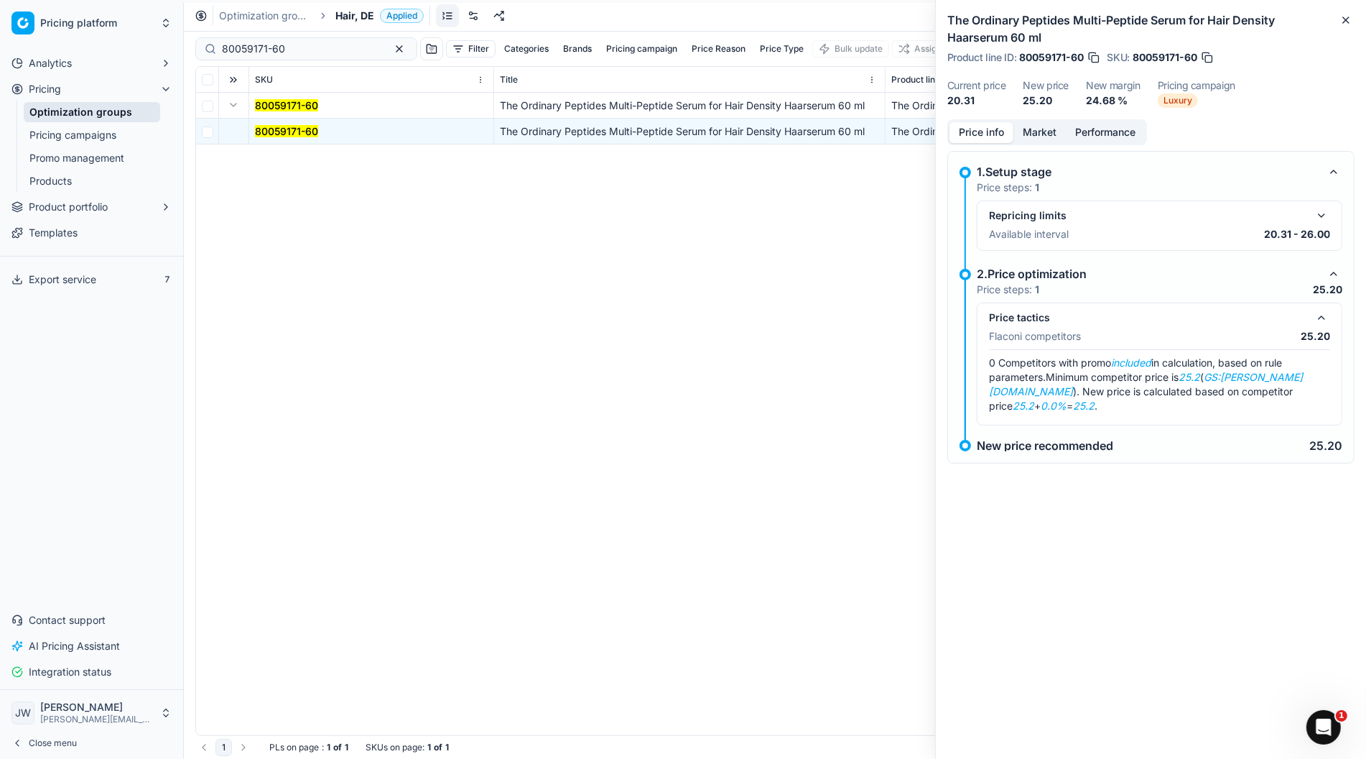
click at [1048, 129] on button "Market" at bounding box center [1040, 132] width 52 height 21
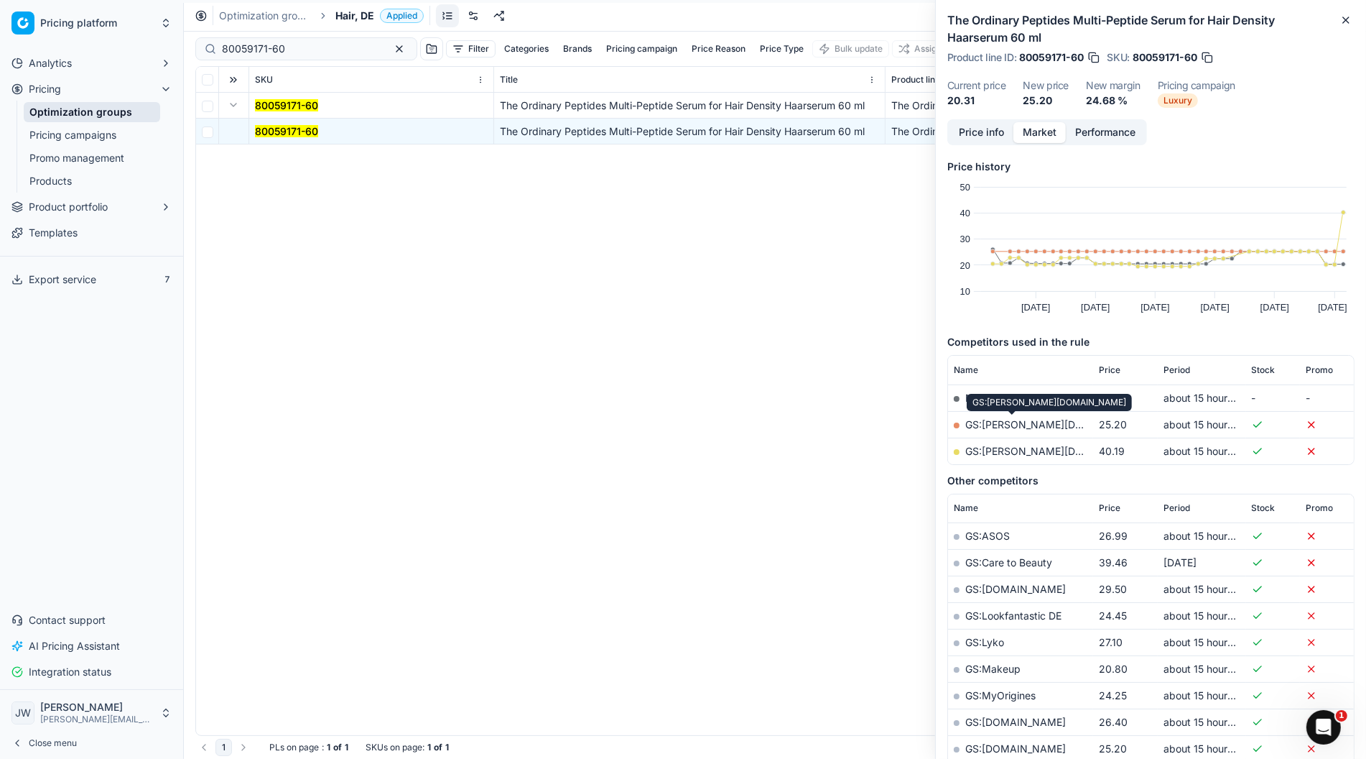
click at [1012, 425] on link "GS:[PERSON_NAME][DOMAIN_NAME]" at bounding box center [1057, 424] width 183 height 12
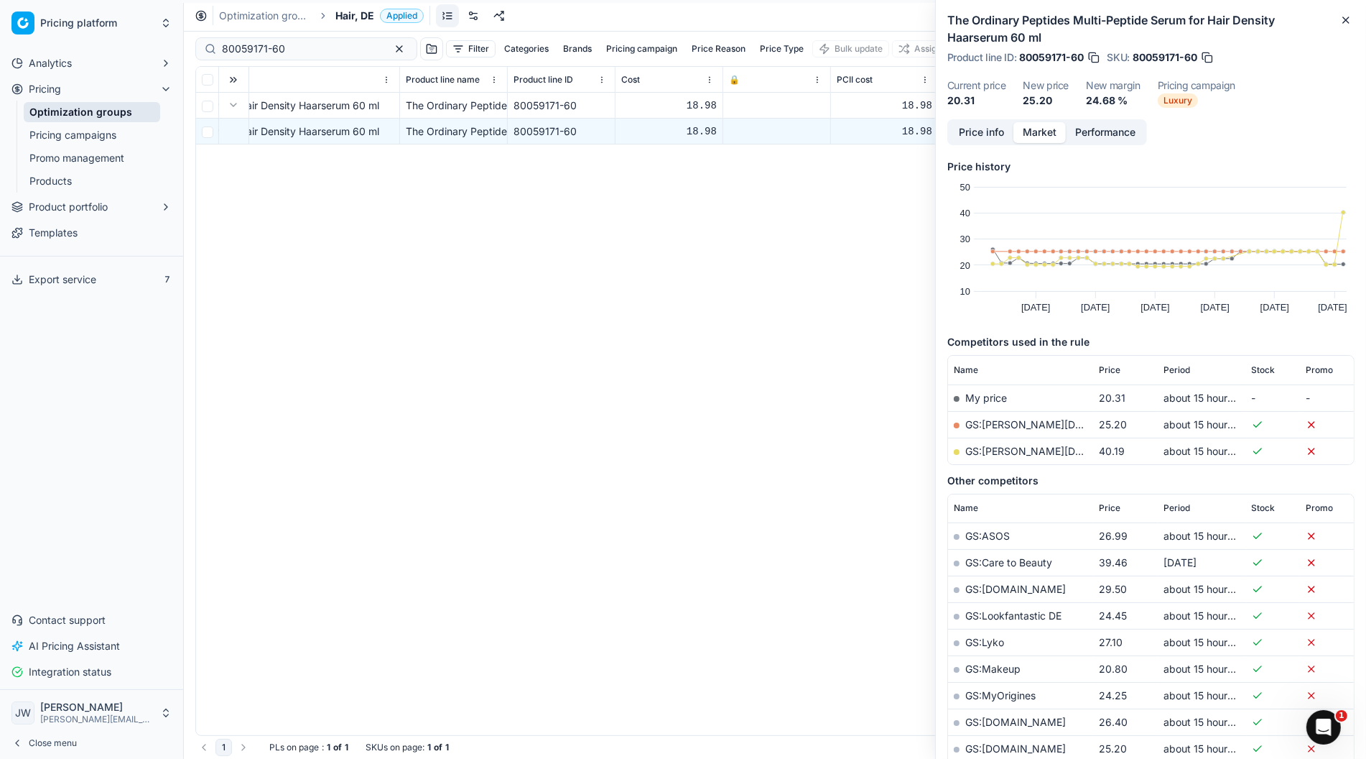
scroll to position [0, 635]
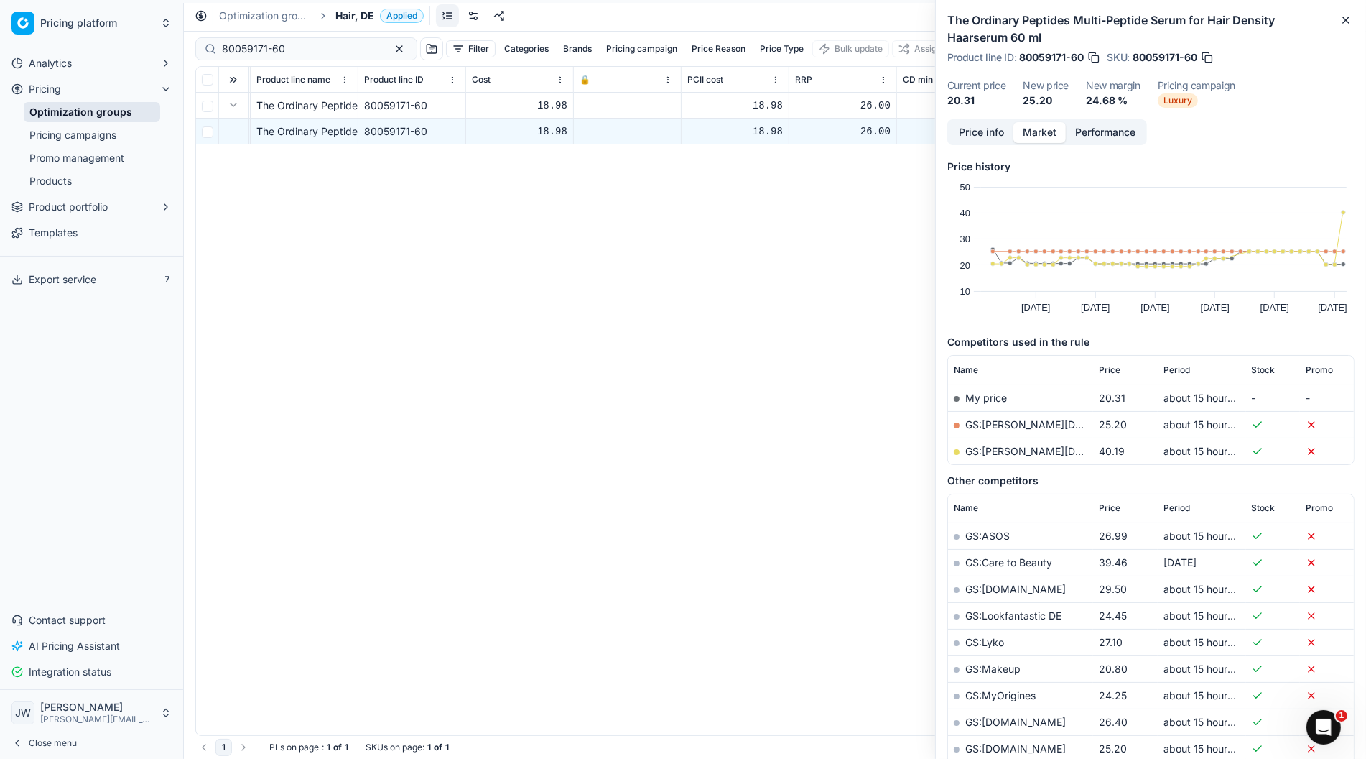
click at [111, 111] on link "Optimization groups" at bounding box center [92, 112] width 137 height 20
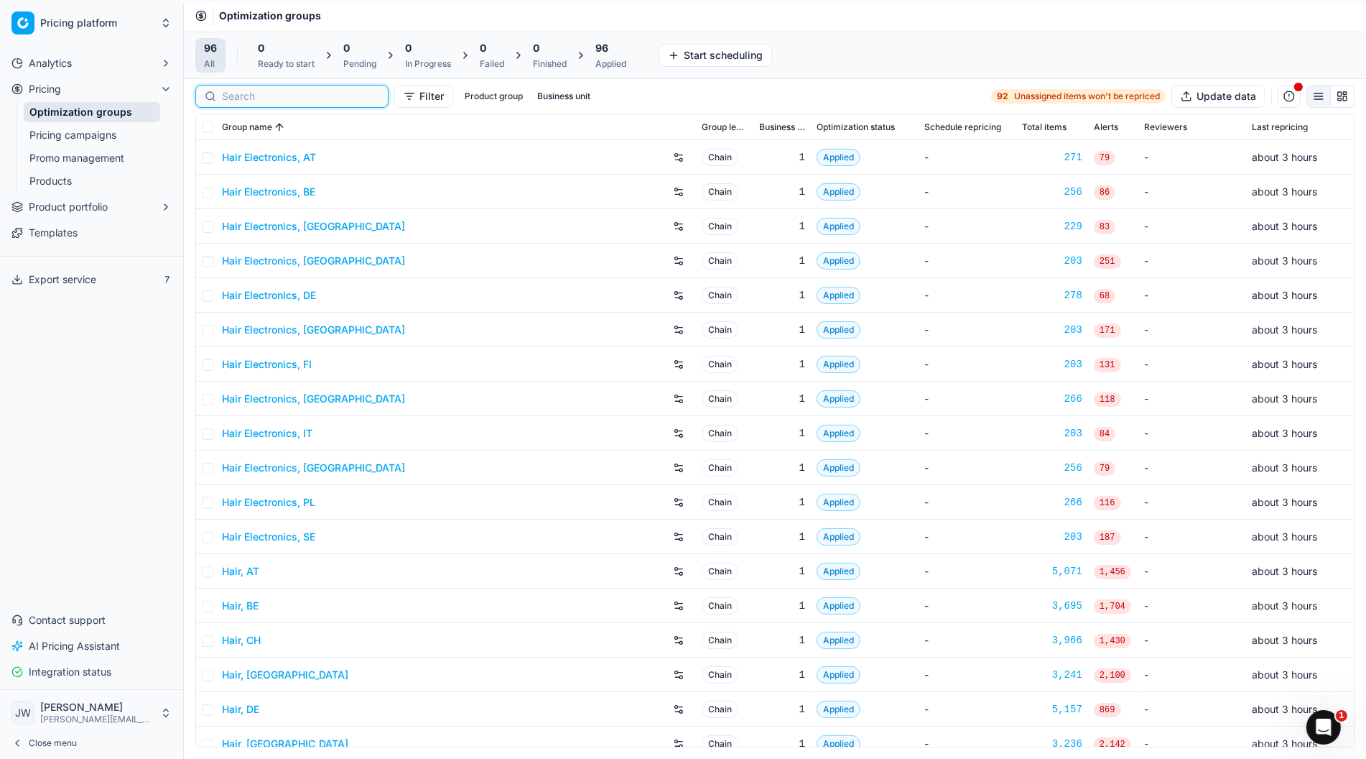
click at [241, 93] on input at bounding box center [300, 96] width 157 height 14
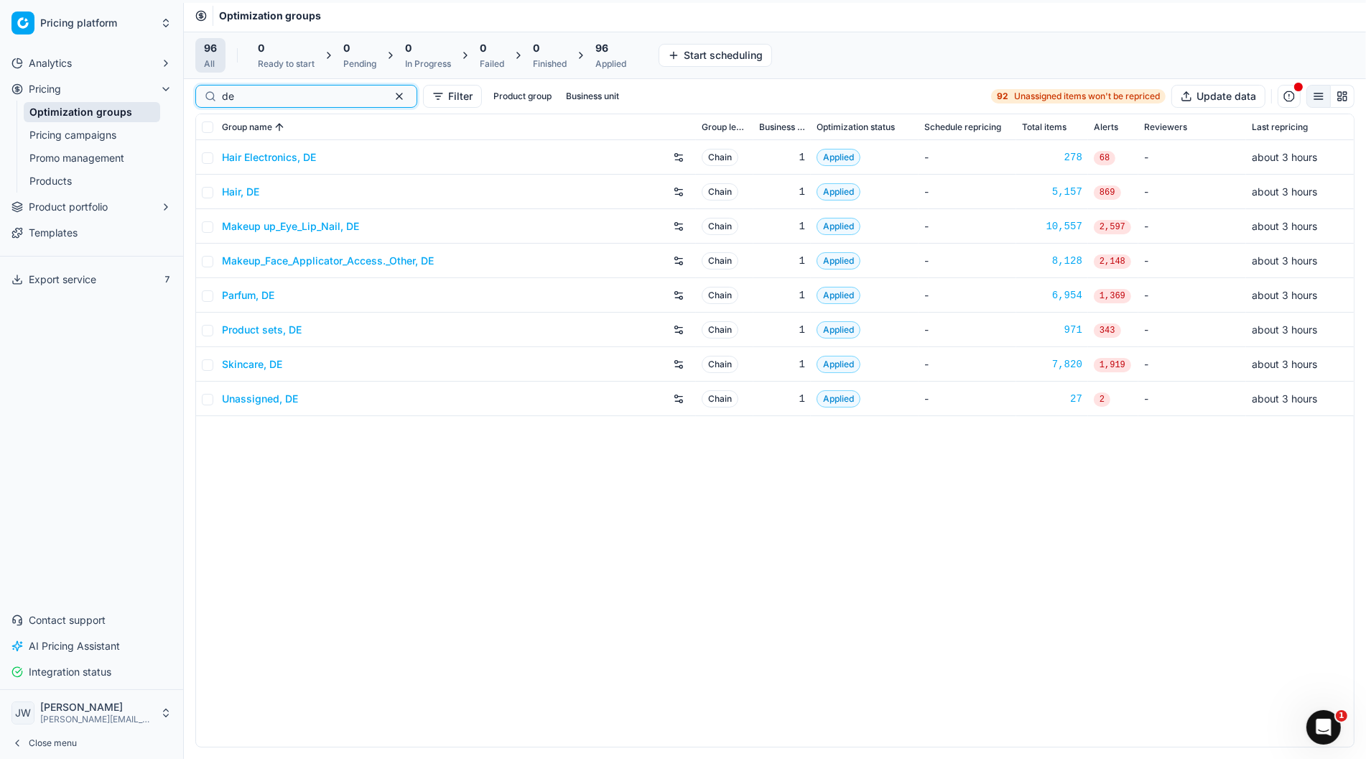
type input "de"
click at [251, 371] on div "Skincare, DE" at bounding box center [456, 364] width 468 height 23
click at [251, 367] on link "Skincare, DE" at bounding box center [252, 364] width 60 height 14
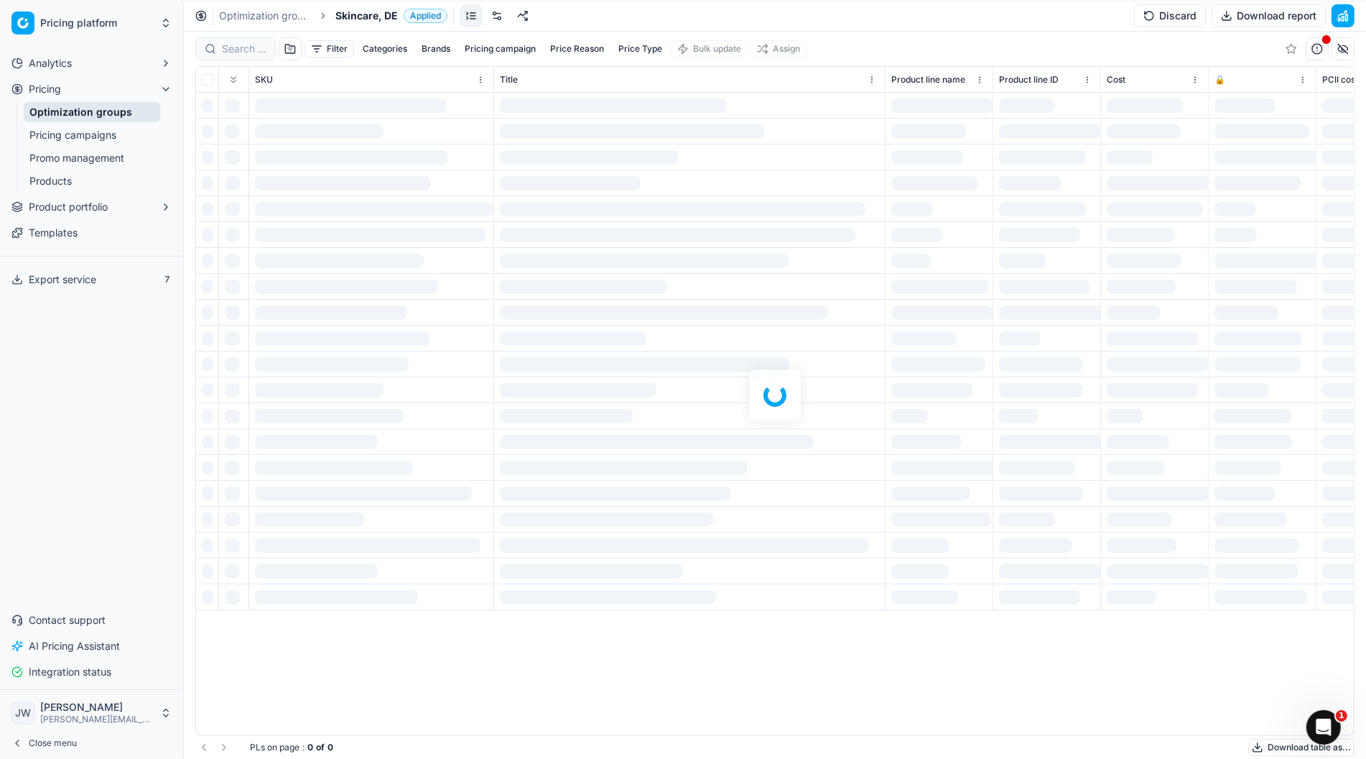
click at [241, 47] on div at bounding box center [775, 395] width 1183 height 727
click at [244, 51] on div at bounding box center [775, 395] width 1183 height 727
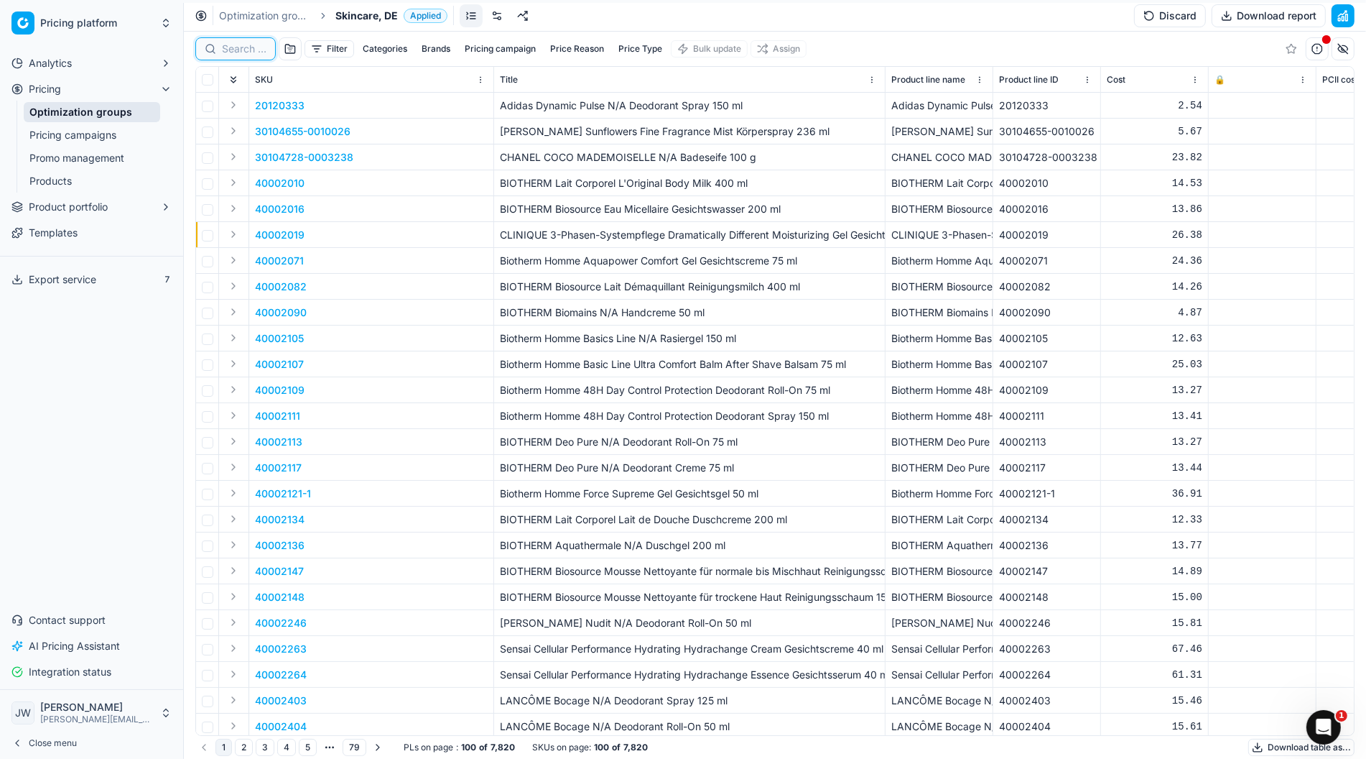
click at [244, 51] on input at bounding box center [244, 49] width 45 height 14
click at [244, 51] on input at bounding box center [300, 49] width 157 height 14
paste input "80059171-60"
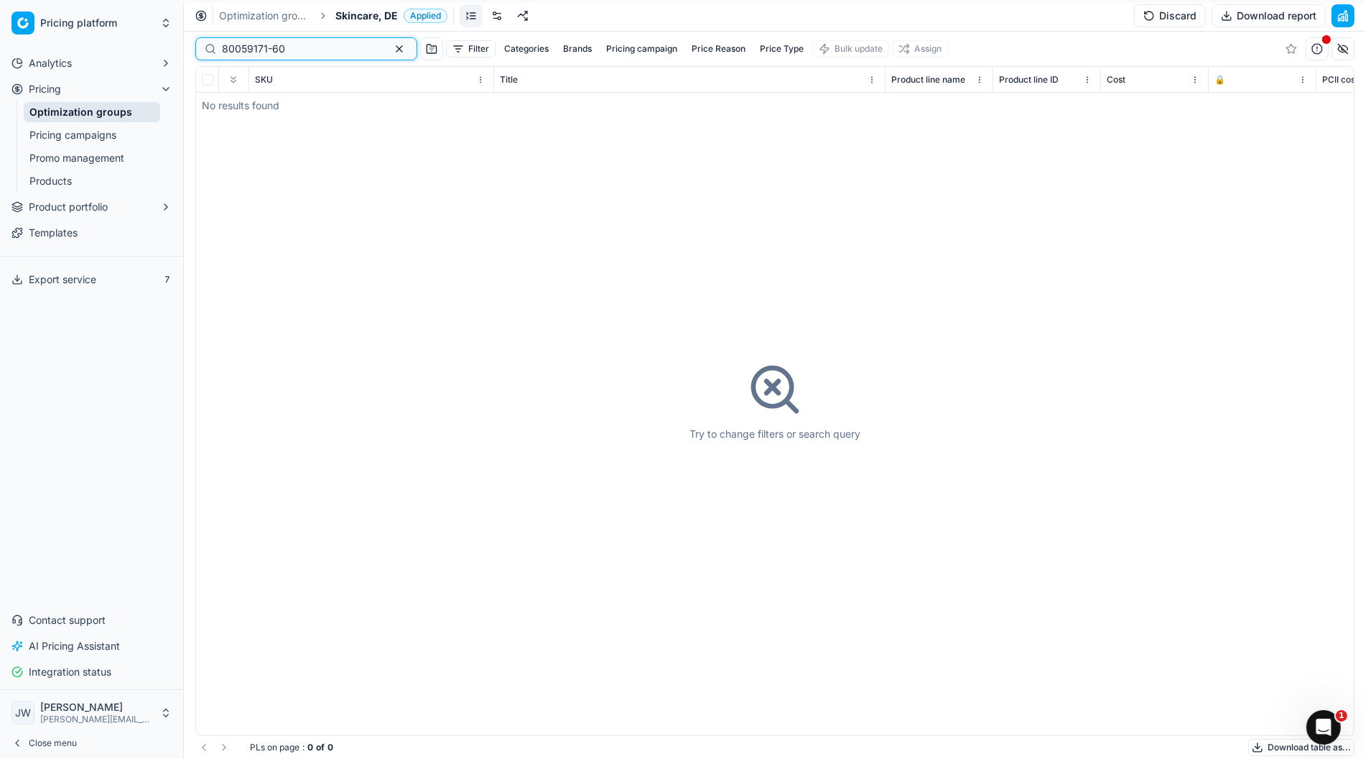
type input "80059171-60"
click at [108, 110] on link "Optimization groups" at bounding box center [92, 112] width 137 height 20
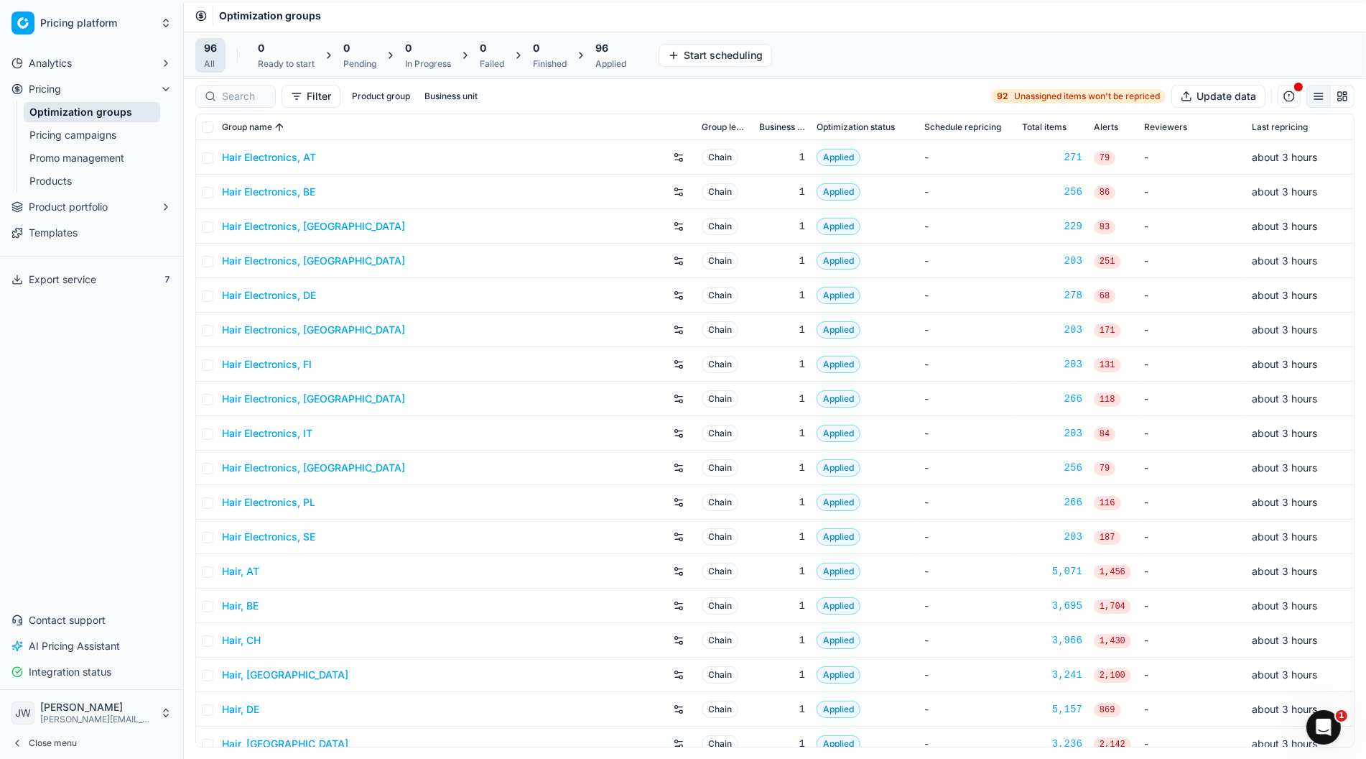
click at [259, 103] on div at bounding box center [235, 96] width 80 height 23
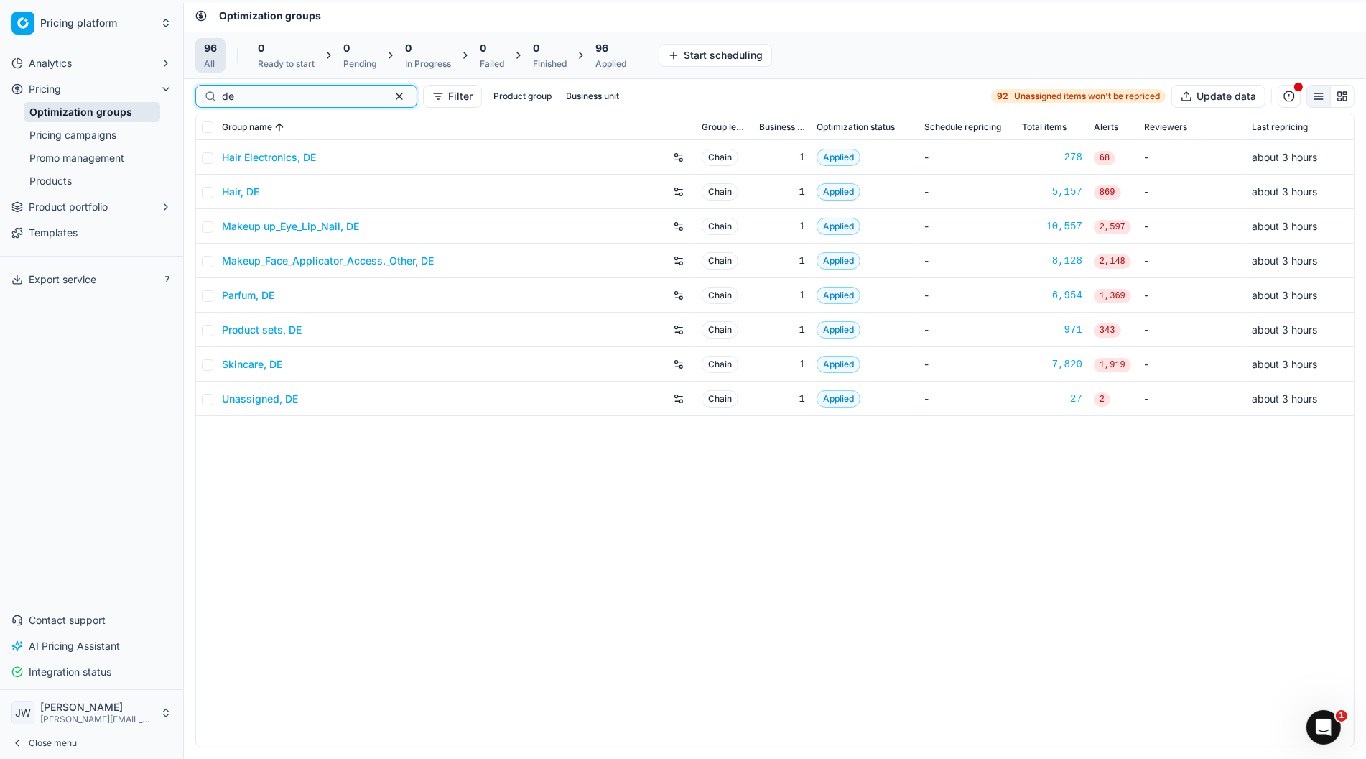
type input "de"
click at [255, 361] on link "Skincare, DE" at bounding box center [252, 364] width 60 height 14
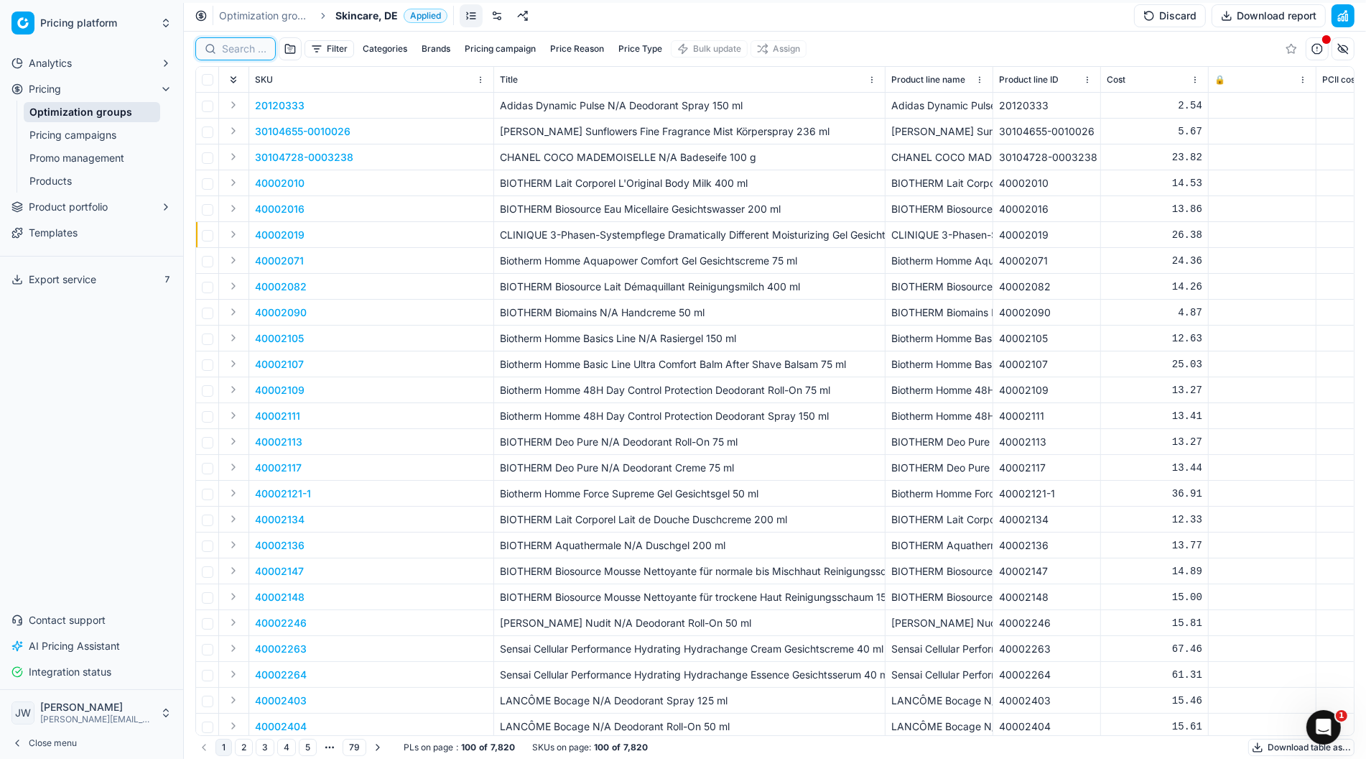
click at [228, 54] on input at bounding box center [244, 49] width 45 height 14
paste input "80059171-60"
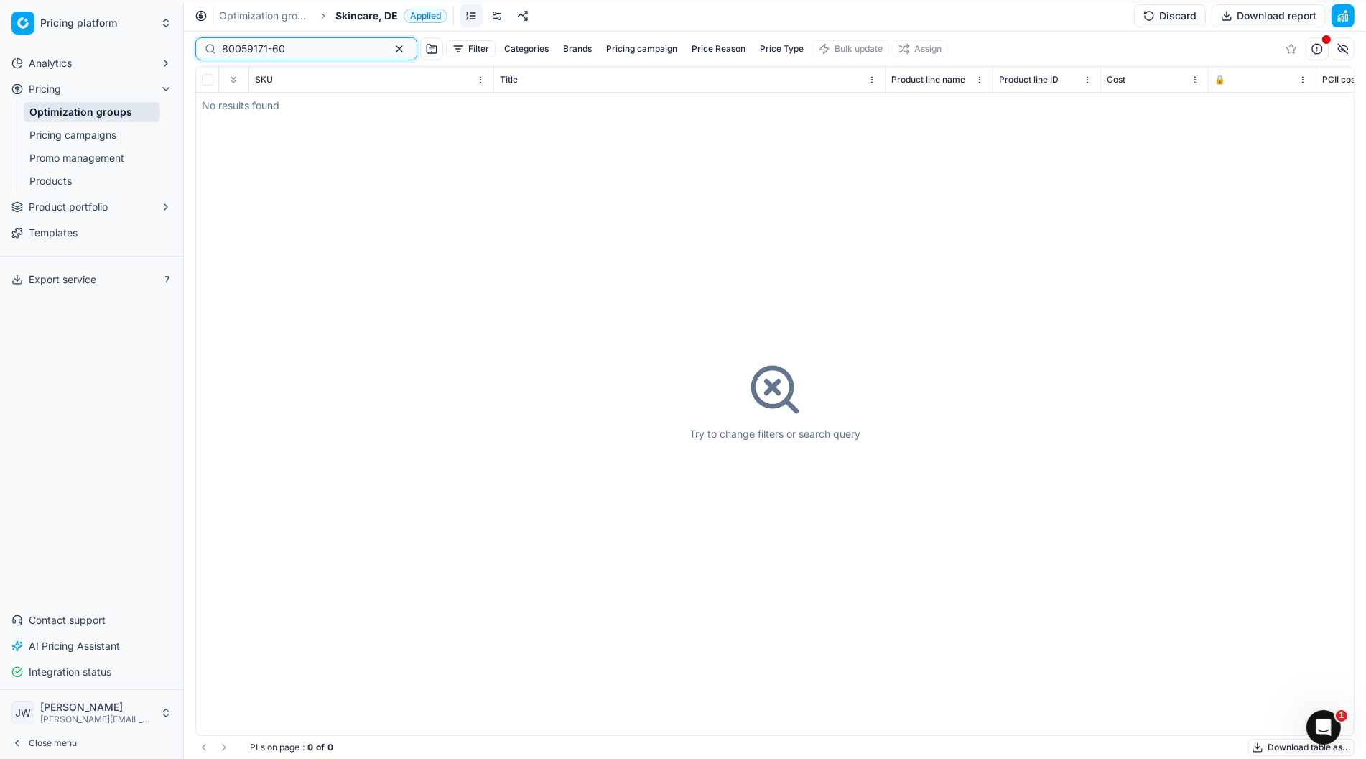
type input "80059171-60"
click at [85, 114] on link "Optimization groups" at bounding box center [92, 112] width 137 height 20
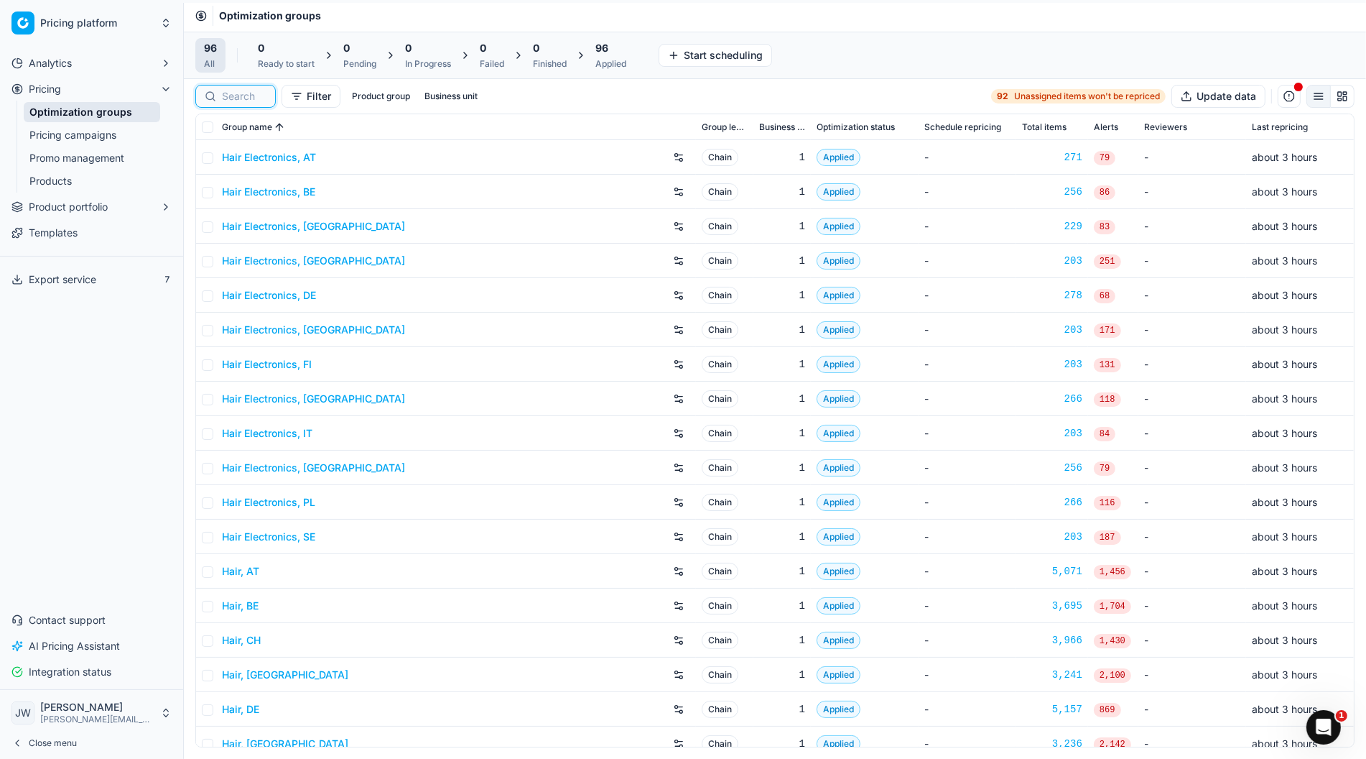
click at [231, 93] on input at bounding box center [244, 96] width 45 height 14
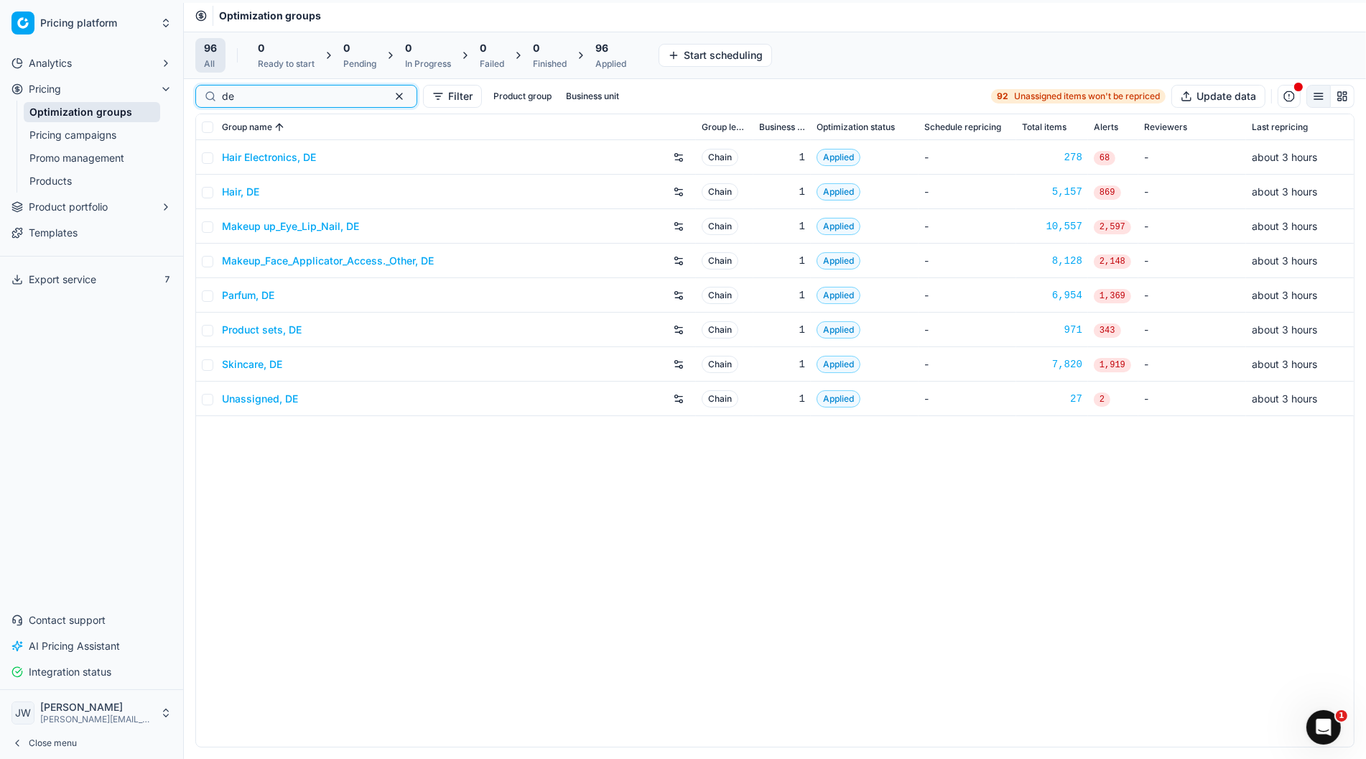
type input "de"
click at [262, 331] on link "Product sets, DE" at bounding box center [262, 330] width 80 height 14
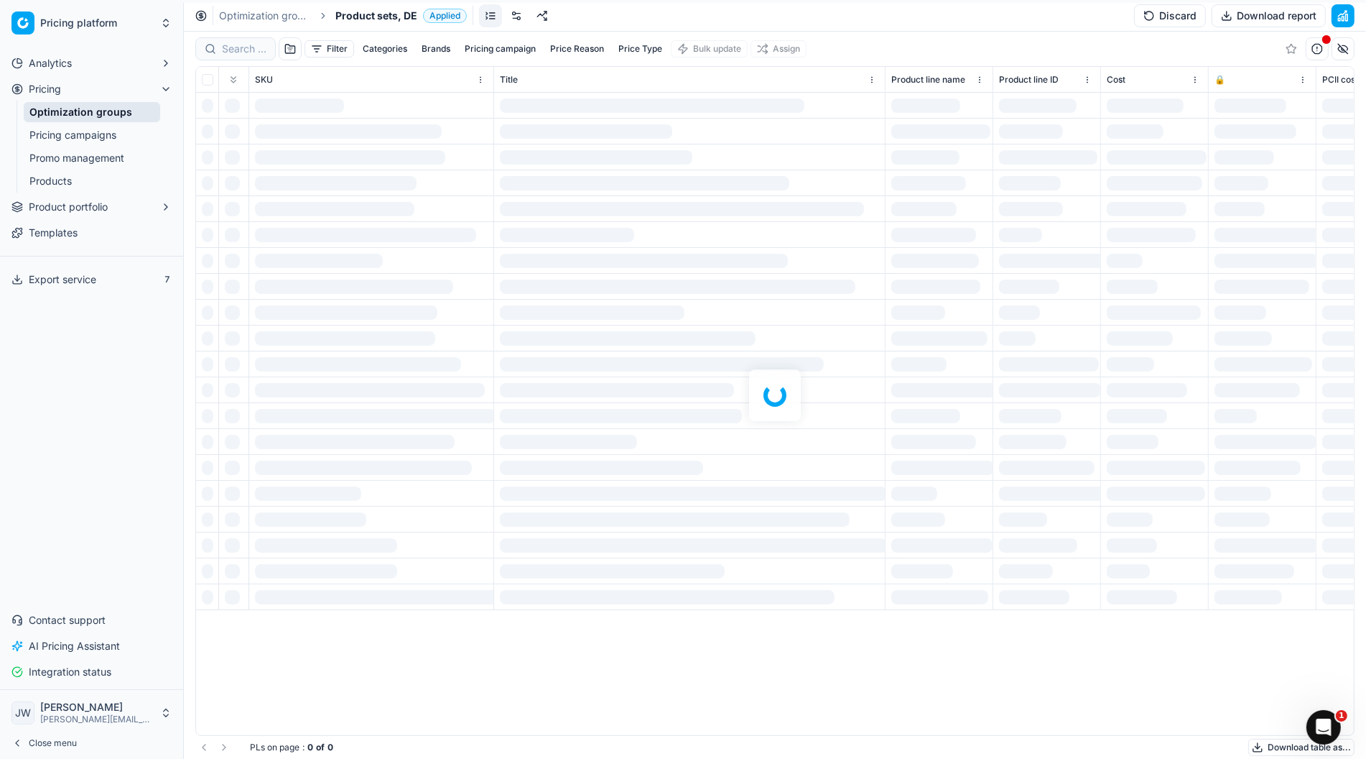
click at [236, 52] on div at bounding box center [775, 395] width 1183 height 727
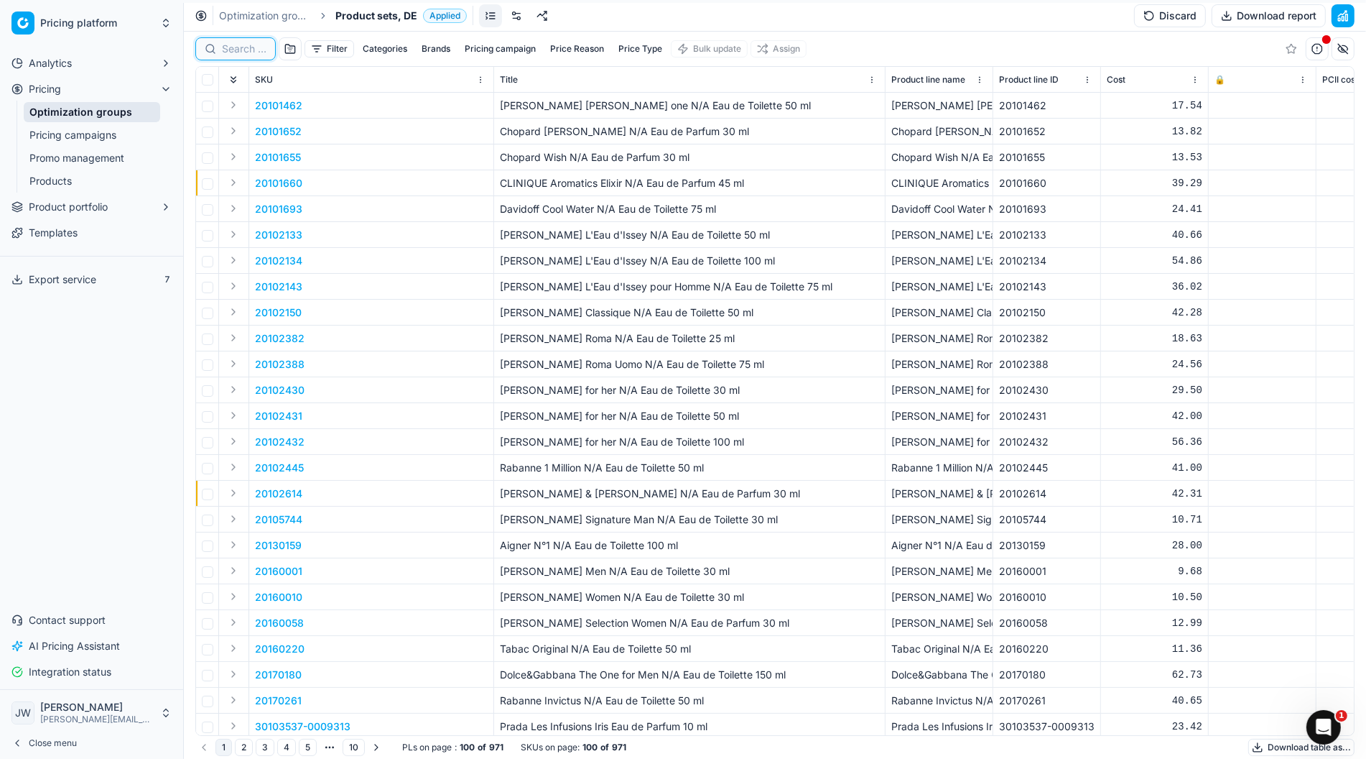
click at [236, 52] on input at bounding box center [244, 49] width 45 height 14
paste input "80059171-60"
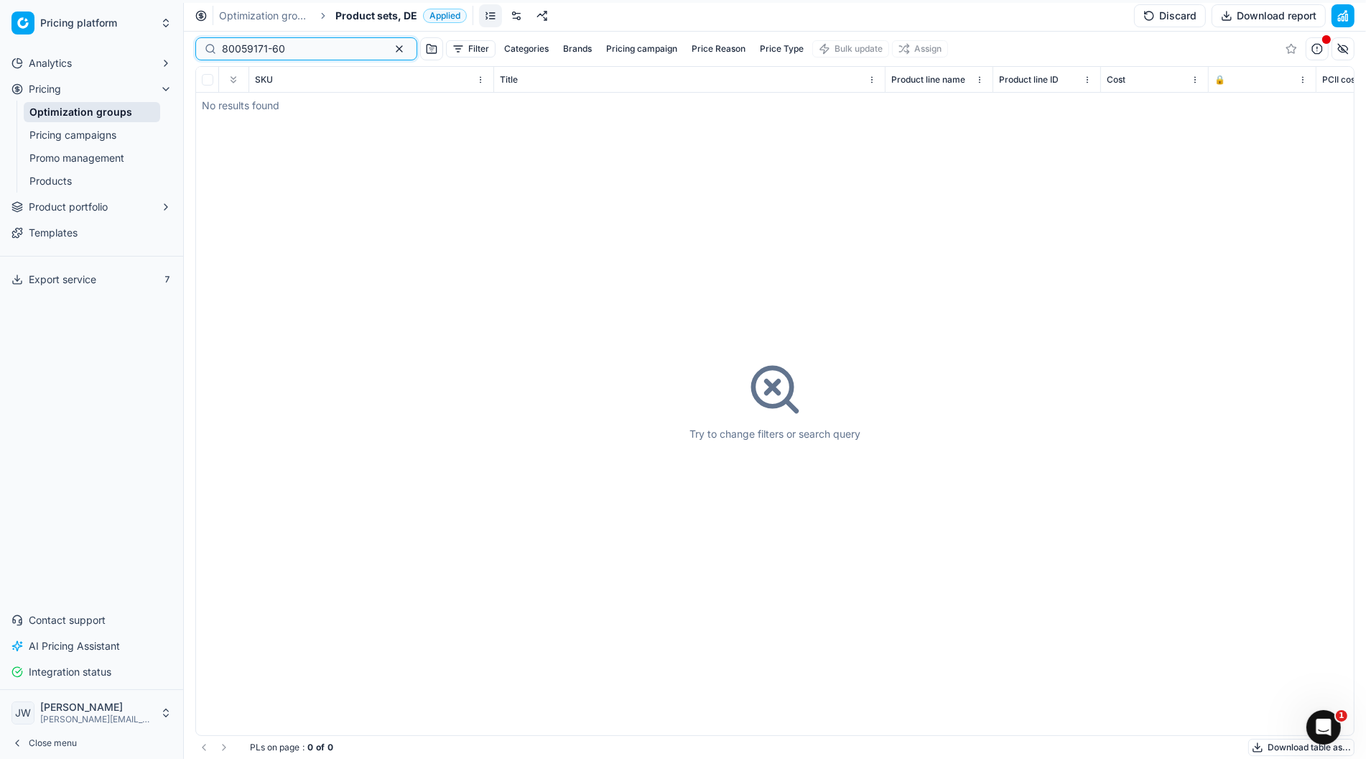
type input "80059171-60"
click at [91, 113] on link "Optimization groups" at bounding box center [92, 112] width 137 height 20
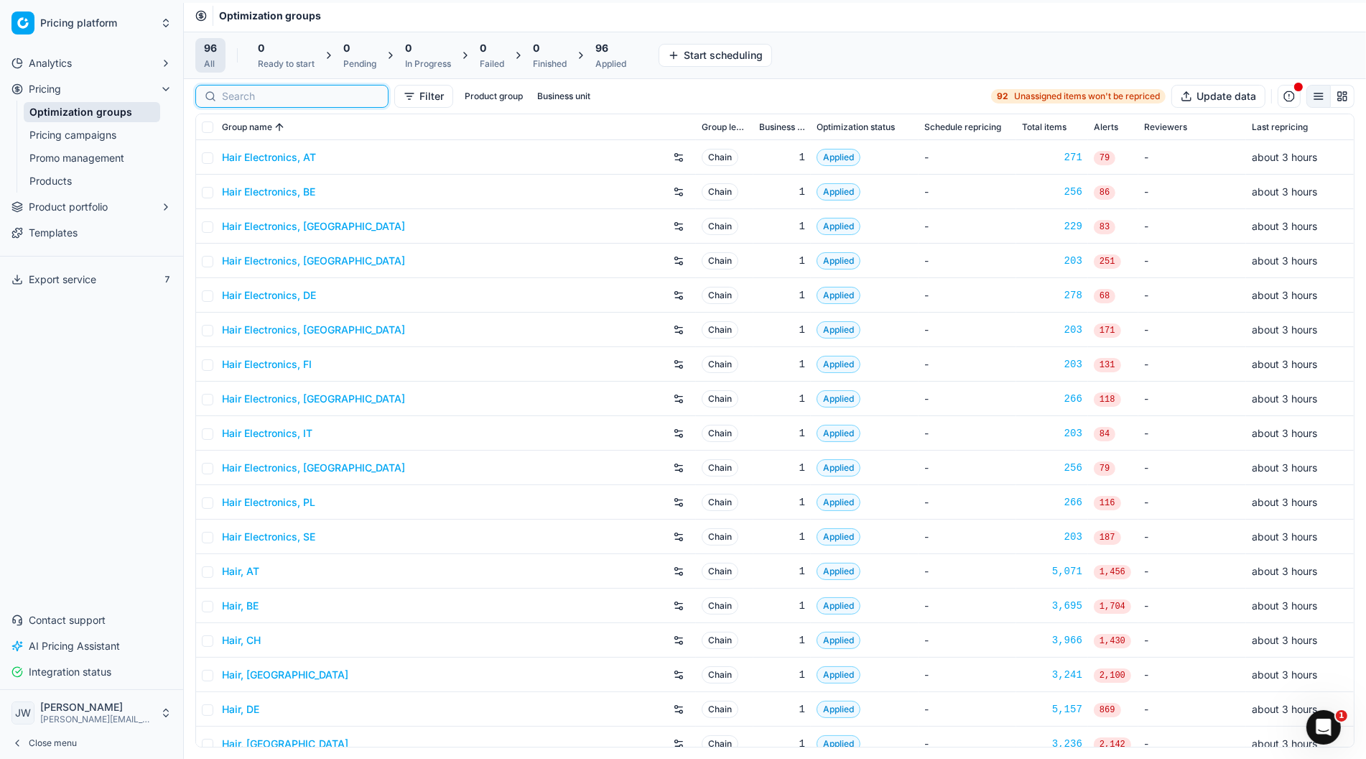
click at [244, 100] on input at bounding box center [300, 96] width 157 height 14
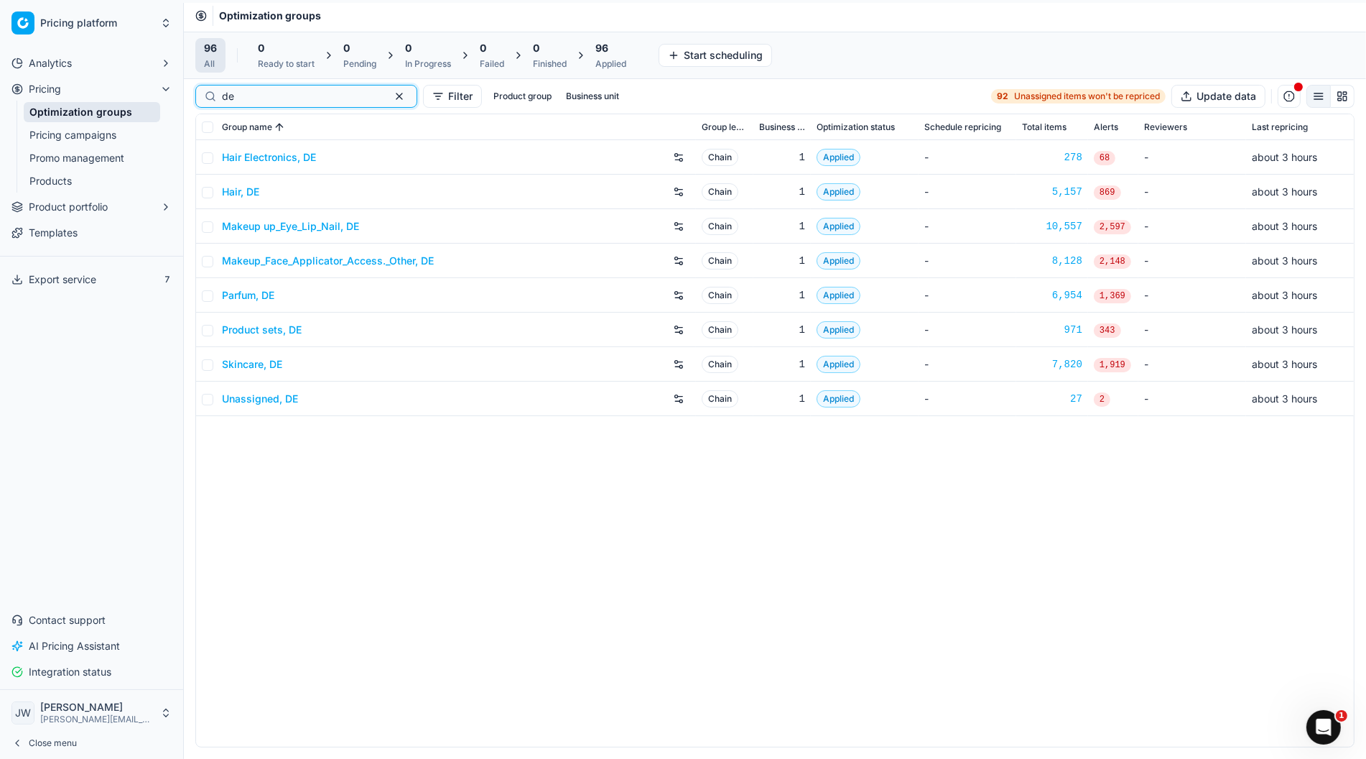
type input "de"
click at [75, 205] on span "Product portfolio" at bounding box center [68, 207] width 79 height 14
click at [102, 226] on link "Assortment" at bounding box center [92, 230] width 137 height 20
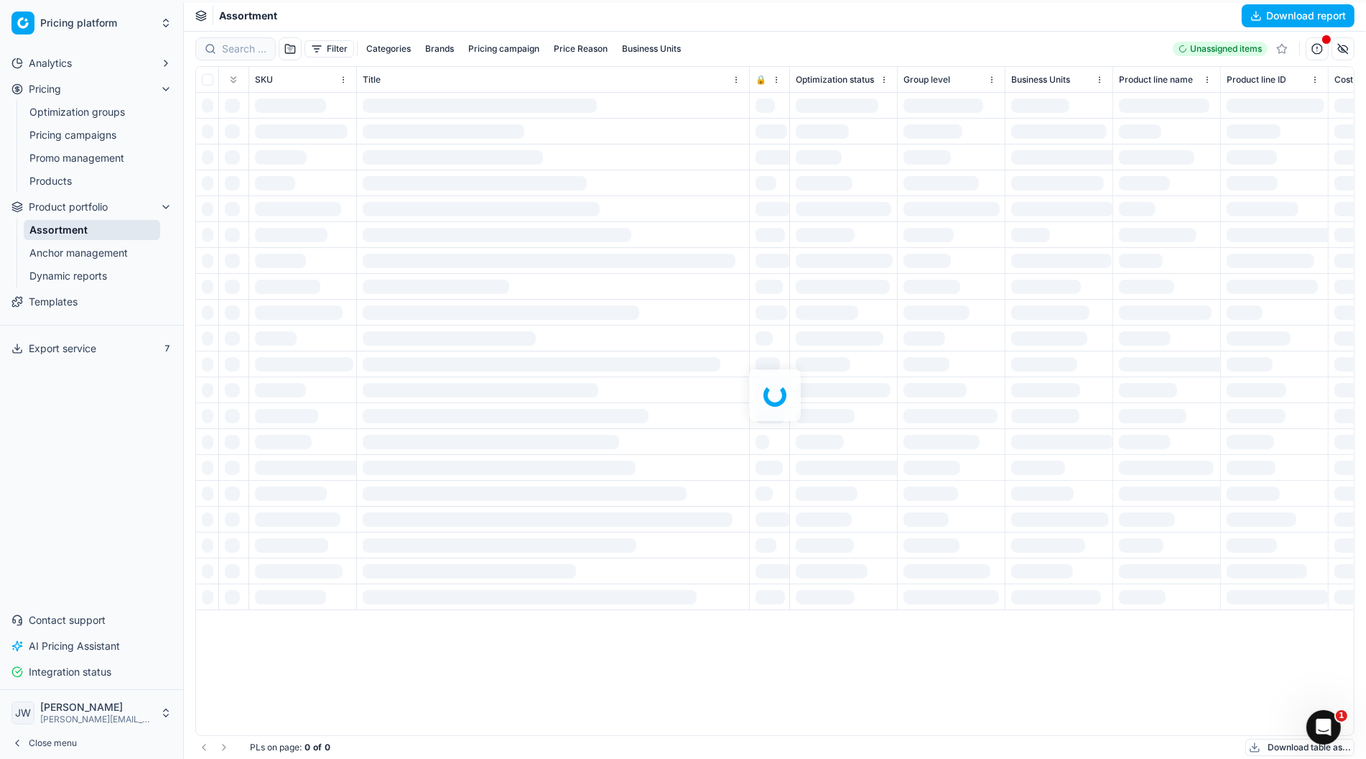
click at [236, 44] on div at bounding box center [775, 395] width 1183 height 727
click at [238, 46] on div at bounding box center [775, 395] width 1183 height 727
click at [237, 47] on div at bounding box center [775, 395] width 1183 height 727
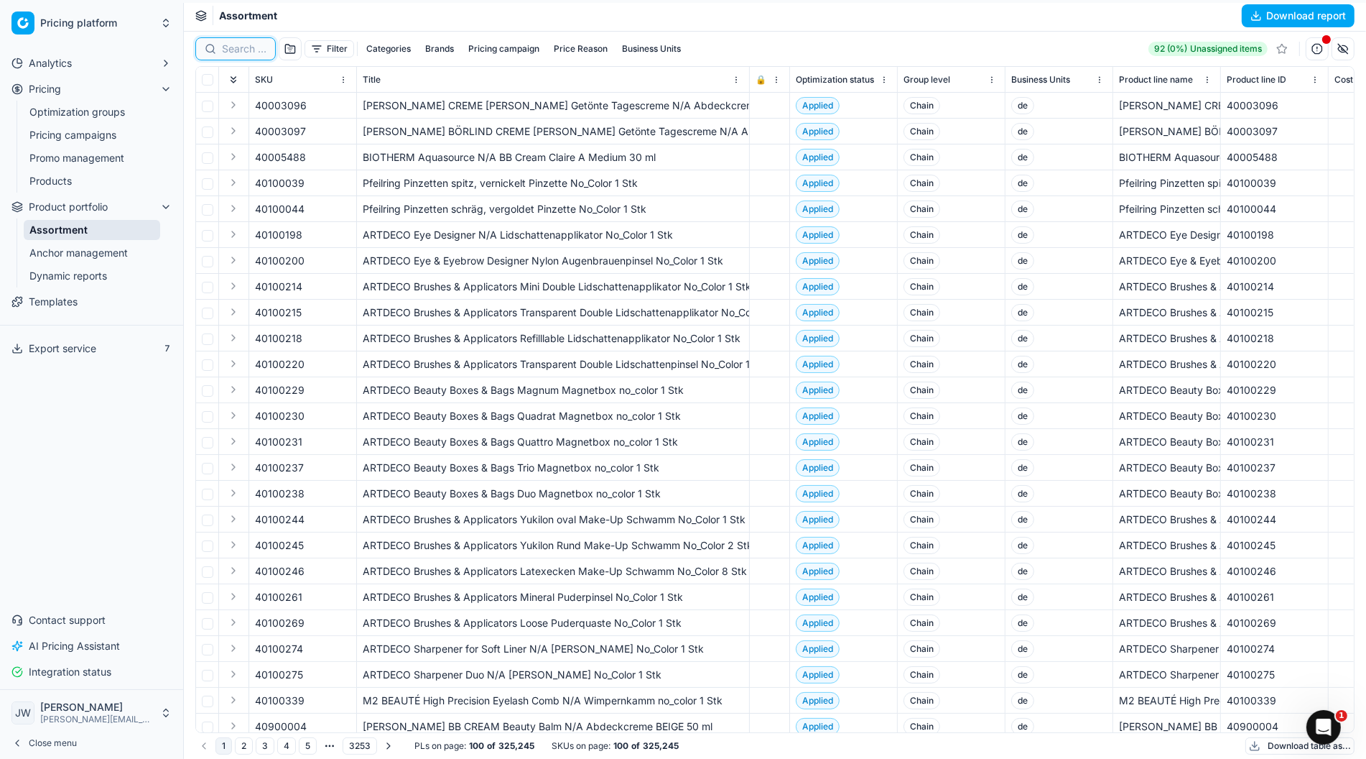
click at [237, 47] on input at bounding box center [244, 49] width 45 height 14
paste input "80059171-60"
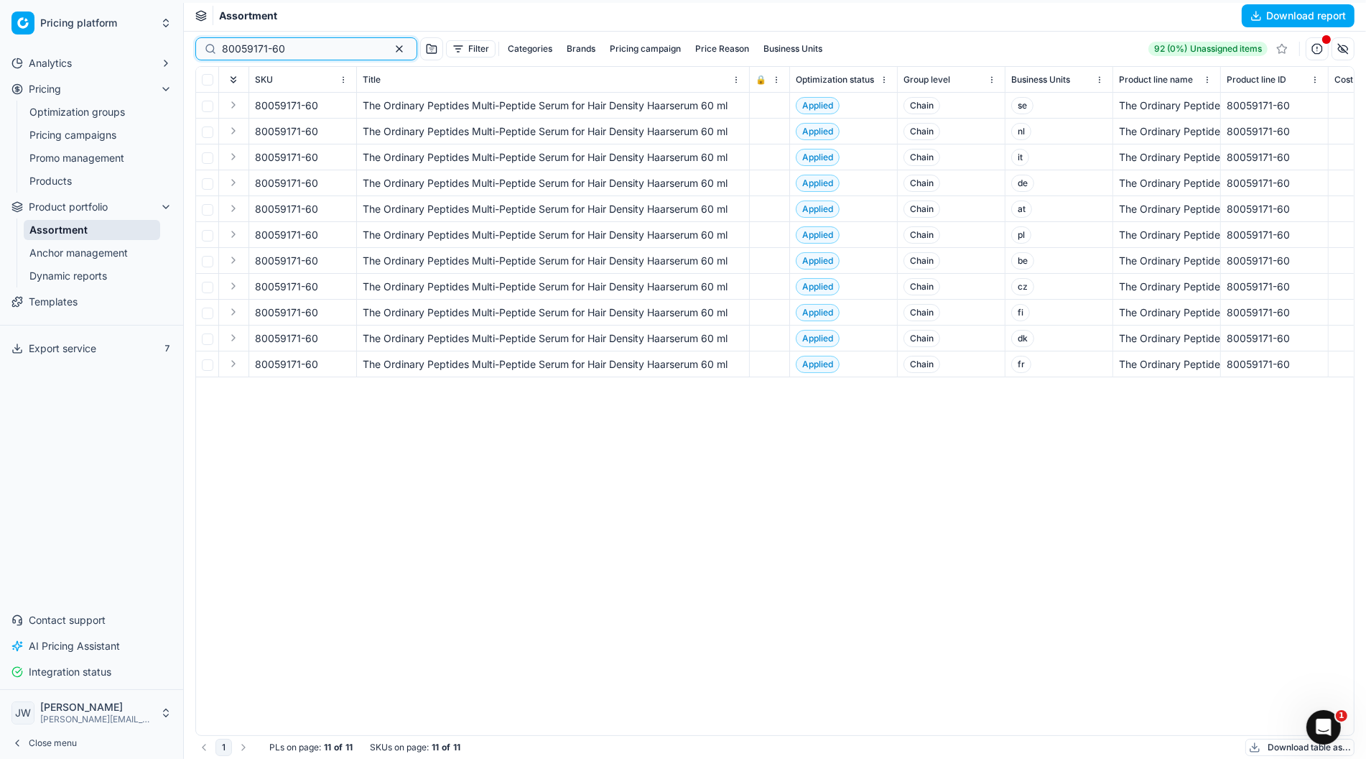
type input "80059171-60"
click at [68, 108] on link "Optimization groups" at bounding box center [92, 112] width 137 height 20
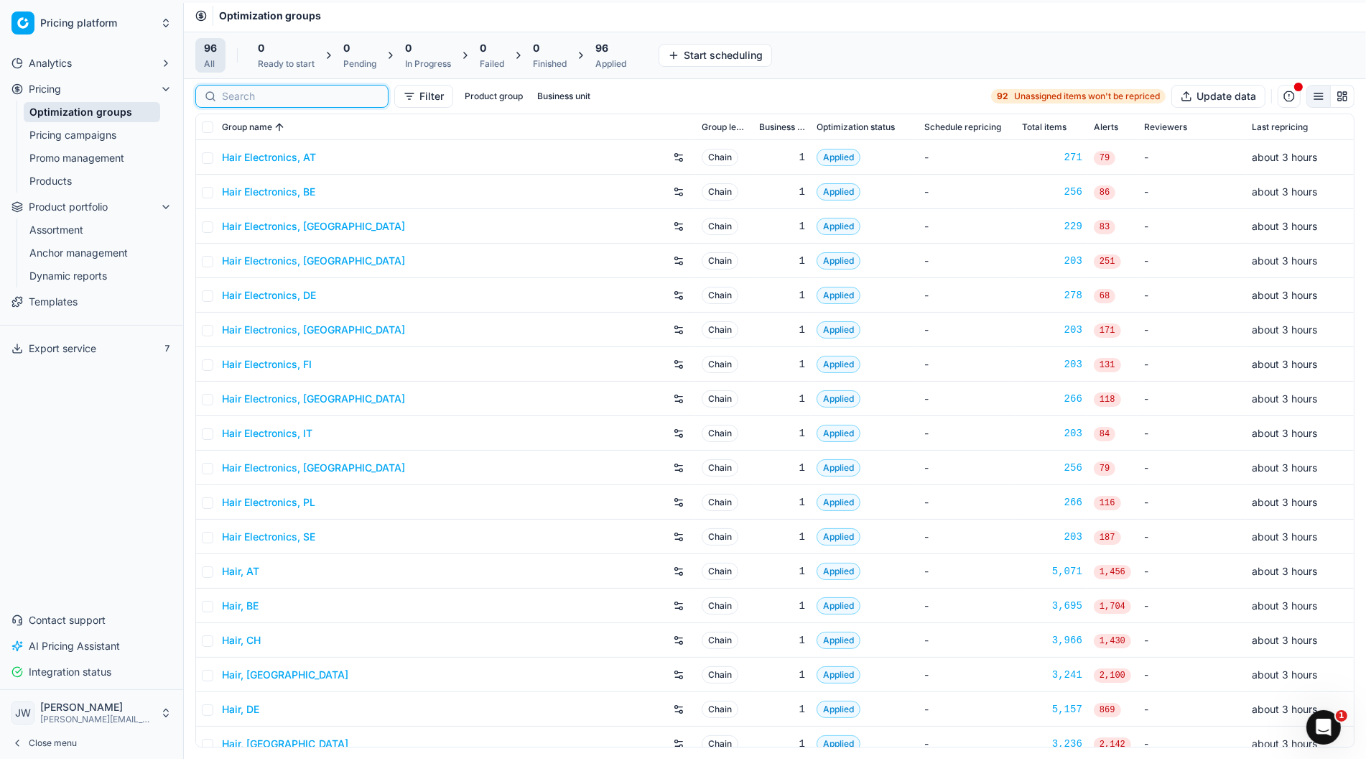
click at [251, 98] on input at bounding box center [300, 96] width 157 height 14
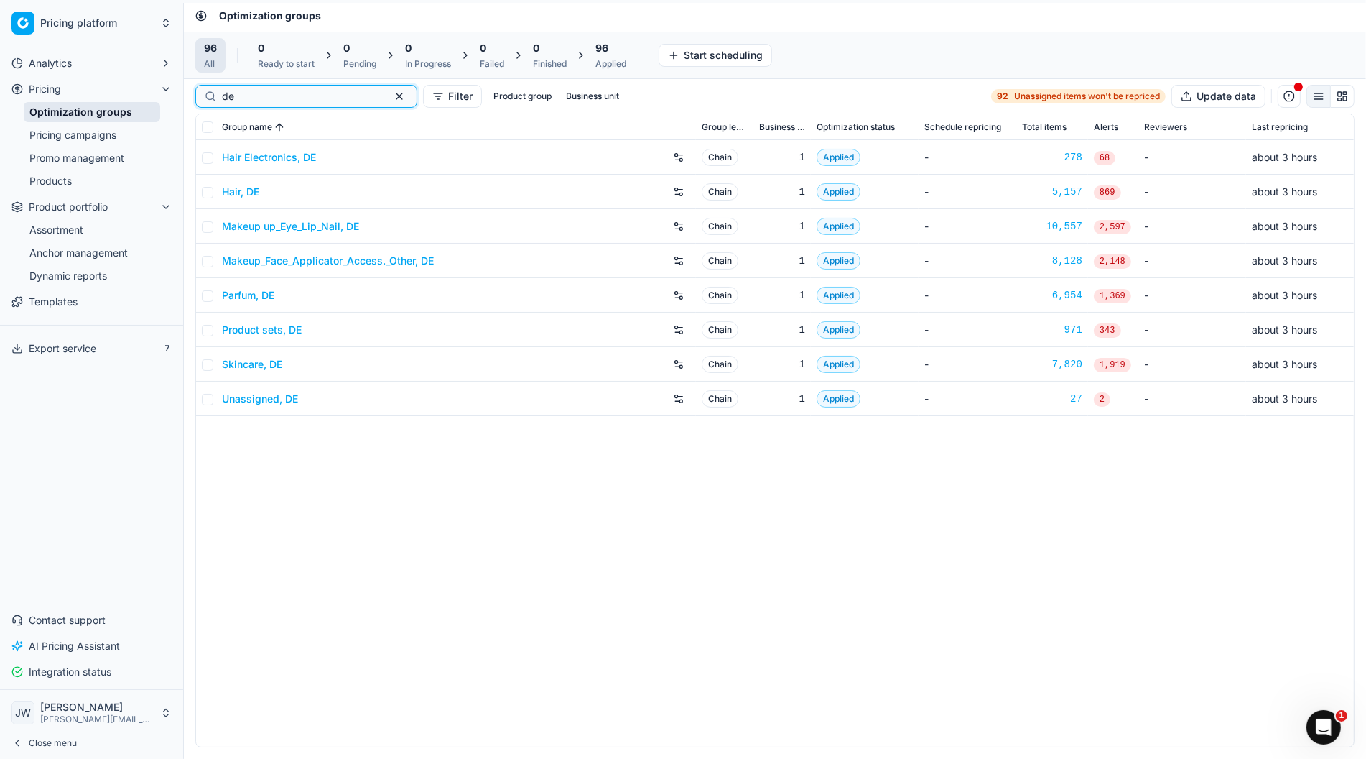
type input "de"
click at [259, 366] on link "Skincare, DE" at bounding box center [252, 364] width 60 height 14
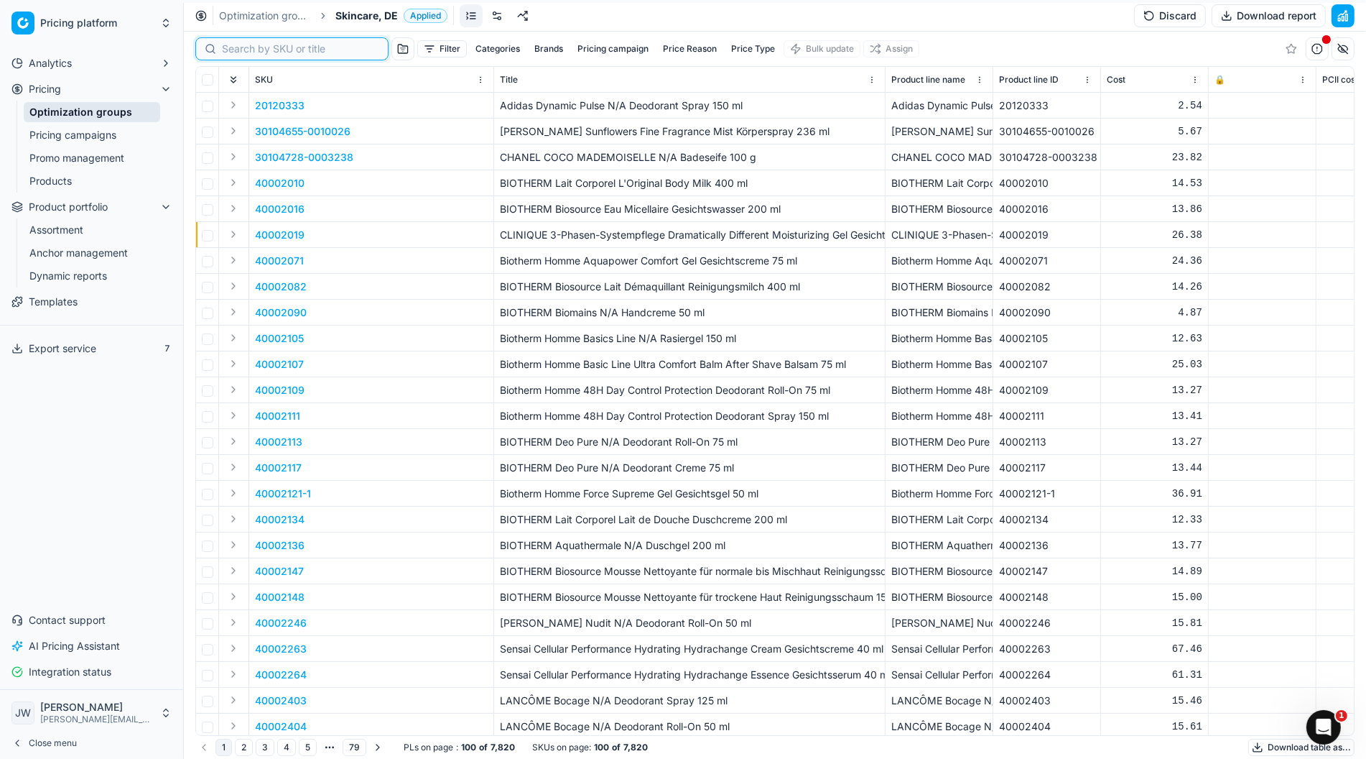
click at [231, 47] on input at bounding box center [300, 49] width 157 height 14
paste input "80048960-250"
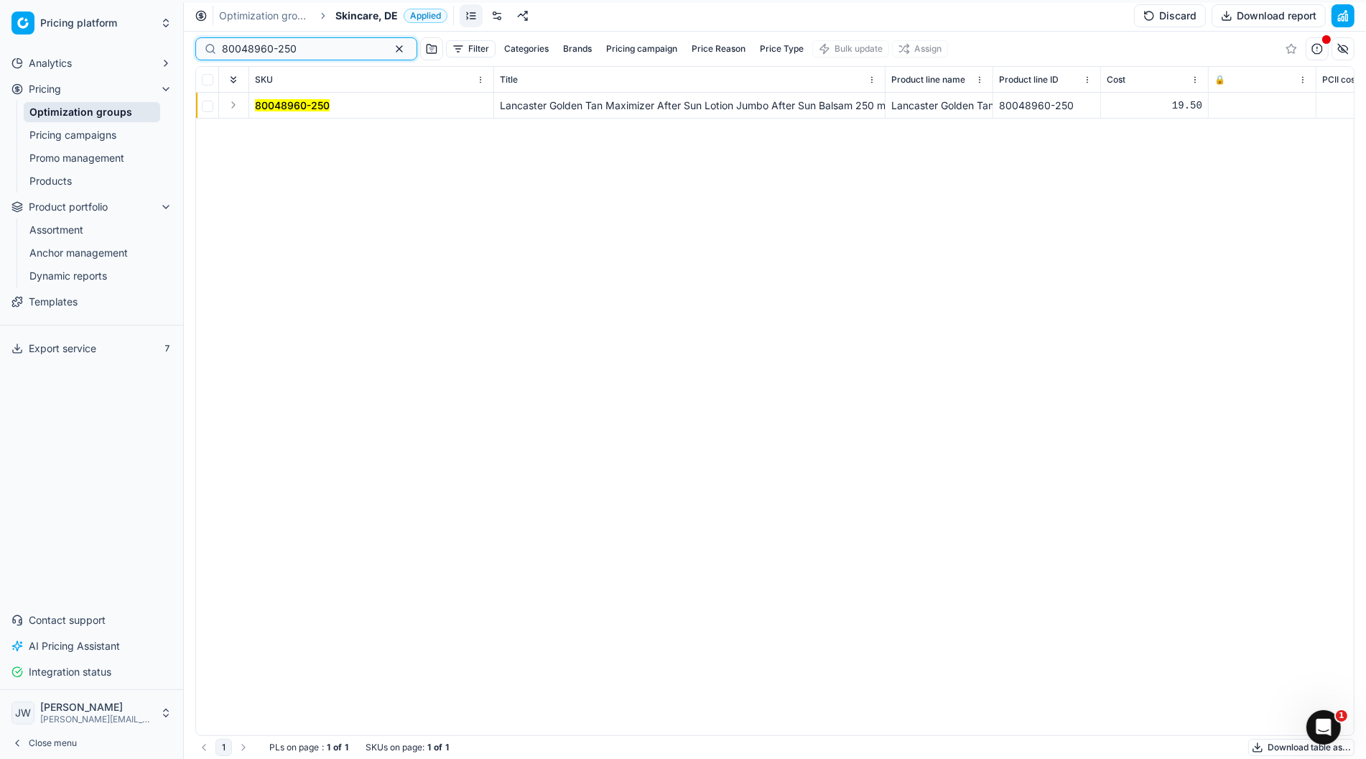
type input "80048960-250"
click at [234, 105] on button "Expand" at bounding box center [233, 104] width 17 height 17
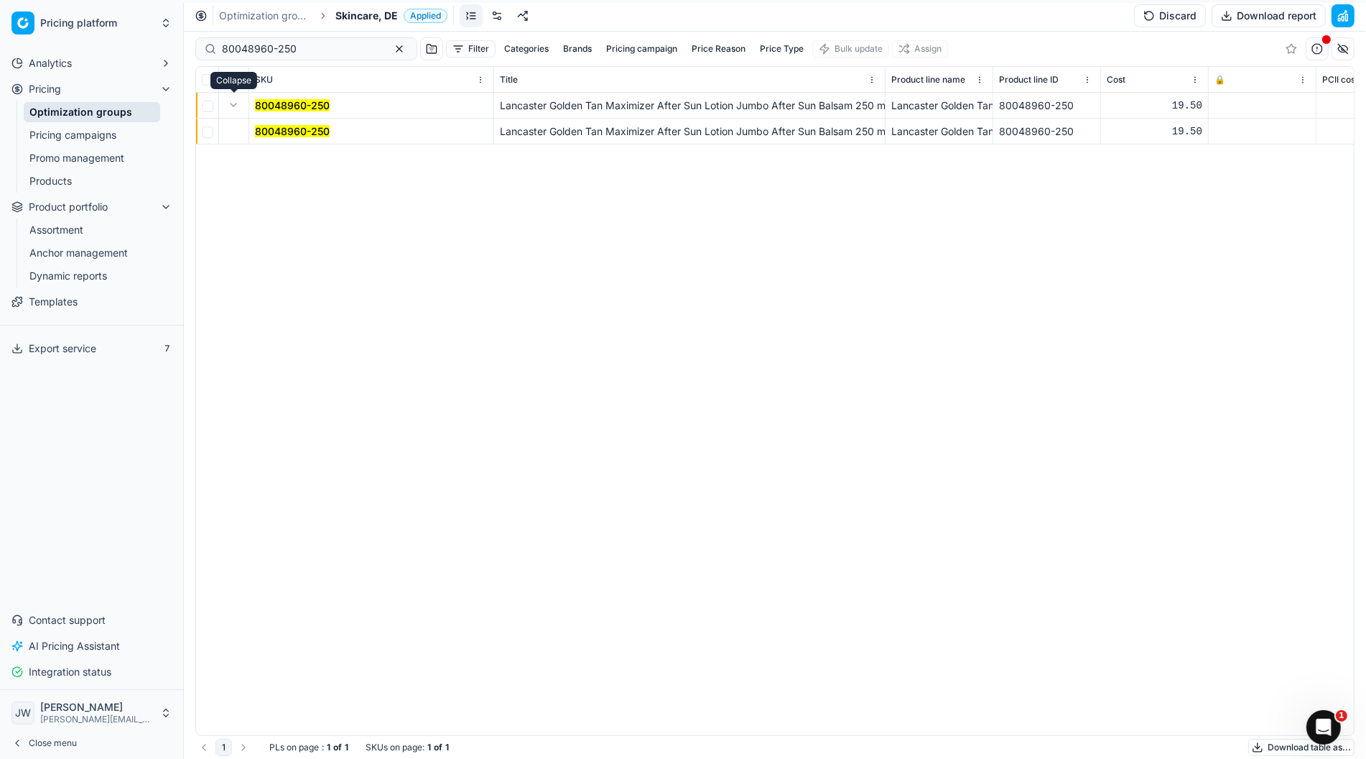
click at [292, 121] on td "80048960-250" at bounding box center [371, 132] width 245 height 26
click at [297, 129] on mark "80048960-250" at bounding box center [292, 131] width 75 height 12
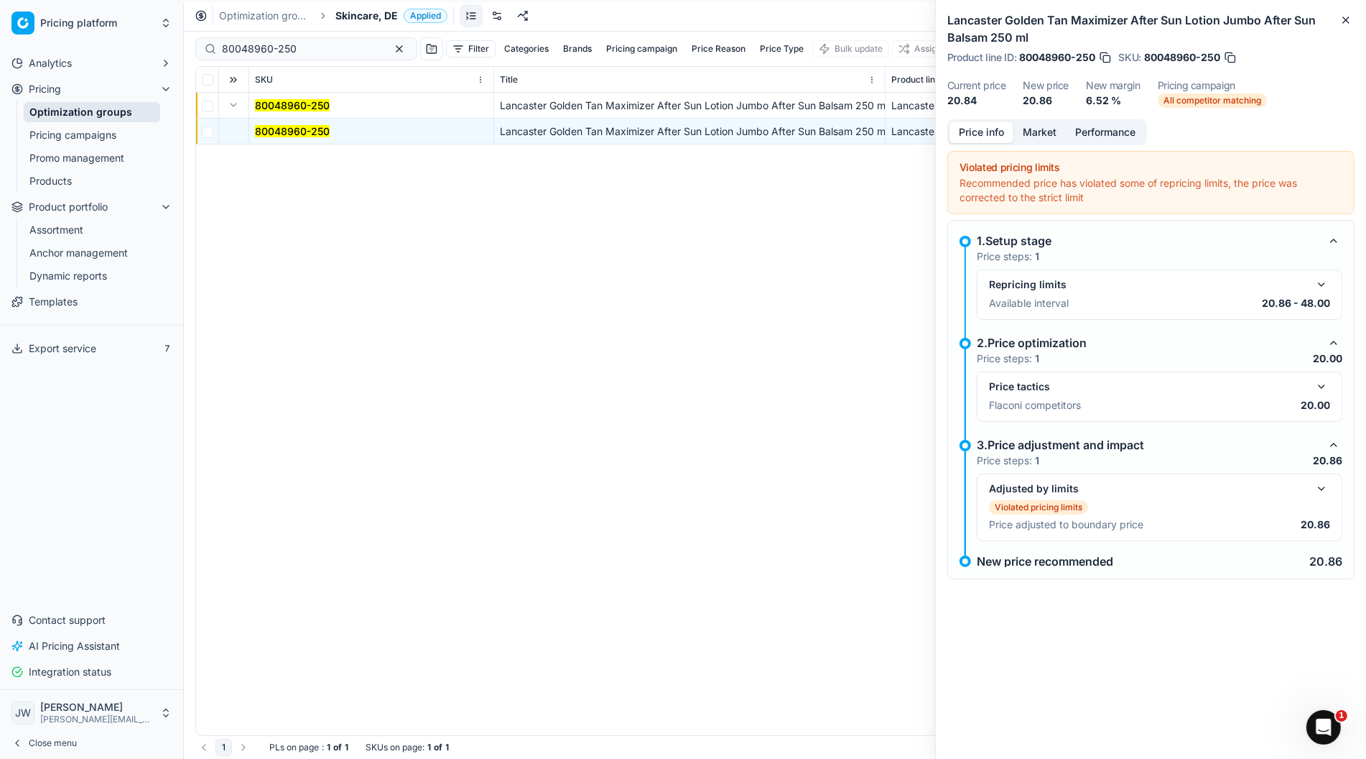
click at [1322, 394] on button "button" at bounding box center [1321, 386] width 17 height 17
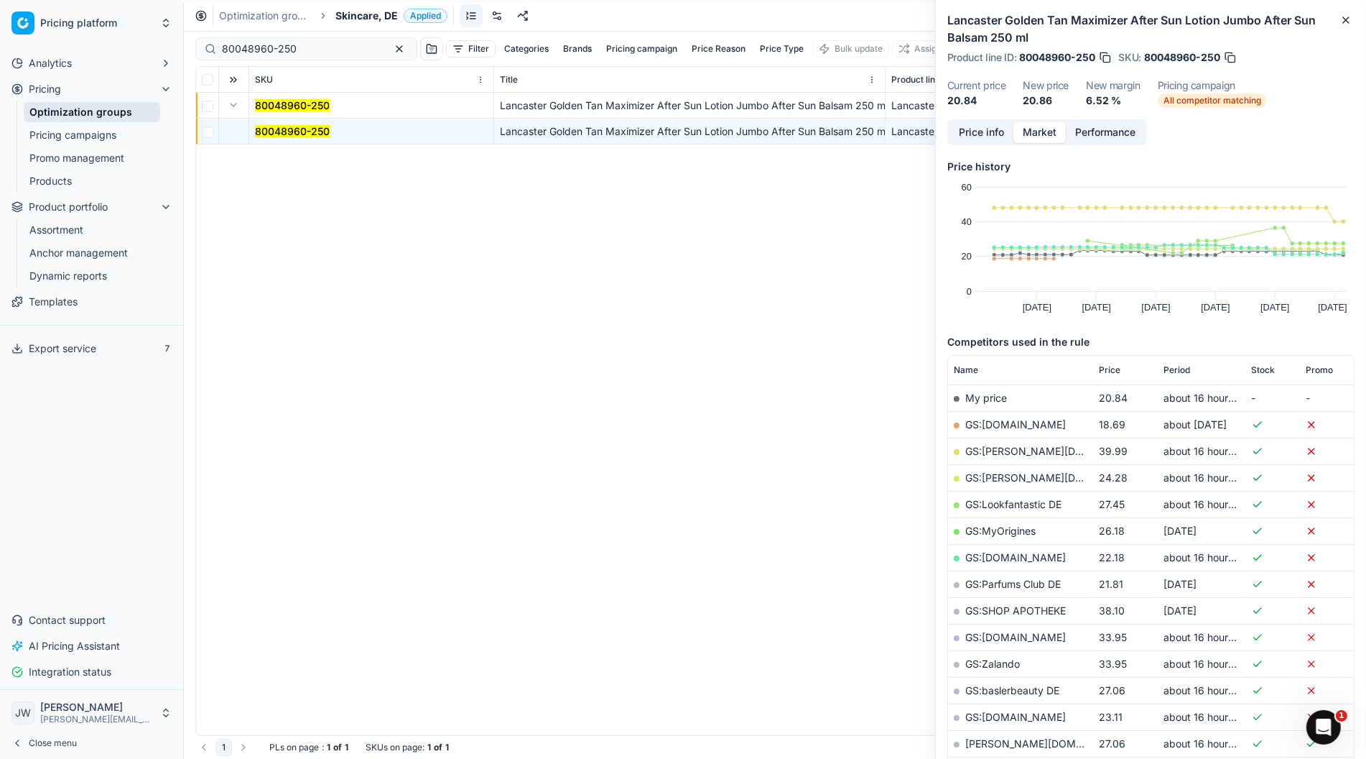
click at [1030, 131] on button "Market" at bounding box center [1040, 132] width 52 height 21
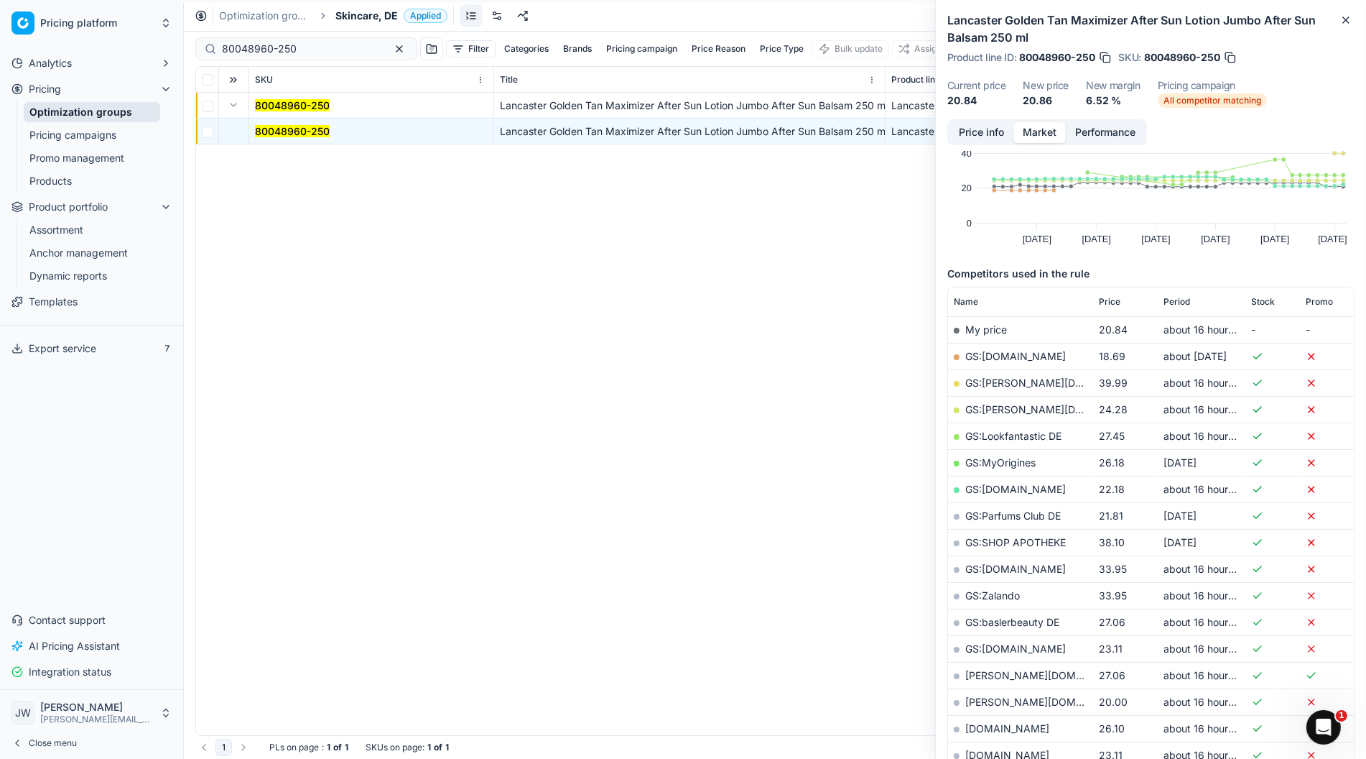
scroll to position [87, 0]
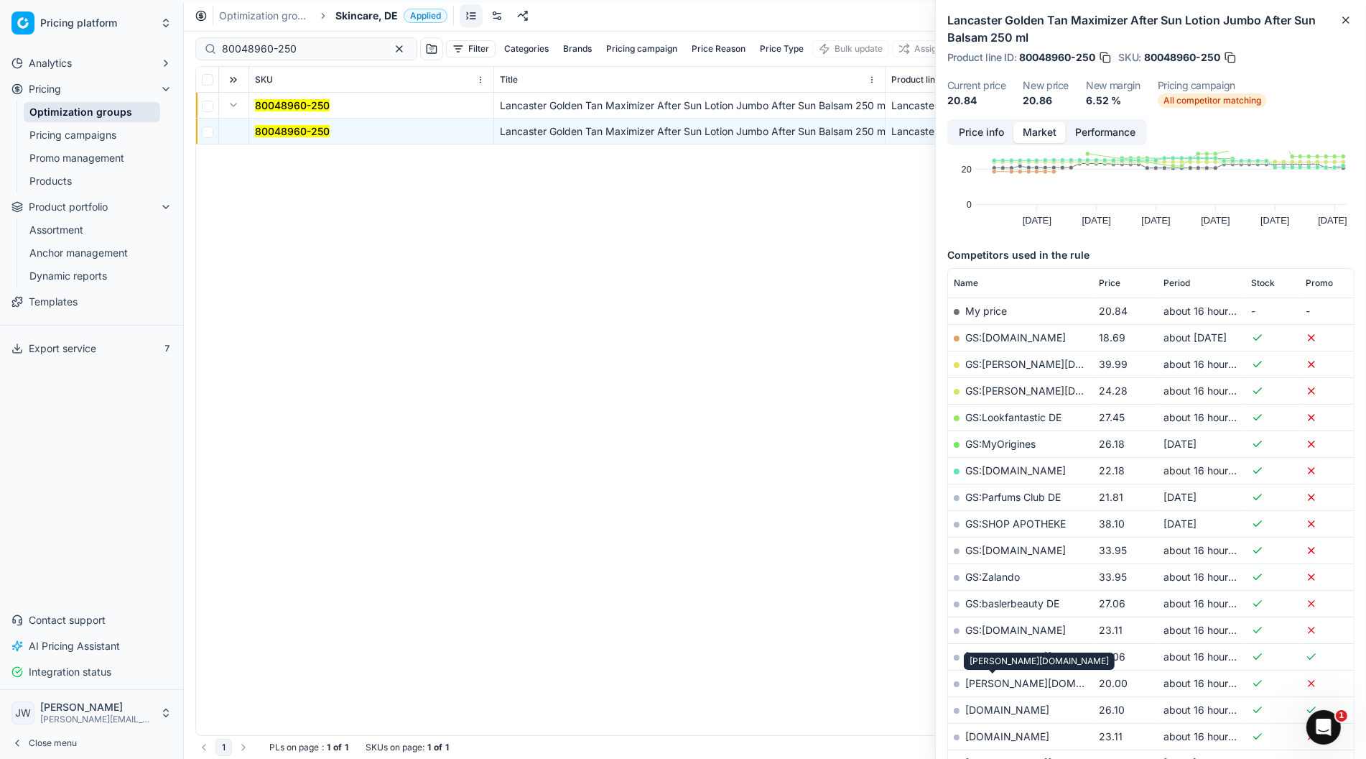
click at [1008, 683] on link "[PERSON_NAME][DOMAIN_NAME]" at bounding box center [1049, 683] width 167 height 12
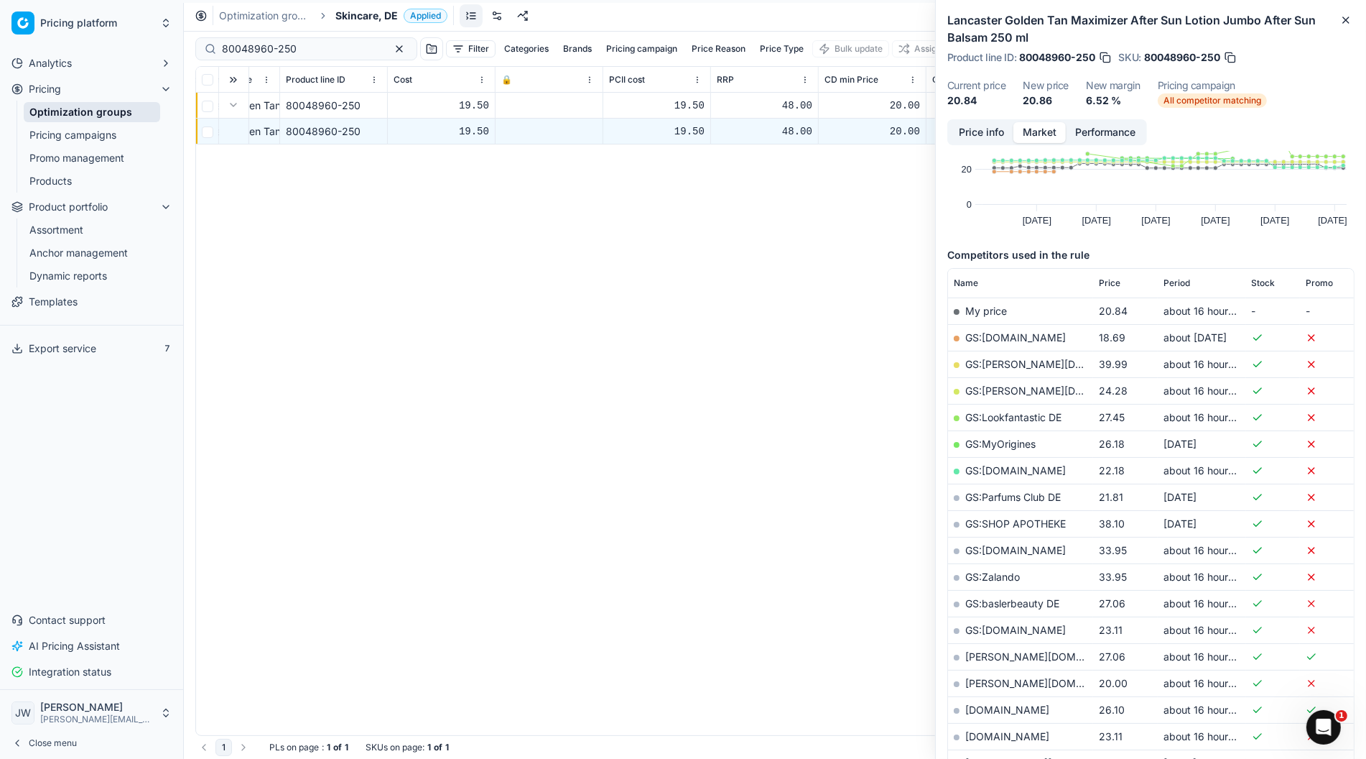
scroll to position [0, 813]
click at [95, 108] on link "Optimization groups" at bounding box center [92, 112] width 137 height 20
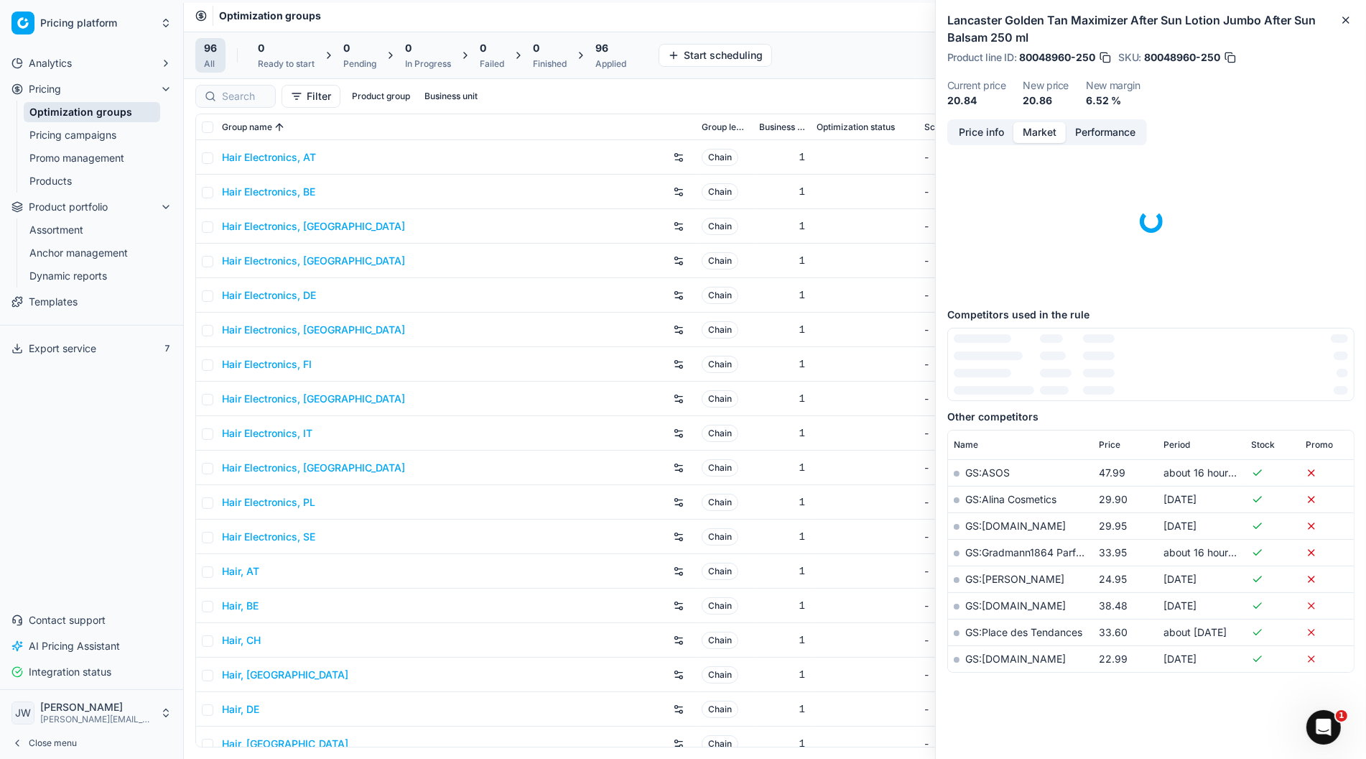
scroll to position [32, 0]
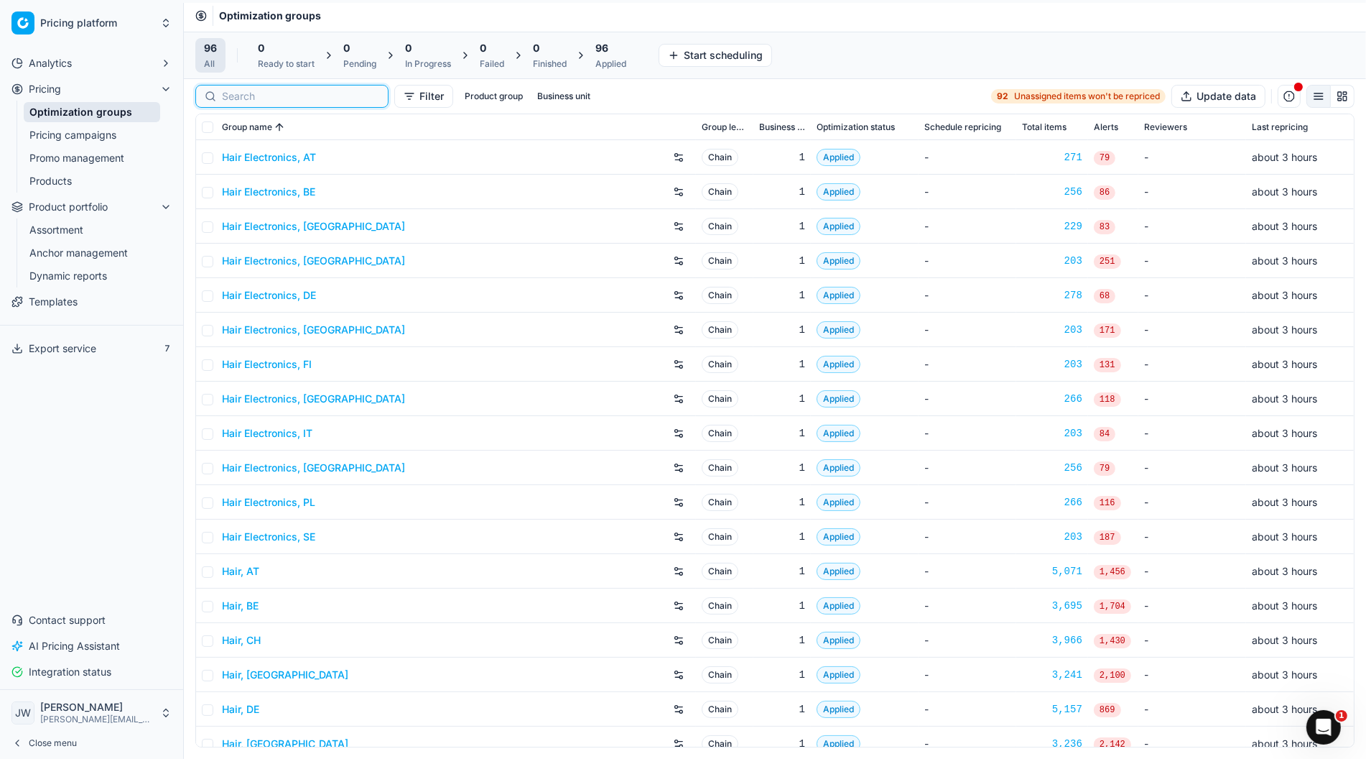
click at [233, 99] on input at bounding box center [300, 96] width 157 height 14
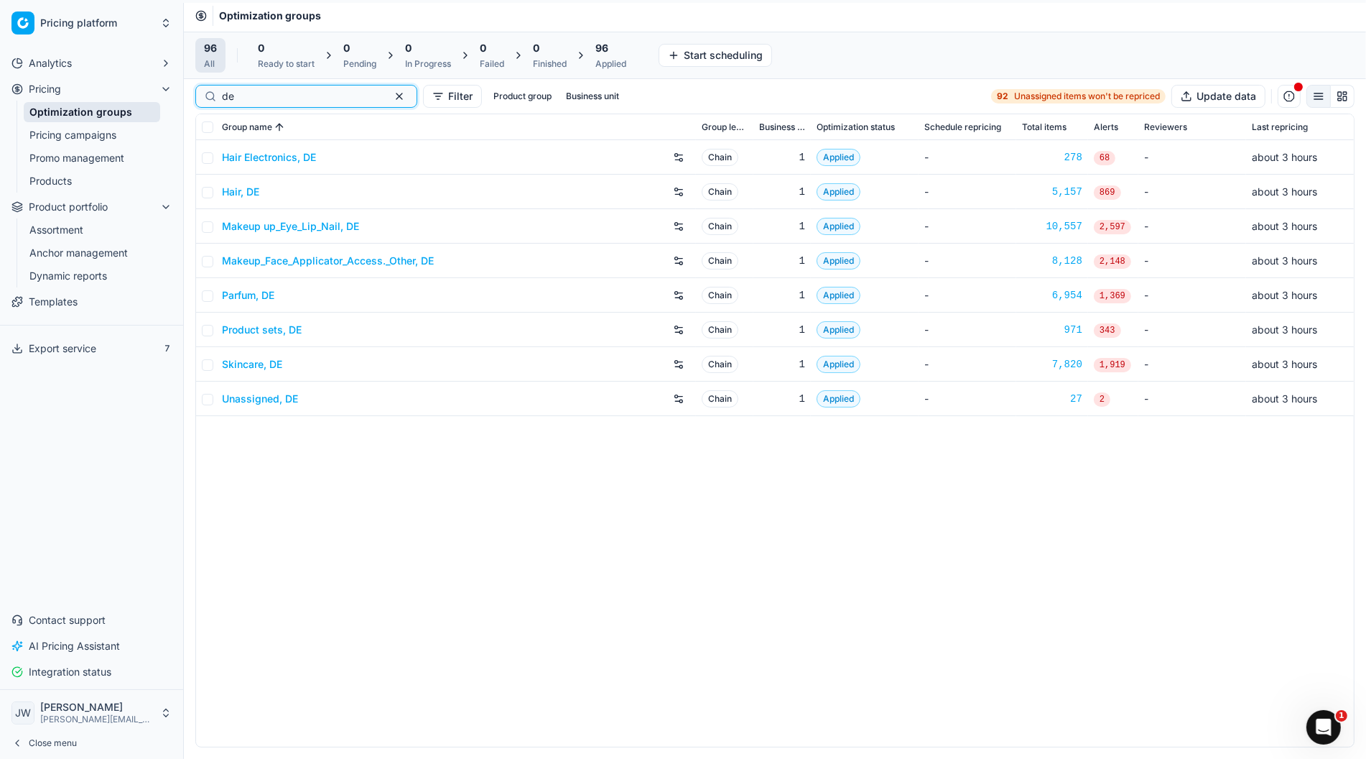
type input "de"
click at [246, 191] on link "Hair, DE" at bounding box center [240, 192] width 37 height 14
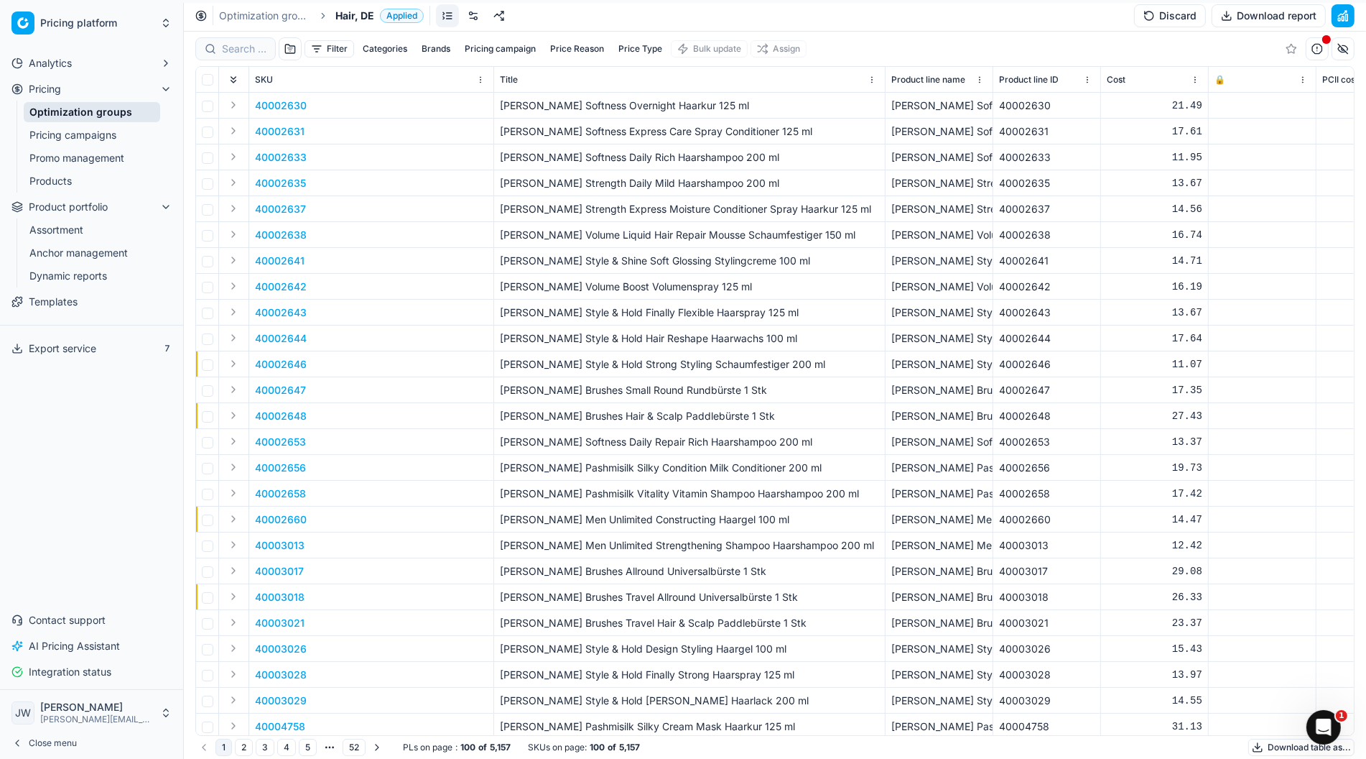
click at [247, 32] on div "Filter Categories Brands Pricing campaign Price Reason Price Type Bulk update A…" at bounding box center [775, 49] width 1160 height 34
click at [242, 47] on input at bounding box center [244, 49] width 45 height 14
paste input "80008755-500"
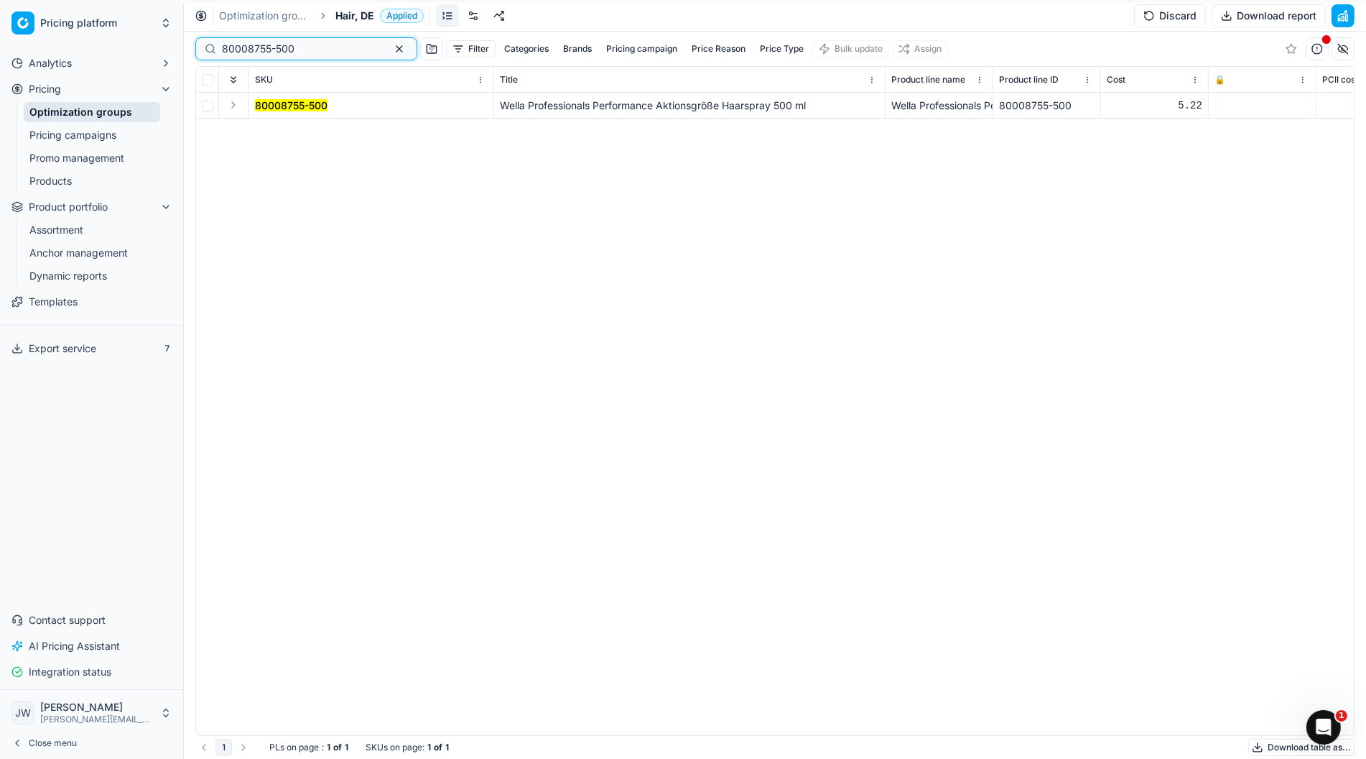
type input "80008755-500"
click at [236, 106] on button "Expand" at bounding box center [233, 104] width 17 height 17
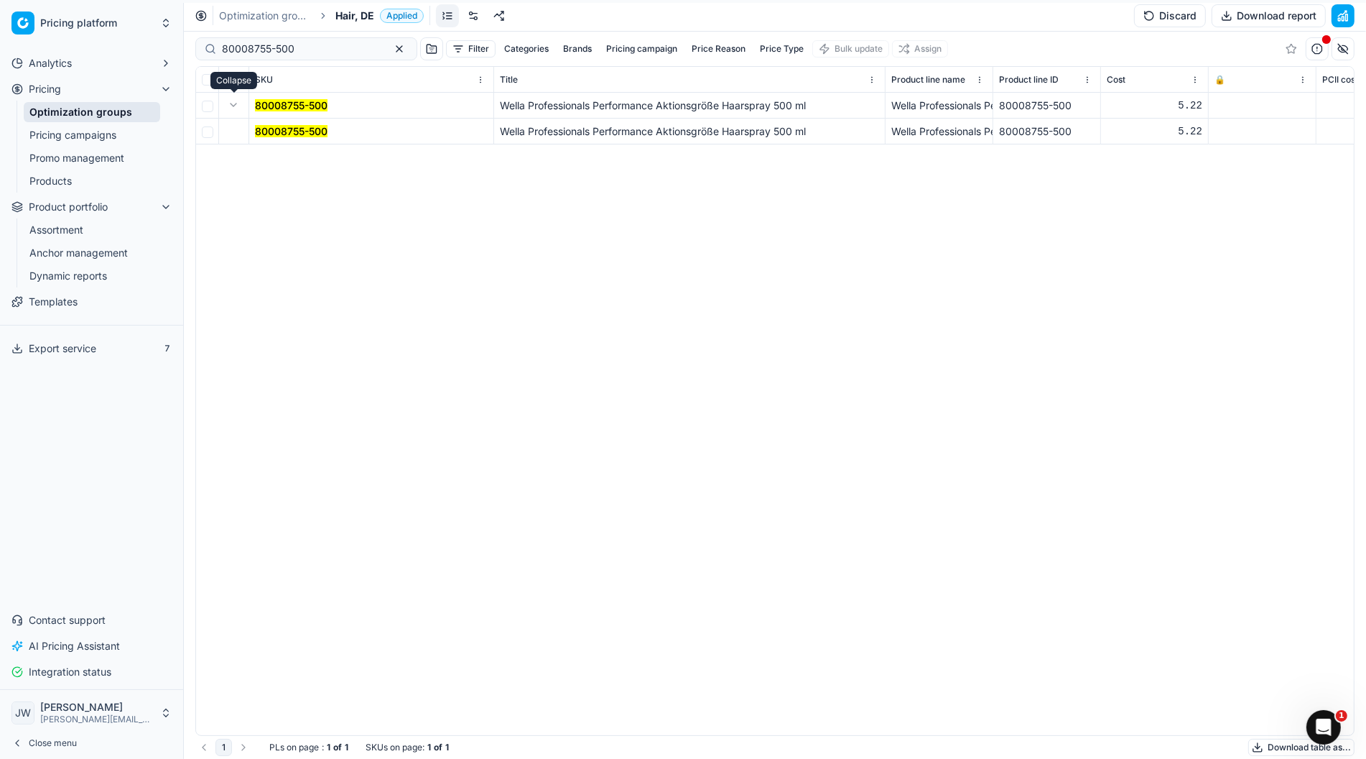
click at [269, 125] on mark "80008755-500" at bounding box center [291, 131] width 73 height 12
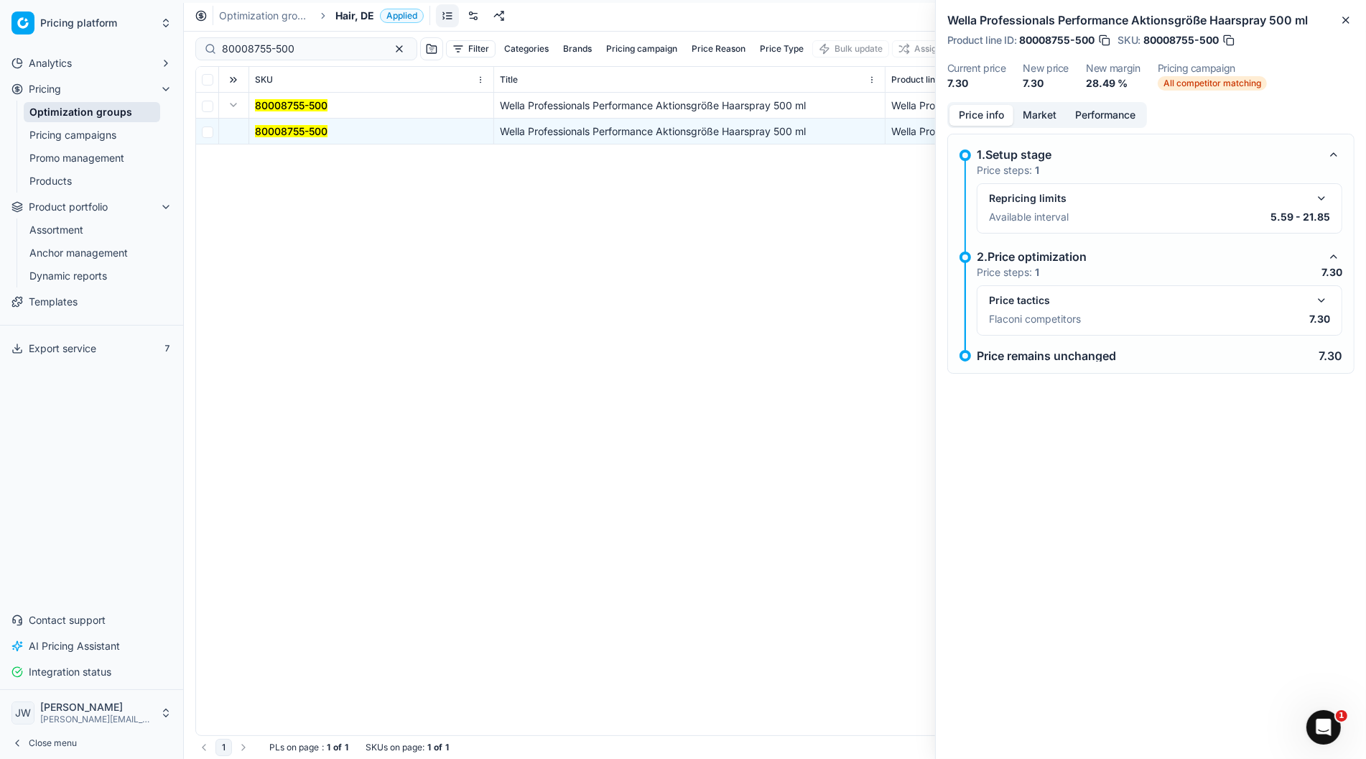
click at [1324, 299] on button "button" at bounding box center [1321, 300] width 17 height 17
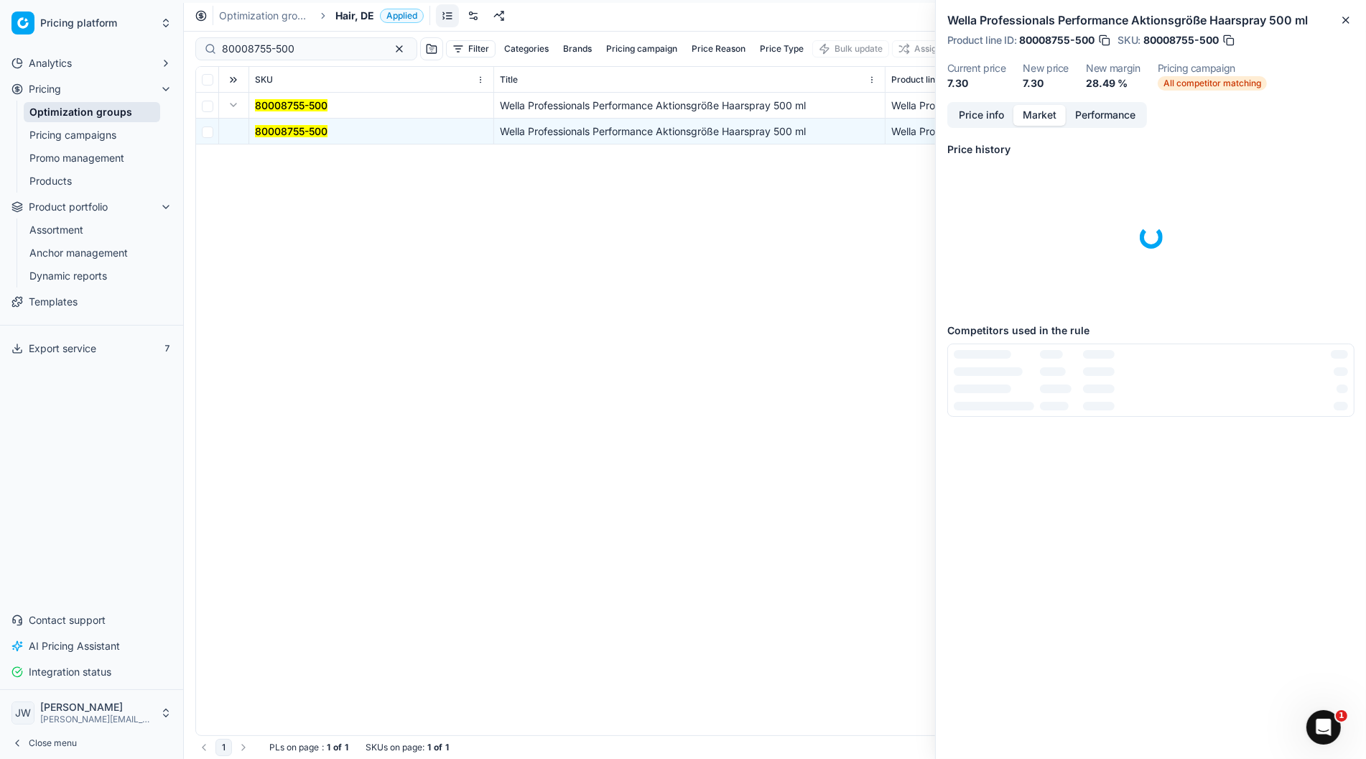
click at [1028, 118] on button "Market" at bounding box center [1040, 115] width 52 height 21
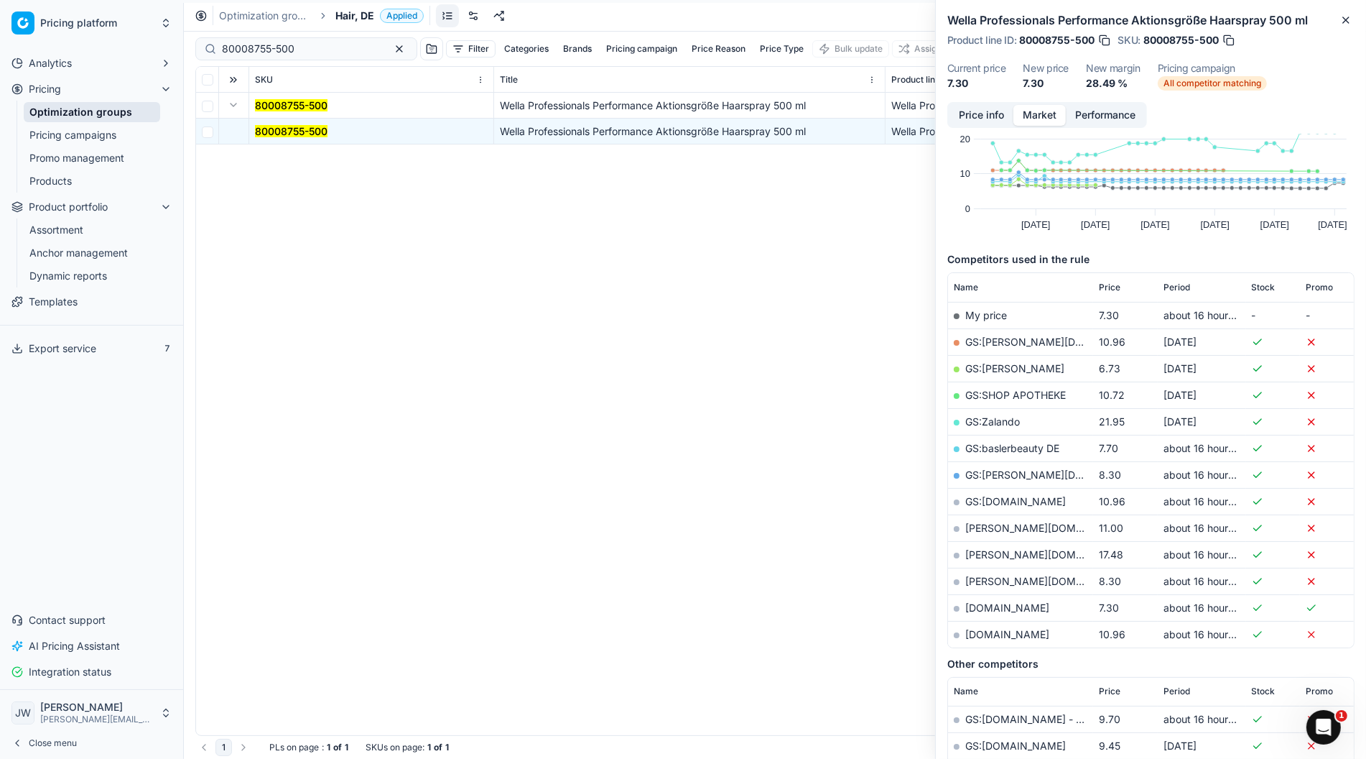
scroll to position [66, 0]
click at [995, 605] on link "[DOMAIN_NAME]" at bounding box center [1008, 607] width 84 height 12
click at [126, 113] on link "Optimization groups" at bounding box center [92, 112] width 137 height 20
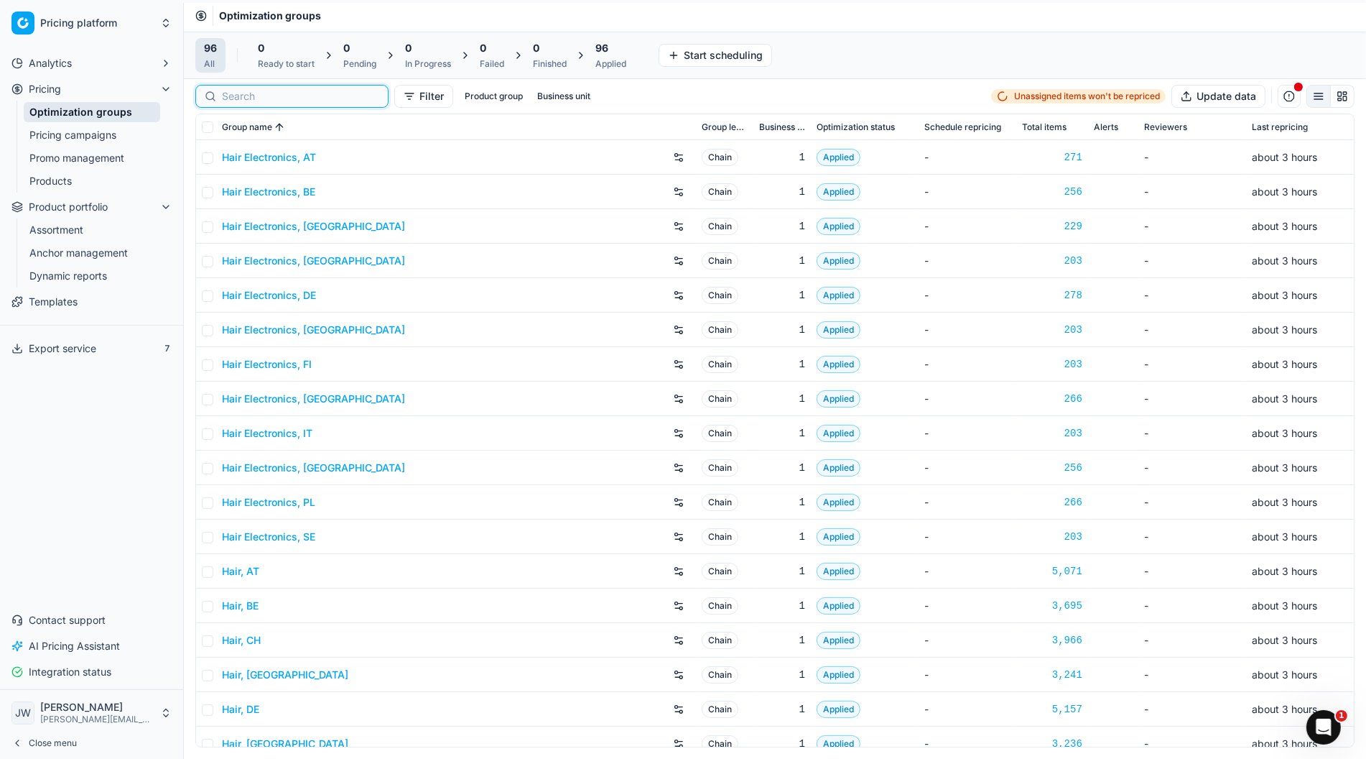
click at [240, 97] on input at bounding box center [300, 96] width 157 height 14
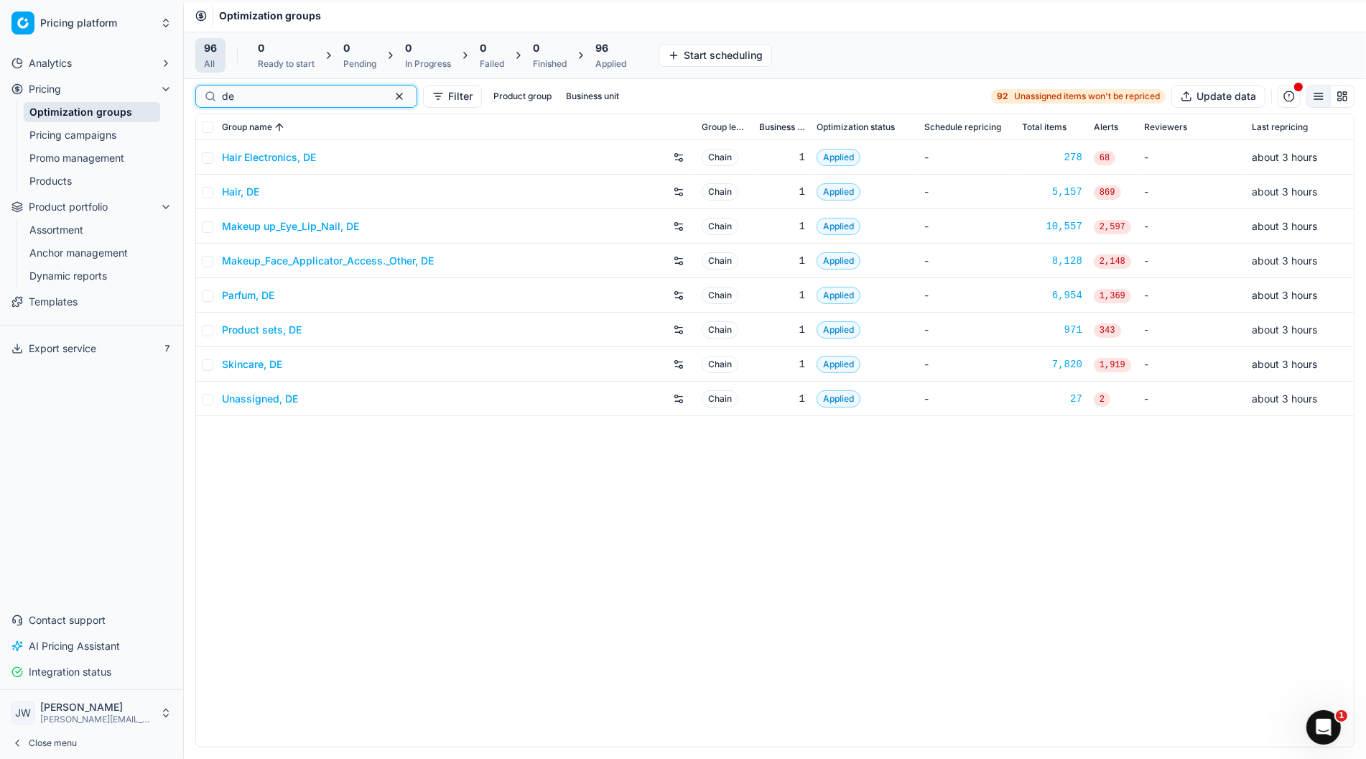
type input "de"
click at [247, 359] on link "Skincare, DE" at bounding box center [252, 364] width 60 height 14
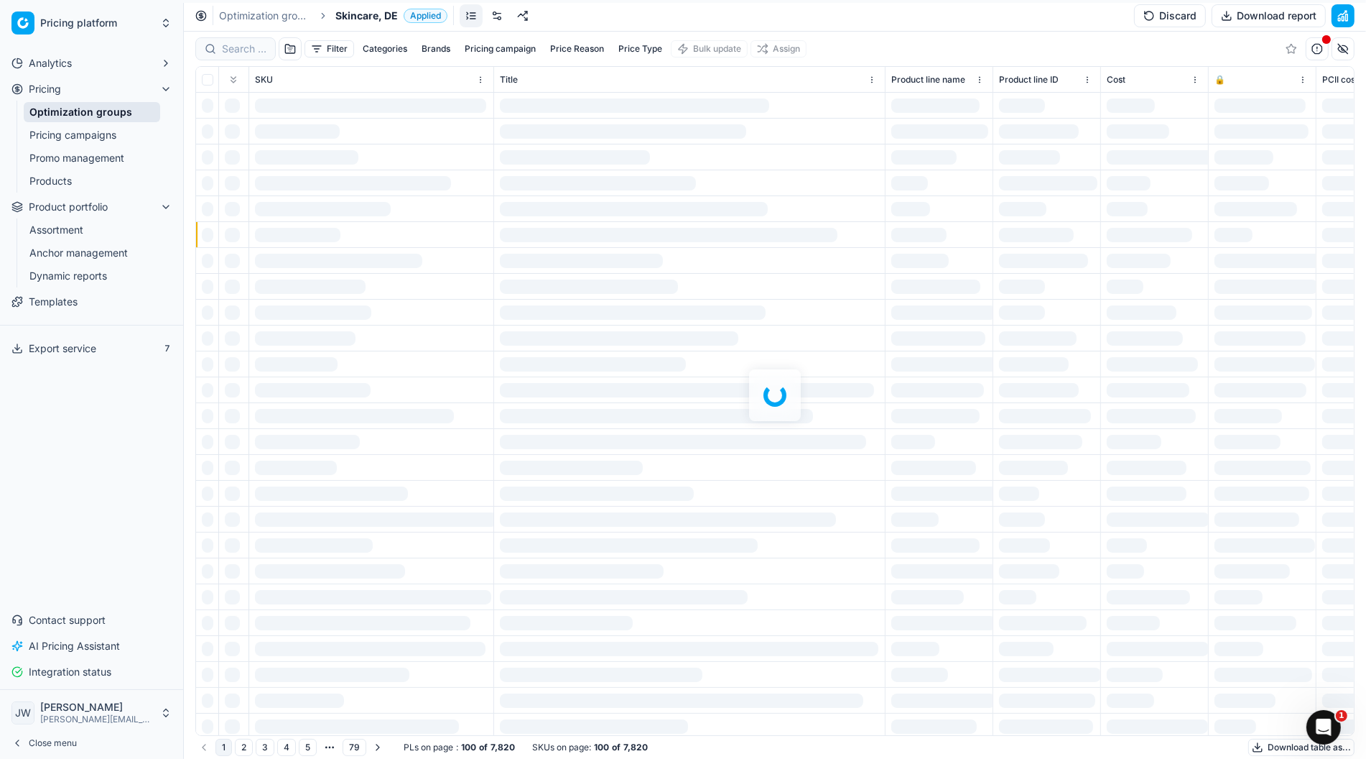
click at [240, 47] on div at bounding box center [775, 395] width 1183 height 727
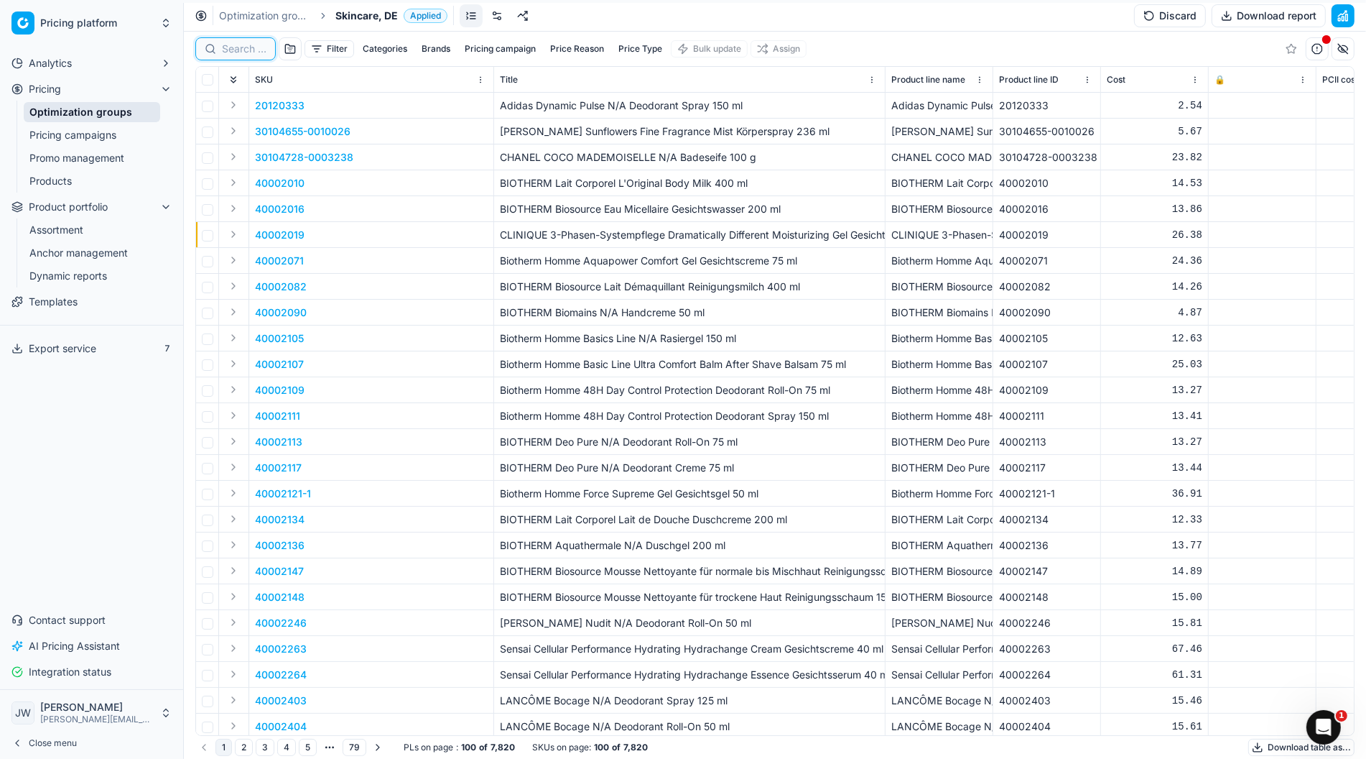
click at [240, 47] on input at bounding box center [244, 49] width 45 height 14
paste input "90002910-0004261"
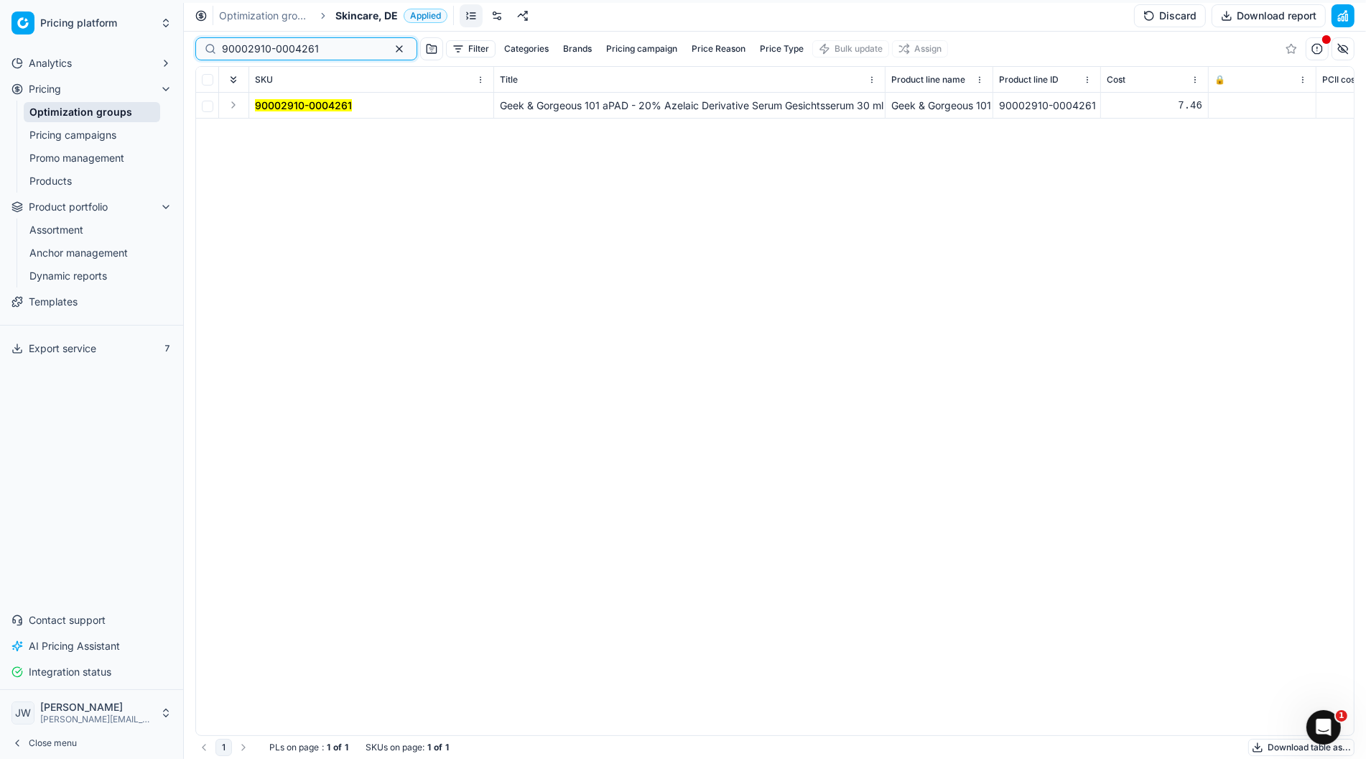
type input "90002910-0004261"
click at [234, 106] on button "Expand" at bounding box center [233, 104] width 17 height 17
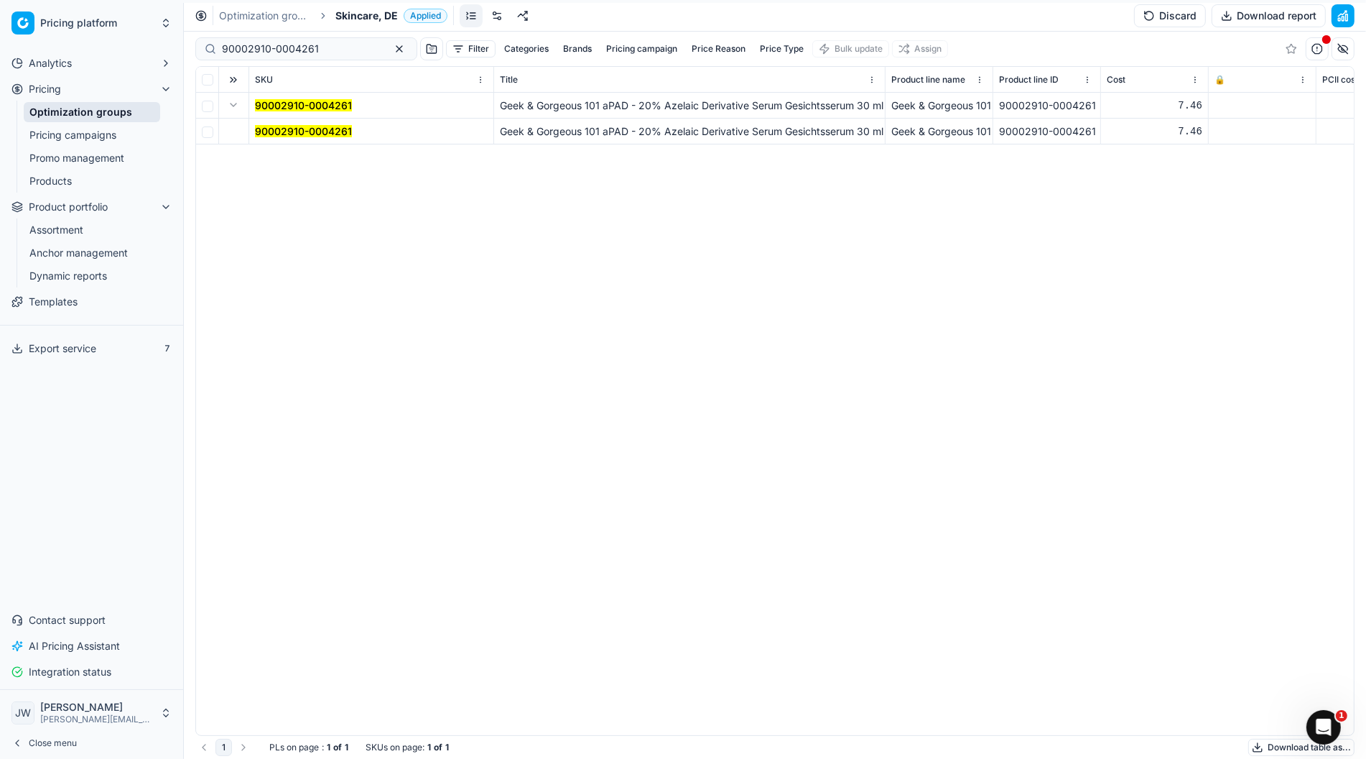
drag, startPoint x: 252, startPoint y: 116, endPoint x: 280, endPoint y: 132, distance: 32.2
click at [280, 132] on mark "90002910-0004261" at bounding box center [303, 131] width 97 height 12
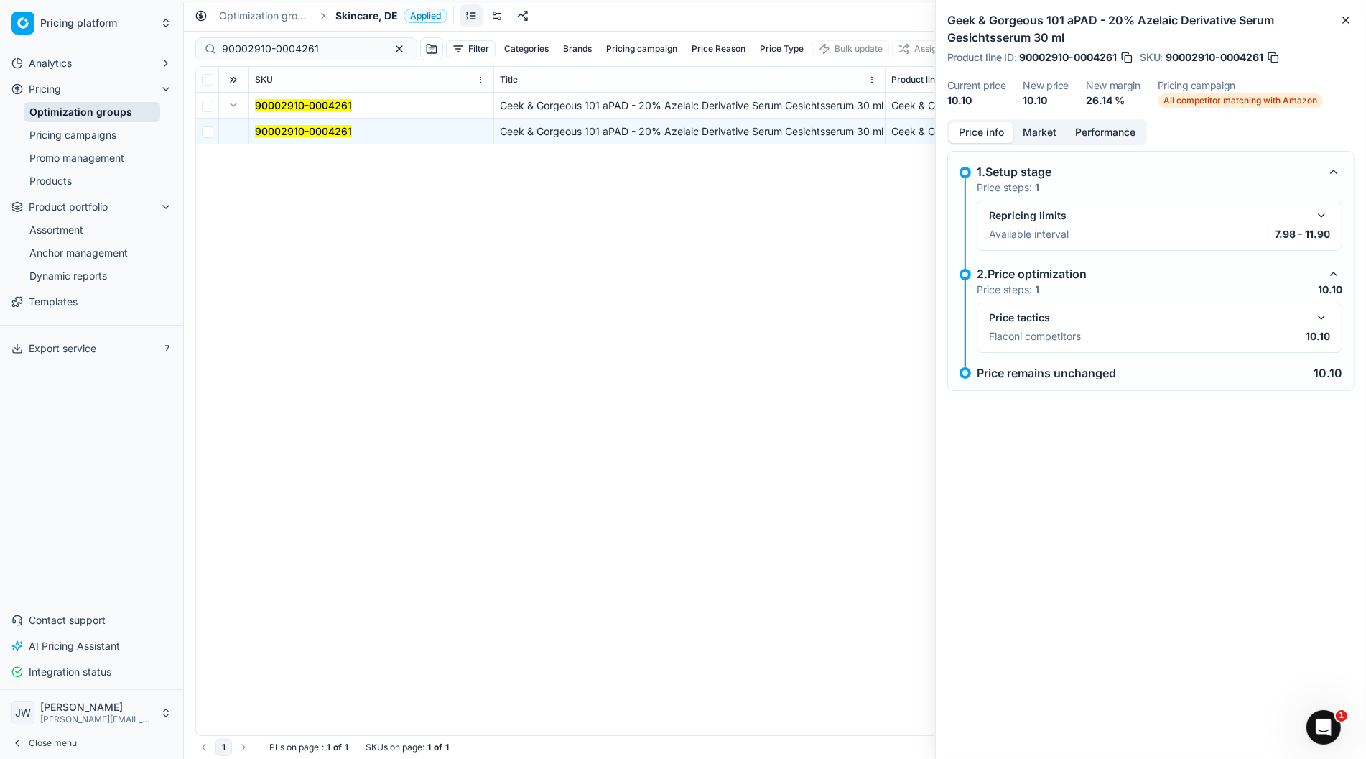
click at [1322, 319] on button "button" at bounding box center [1321, 317] width 17 height 17
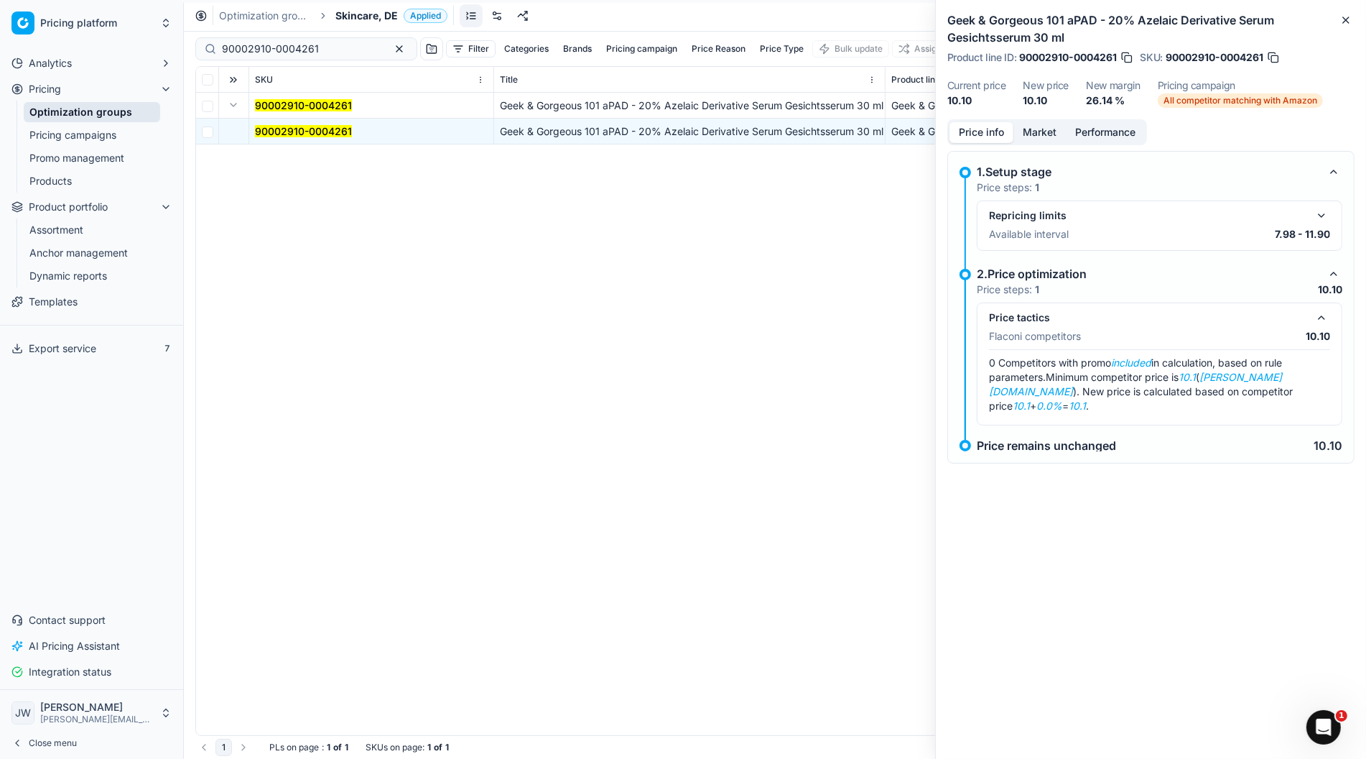
click at [1040, 131] on button "Market" at bounding box center [1040, 132] width 52 height 21
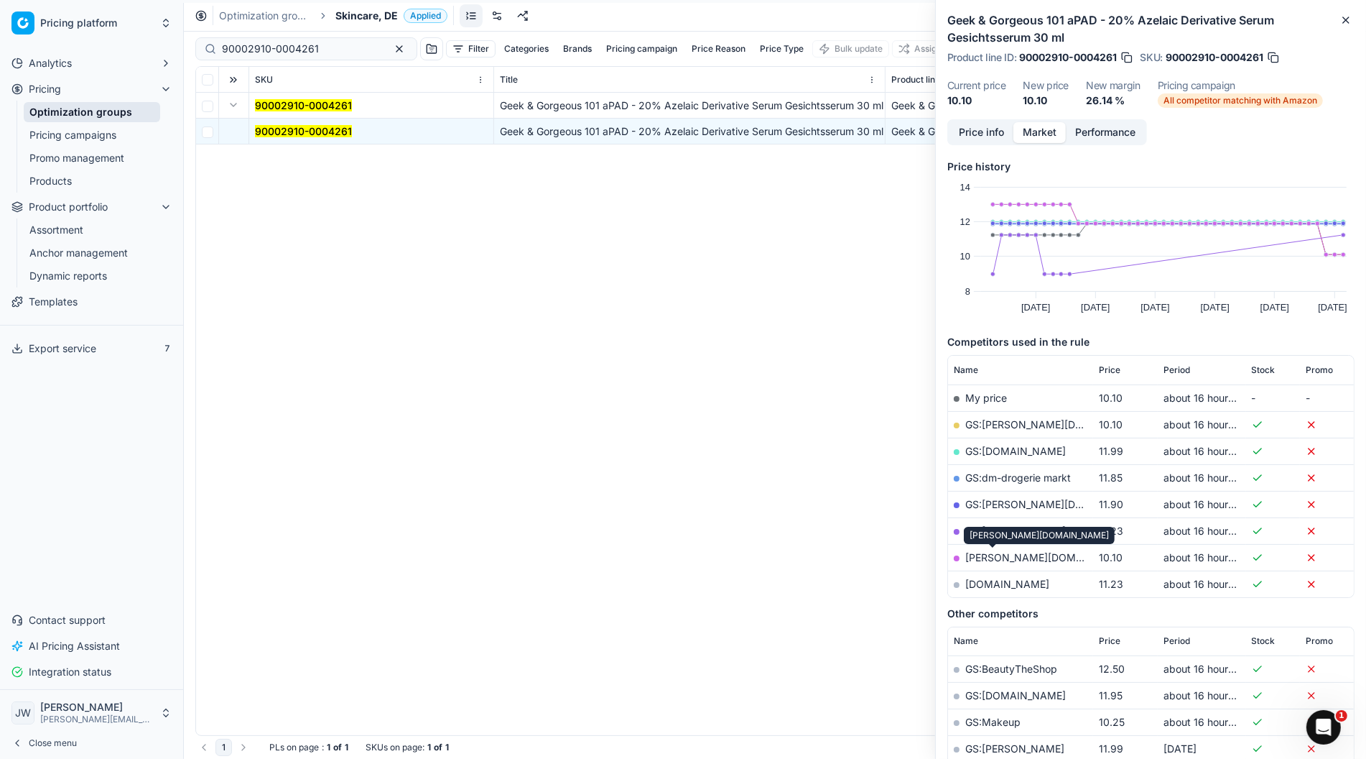
click at [1007, 557] on link "[PERSON_NAME][DOMAIN_NAME]" at bounding box center [1049, 557] width 167 height 12
